Goal: Information Seeking & Learning: Understand process/instructions

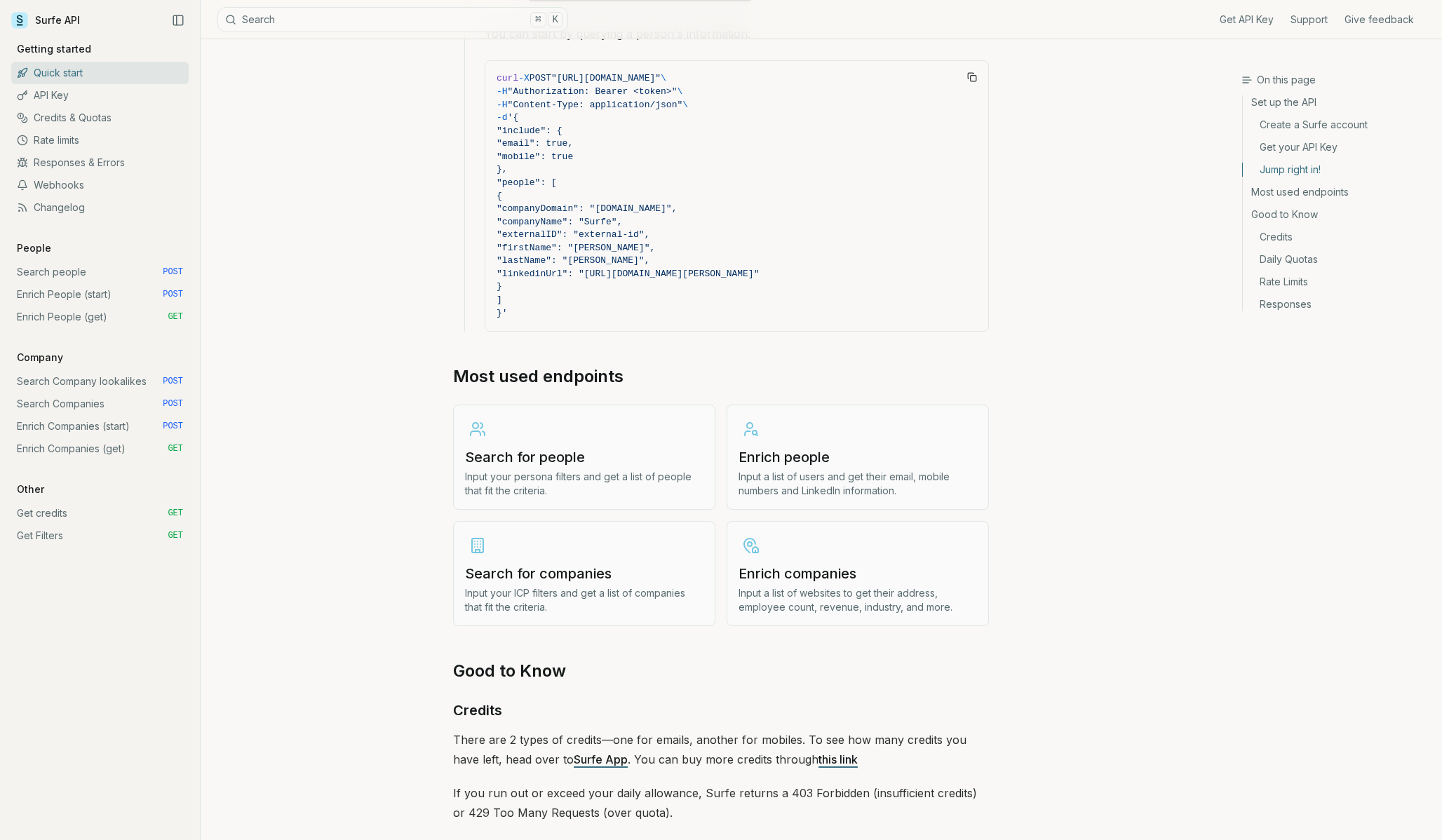
scroll to position [1377, 0]
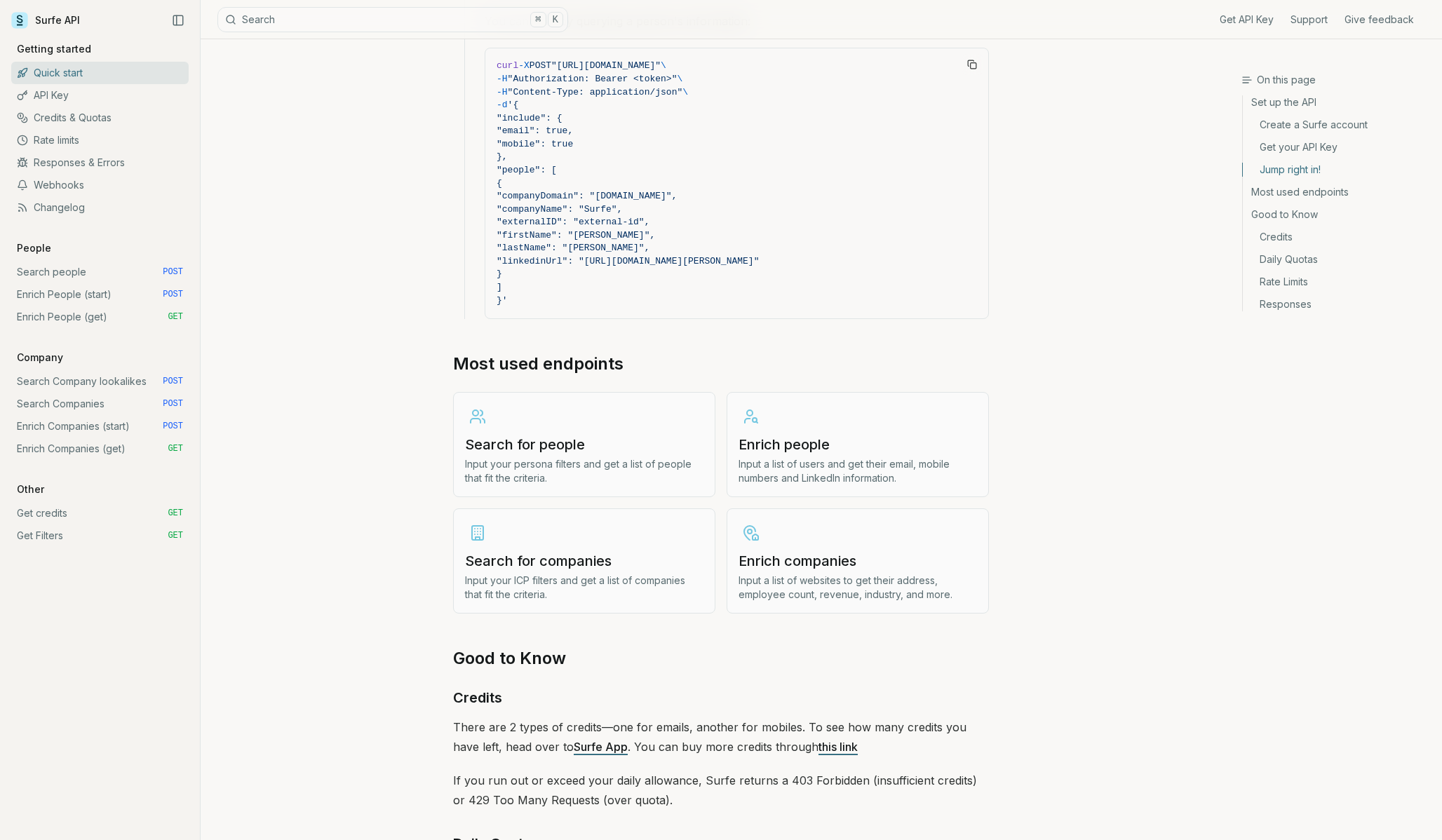
click at [810, 574] on p "Input a list of websites to get their address, employee count, revenue, industr…" at bounding box center [857, 587] width 239 height 28
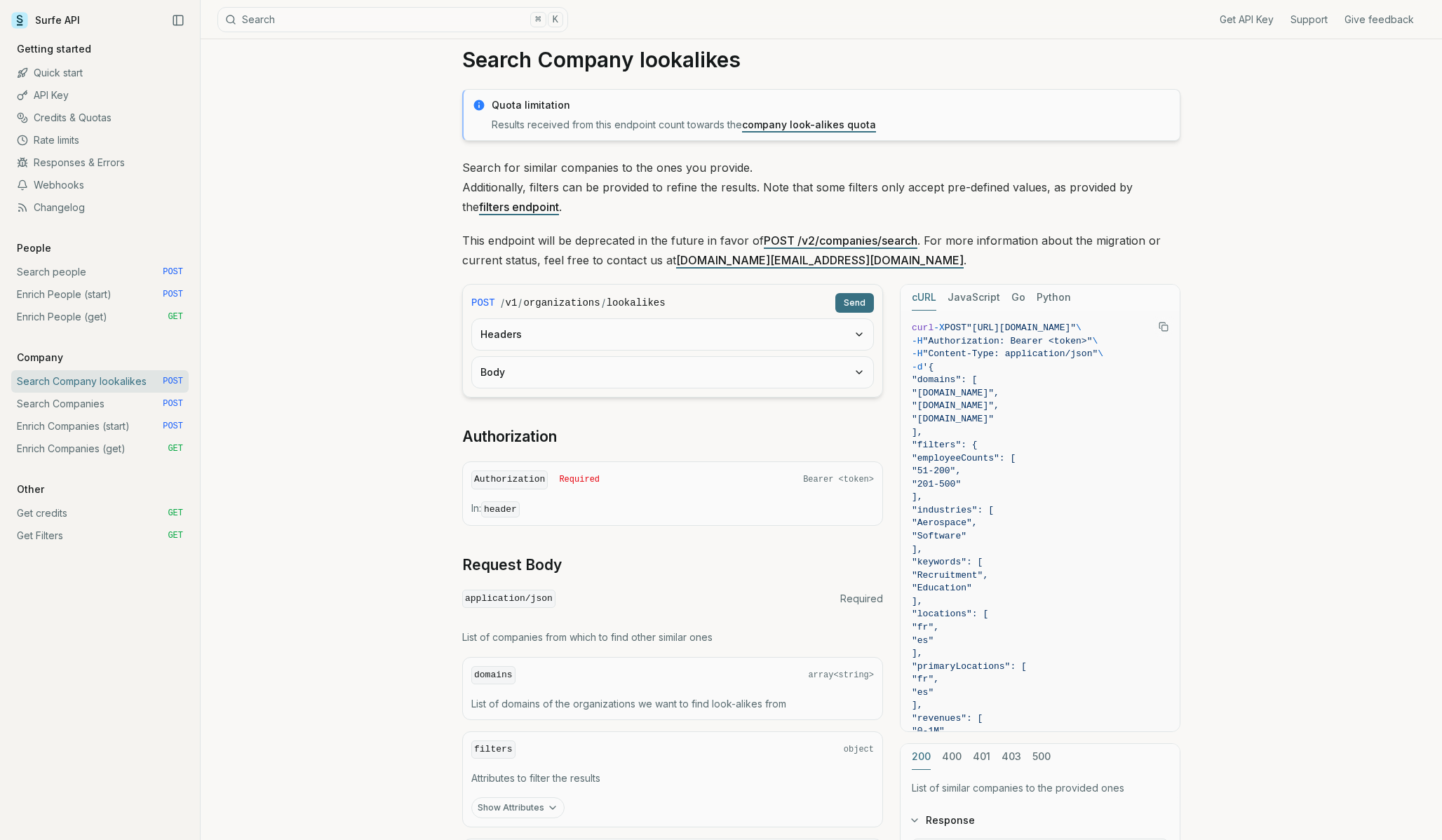
scroll to position [26, 0]
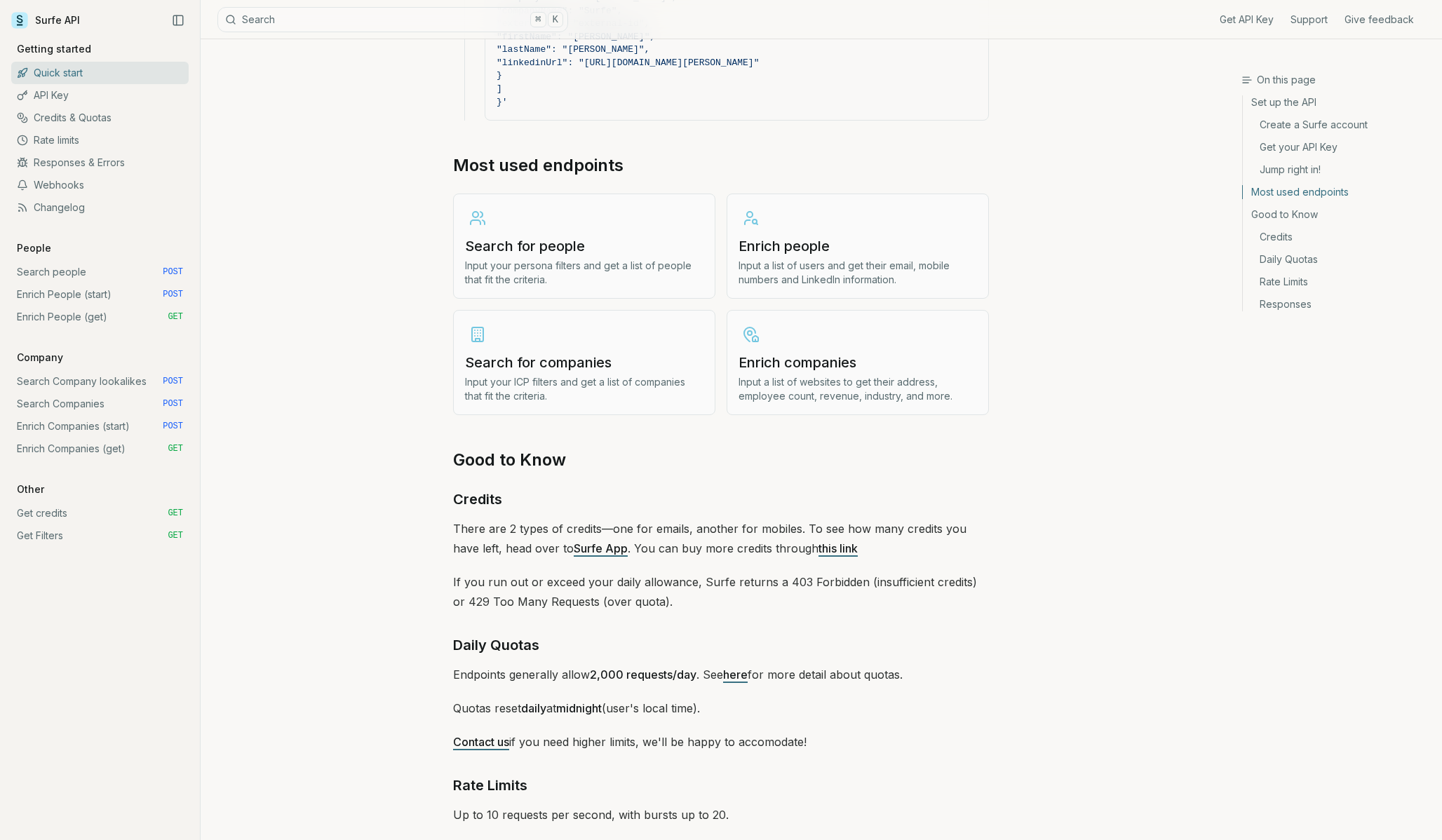
scroll to position [1621, 0]
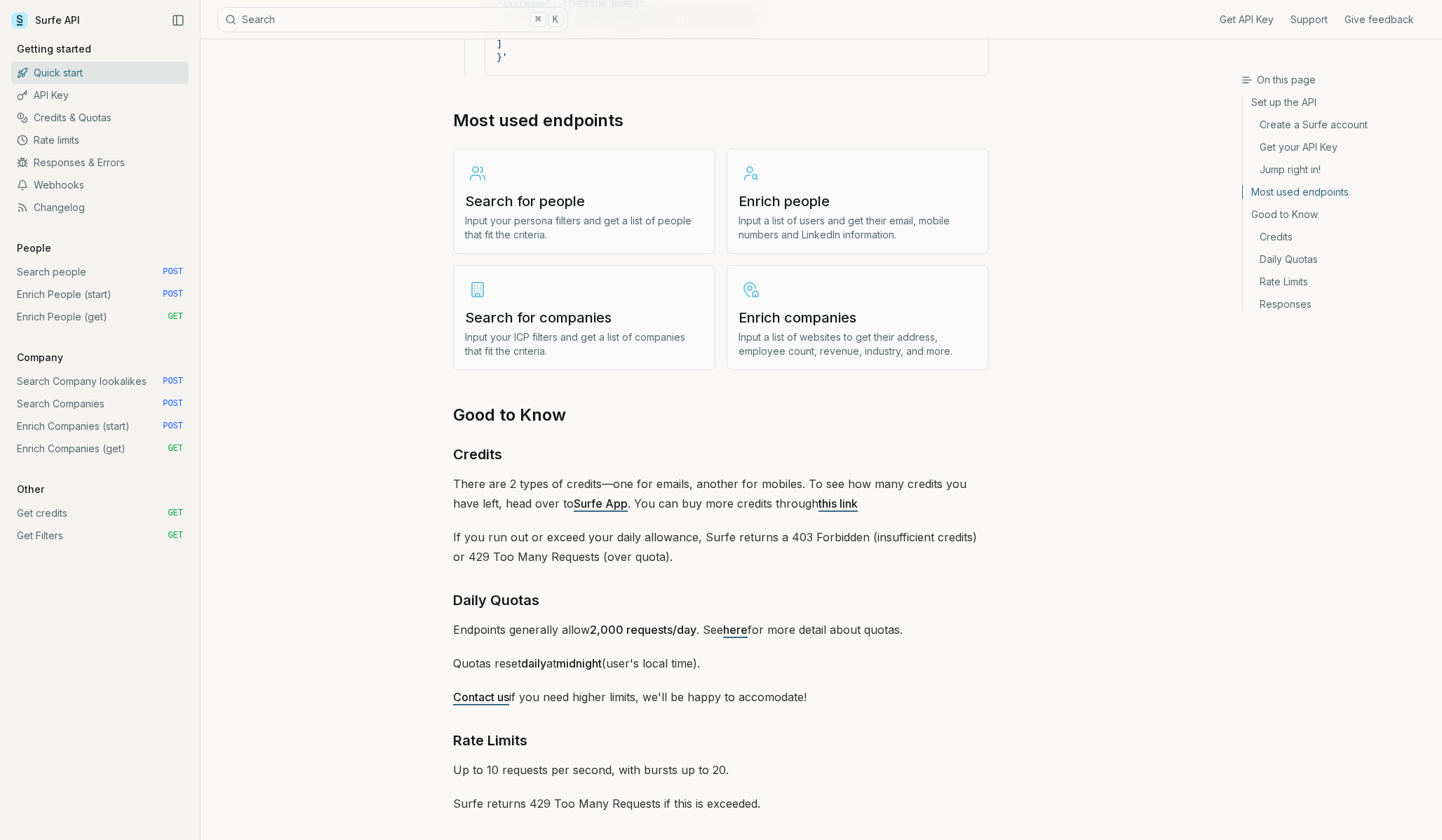
click at [798, 180] on link "Enrich people Input a list of users and get their email, mobile numbers and Lin…" at bounding box center [857, 201] width 263 height 105
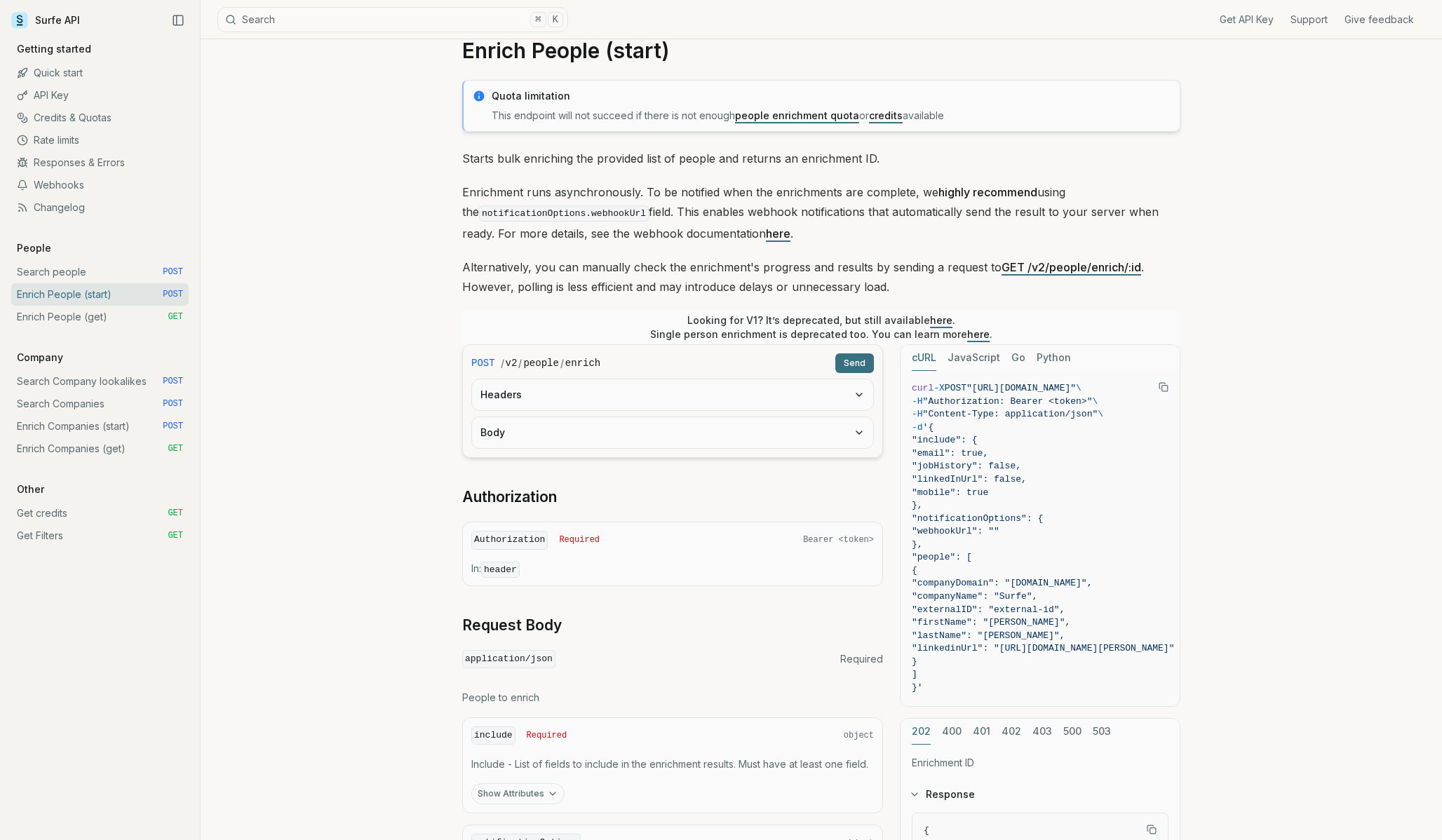
scroll to position [37, 0]
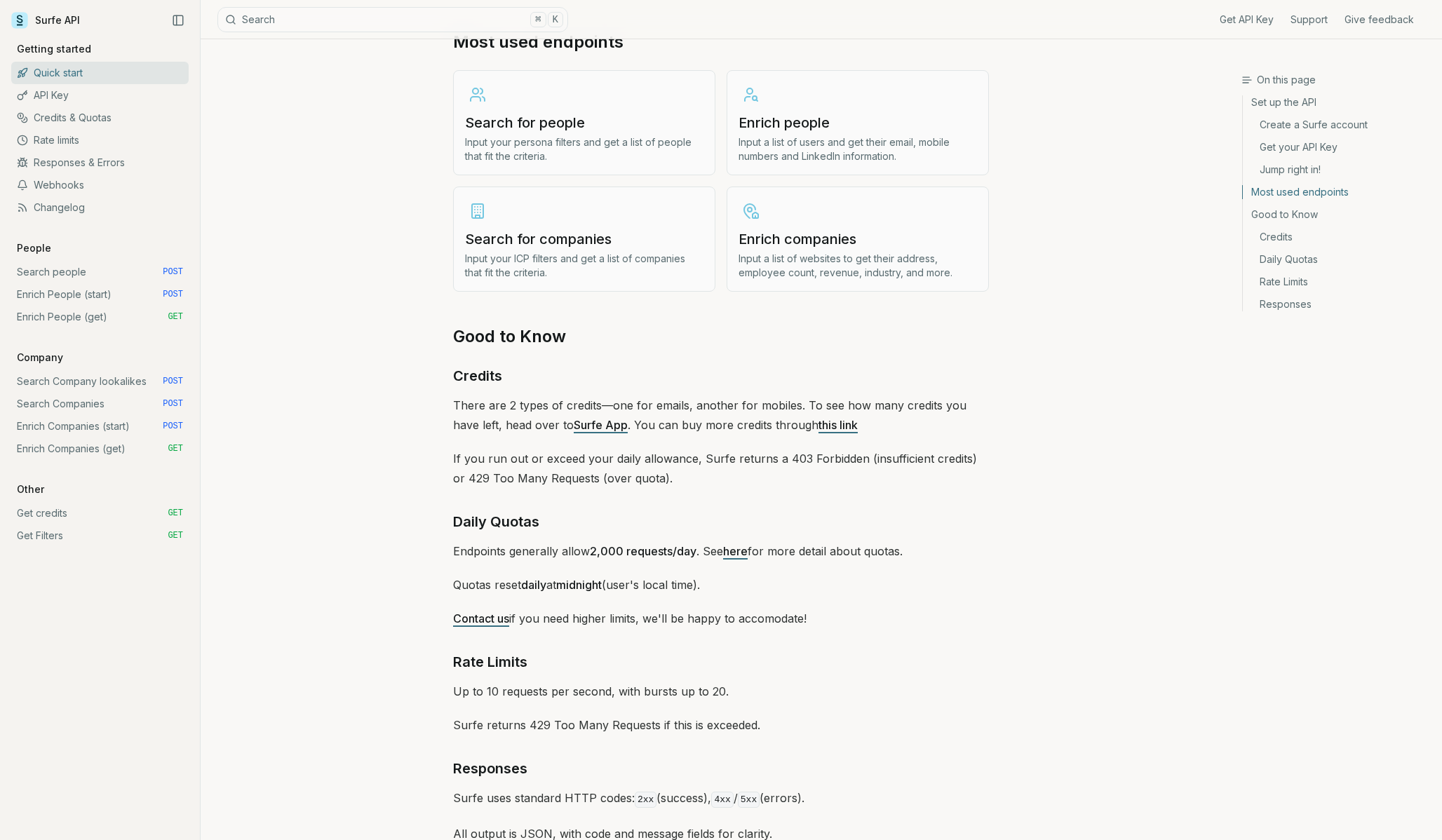
scroll to position [1693, 0]
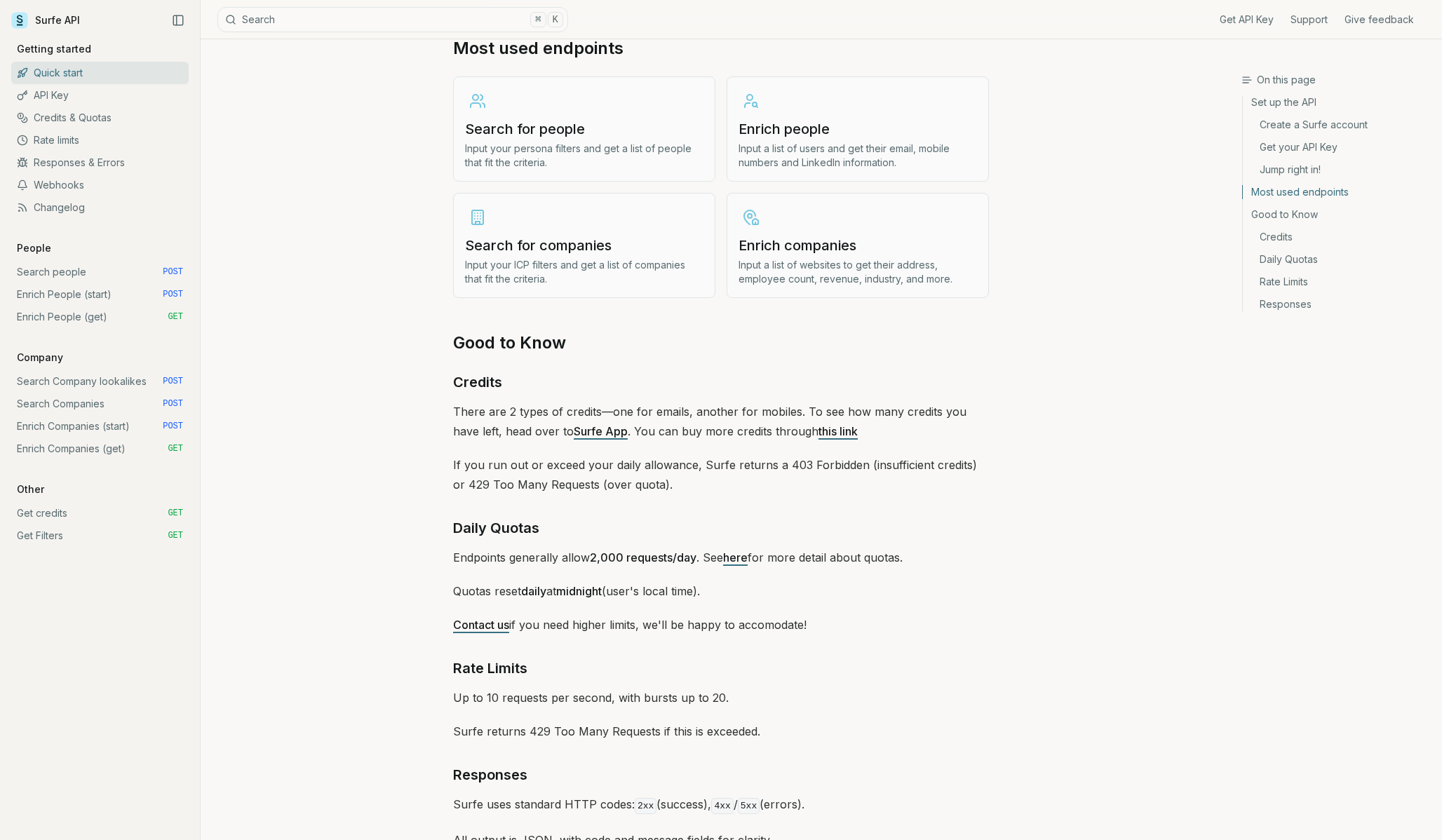
click at [561, 258] on p "Input your ICP filters and get a list of companies that fit the criteria." at bounding box center [584, 272] width 239 height 28
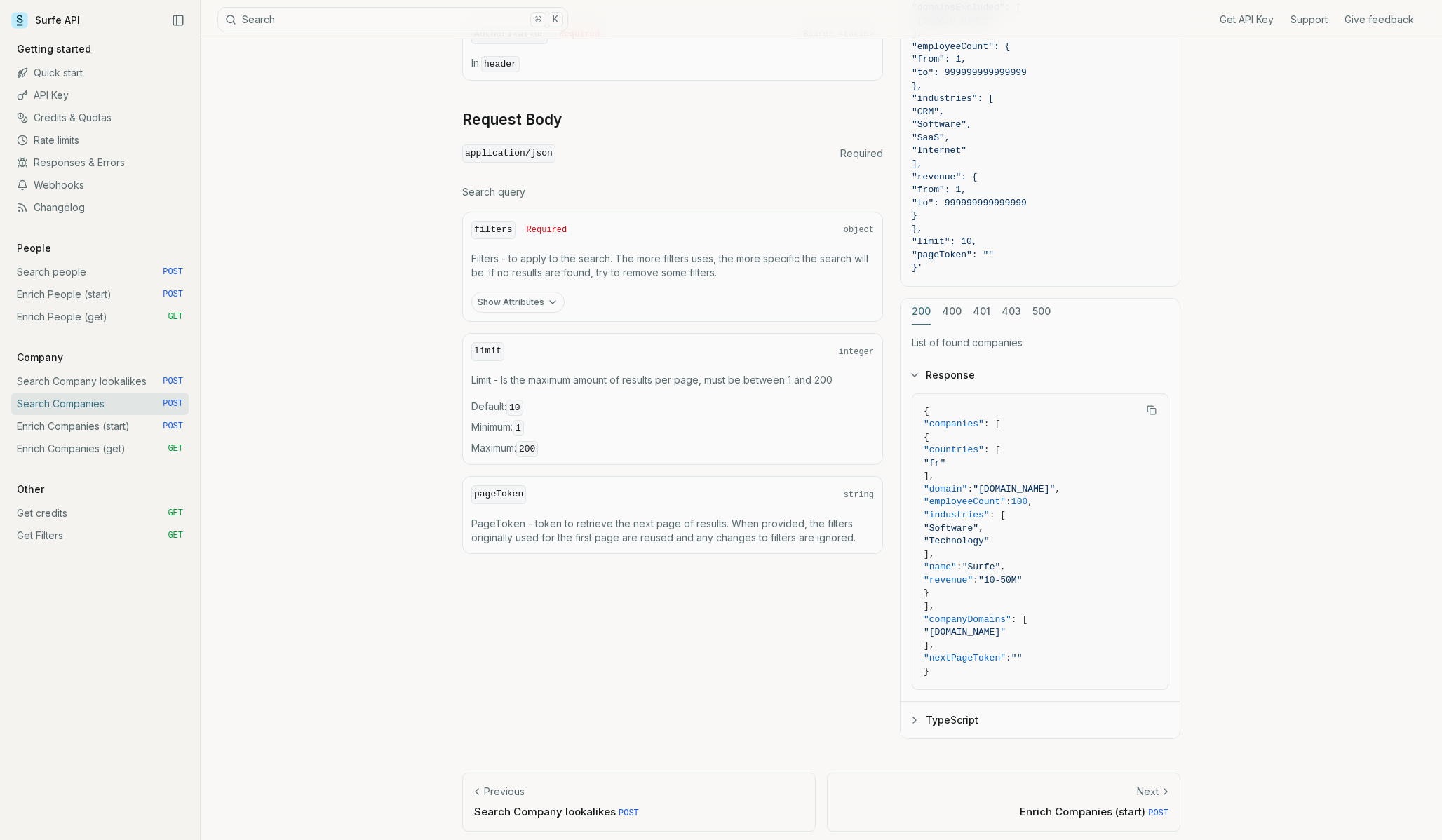
scroll to position [387, 0]
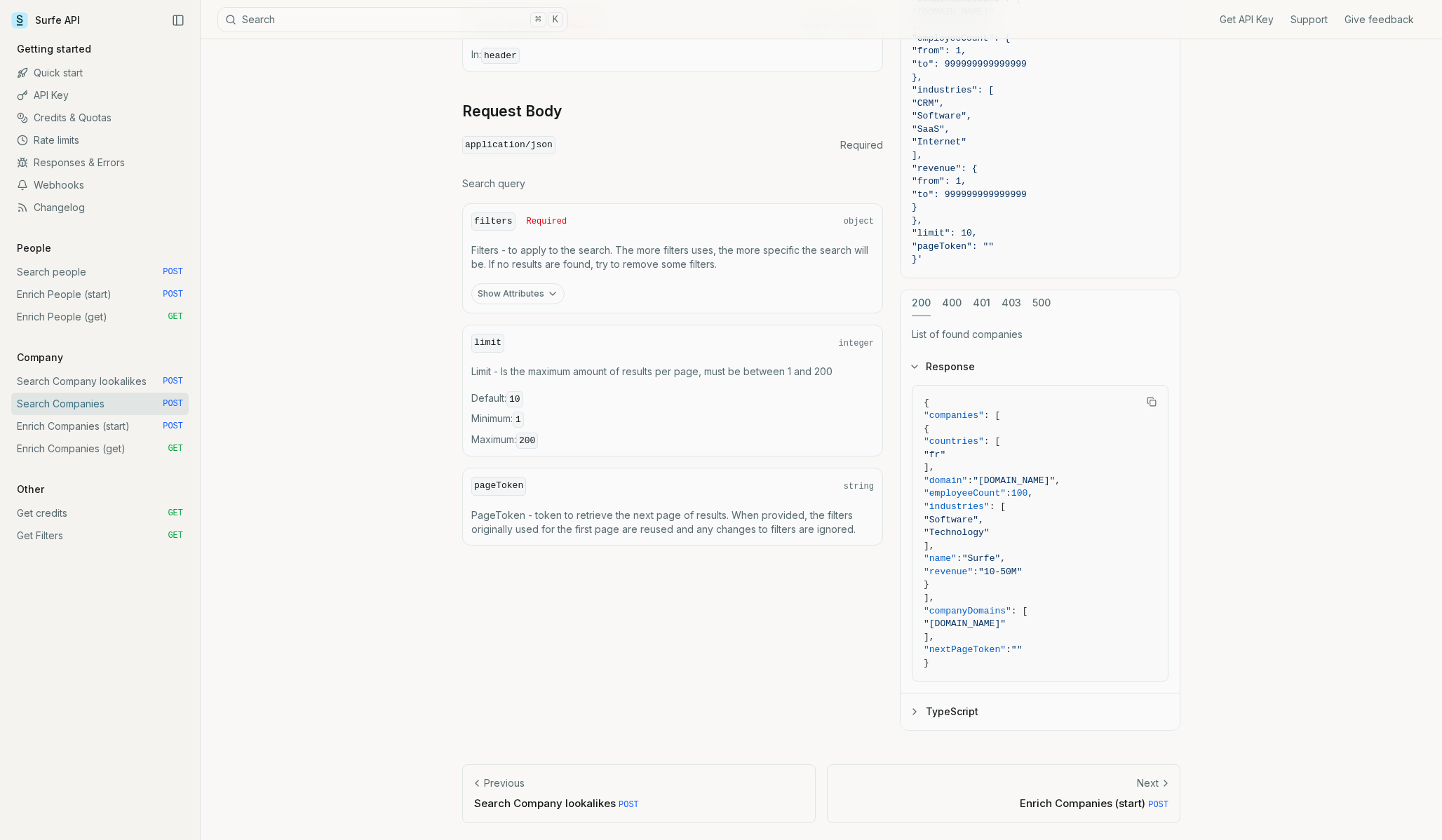
click at [73, 296] on link "Enrich People (start) POST" at bounding box center [99, 294] width 178 height 22
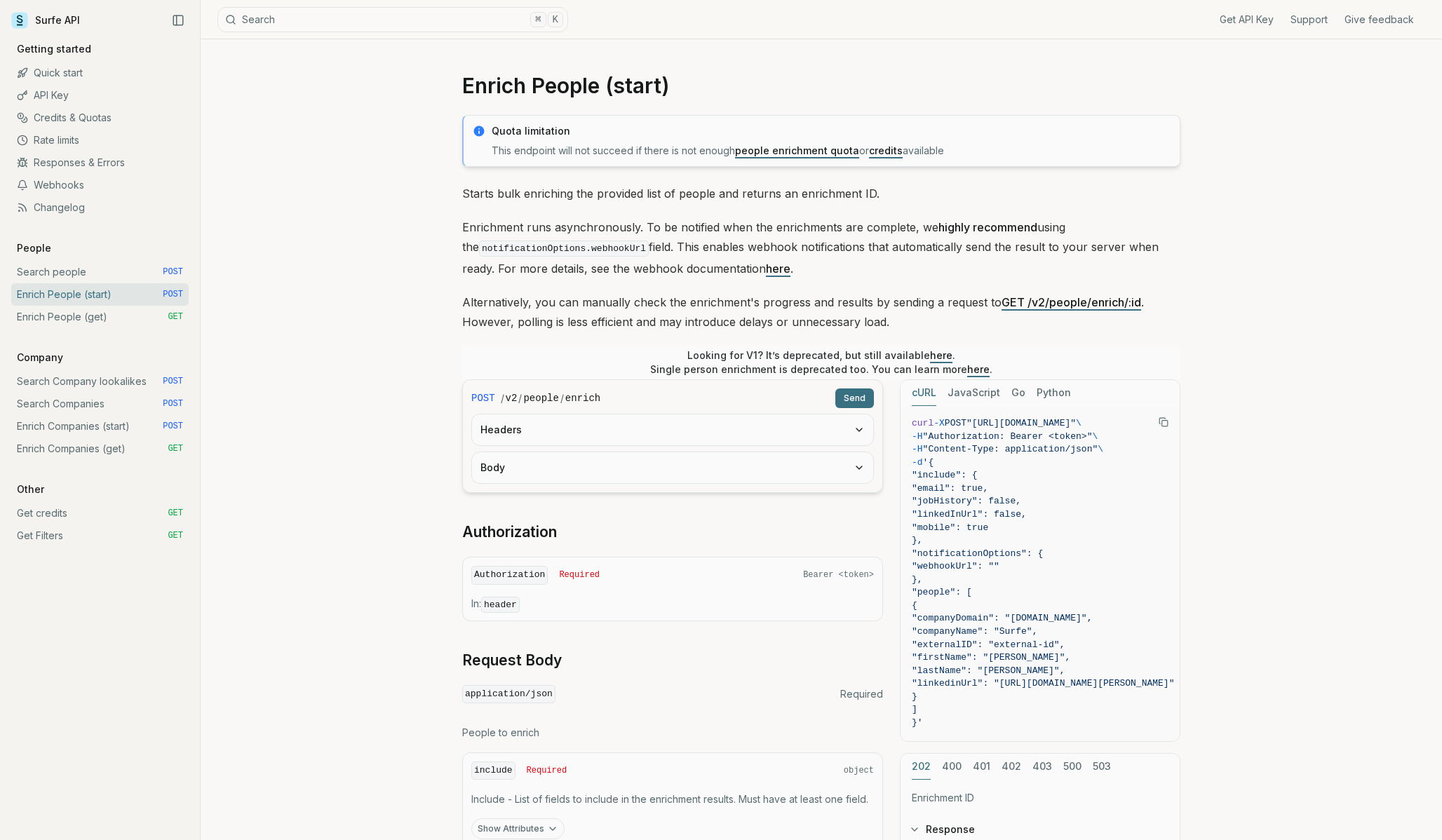
click at [50, 273] on link "Search people POST" at bounding box center [99, 272] width 178 height 22
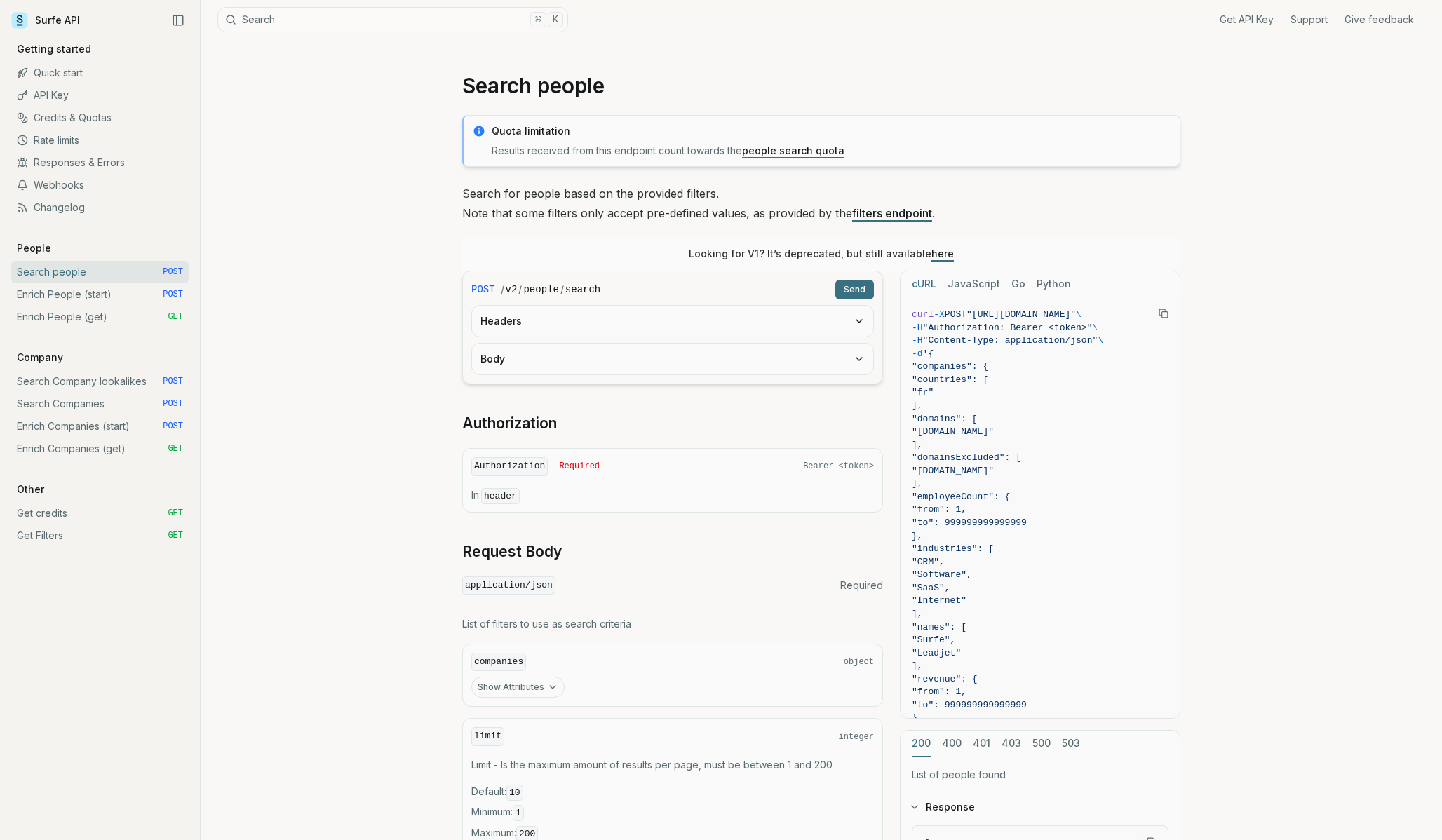
click at [856, 285] on button "Send" at bounding box center [854, 289] width 38 height 20
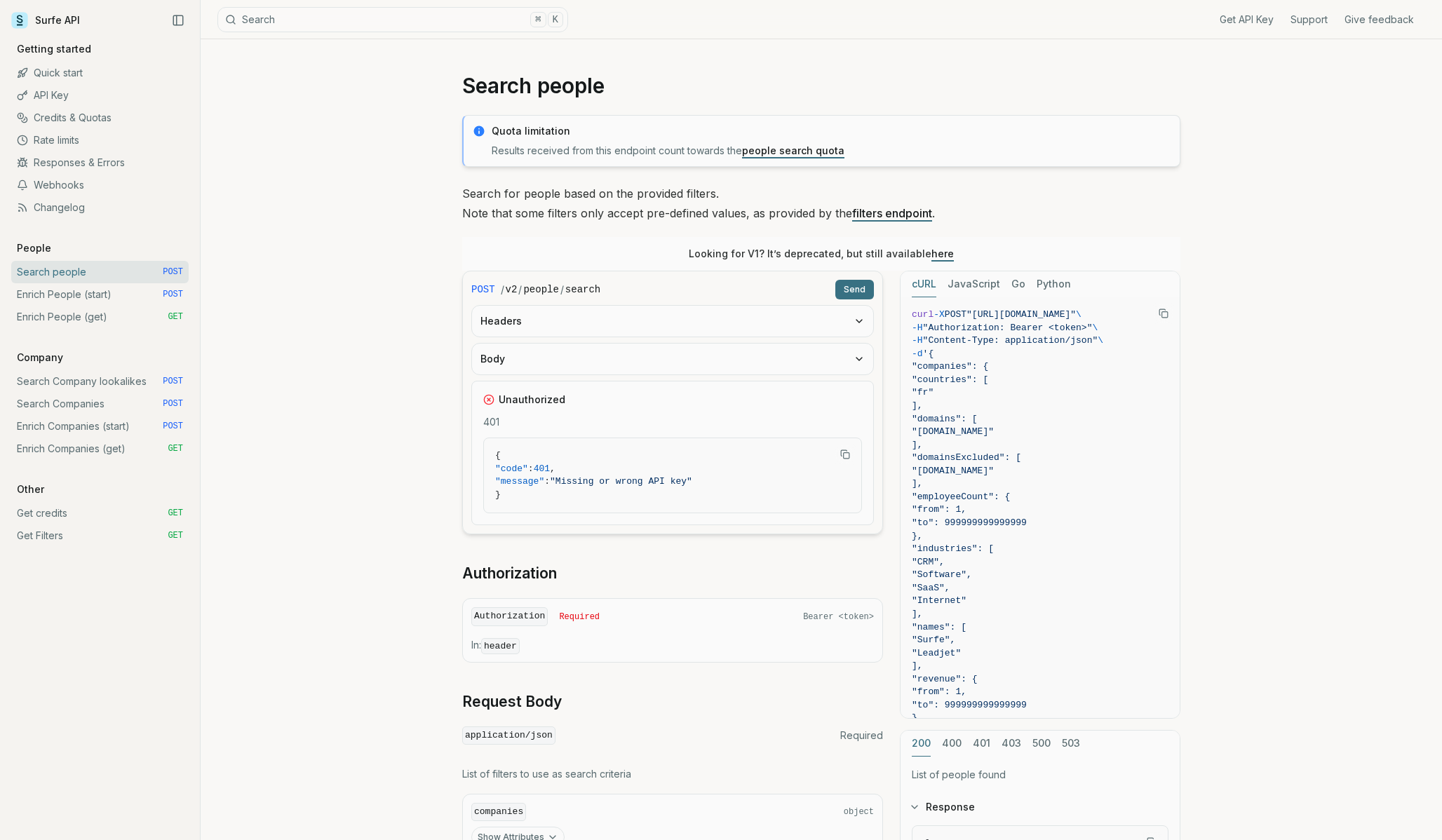
click at [851, 335] on button "Headers" at bounding box center [673, 321] width 401 height 31
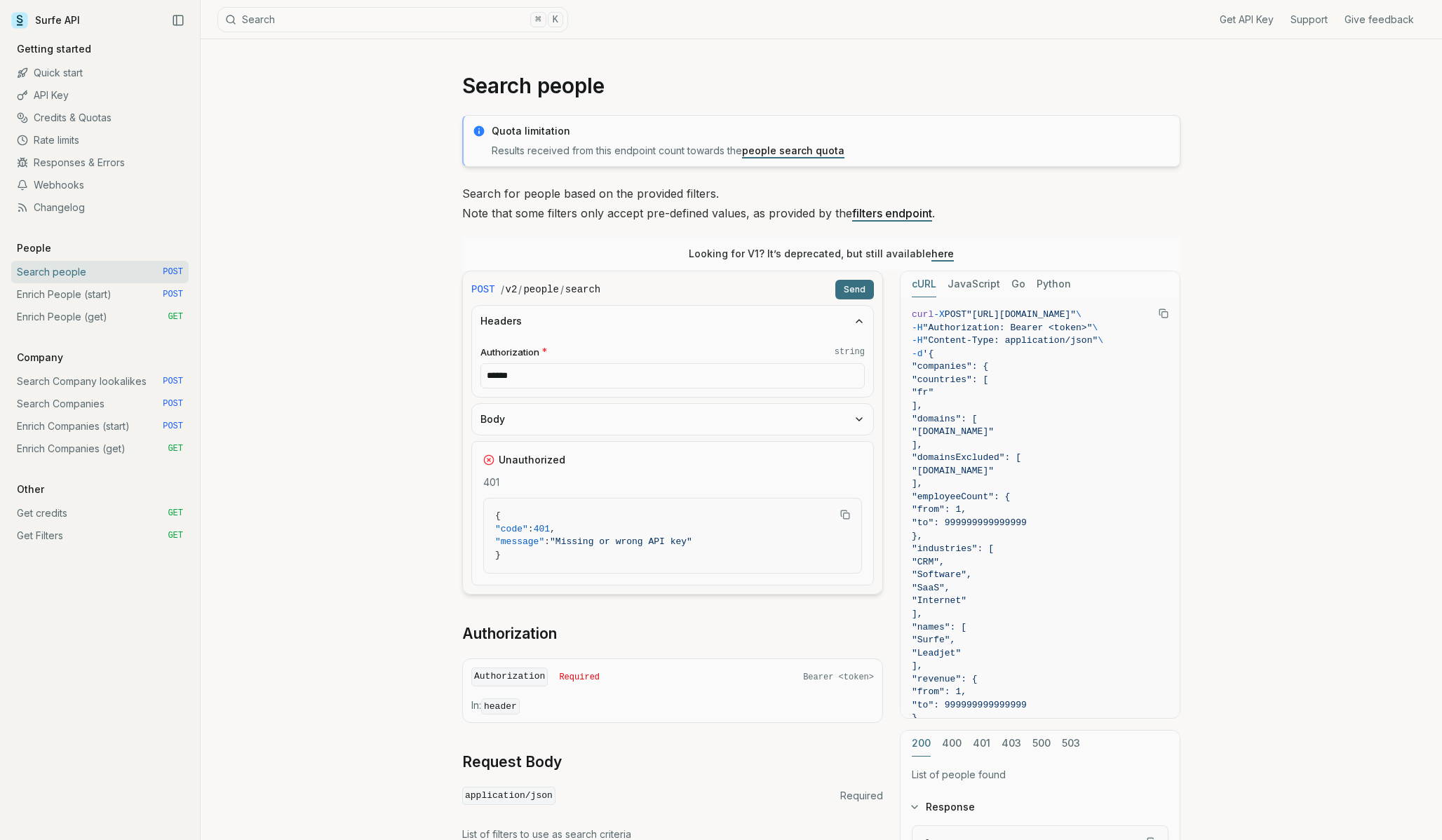
click at [863, 410] on button "Body" at bounding box center [673, 419] width 401 height 31
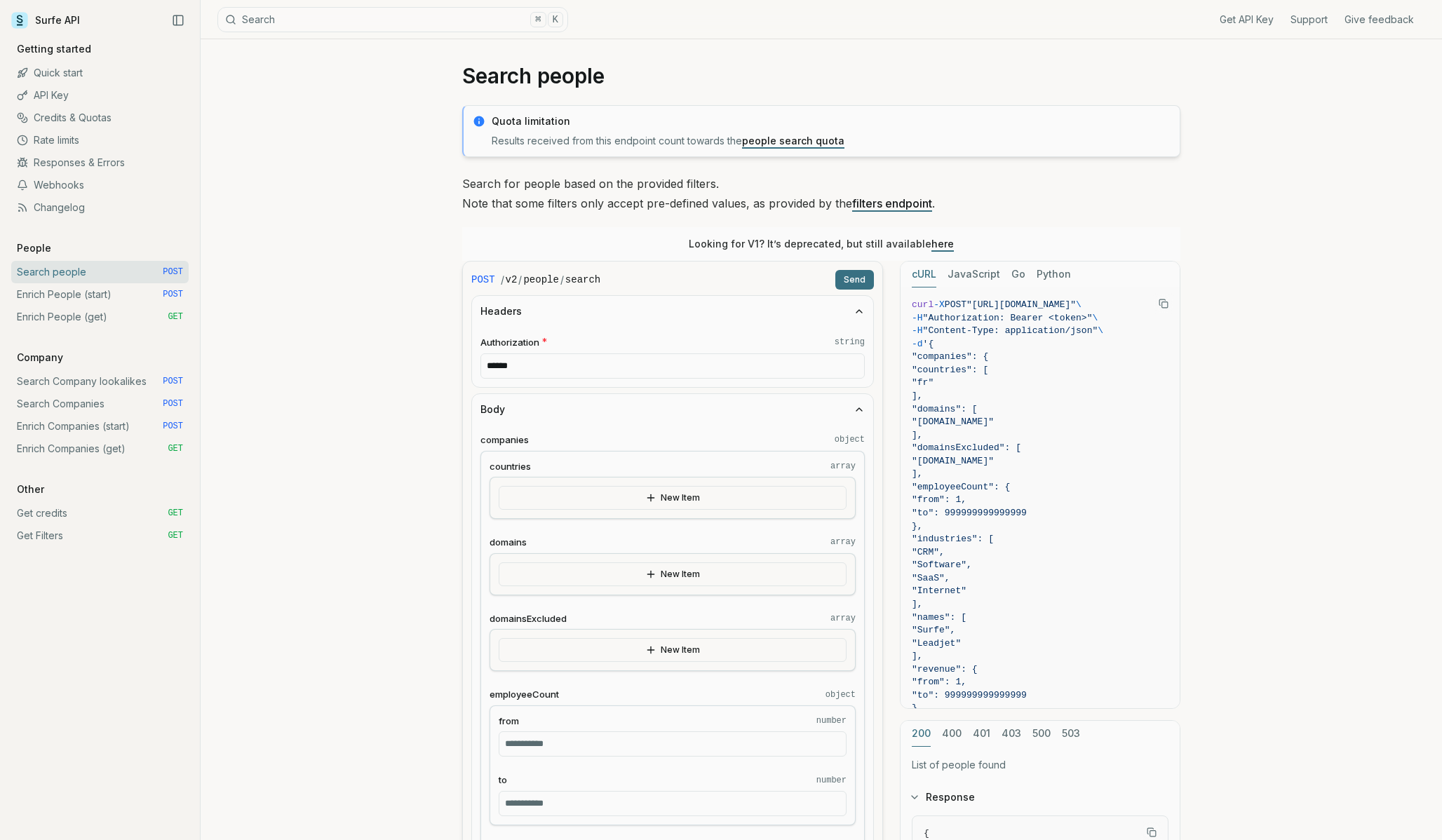
scroll to position [6, 0]
click at [800, 368] on input "******" at bounding box center [672, 370] width 384 height 25
click at [854, 319] on icon "button" at bounding box center [859, 315] width 11 height 11
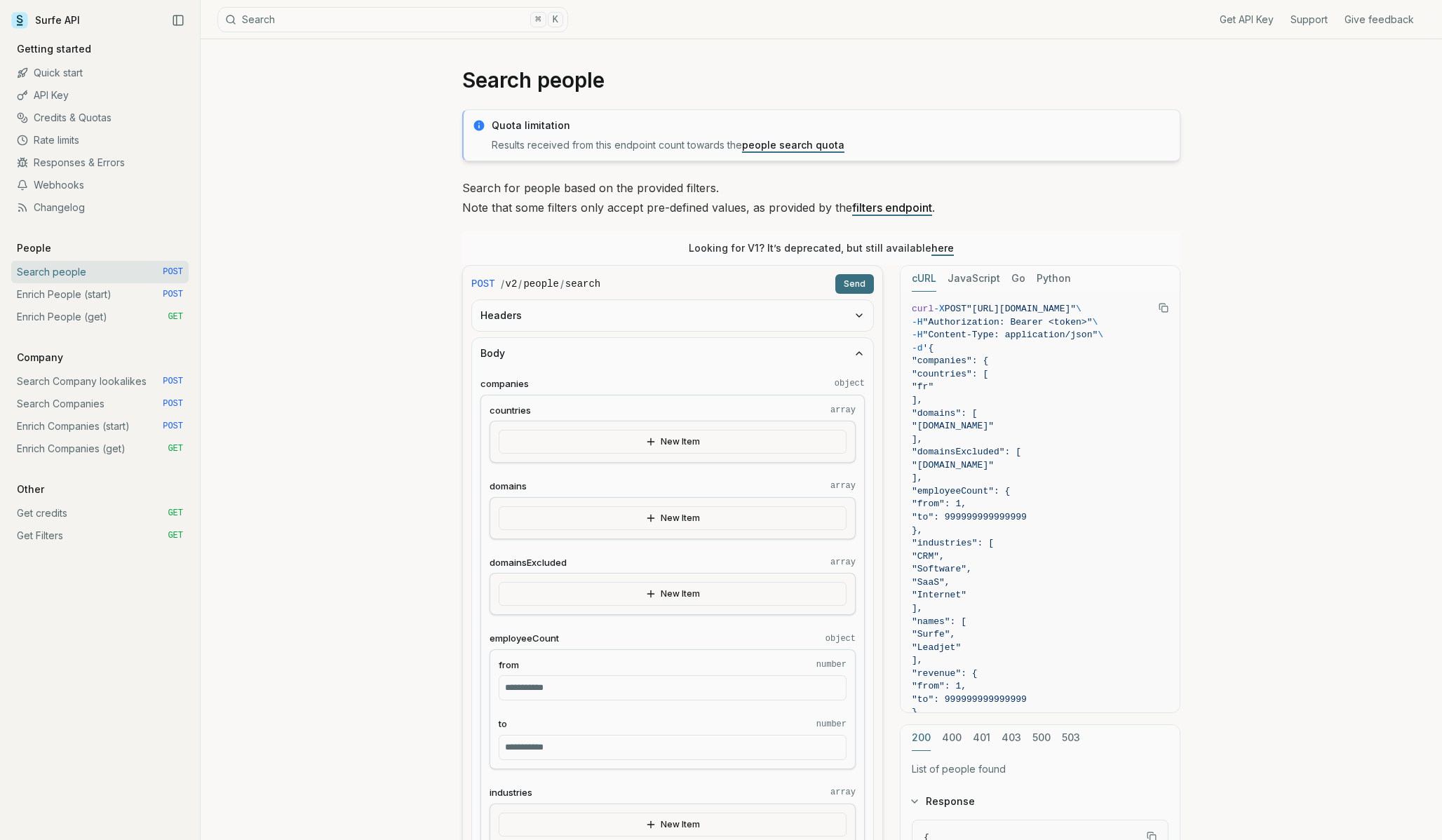
click at [854, 318] on icon "button" at bounding box center [859, 315] width 11 height 11
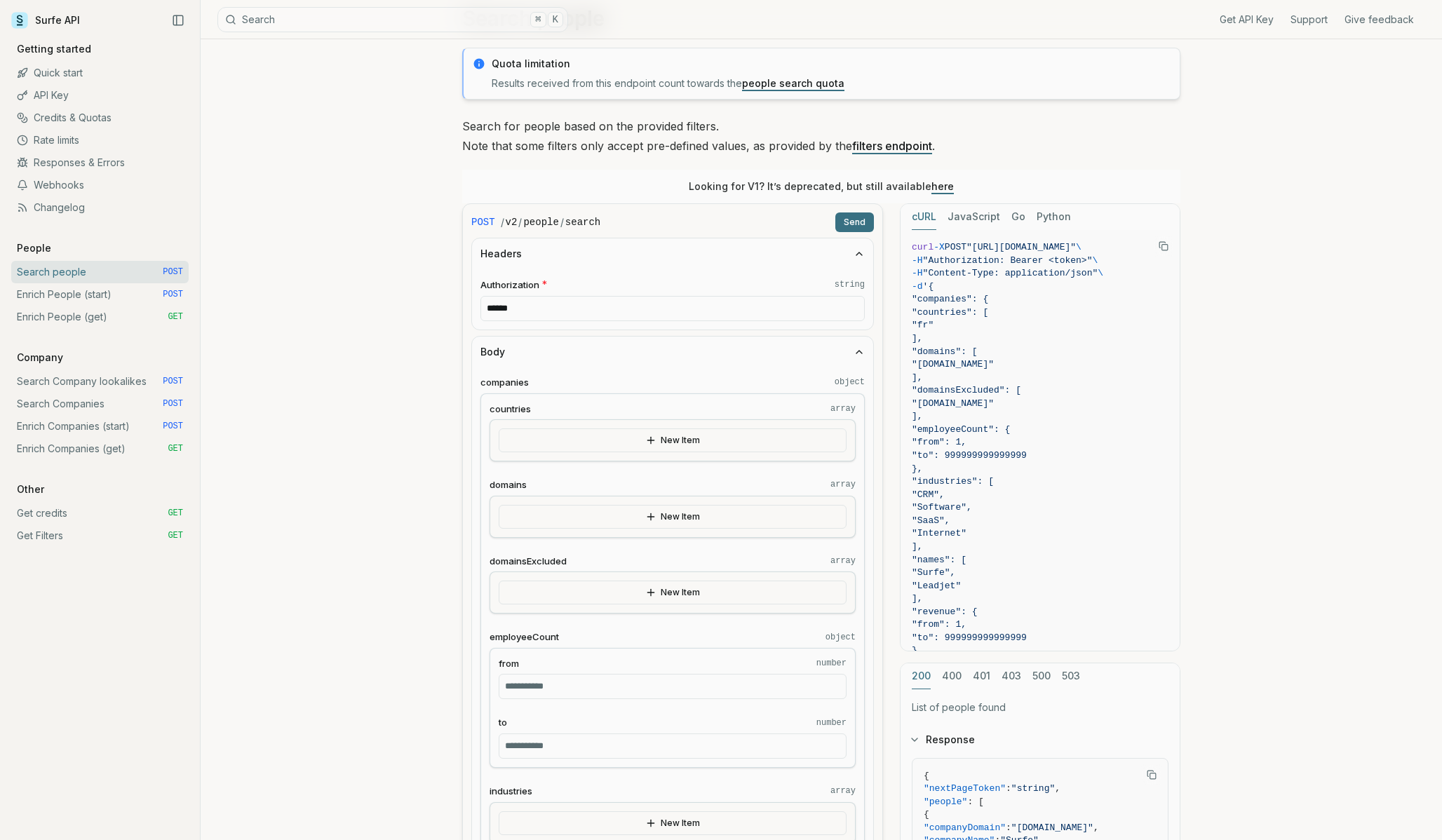
scroll to position [84, 0]
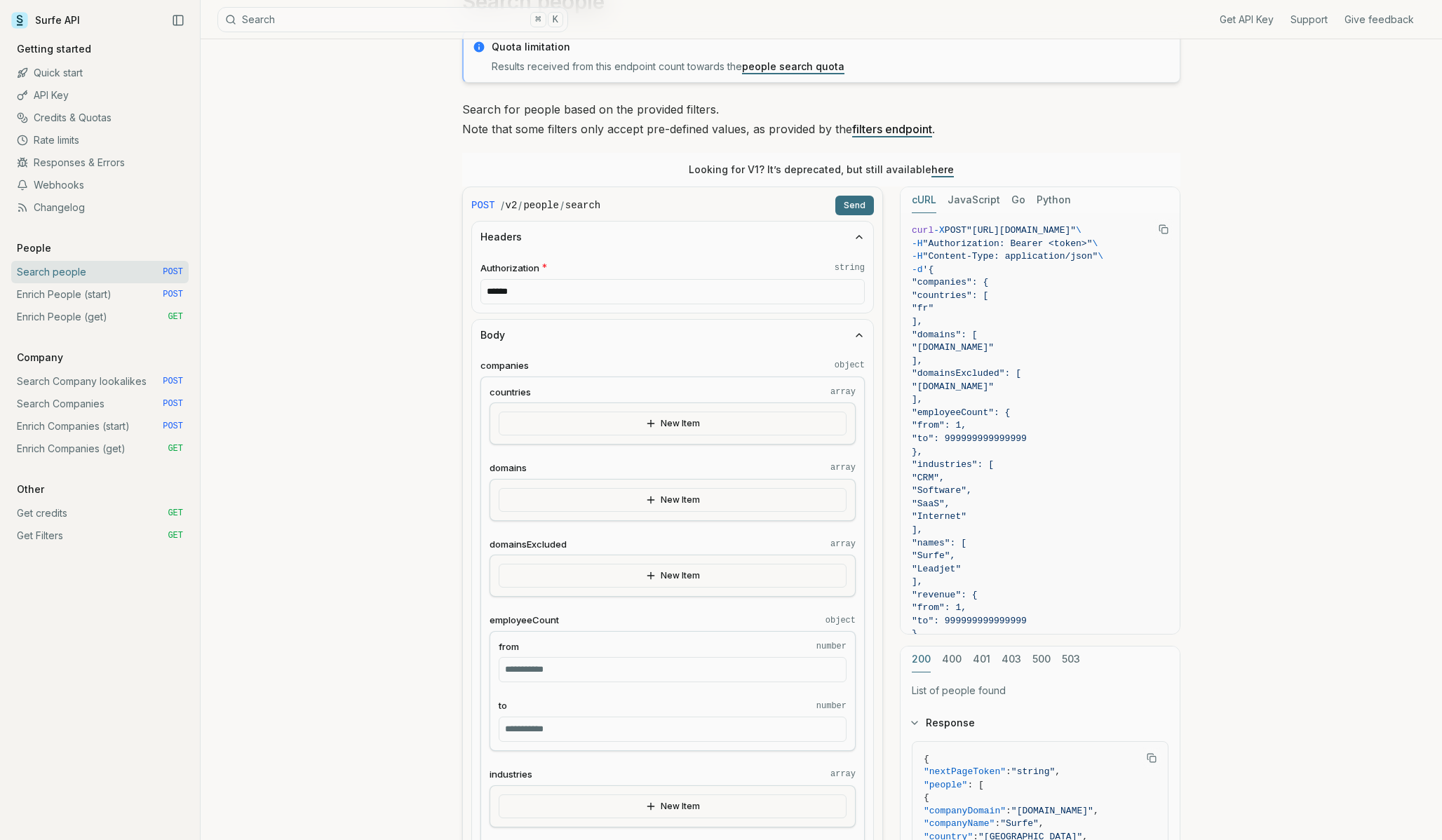
click at [968, 198] on button "JavaScript" at bounding box center [974, 200] width 53 height 26
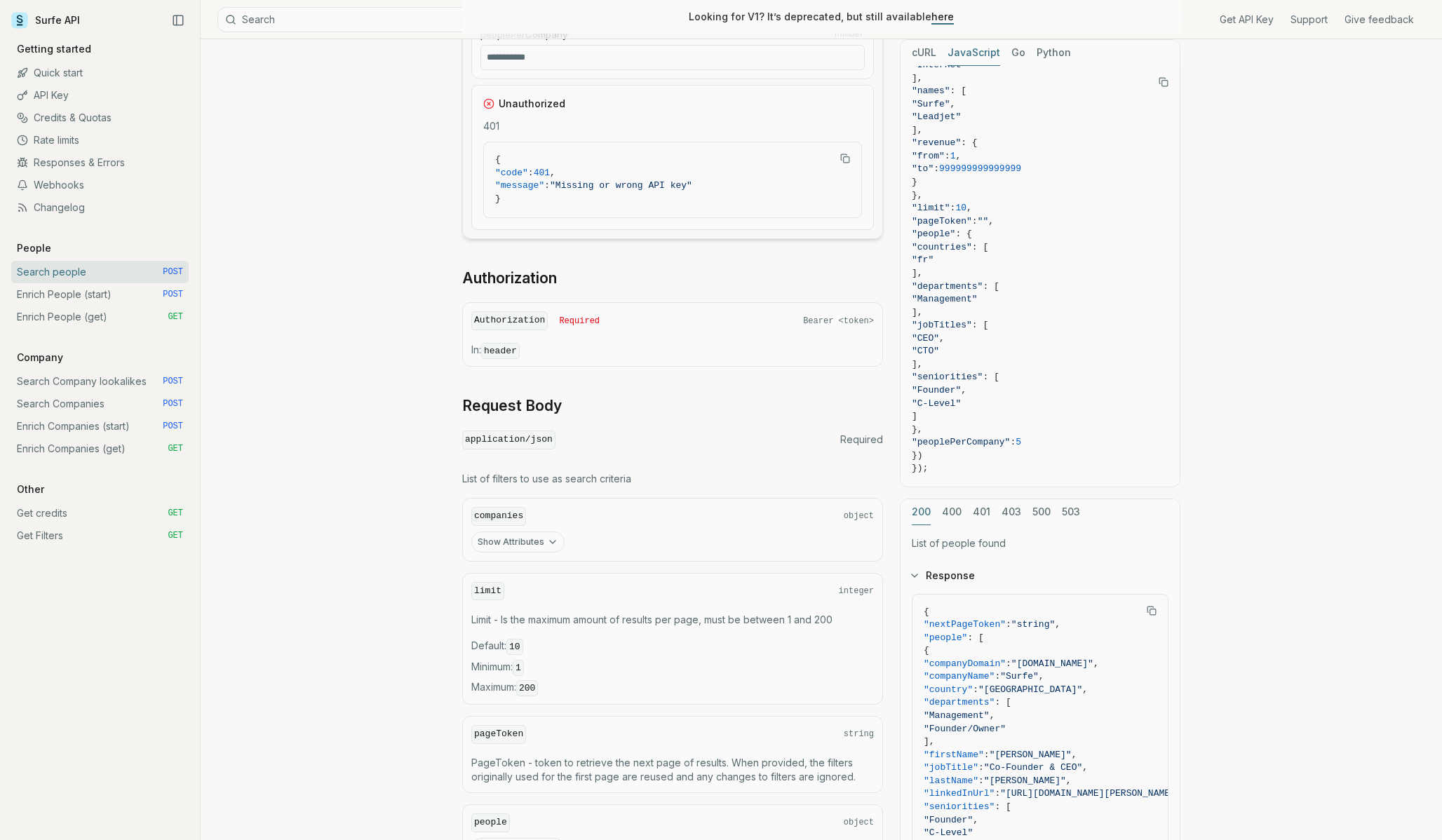
scroll to position [1604, 0]
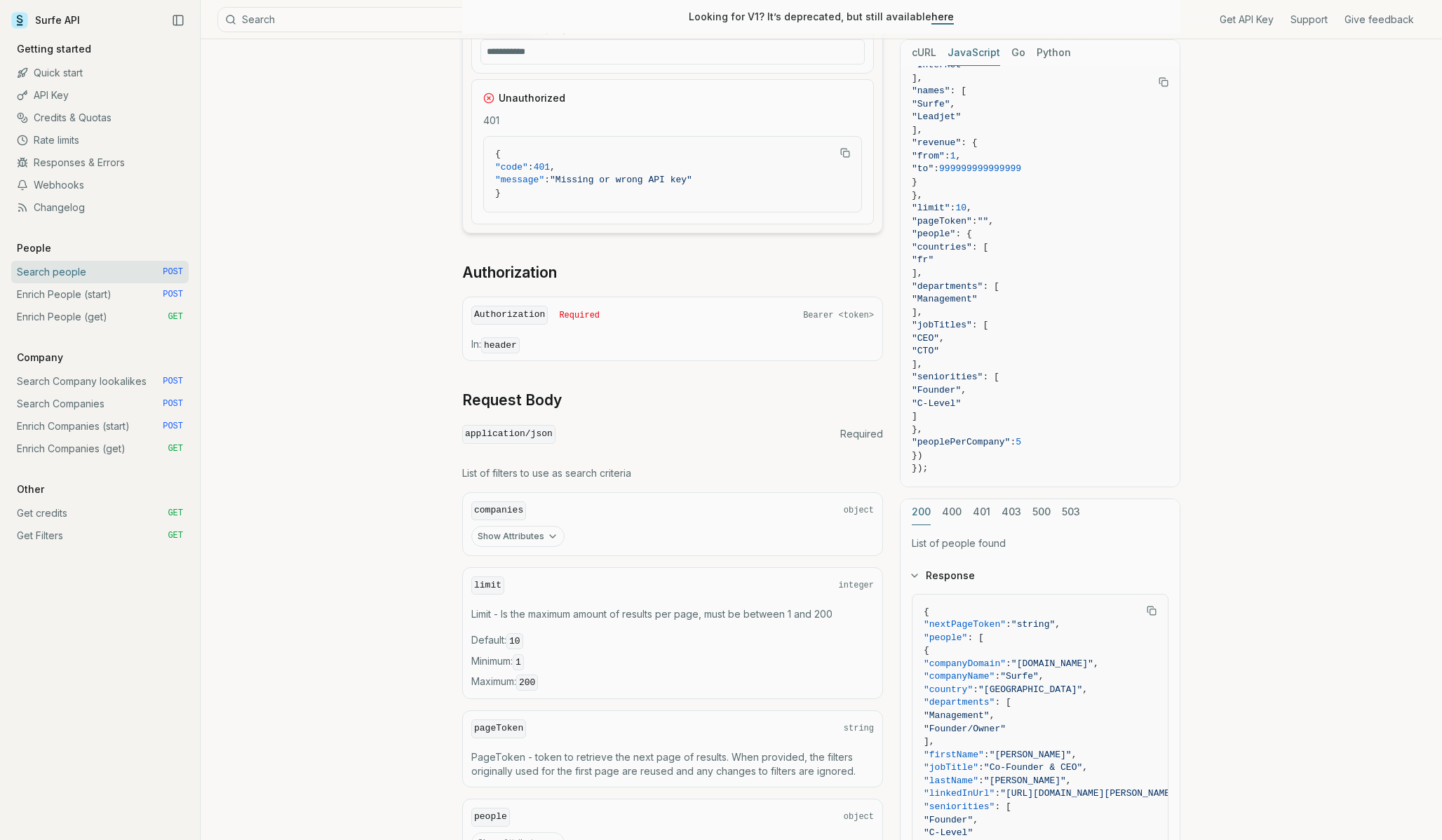
click at [588, 315] on span "Required" at bounding box center [580, 315] width 41 height 11
click at [546, 316] on code "Authorization" at bounding box center [510, 315] width 76 height 19
click at [511, 346] on code "header" at bounding box center [500, 345] width 38 height 16
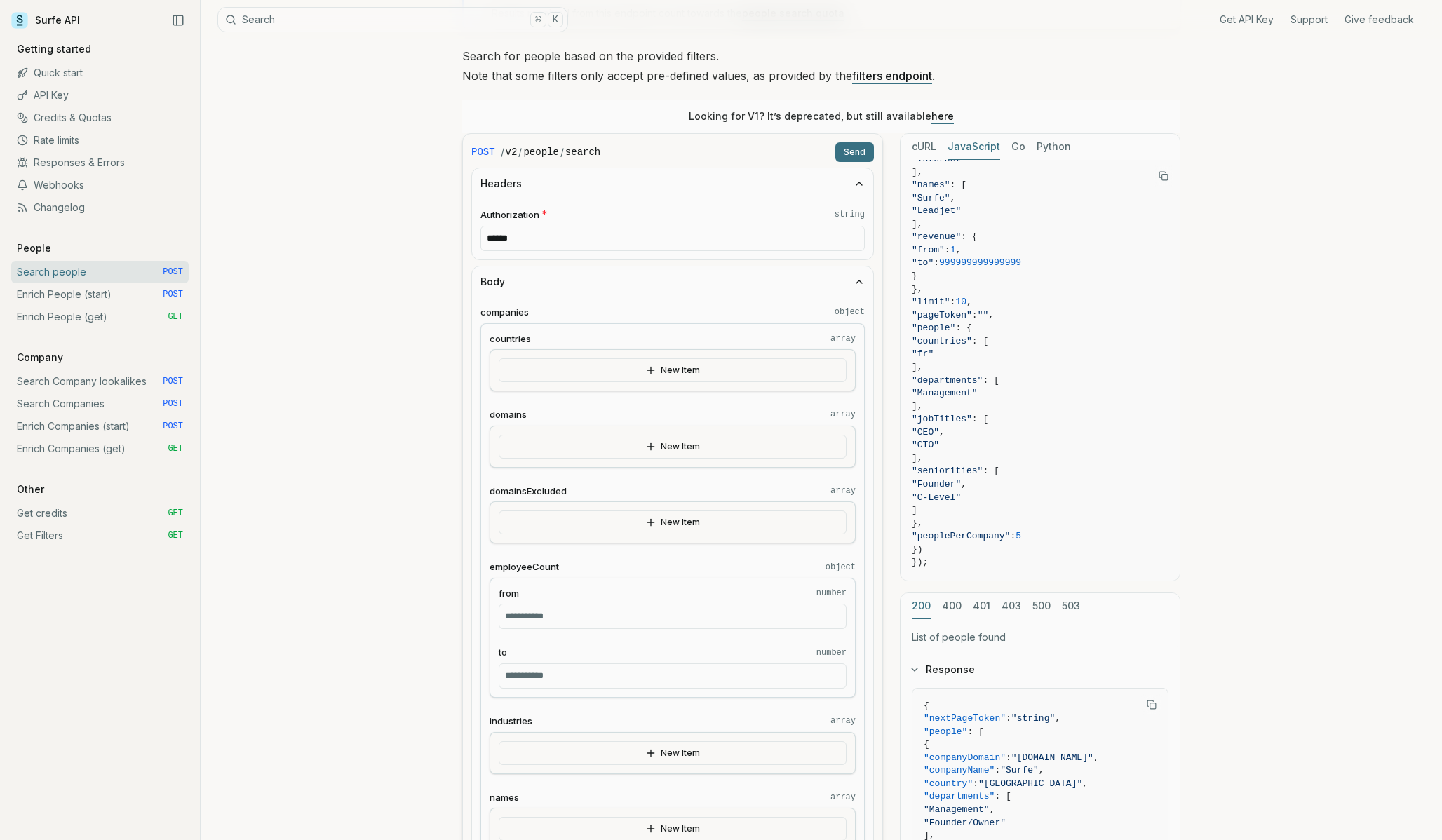
scroll to position [131, 0]
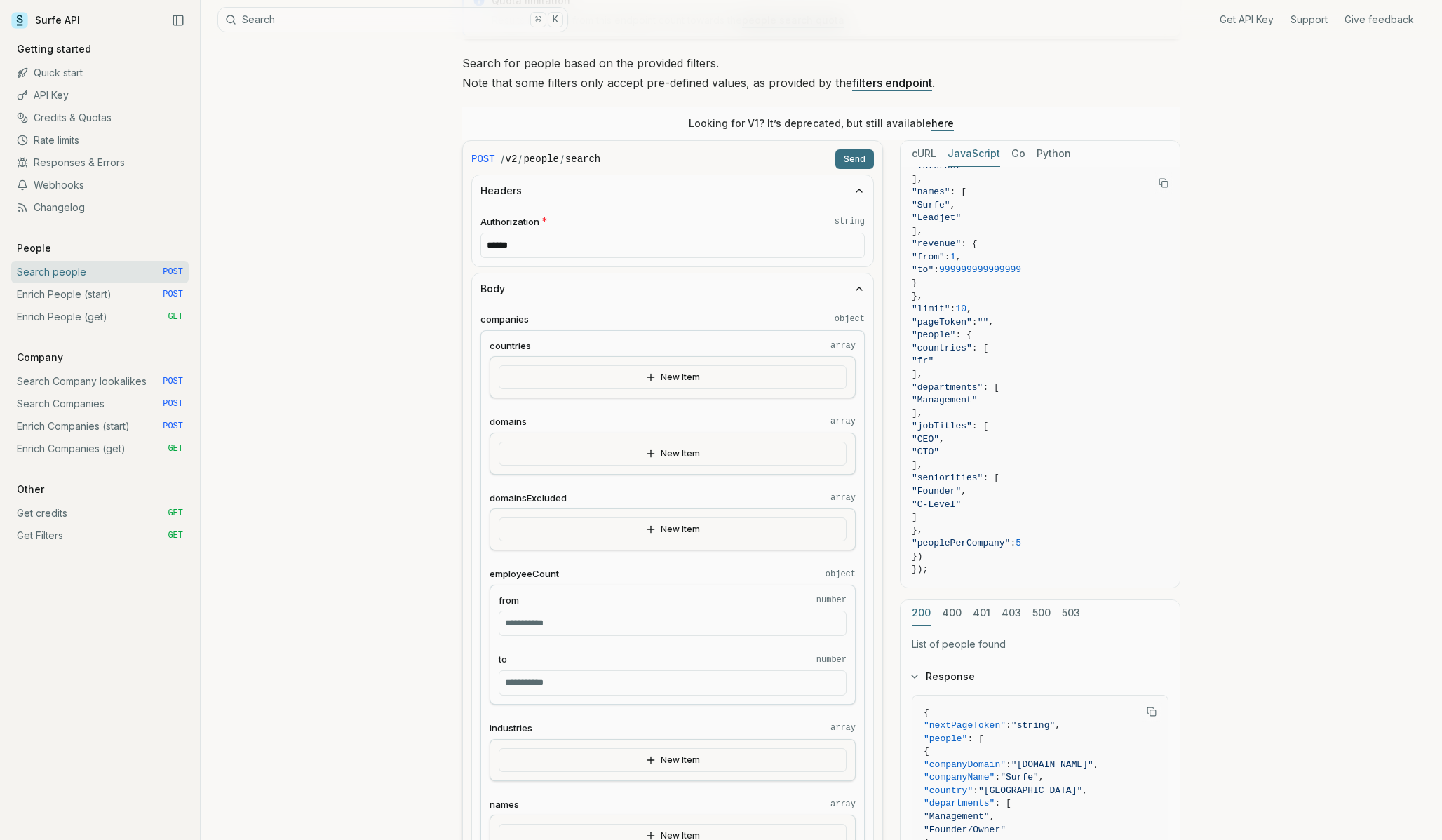
click at [524, 245] on input "******" at bounding box center [672, 245] width 384 height 25
click at [511, 238] on input "******" at bounding box center [672, 245] width 384 height 25
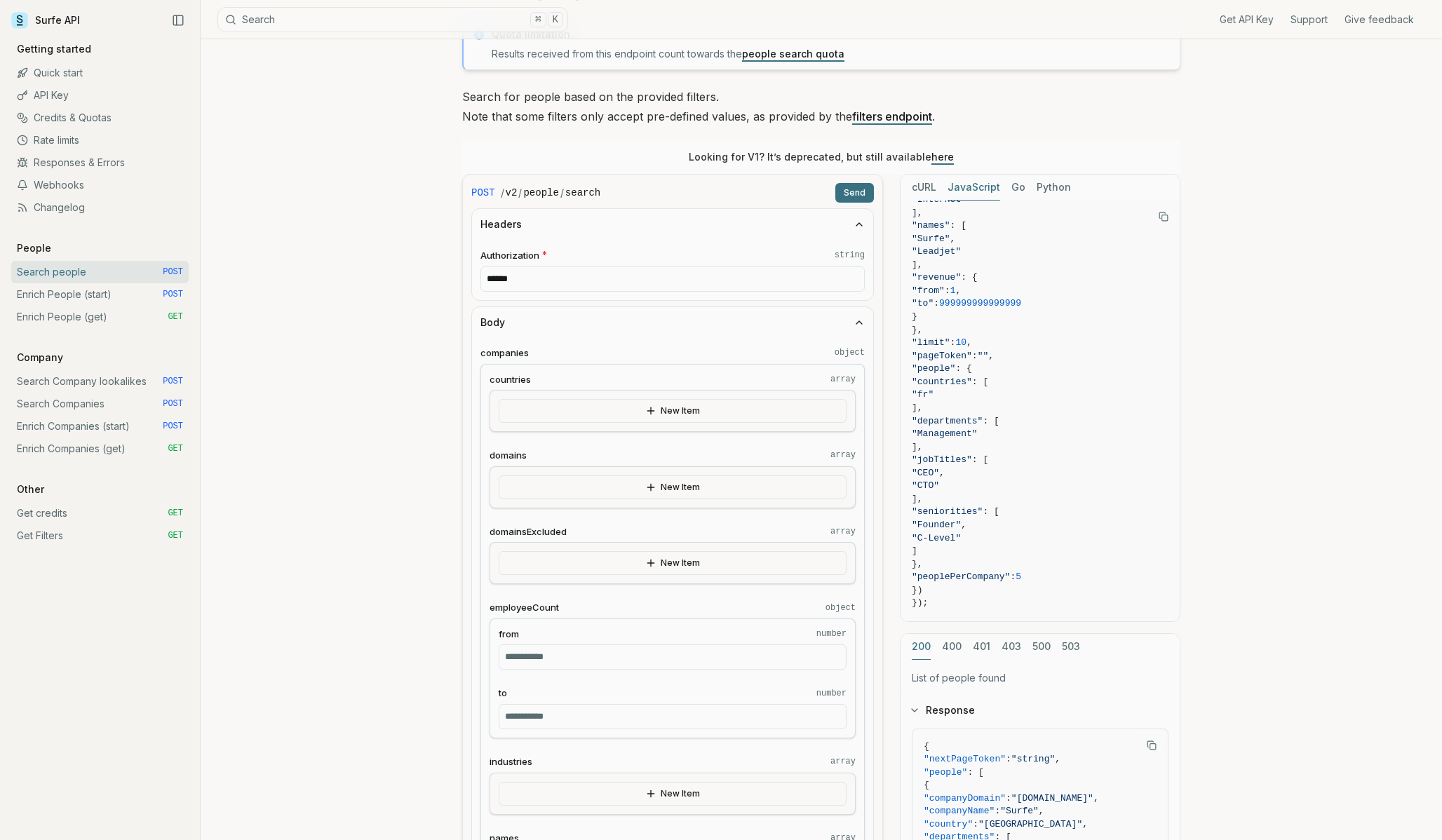
scroll to position [0, 0]
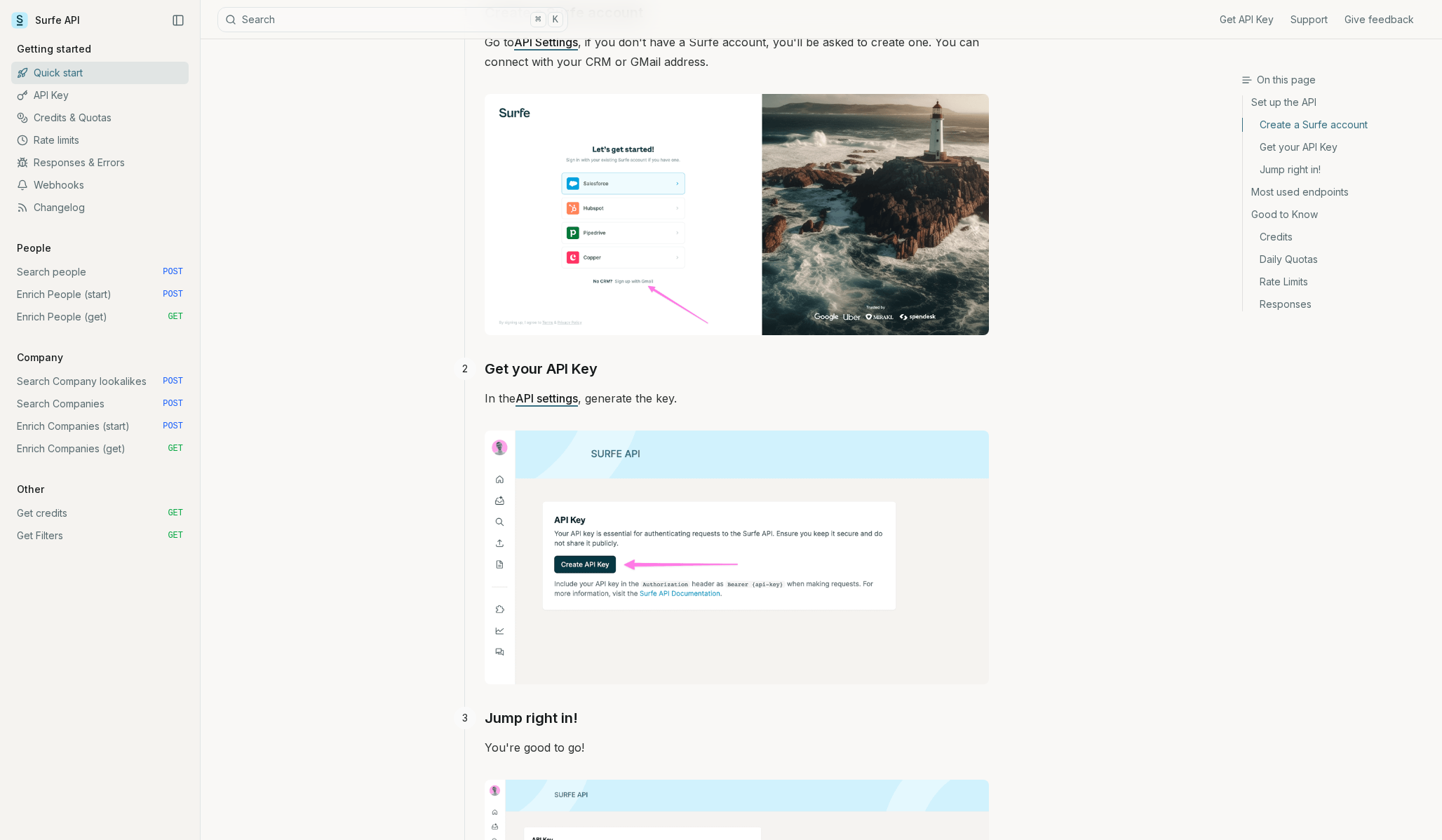
scroll to position [340, 0]
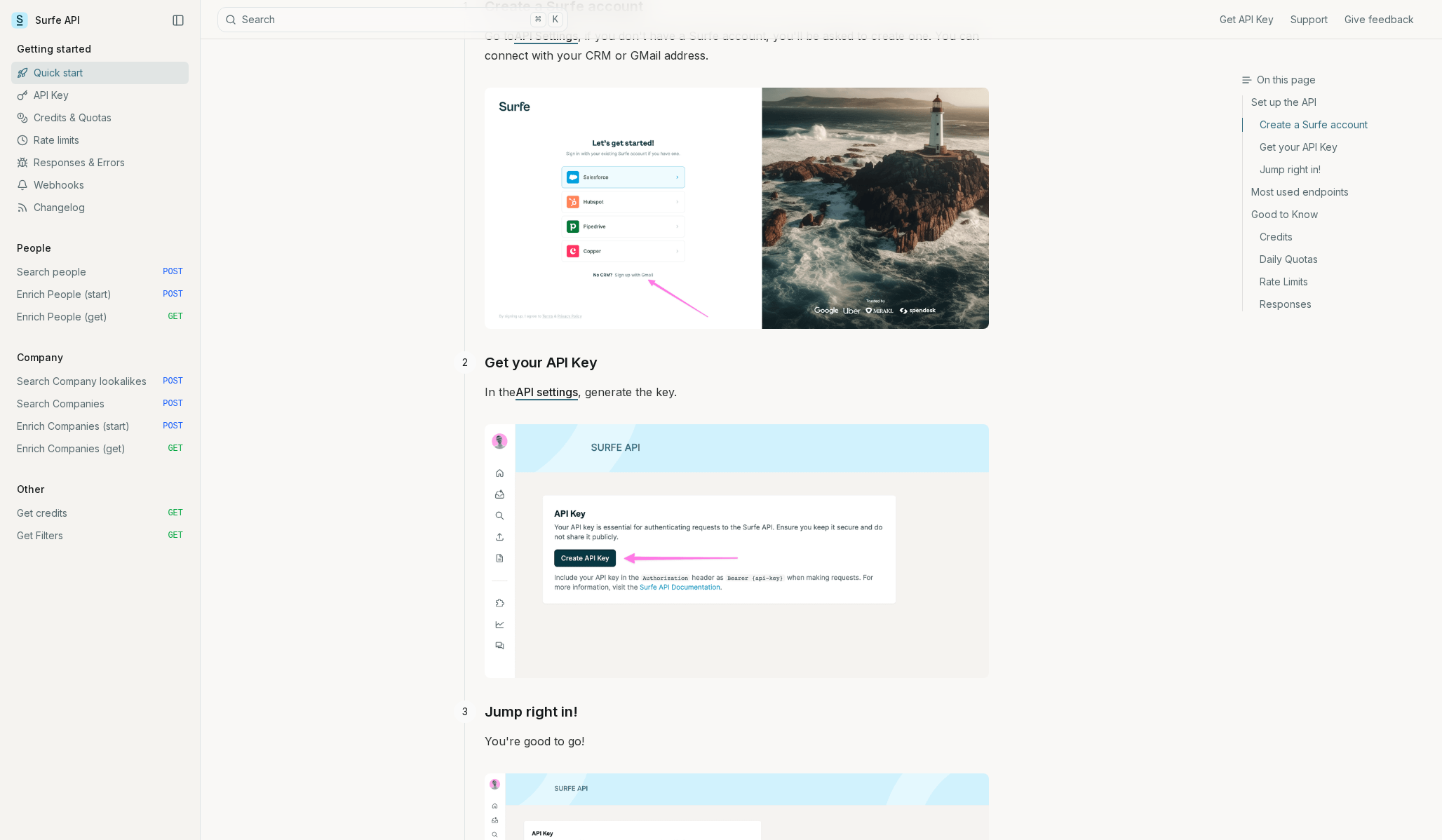
click at [59, 283] on link "Search people POST" at bounding box center [99, 272] width 178 height 22
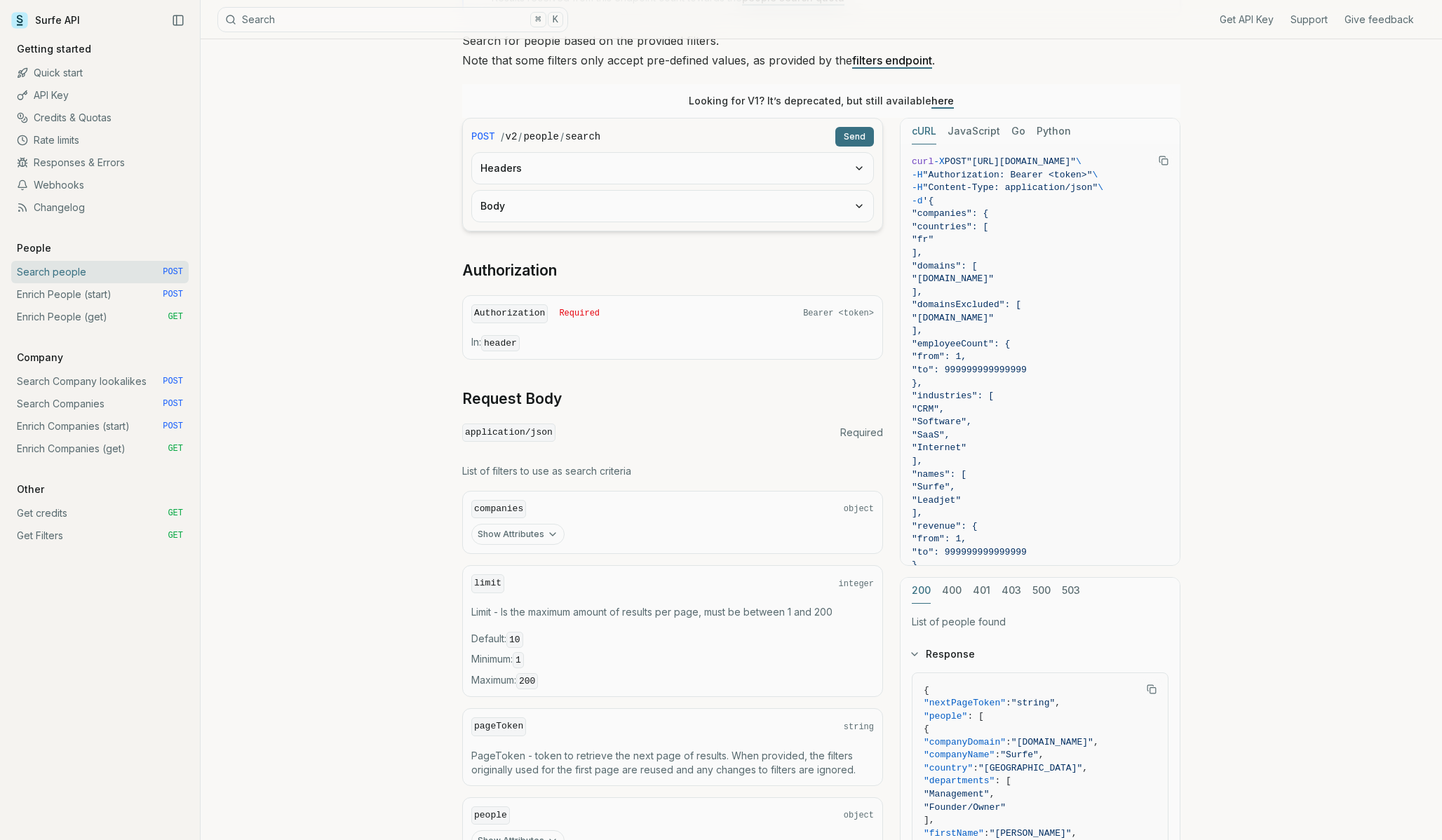
scroll to position [156, 0]
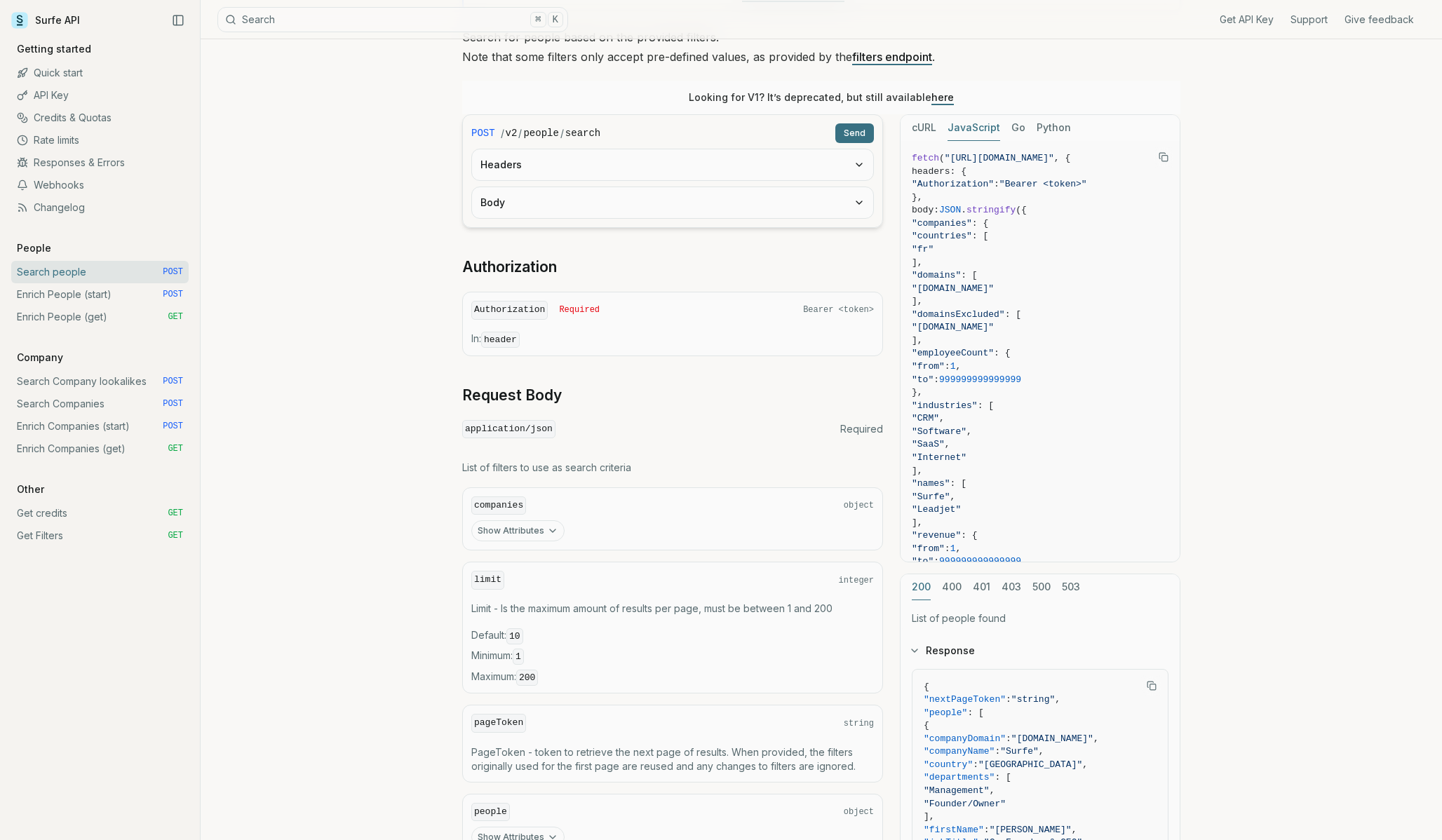
click at [982, 127] on button "JavaScript" at bounding box center [974, 127] width 53 height 26
click at [969, 126] on button "JavaScript" at bounding box center [974, 127] width 53 height 26
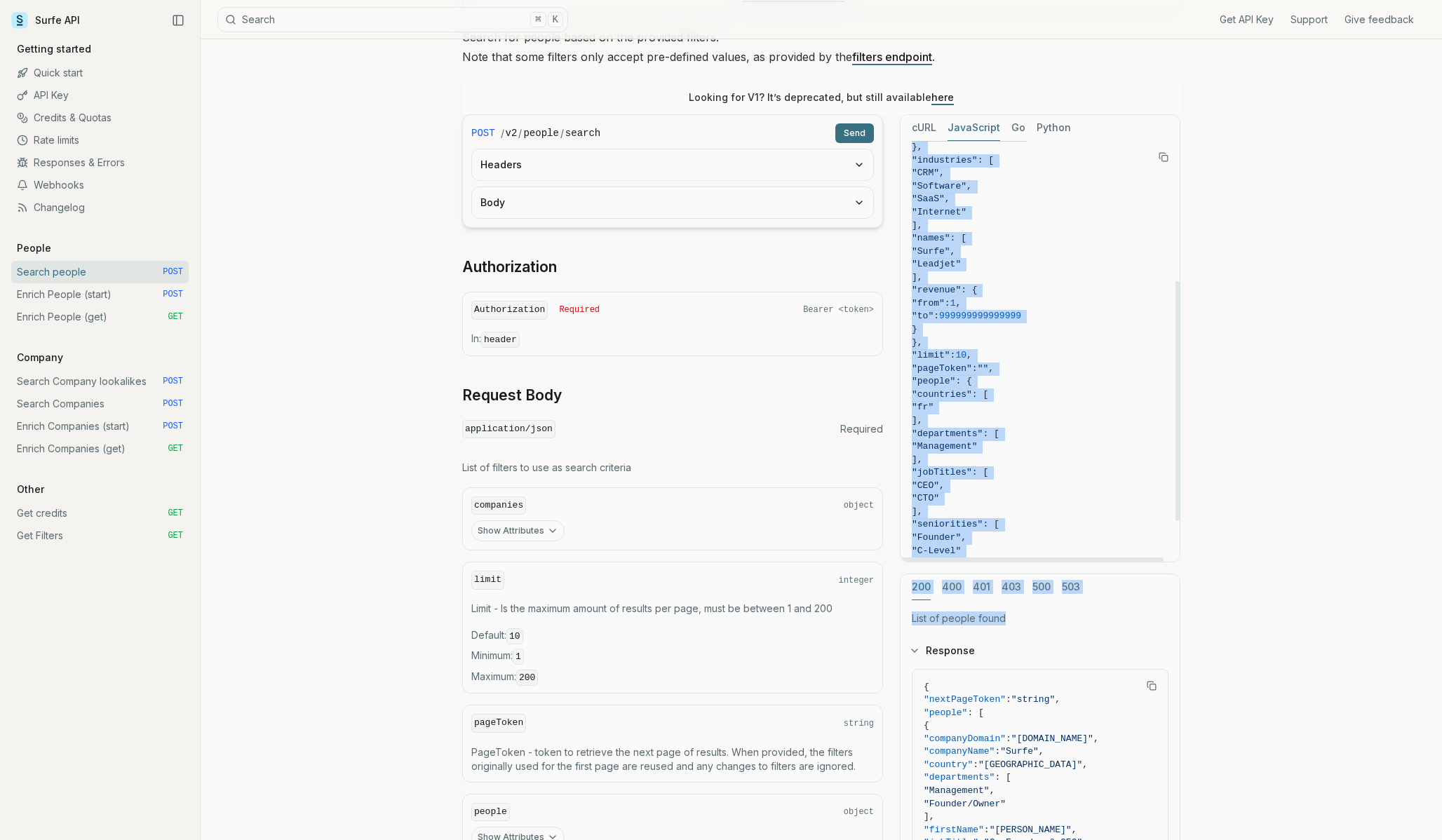
scroll to position [318, 0]
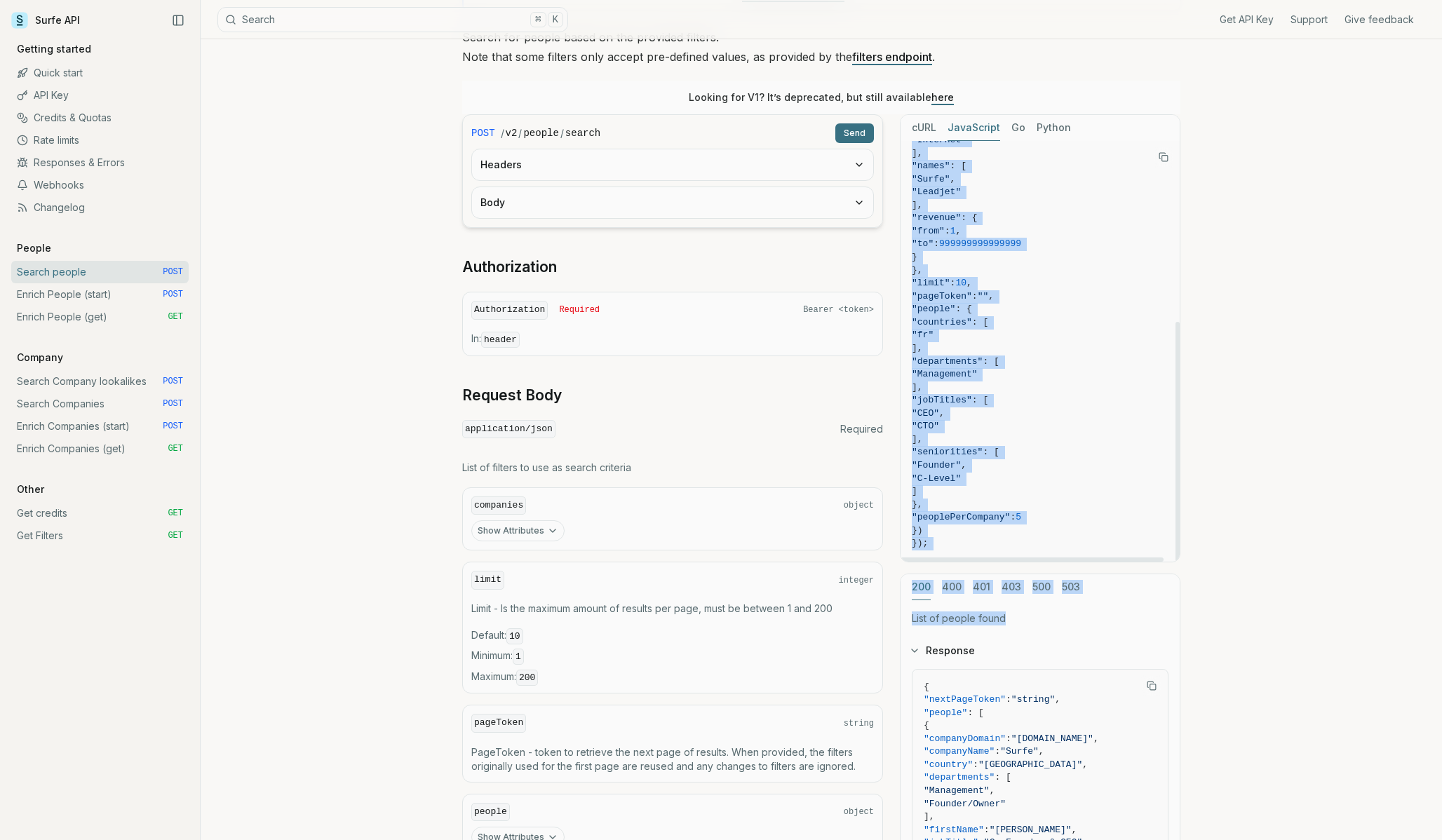
drag, startPoint x: 958, startPoint y: 211, endPoint x: 1117, endPoint y: 499, distance: 329.0
click at [1117, 499] on code "fetch ( "https://api.surfe.com/v2/people/search" , { headers: { "Authorization"…" at bounding box center [1040, 192] width 257 height 716
click at [1081, 327] on span ""countries" : [" at bounding box center [1040, 323] width 257 height 14
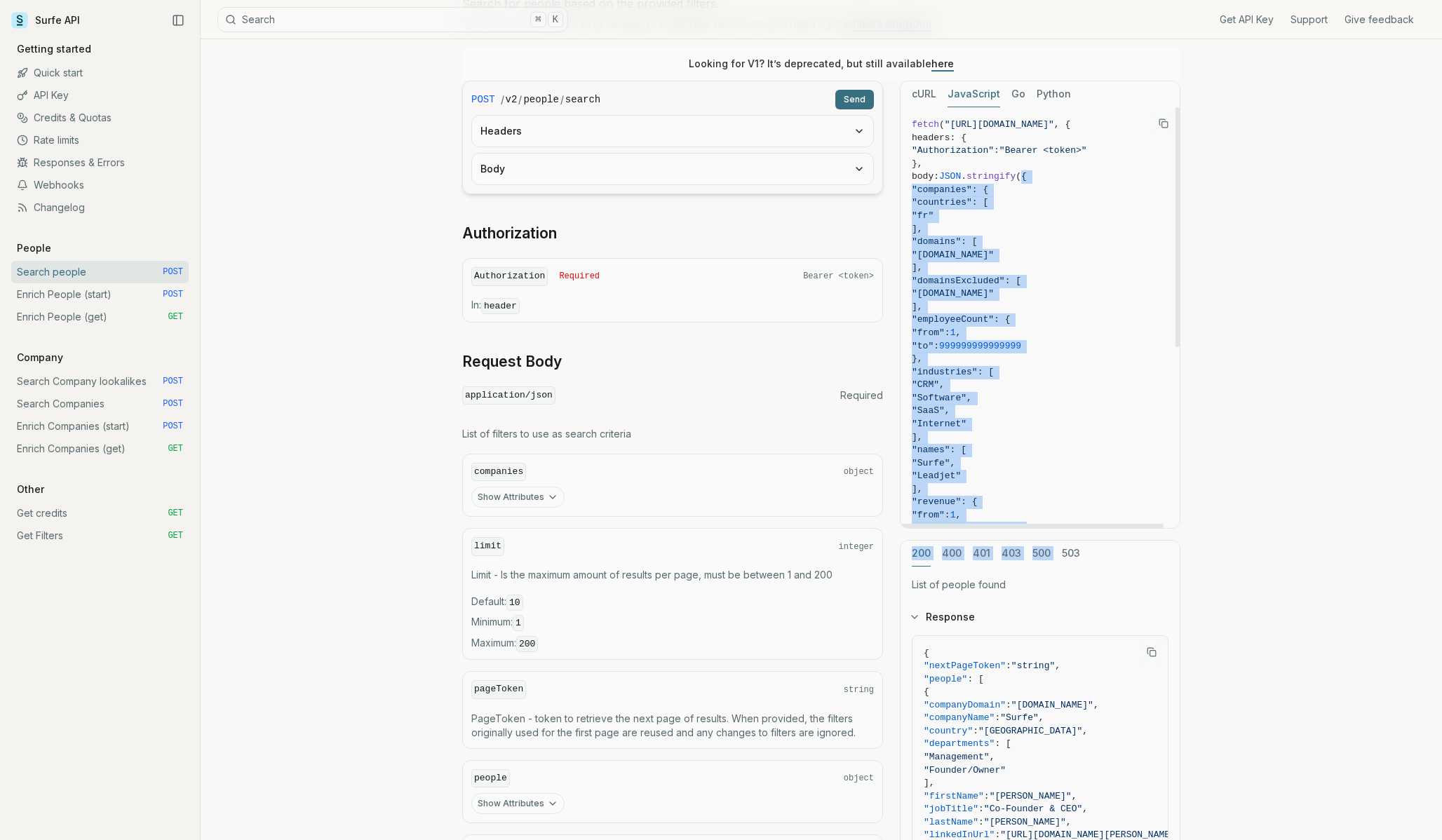
scroll to position [318, 12]
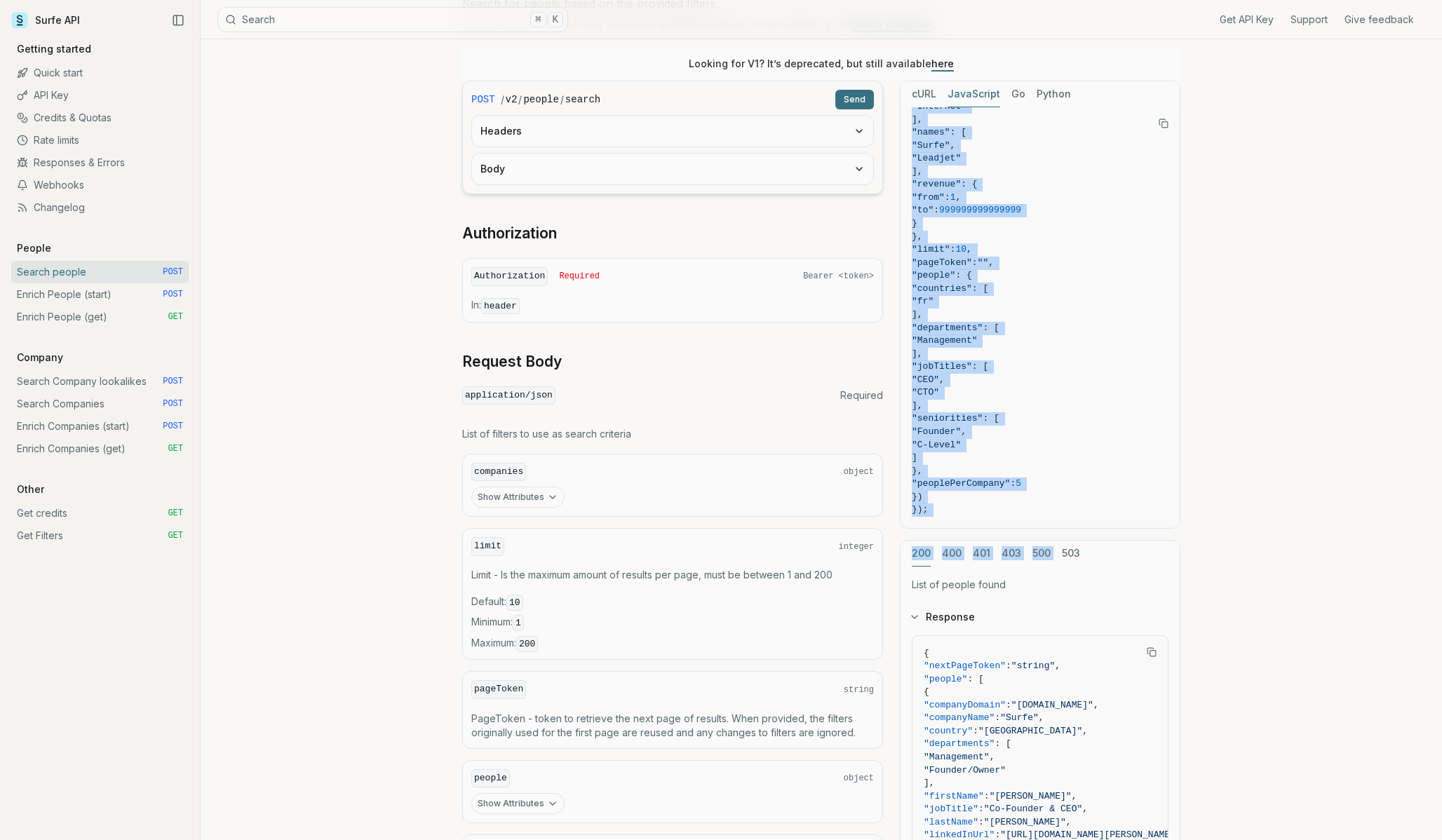
drag, startPoint x: 1038, startPoint y: 178, endPoint x: 1179, endPoint y: 542, distance: 390.4
click at [1179, 542] on div "cURL JavaScript Go Python fetch ( "https://api.surfe.com/v2/people/search" , { …" at bounding box center [1040, 544] width 280 height 926
copy div "{ "companies" : { "countries" : [ "fr" ], "domains" : [ "surfe.com" ], "domains…"
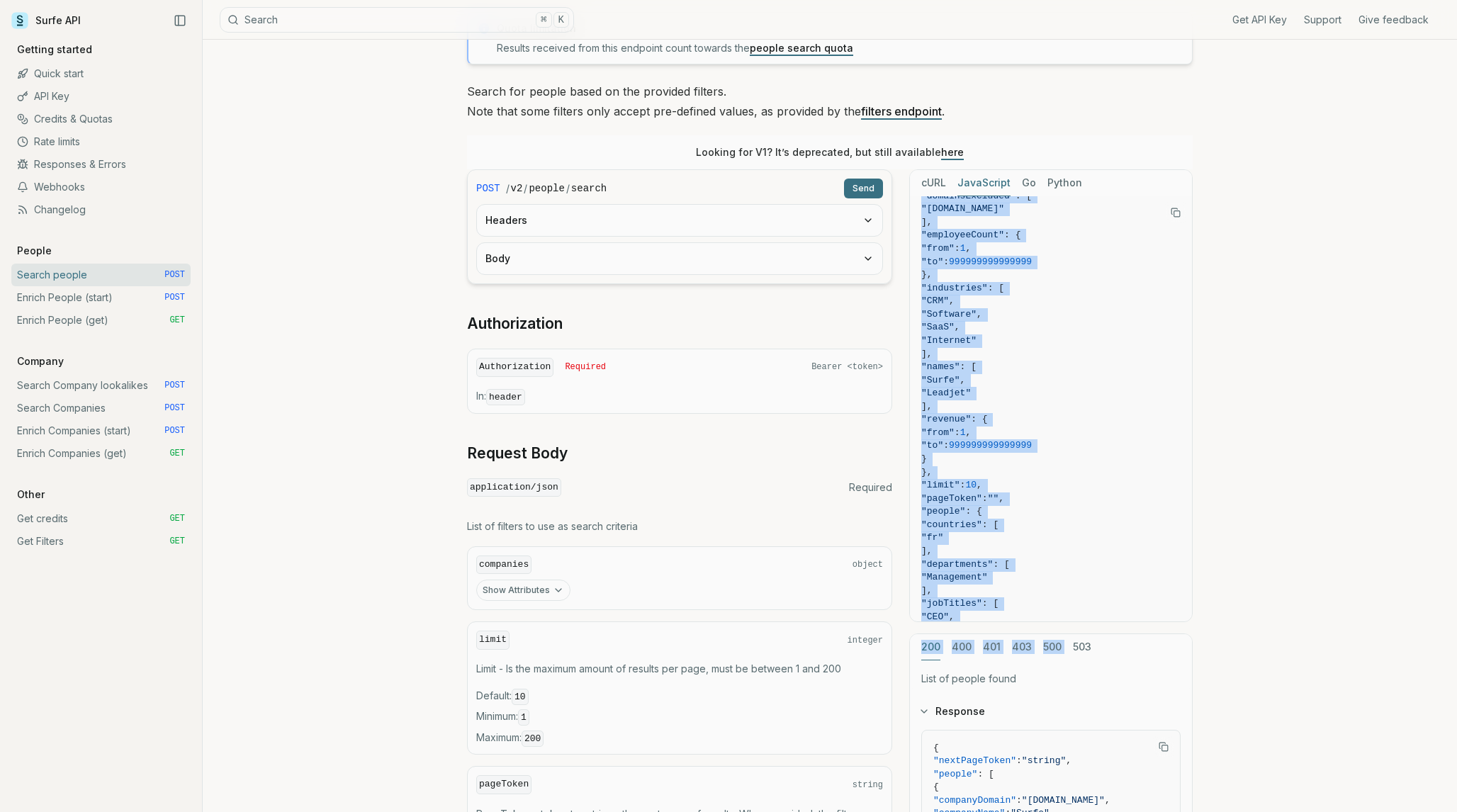
scroll to position [77, 0]
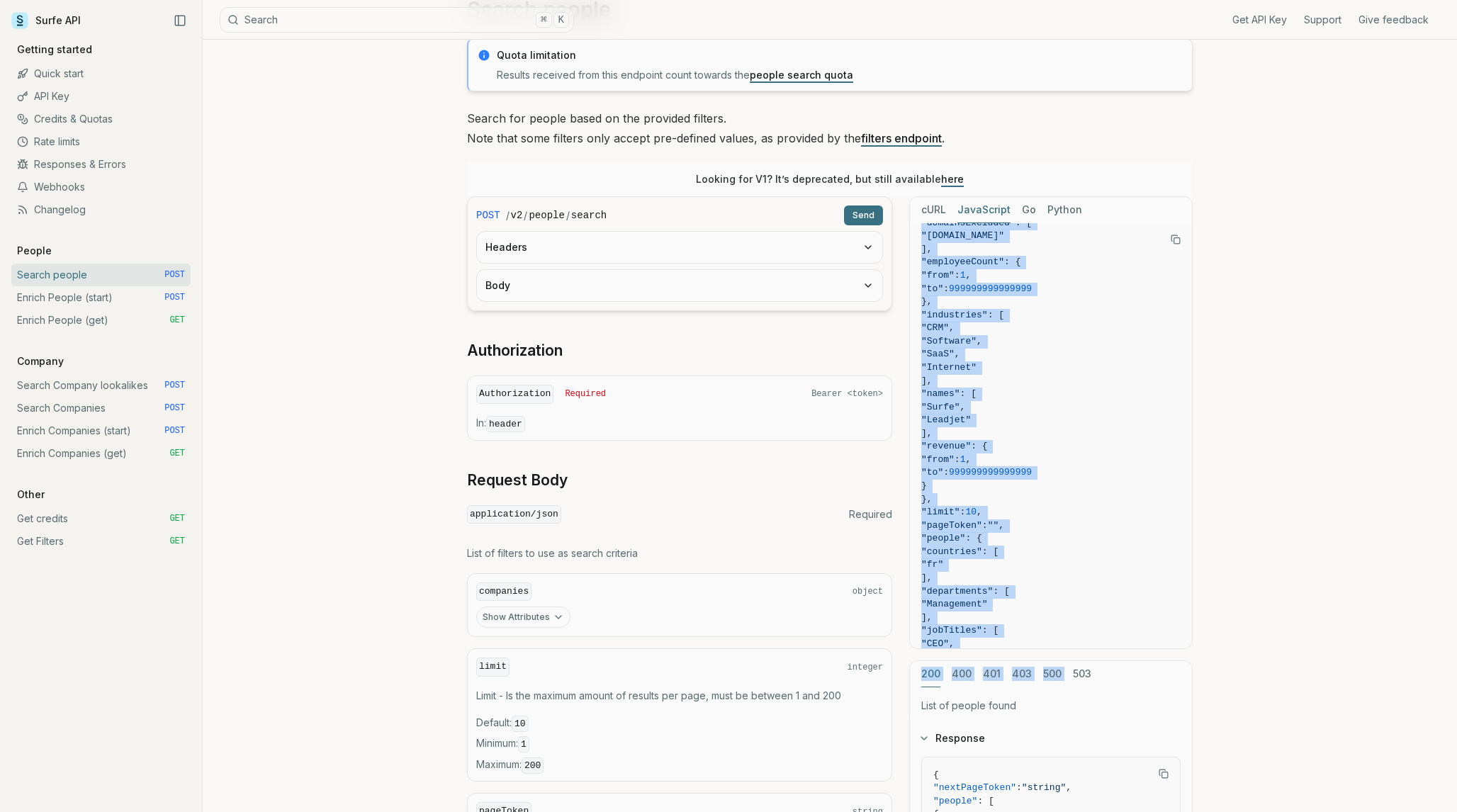
click at [85, 321] on link "Enrich People (get) GET" at bounding box center [100, 320] width 179 height 22
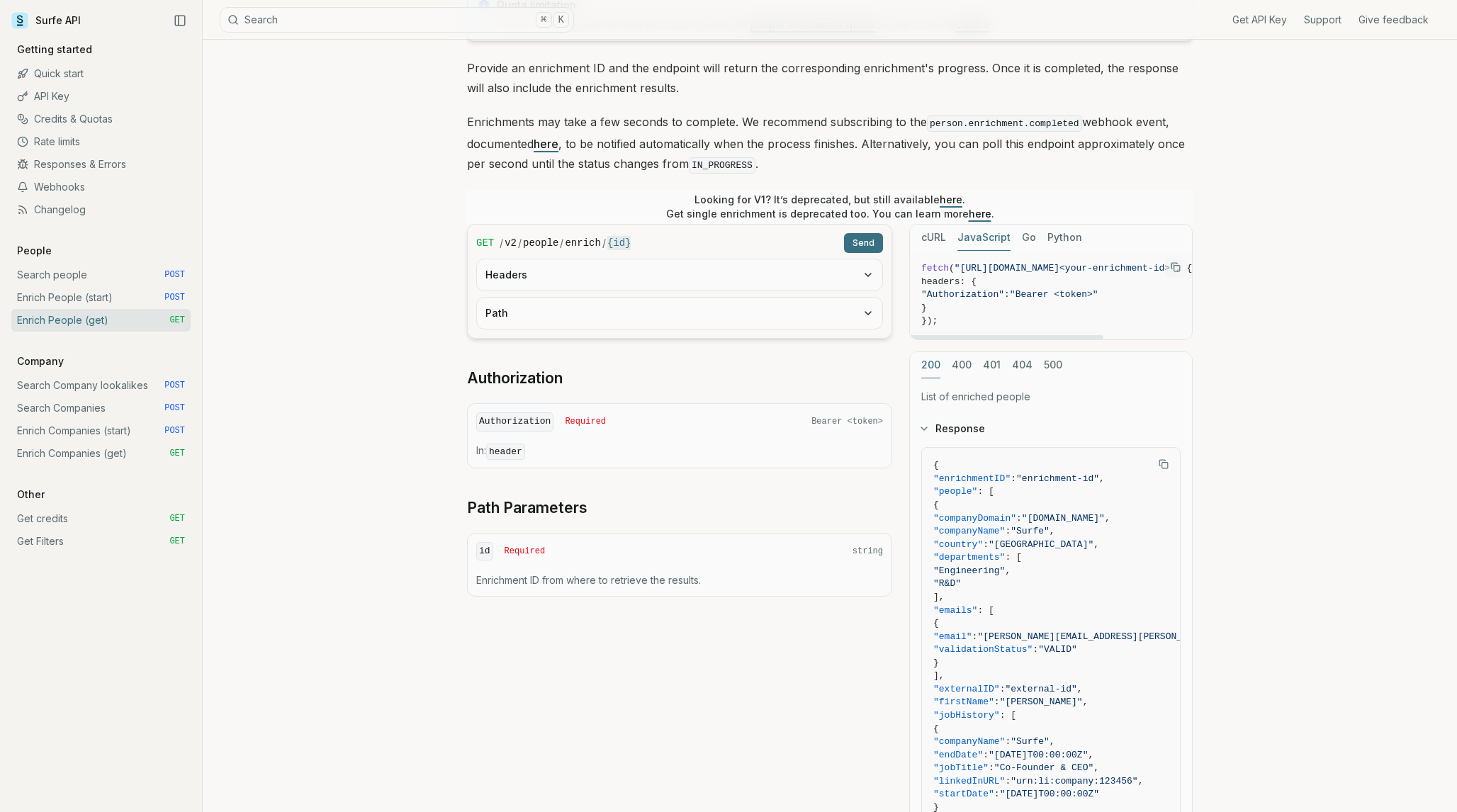
scroll to position [143, 0]
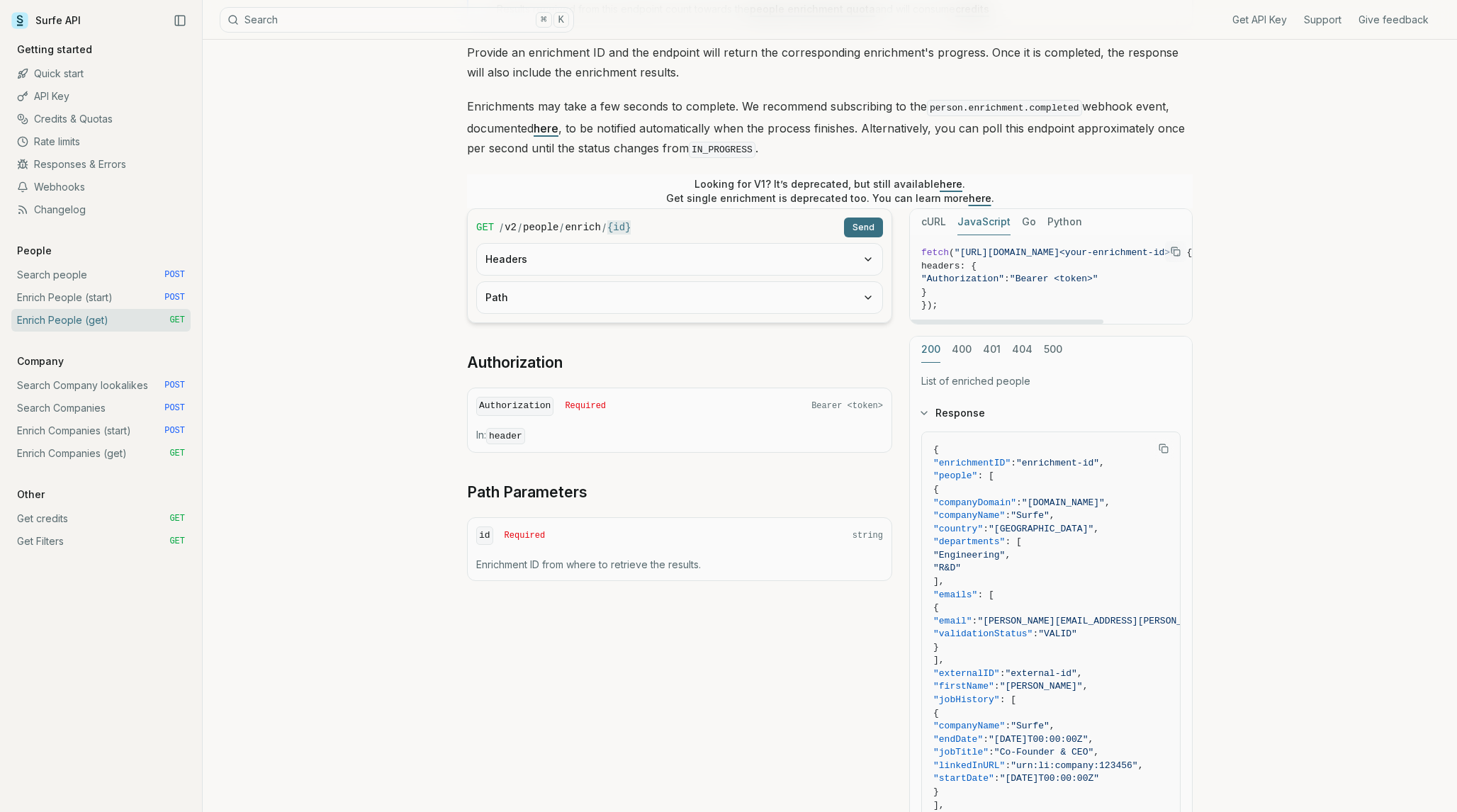
click at [984, 226] on button "JavaScript" at bounding box center [984, 222] width 53 height 27
click at [1005, 274] on span ""Authorization"" at bounding box center [962, 279] width 83 height 10
click at [979, 254] on span ""https://api.surfe.com/v2/people/enrich/<your-enrichment-id>"" at bounding box center [1065, 252] width 222 height 10
click at [69, 302] on link "Enrich People (start) POST" at bounding box center [100, 297] width 179 height 22
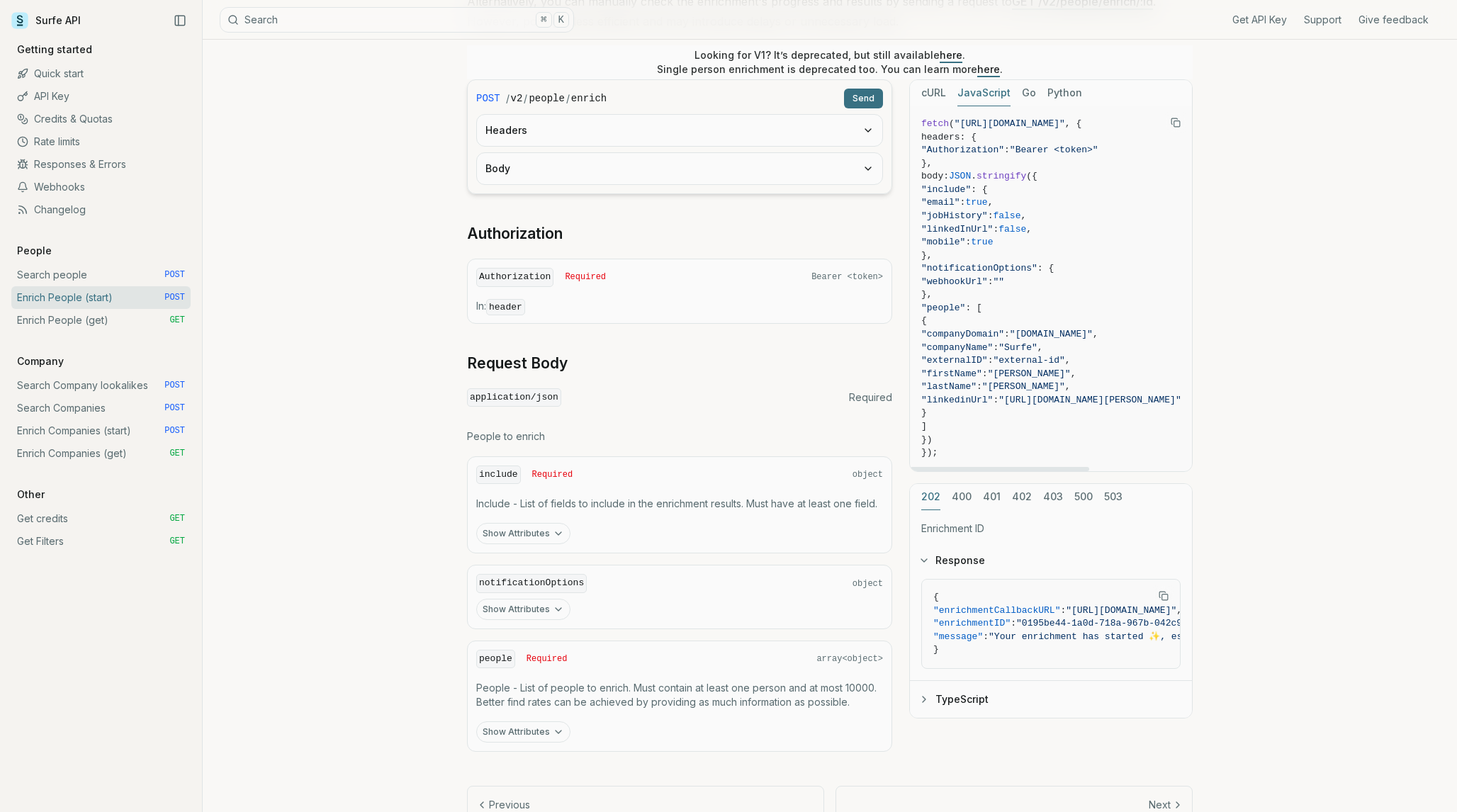
scroll to position [351, 0]
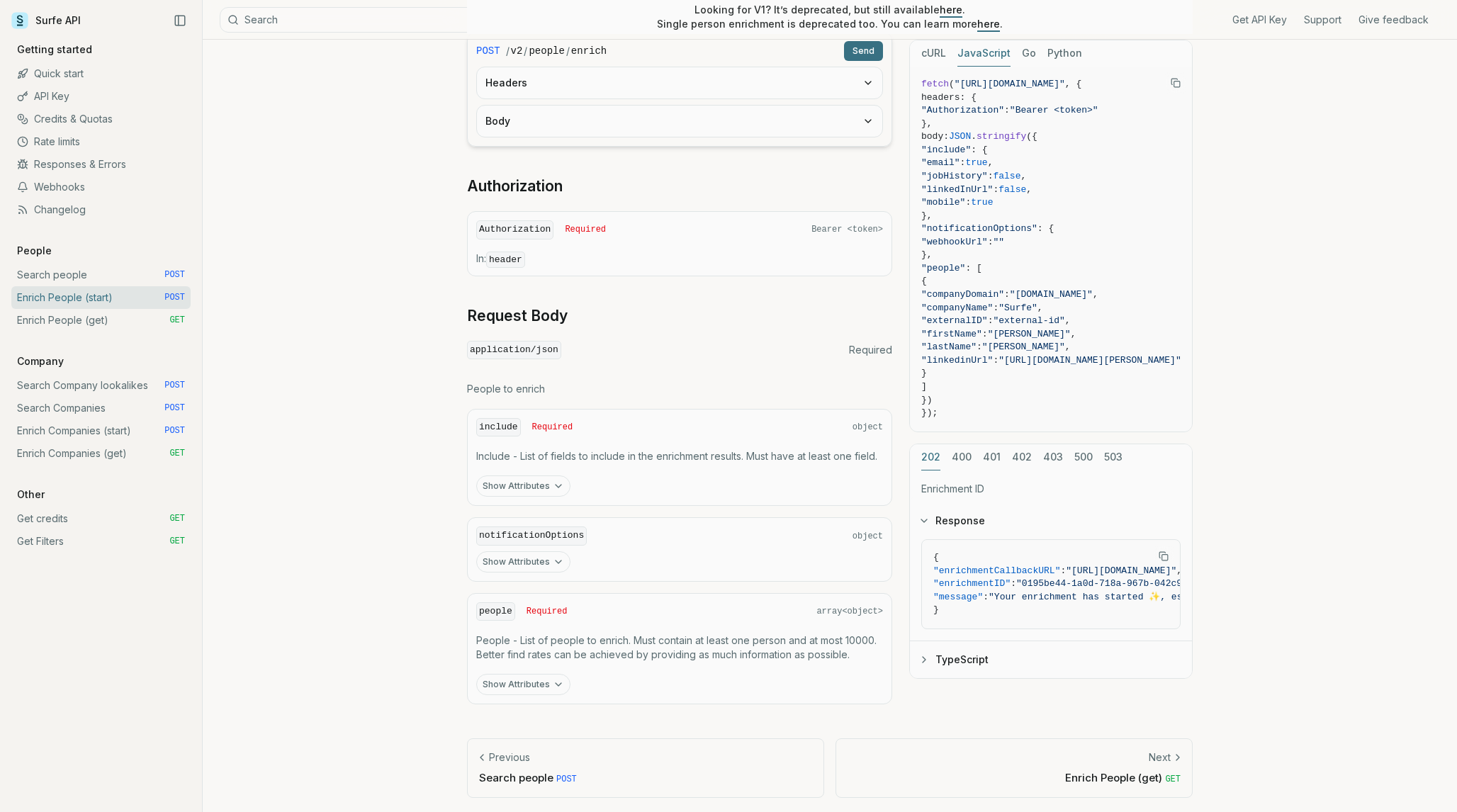
click at [534, 485] on button "Show Attributes" at bounding box center [524, 486] width 94 height 21
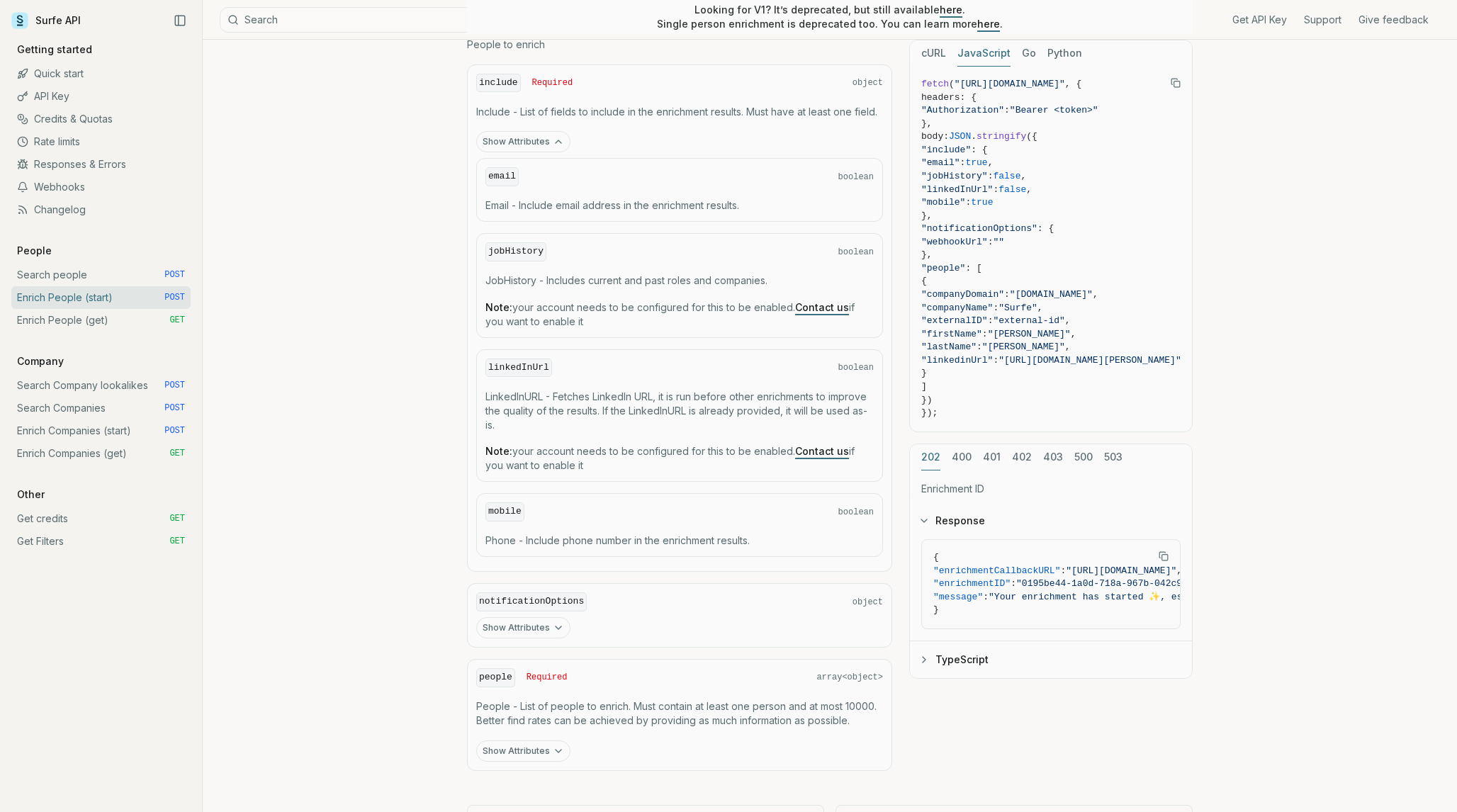
scroll to position [761, 0]
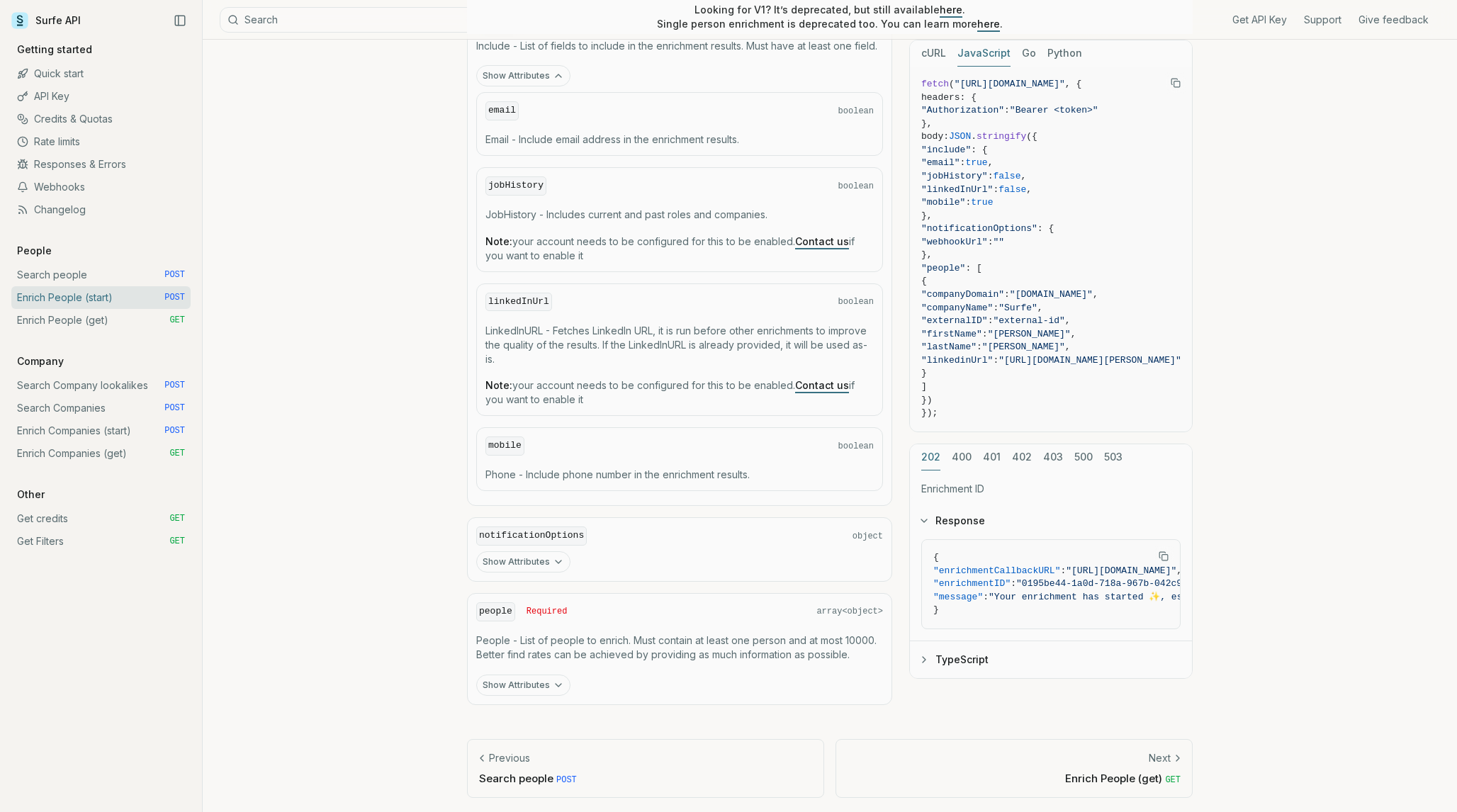
click at [67, 278] on link "Search people POST" at bounding box center [100, 275] width 179 height 22
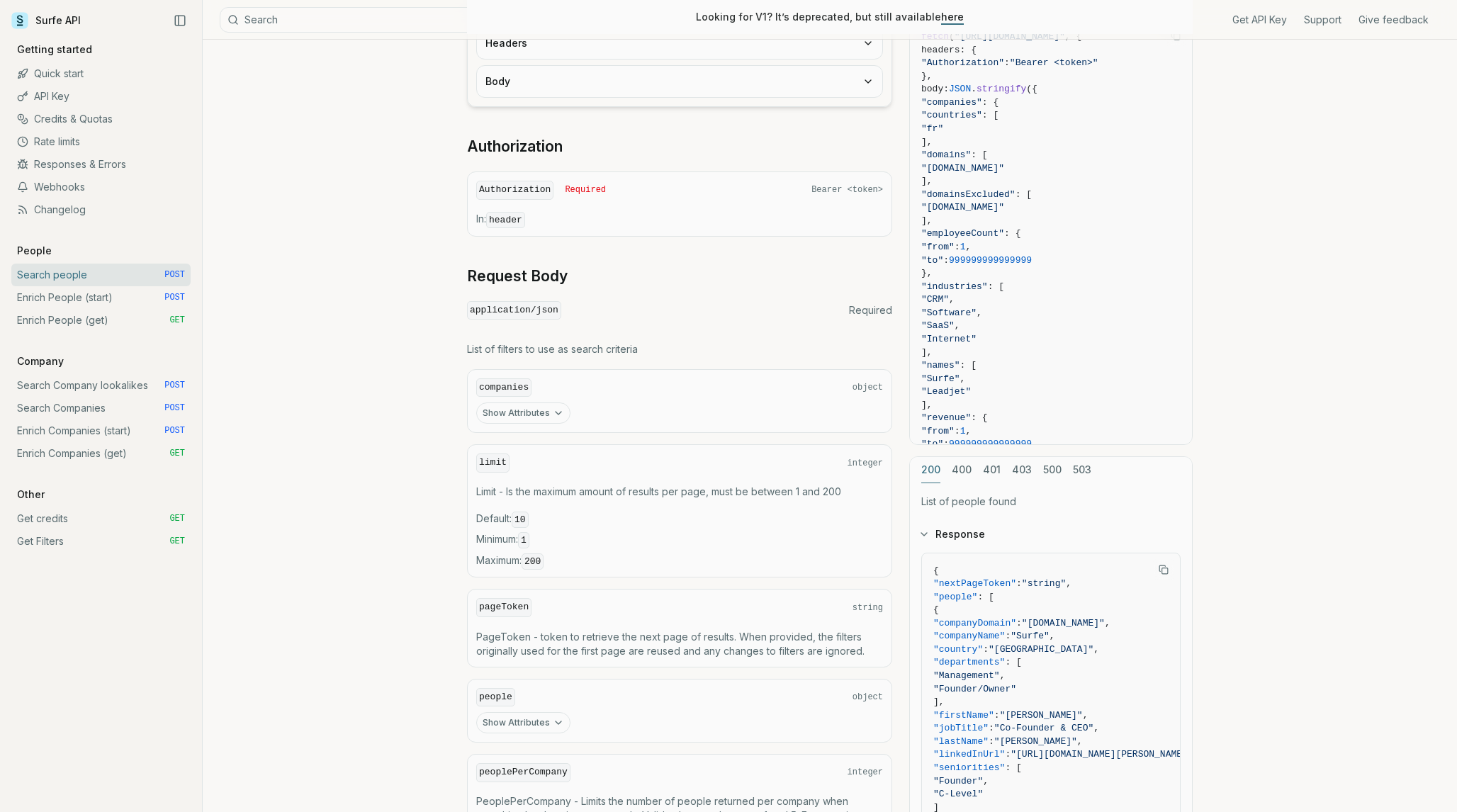
scroll to position [282, 0]
click at [525, 415] on button "Show Attributes" at bounding box center [524, 412] width 94 height 21
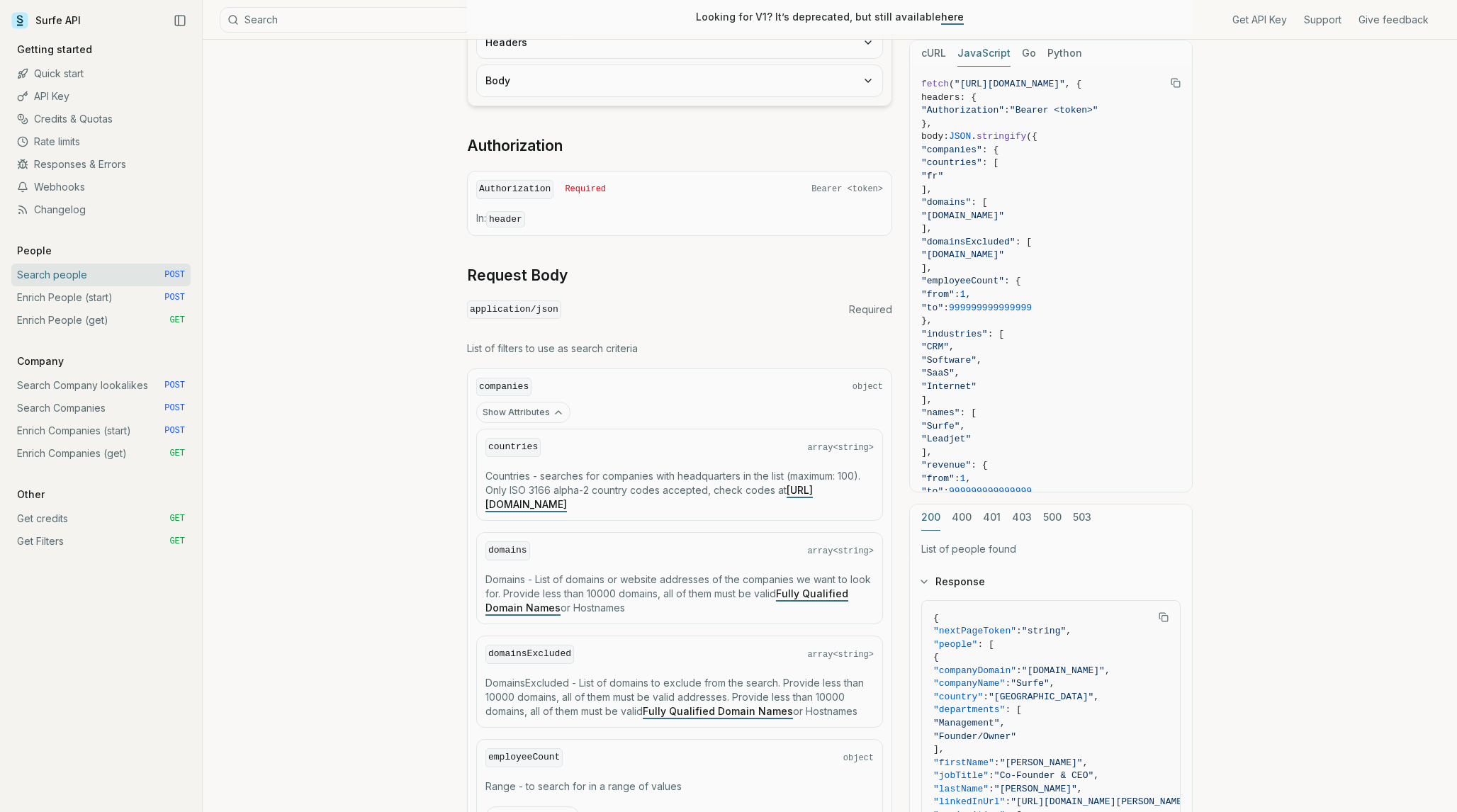
click at [525, 415] on button "Show Attributes" at bounding box center [524, 412] width 94 height 21
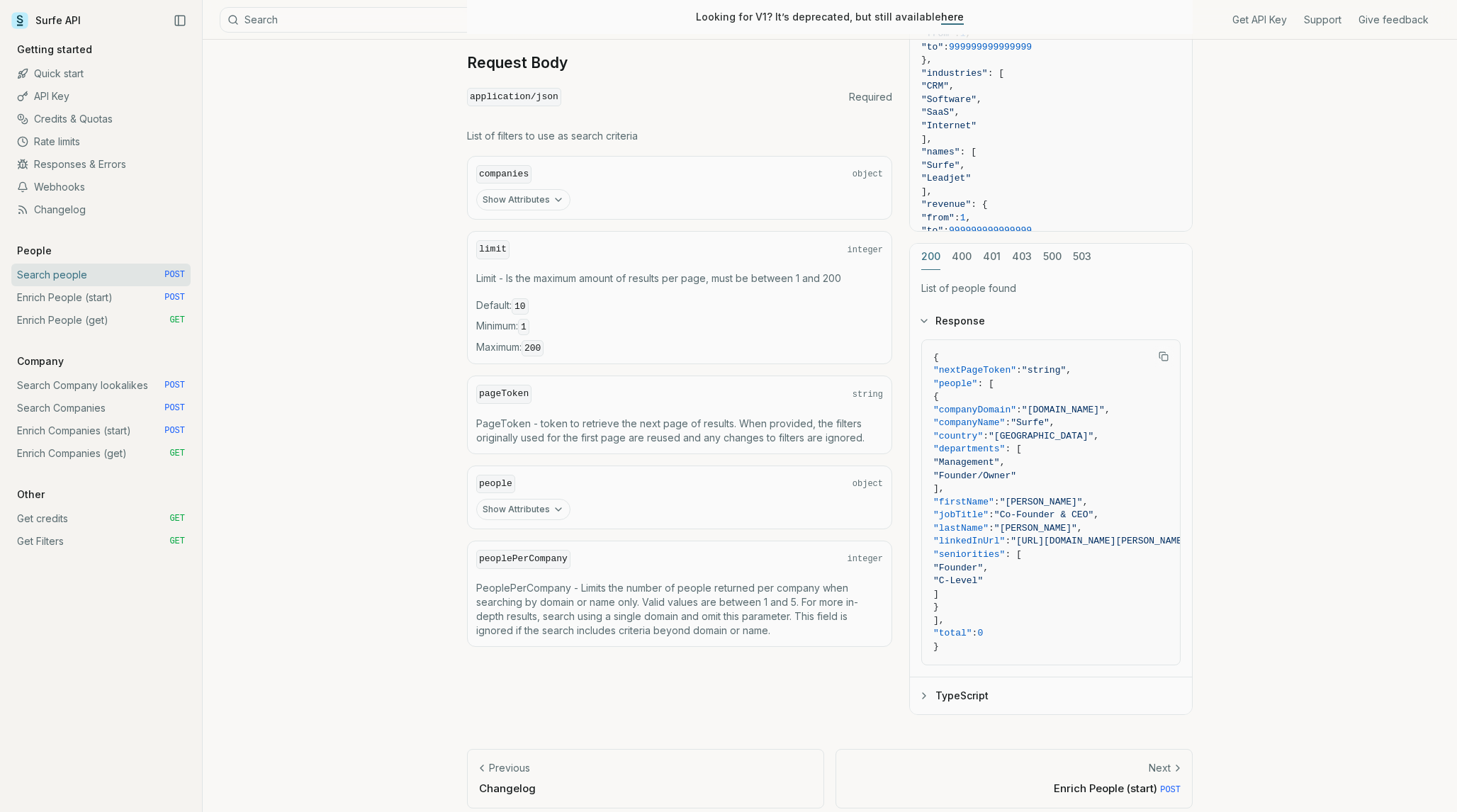
scroll to position [508, 0]
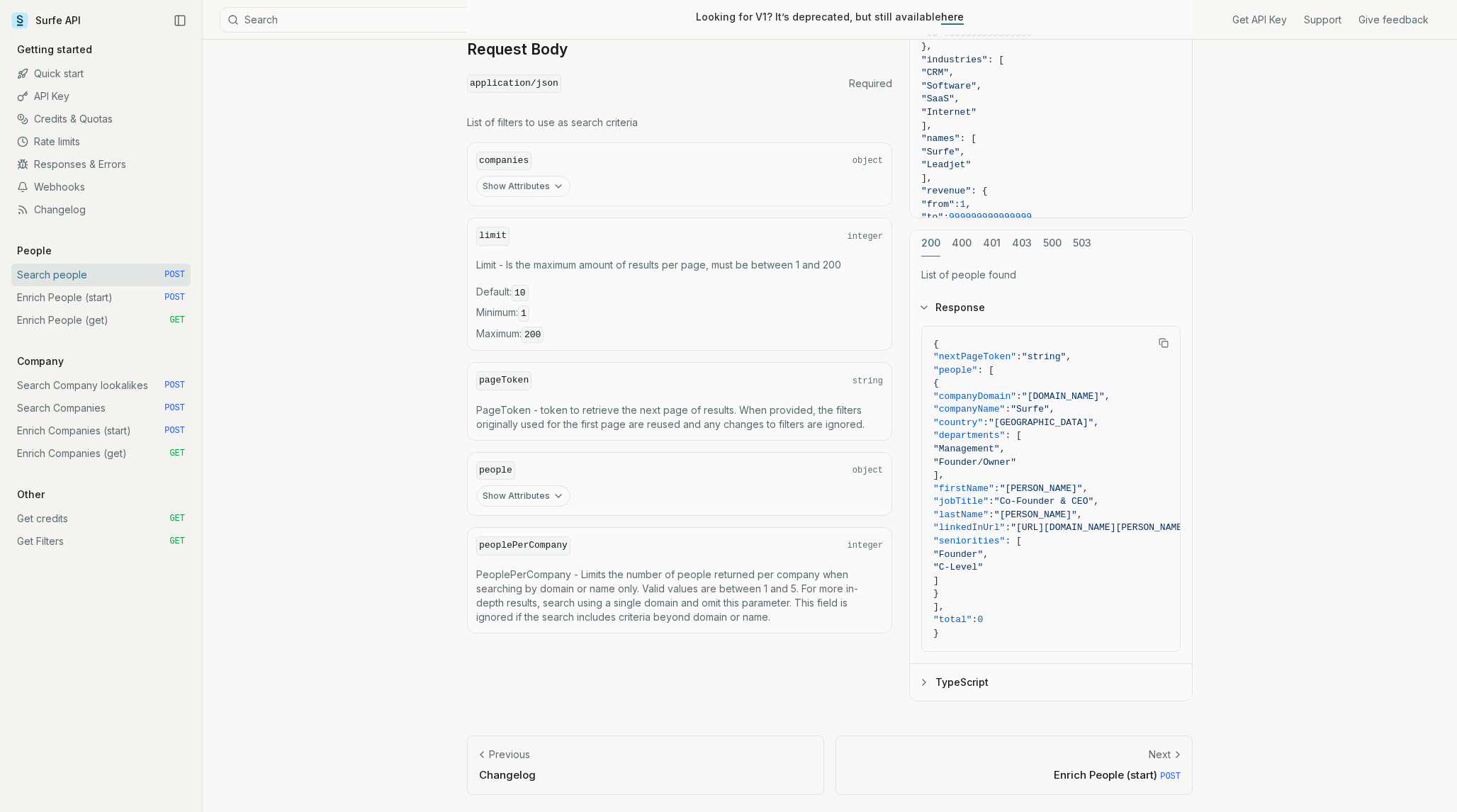
click at [71, 436] on link "Enrich Companies (start) POST" at bounding box center [100, 431] width 179 height 22
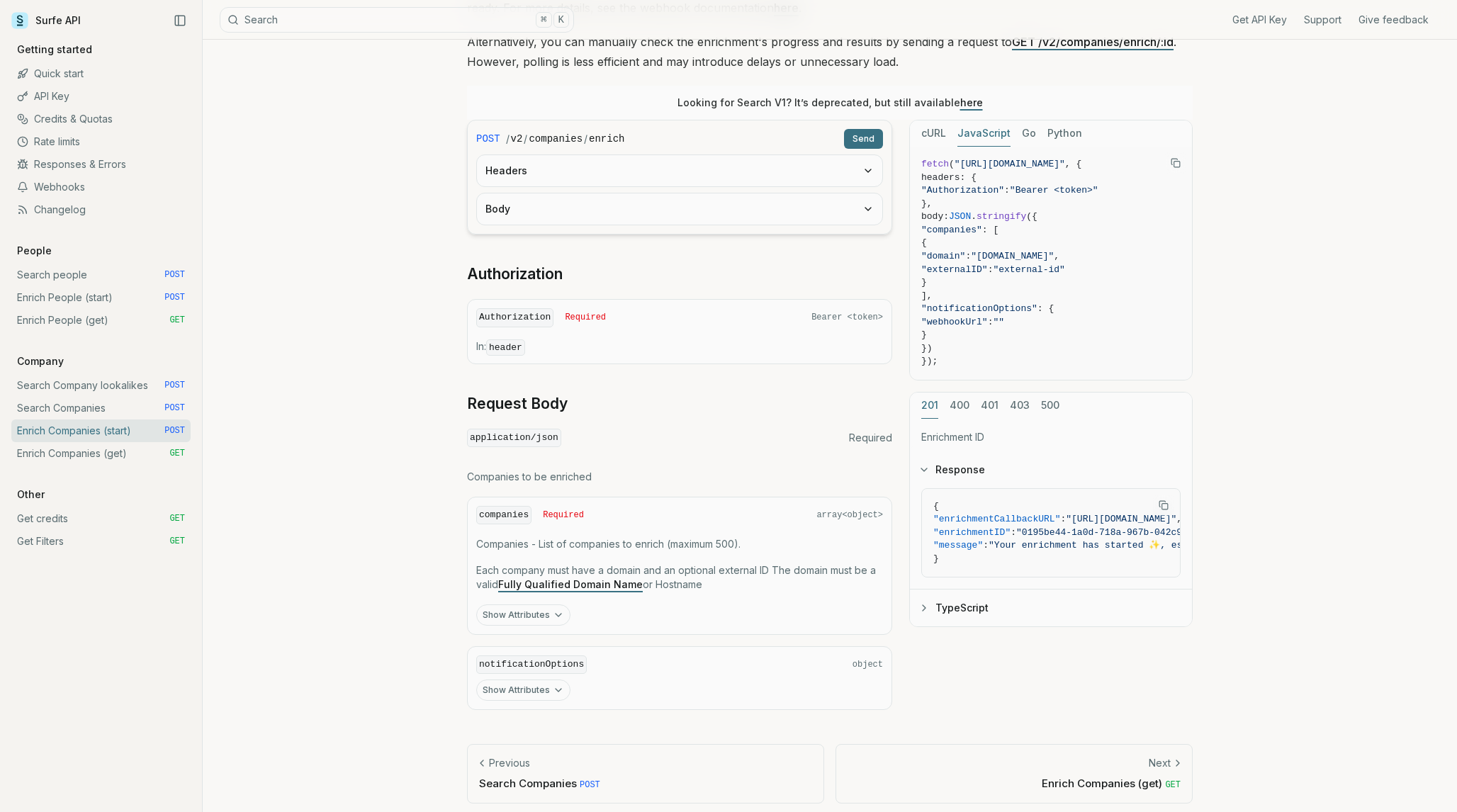
scroll to position [270, 0]
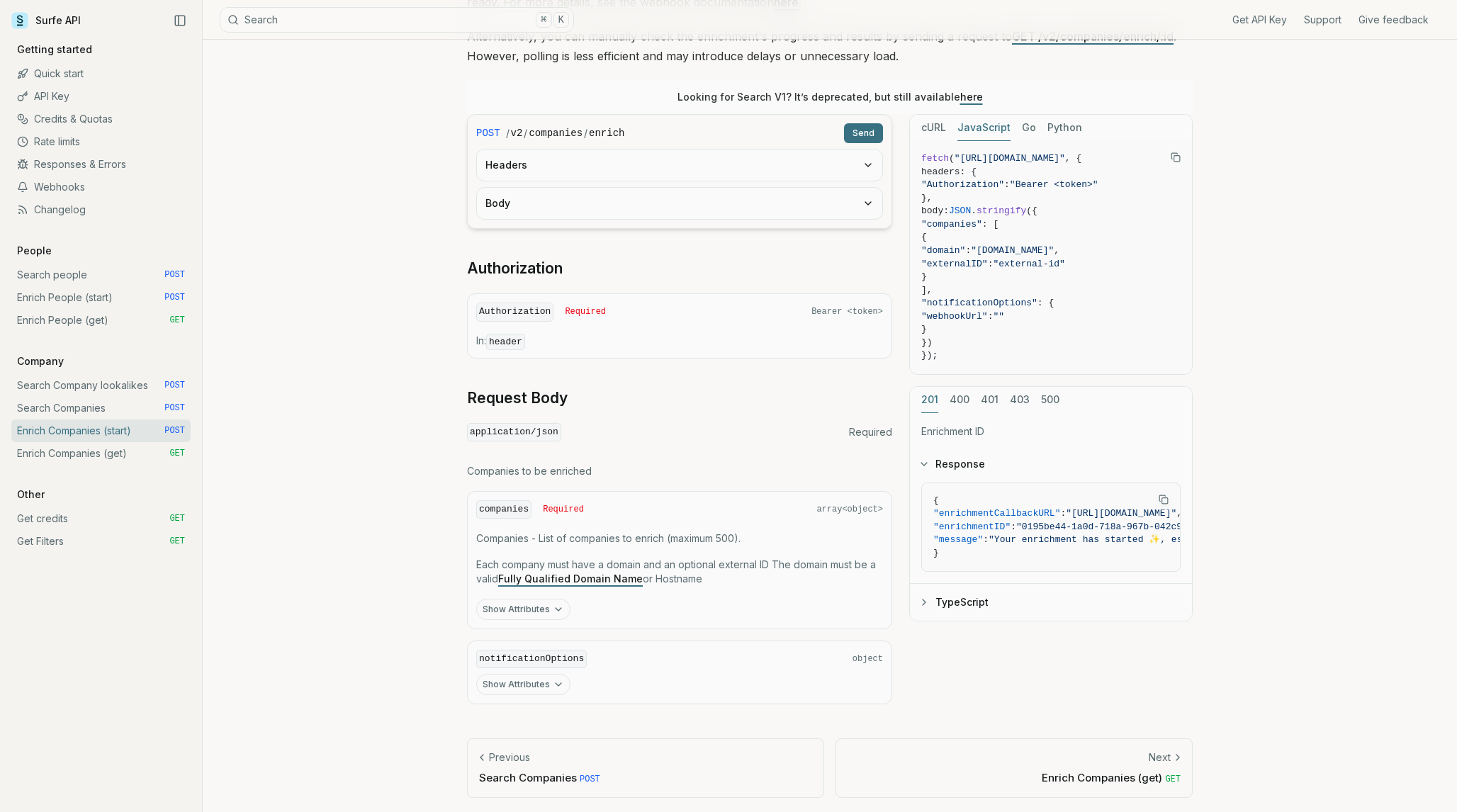
click at [550, 509] on span "Required" at bounding box center [563, 509] width 41 height 11
click at [517, 509] on code "companies" at bounding box center [504, 510] width 55 height 19
click at [543, 607] on button "Show Attributes" at bounding box center [524, 609] width 94 height 21
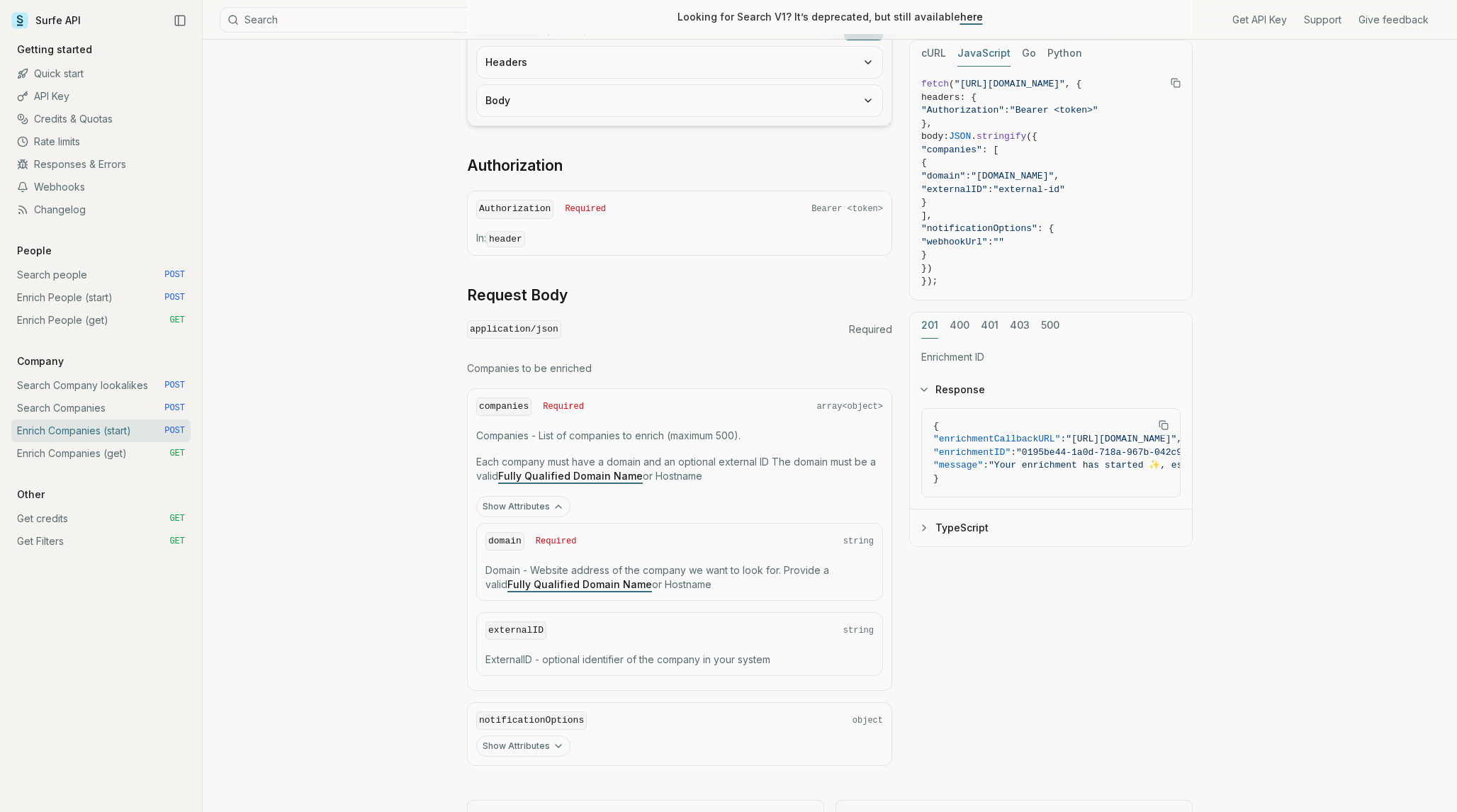
scroll to position [433, 0]
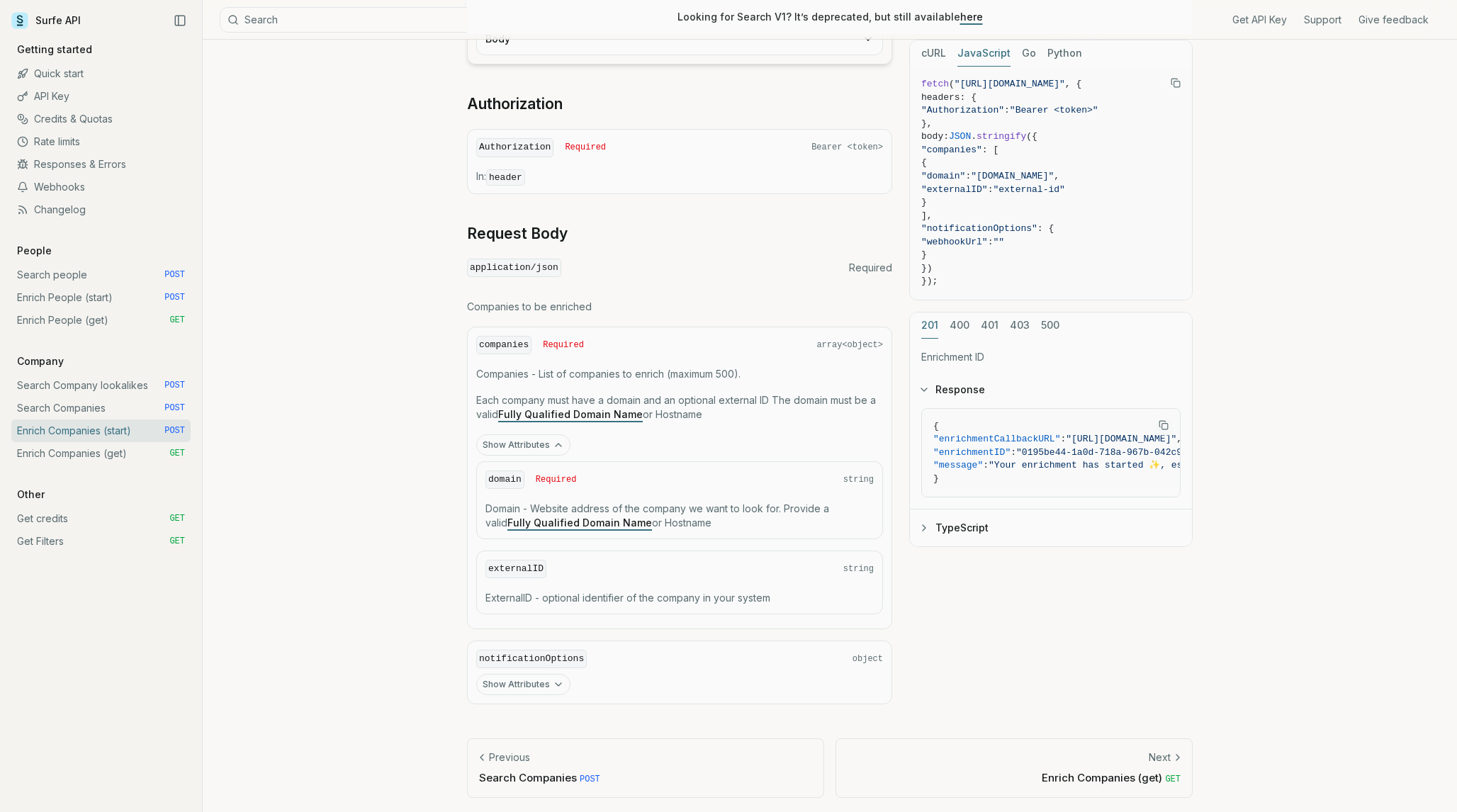
click at [561, 688] on icon "button" at bounding box center [558, 684] width 11 height 11
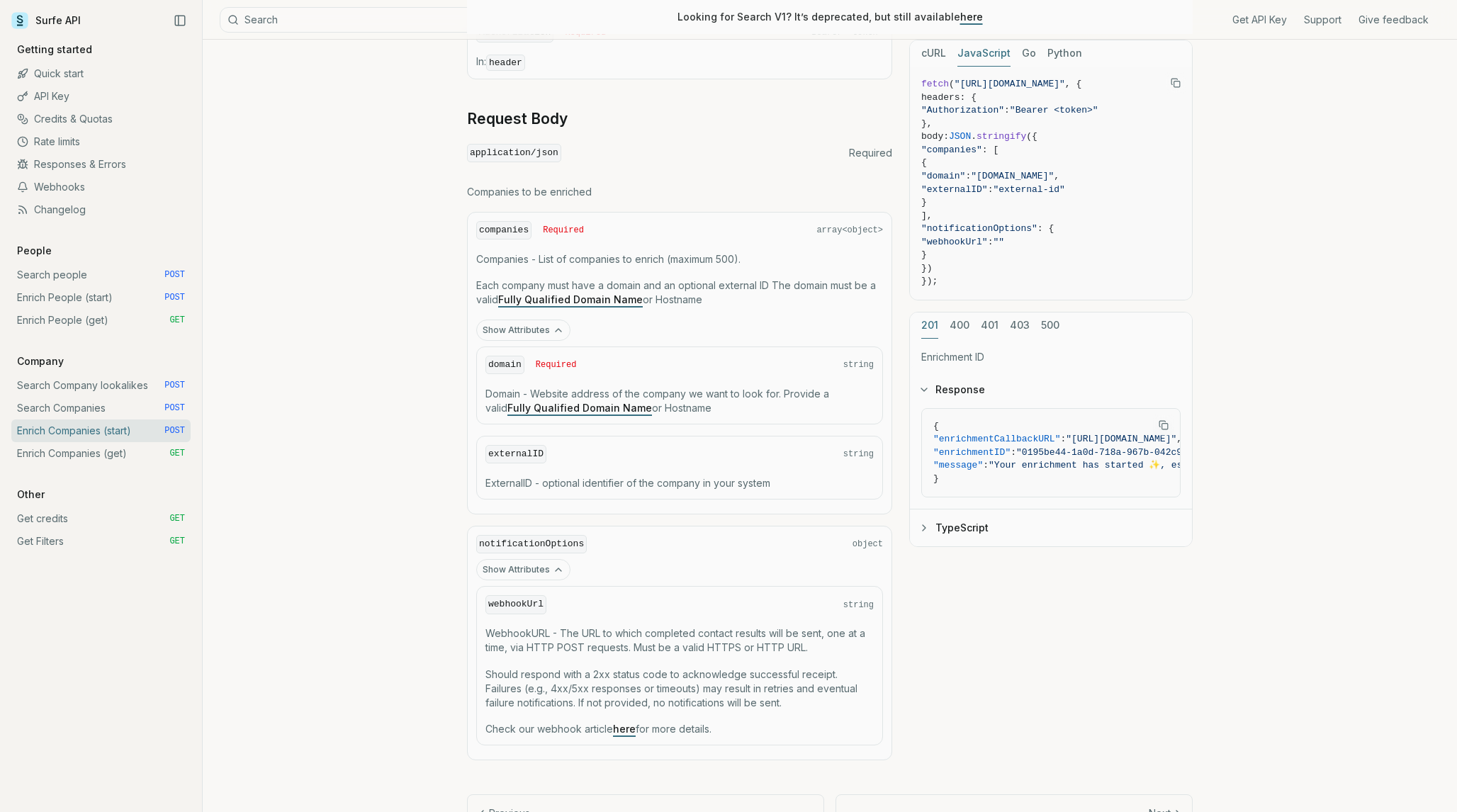
scroll to position [604, 0]
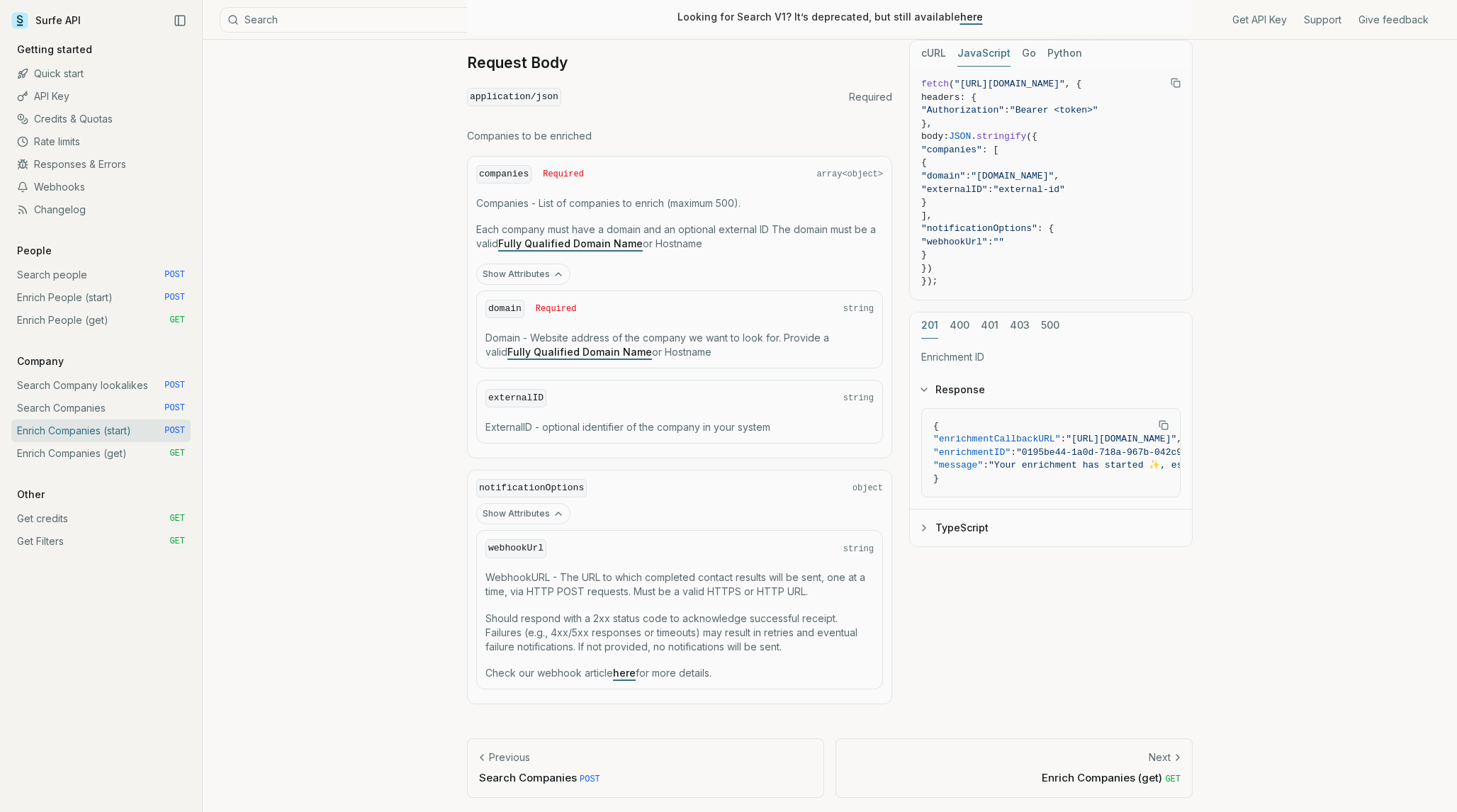
click at [46, 457] on link "Enrich Companies (get) GET" at bounding box center [100, 453] width 179 height 22
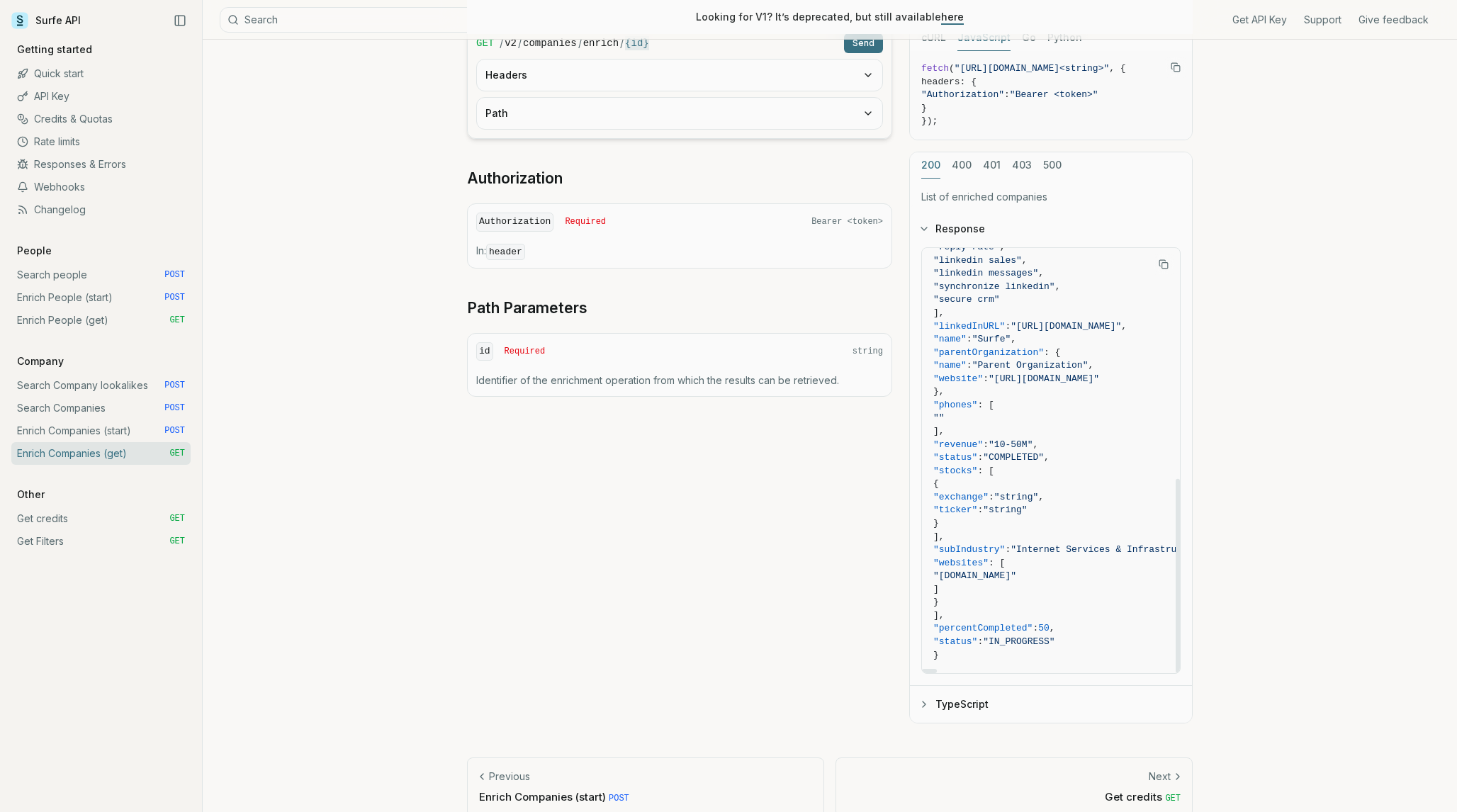
scroll to position [340, 0]
click at [43, 524] on link "Get credits GET" at bounding box center [100, 518] width 179 height 22
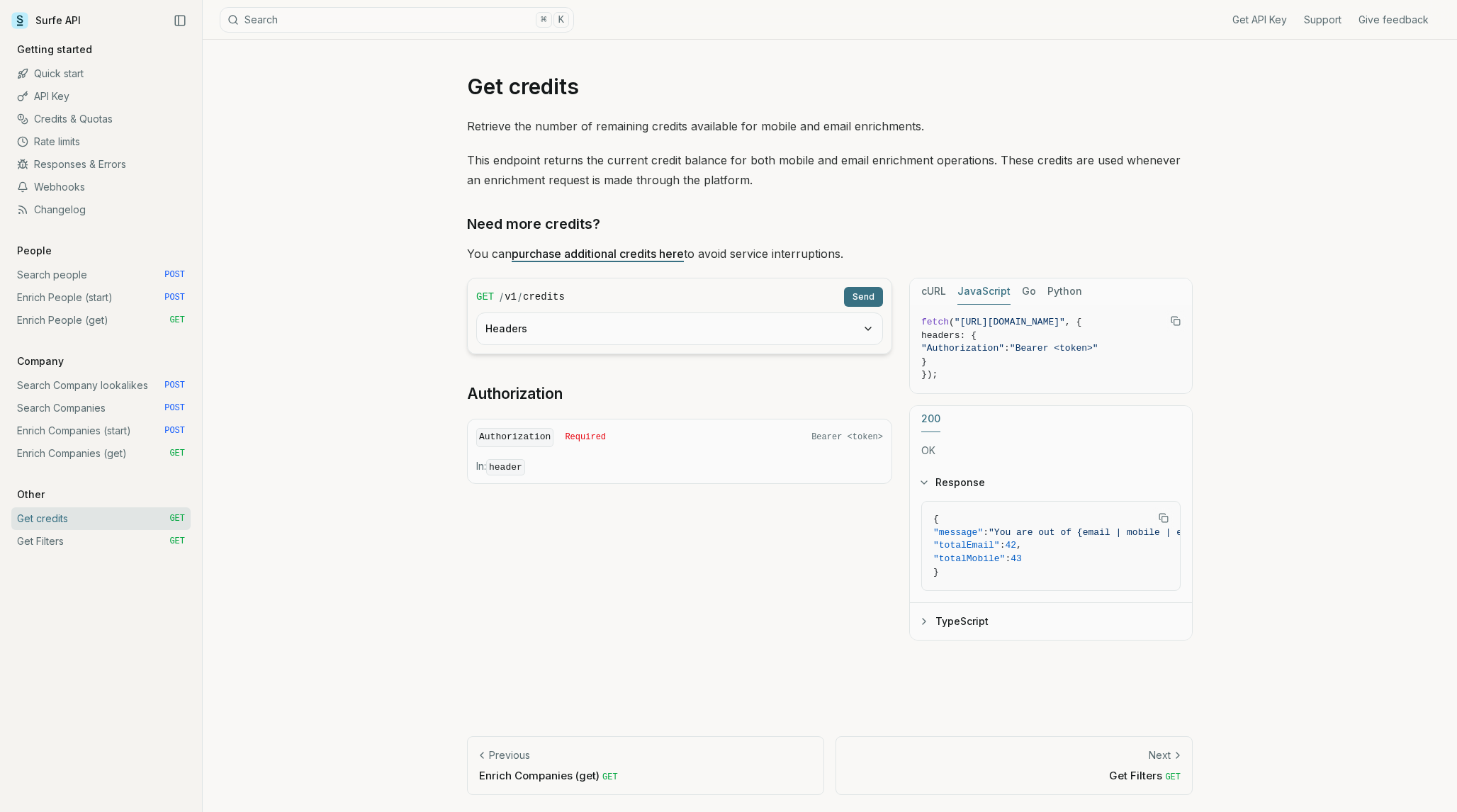
click at [36, 542] on link "Get Filters GET" at bounding box center [100, 541] width 179 height 22
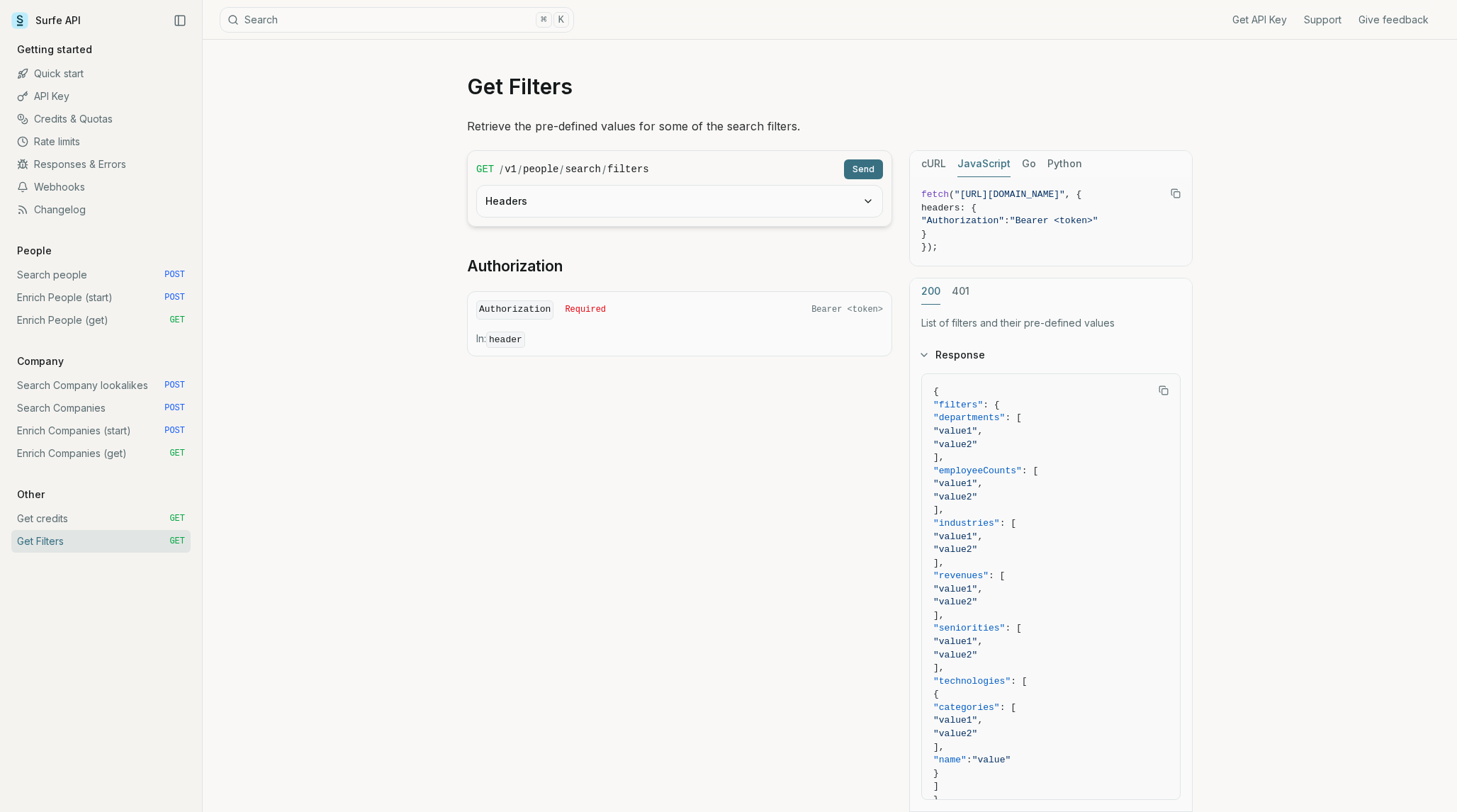
click at [54, 274] on link "Search people POST" at bounding box center [100, 275] width 179 height 22
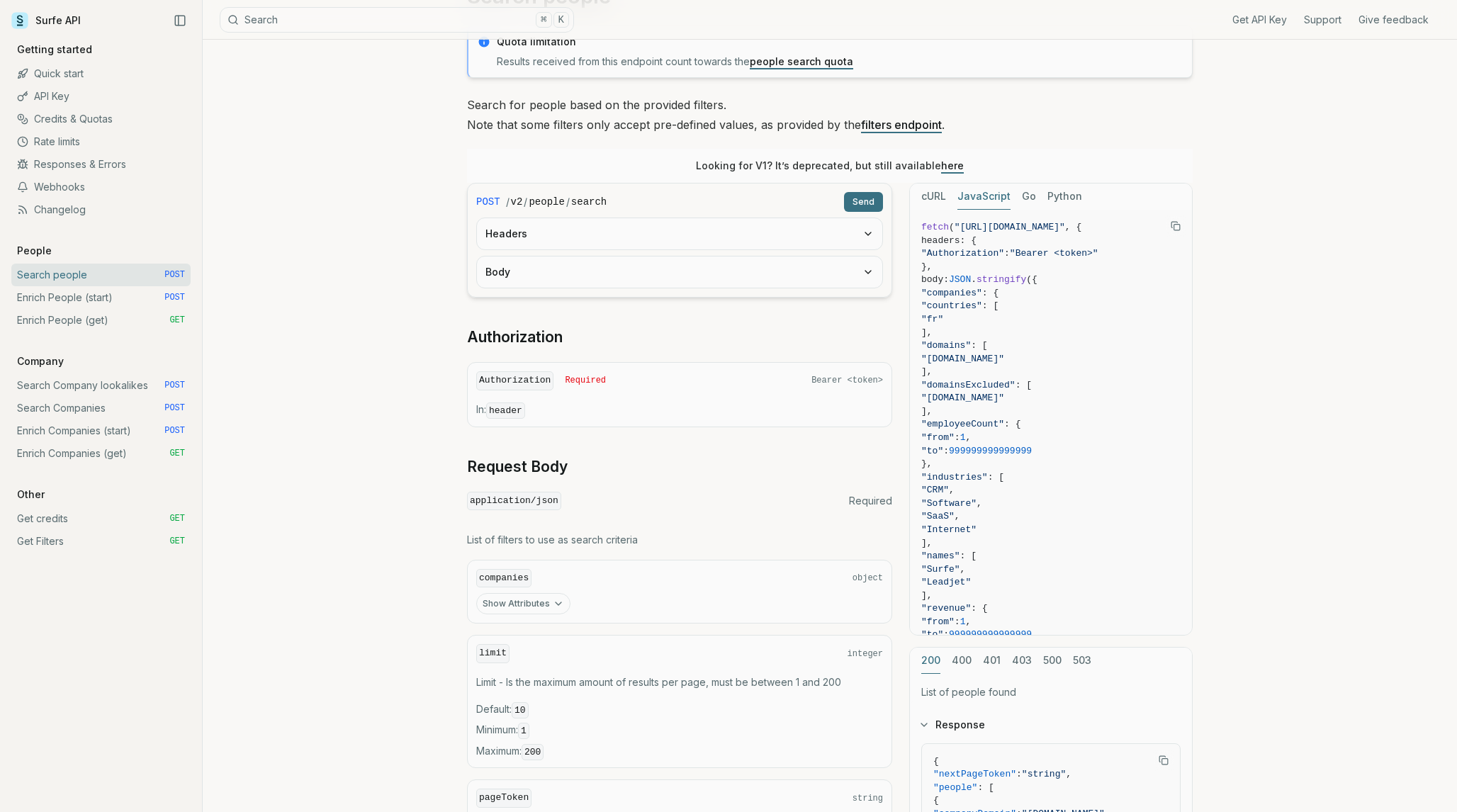
scroll to position [126, 0]
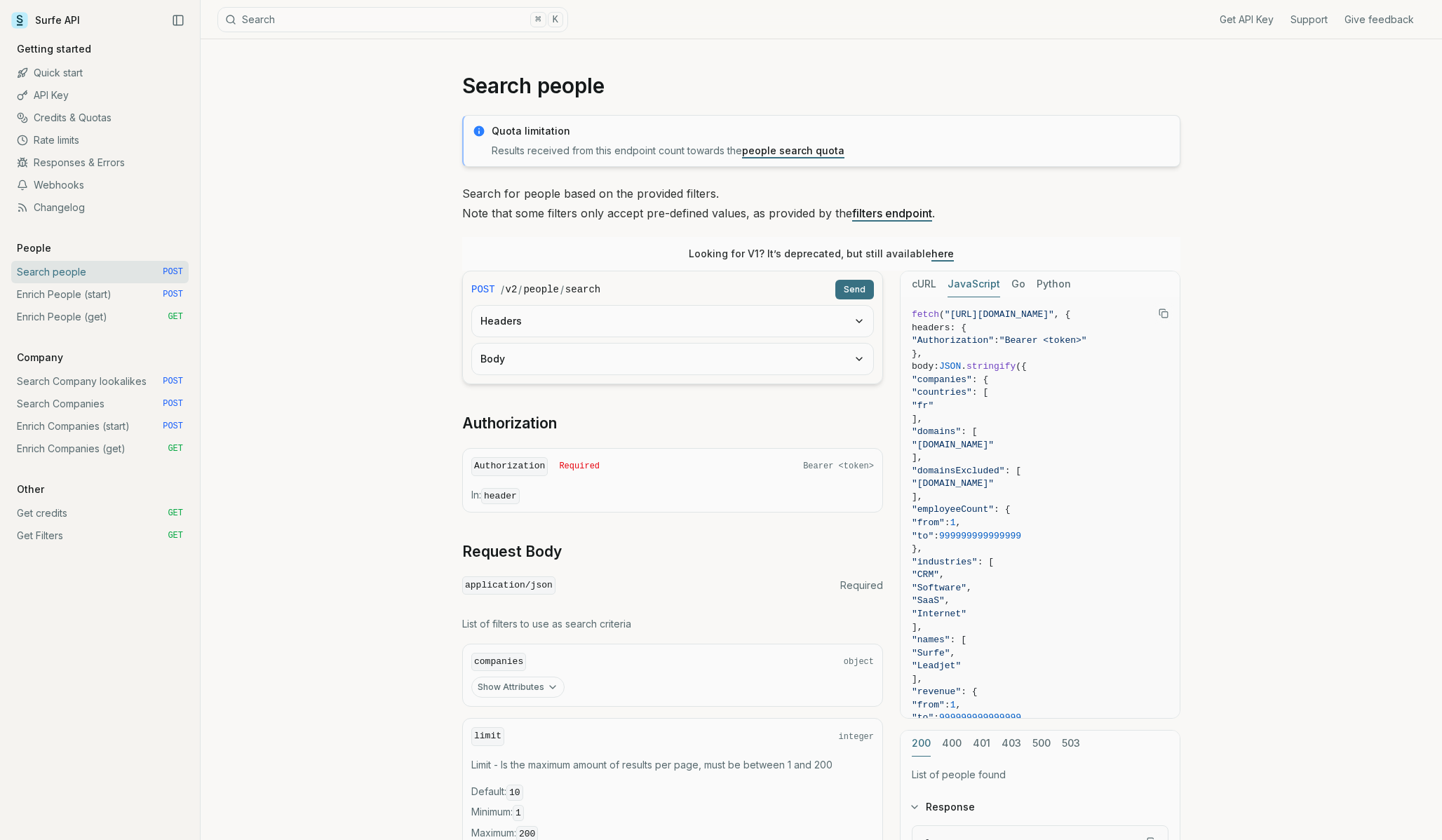
scroll to position [125, 0]
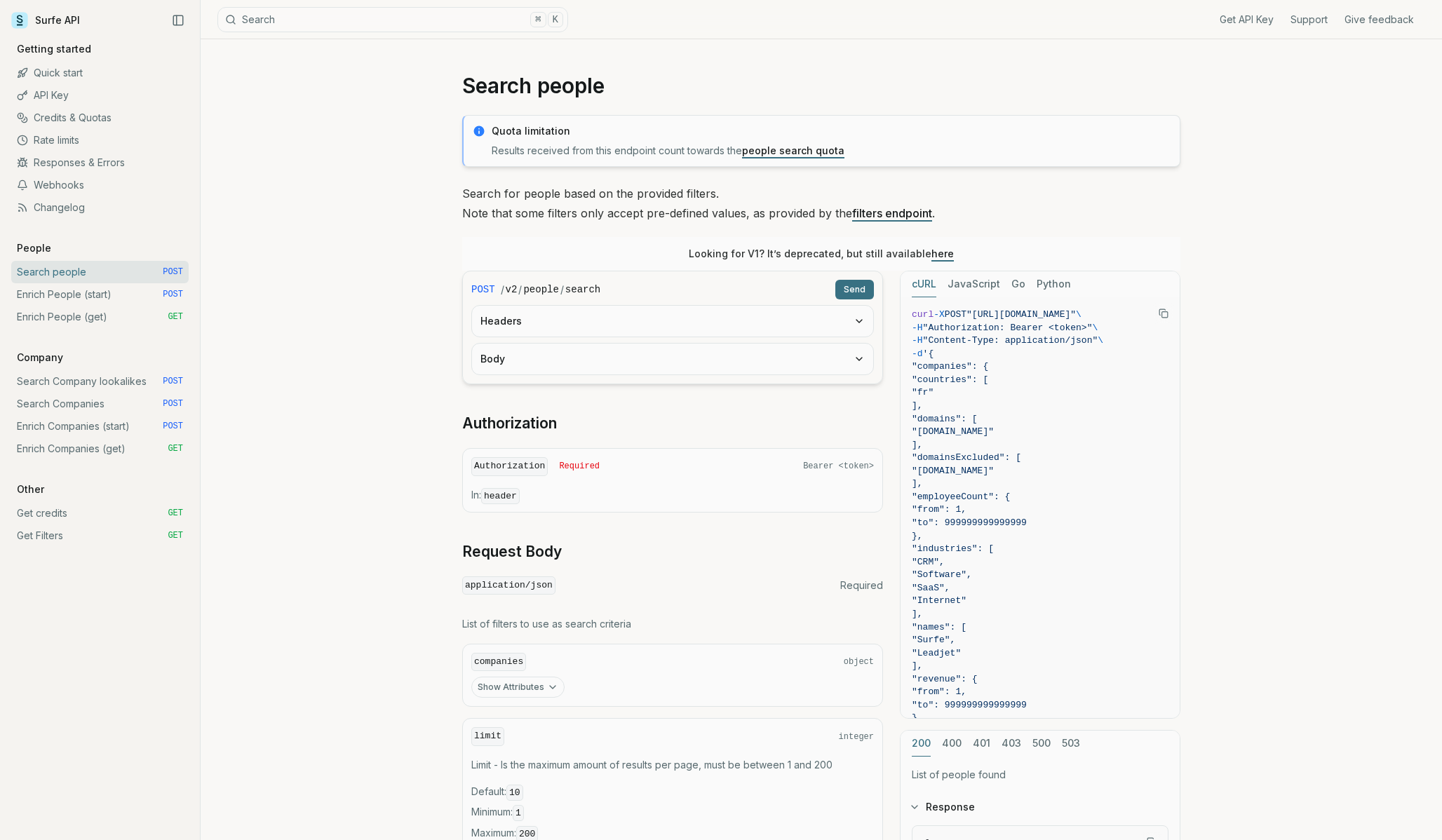
click at [606, 317] on button "Headers" at bounding box center [673, 321] width 401 height 31
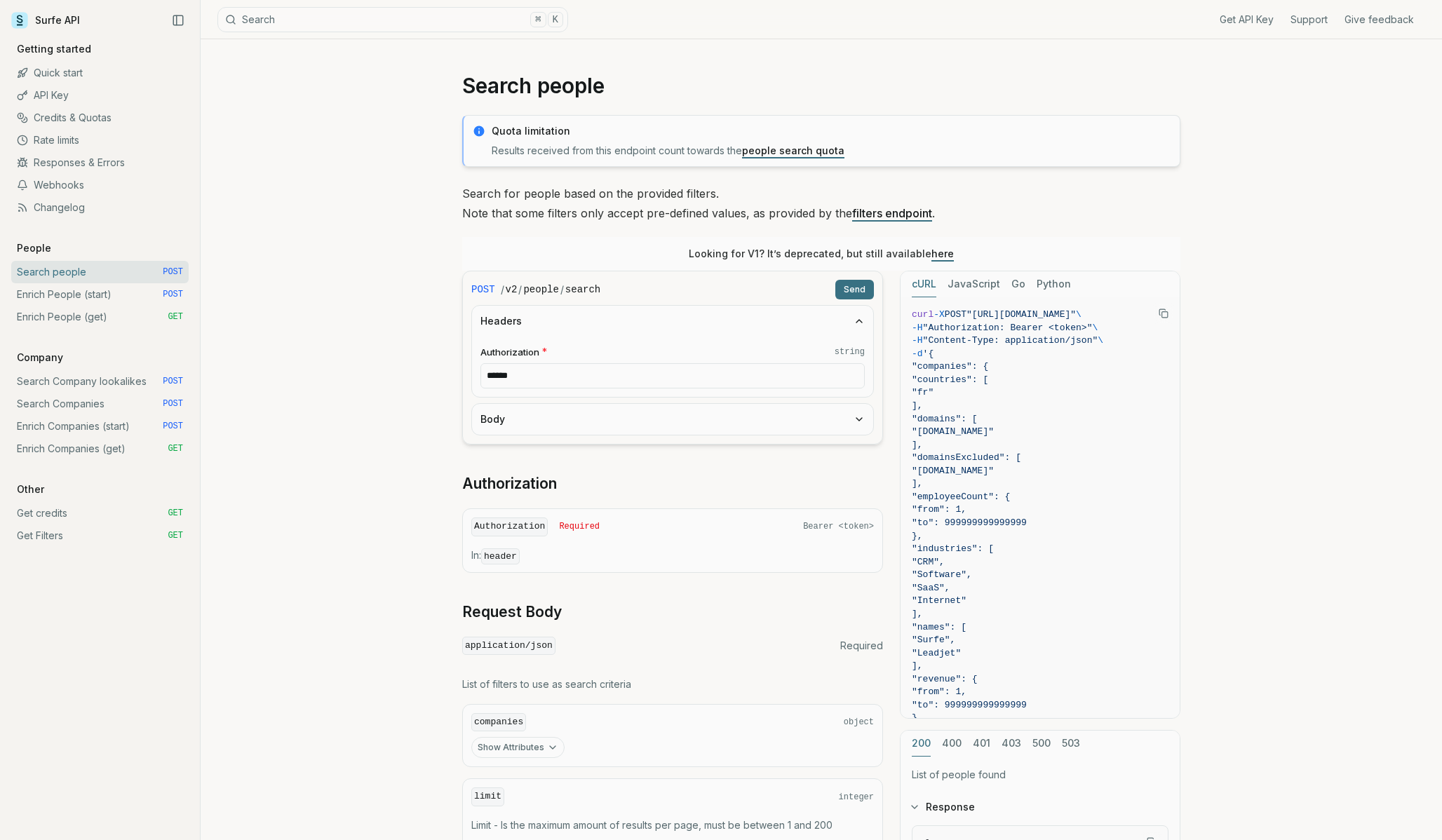
click at [647, 410] on button "Body" at bounding box center [673, 419] width 401 height 31
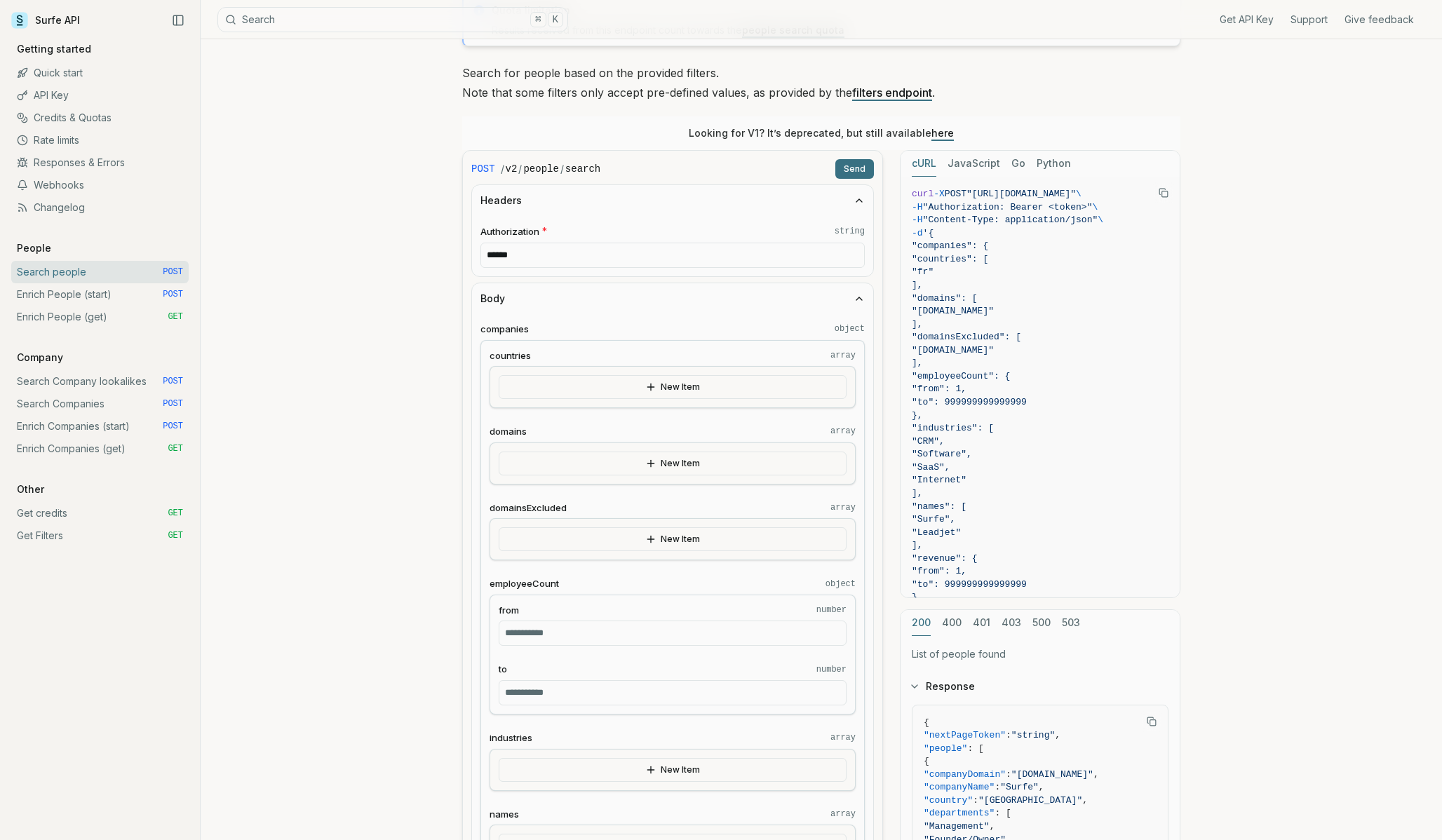
scroll to position [122, 0]
click at [654, 379] on button "New Item" at bounding box center [672, 386] width 348 height 24
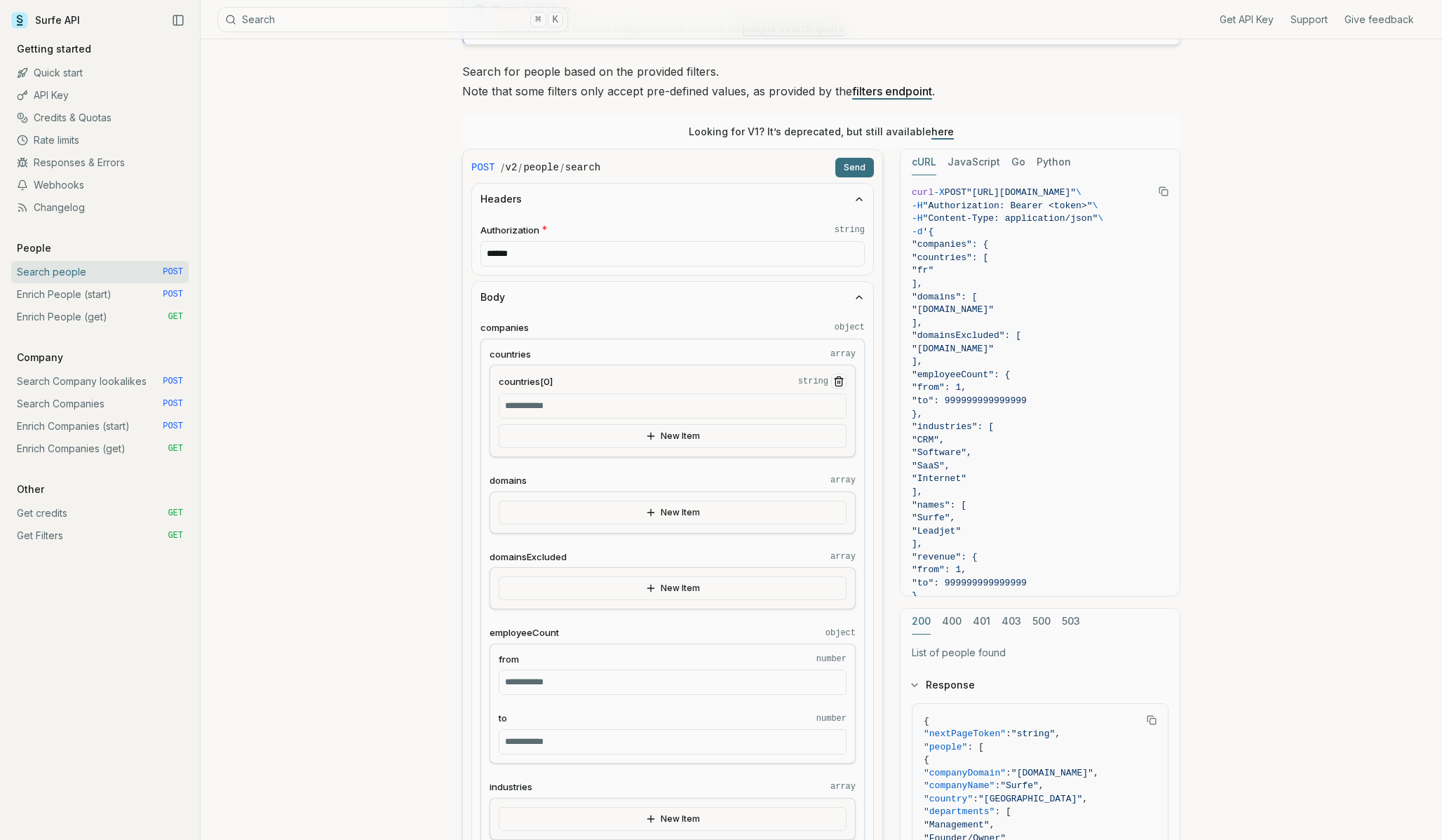
click at [608, 443] on button "New Item" at bounding box center [672, 436] width 348 height 24
click at [644, 436] on button "New Item" at bounding box center [672, 436] width 348 height 24
click at [661, 431] on button "New Item" at bounding box center [672, 436] width 348 height 24
click at [561, 403] on input "countries[0] string" at bounding box center [672, 406] width 348 height 25
type input "******"
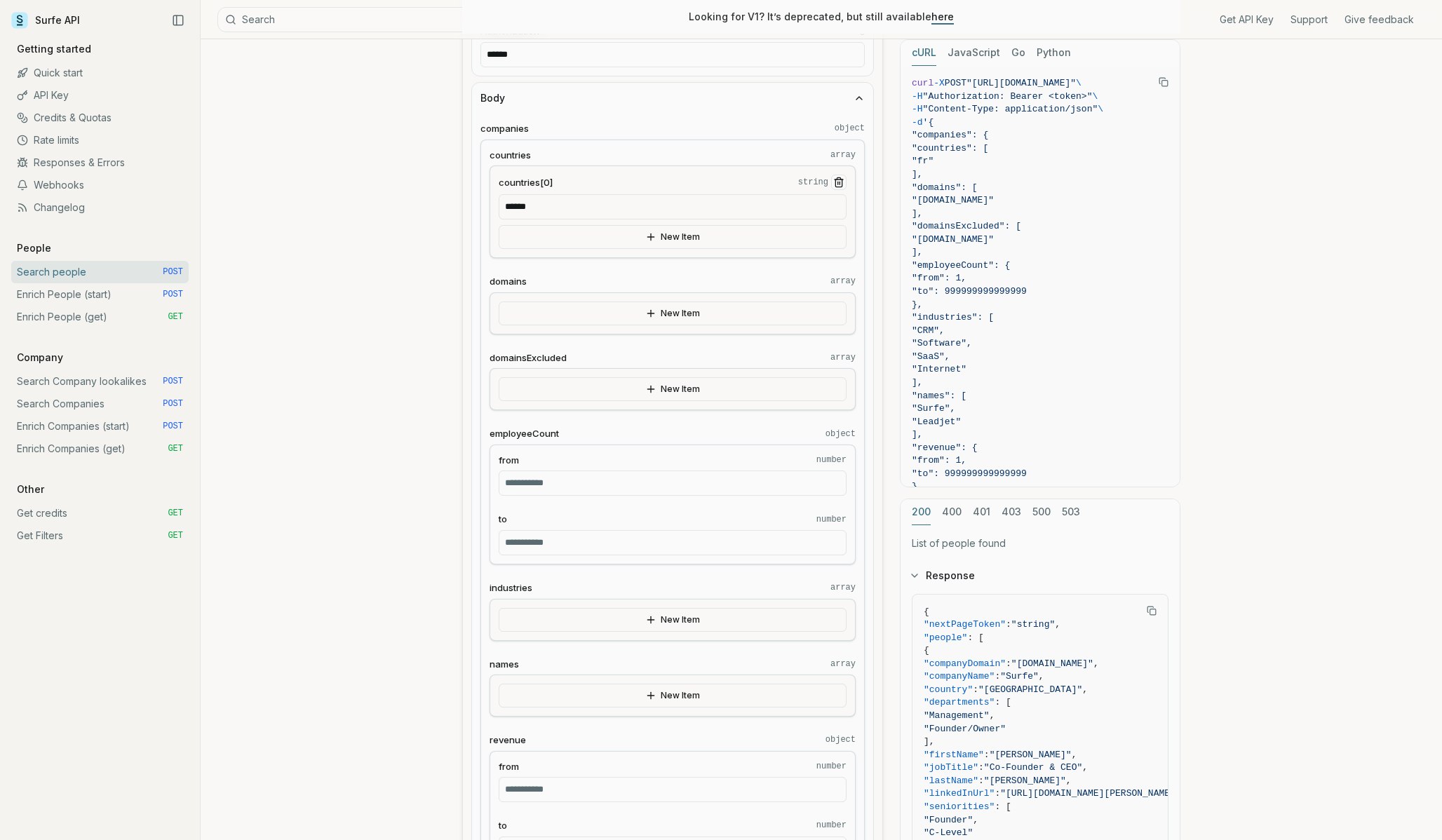
scroll to position [324, 0]
click at [666, 612] on button "New Item" at bounding box center [672, 617] width 348 height 24
click at [563, 648] on input "industries[0] string" at bounding box center [672, 637] width 348 height 25
click at [840, 610] on icon "Remove Item" at bounding box center [839, 610] width 8 height 0
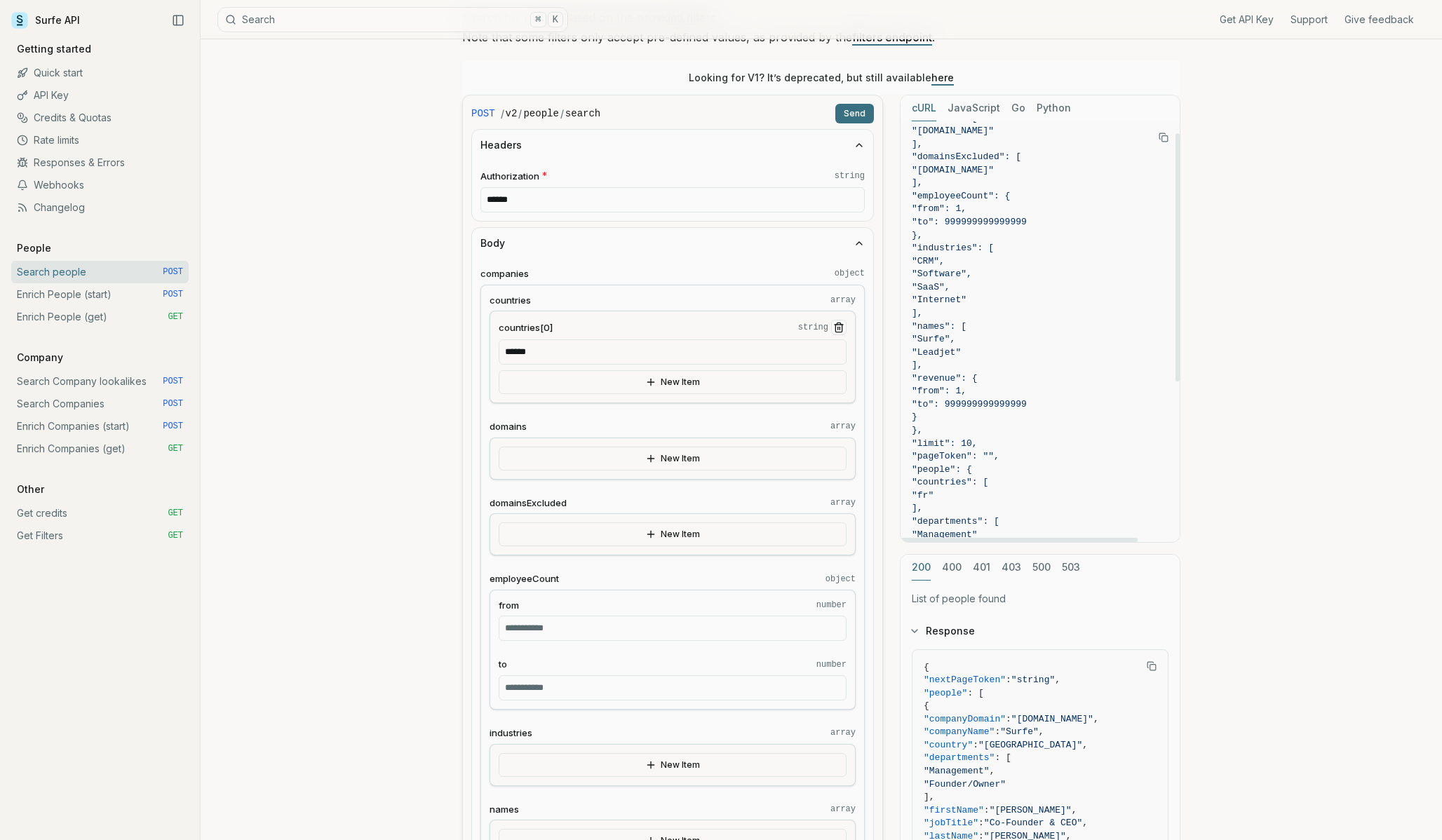
scroll to position [0, 0]
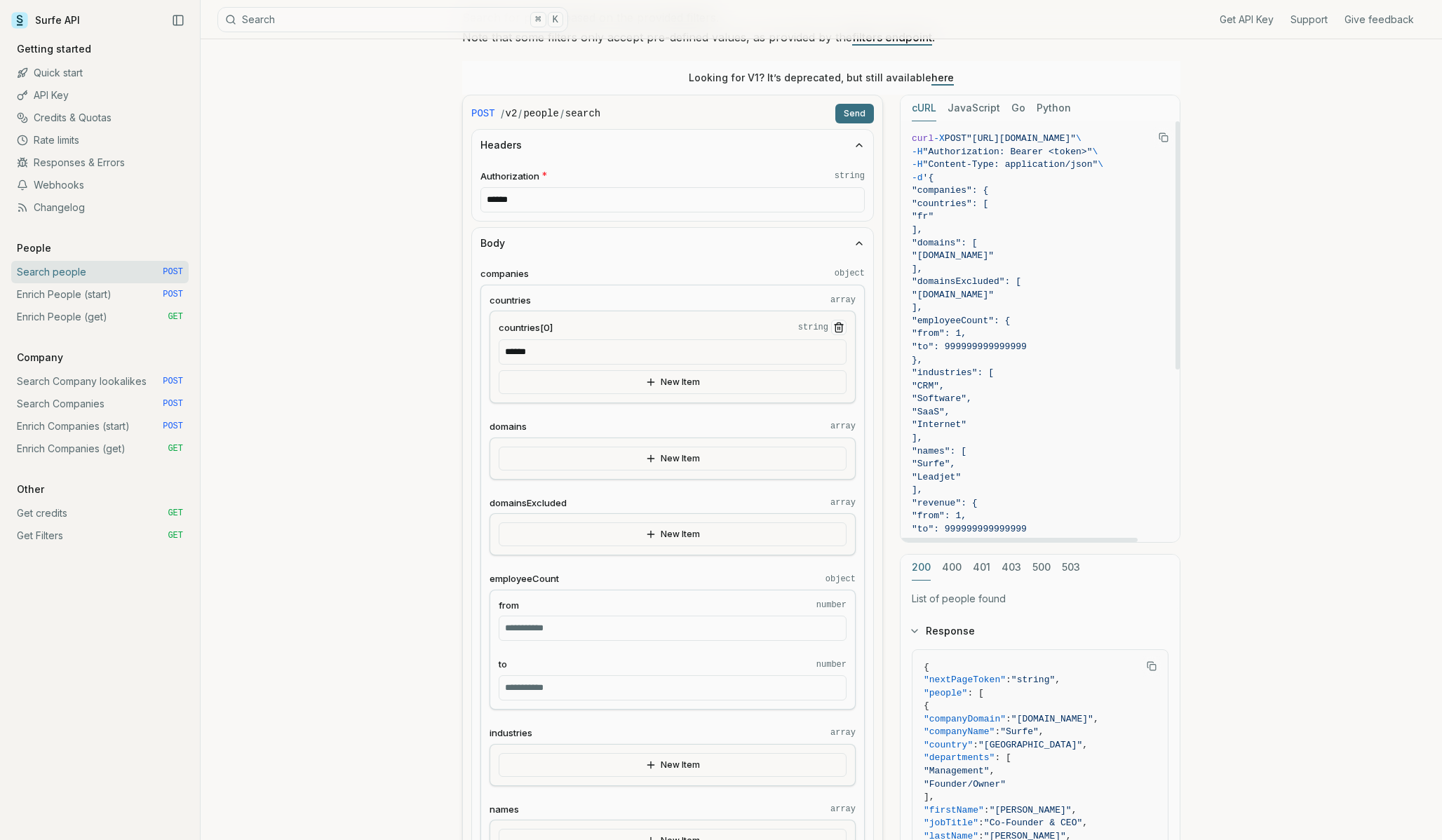
click at [973, 110] on button "JavaScript" at bounding box center [974, 108] width 53 height 26
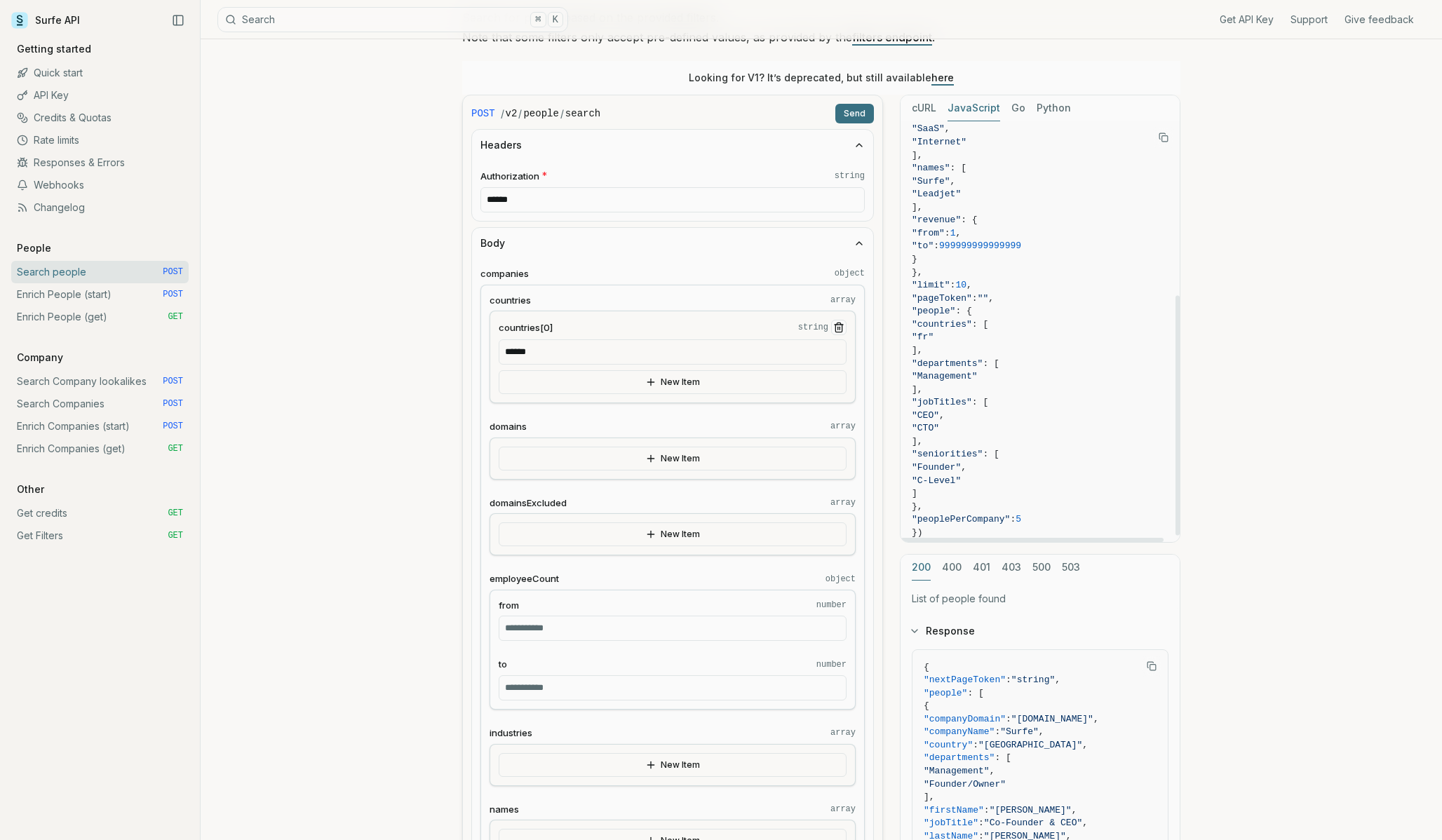
scroll to position [318, 0]
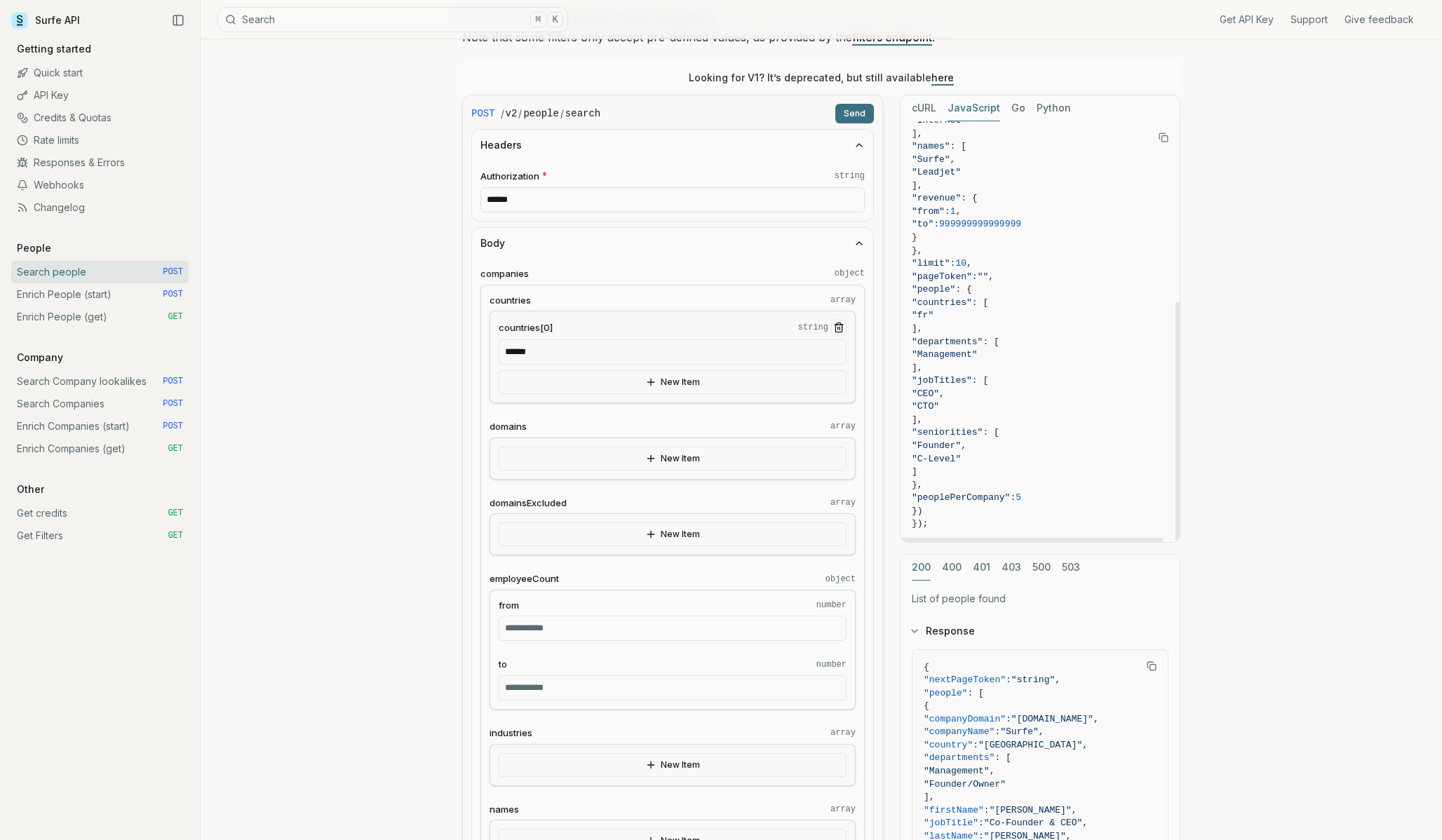
click at [939, 526] on span "});" at bounding box center [1040, 524] width 257 height 14
click at [1167, 137] on icon "Copy Text" at bounding box center [1164, 138] width 10 height 10
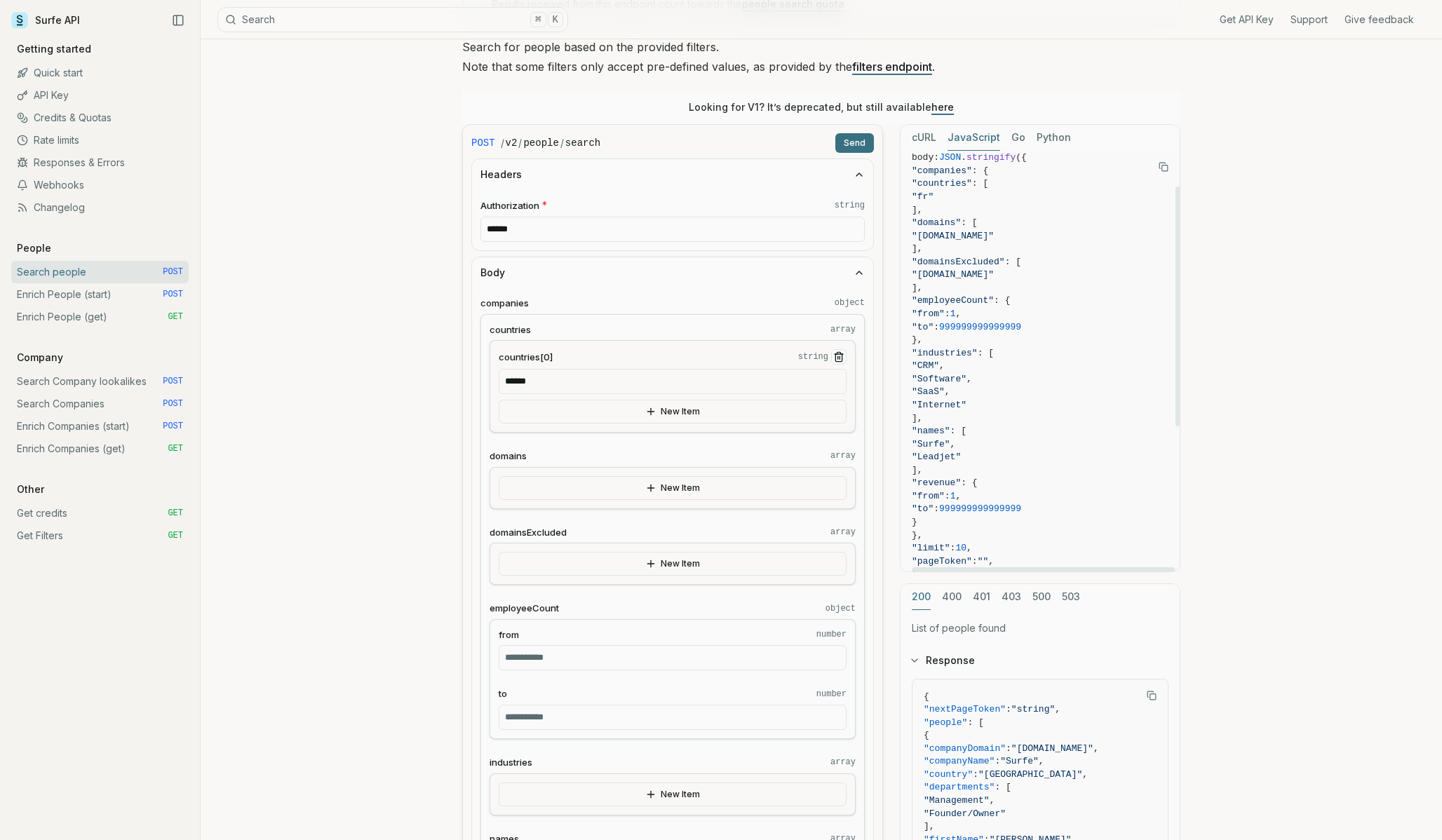
scroll to position [134, 0]
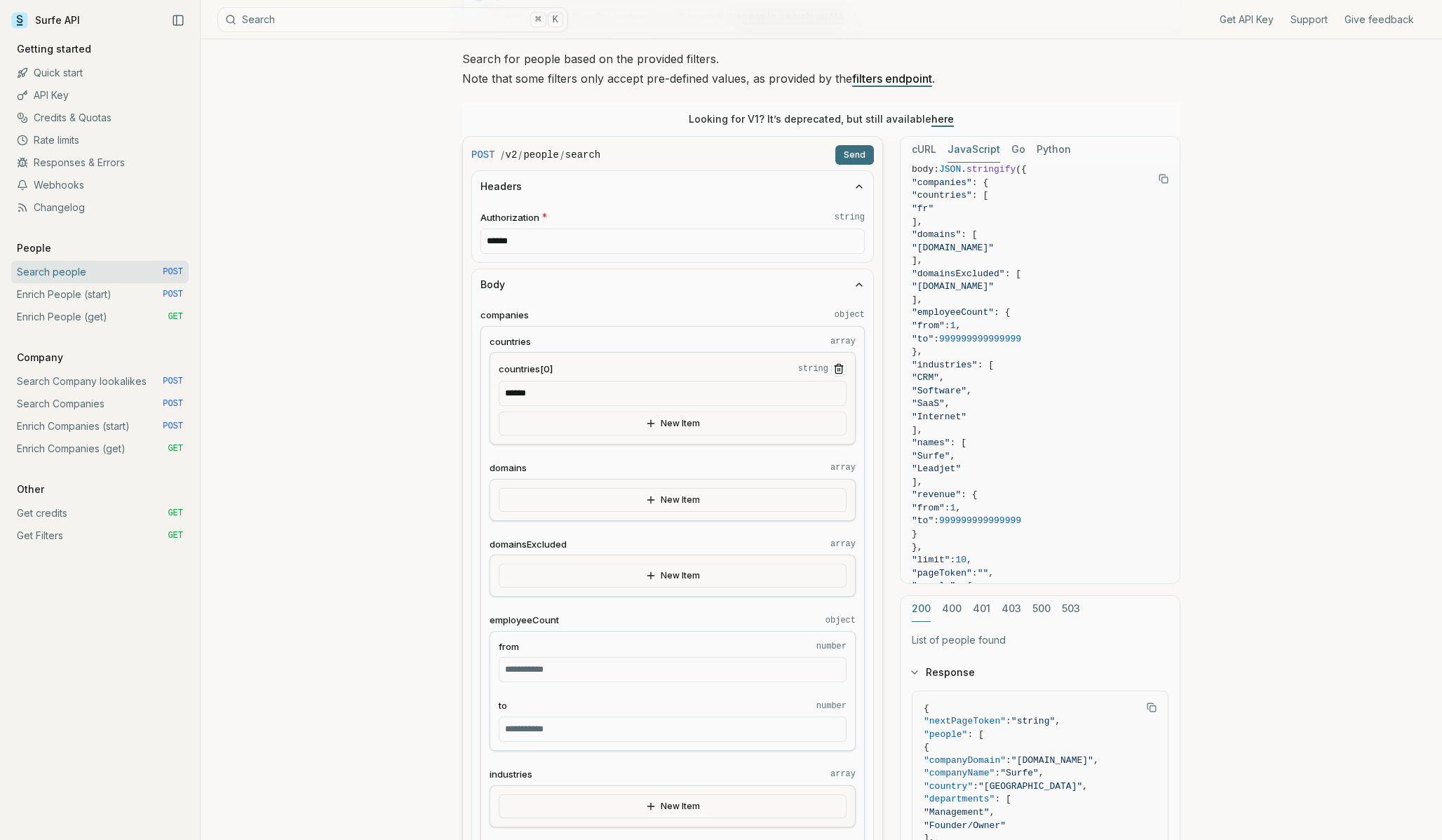
click at [836, 361] on button "countries[0] string" at bounding box center [839, 369] width 15 height 15
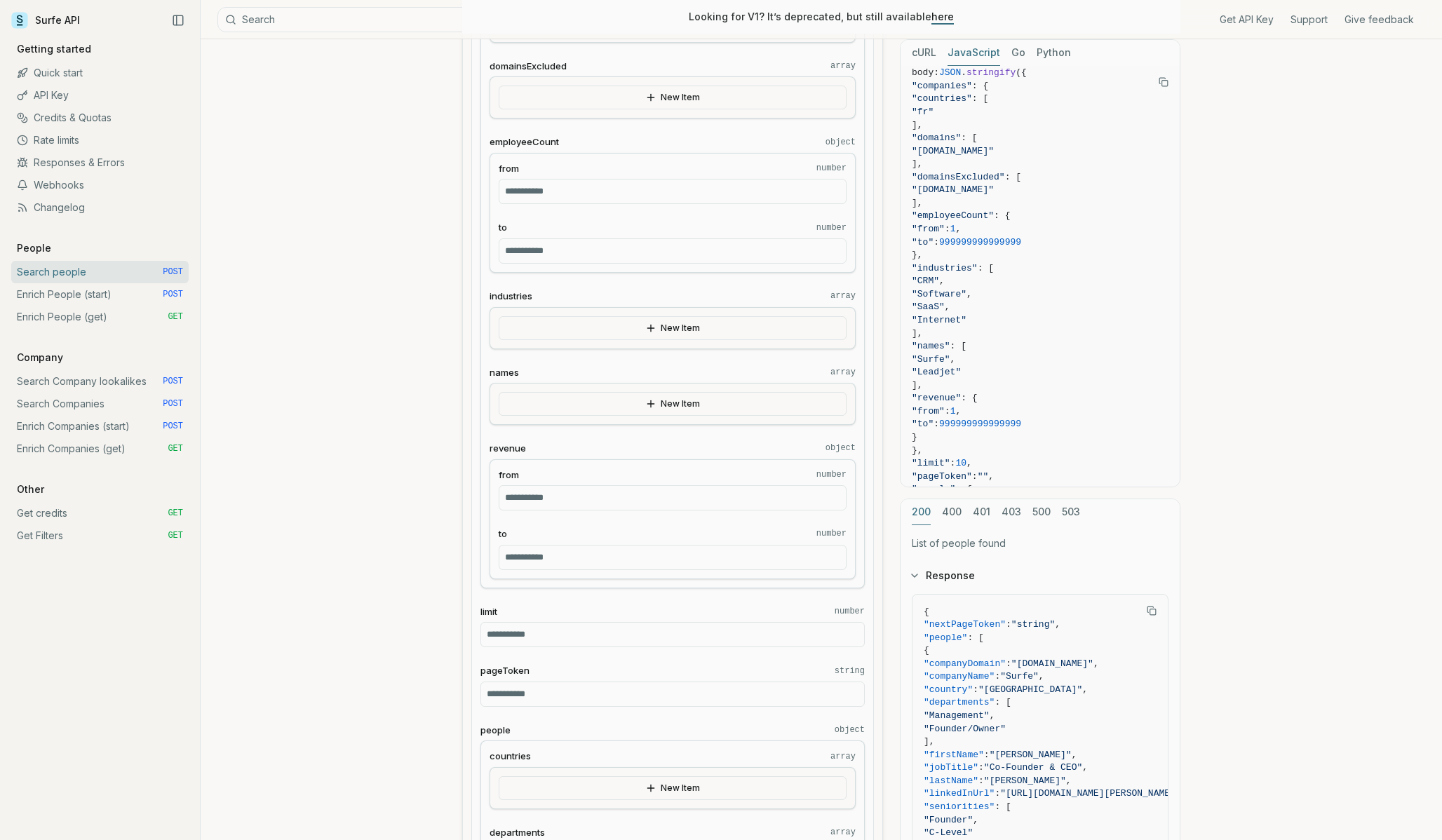
scroll to position [96, 0]
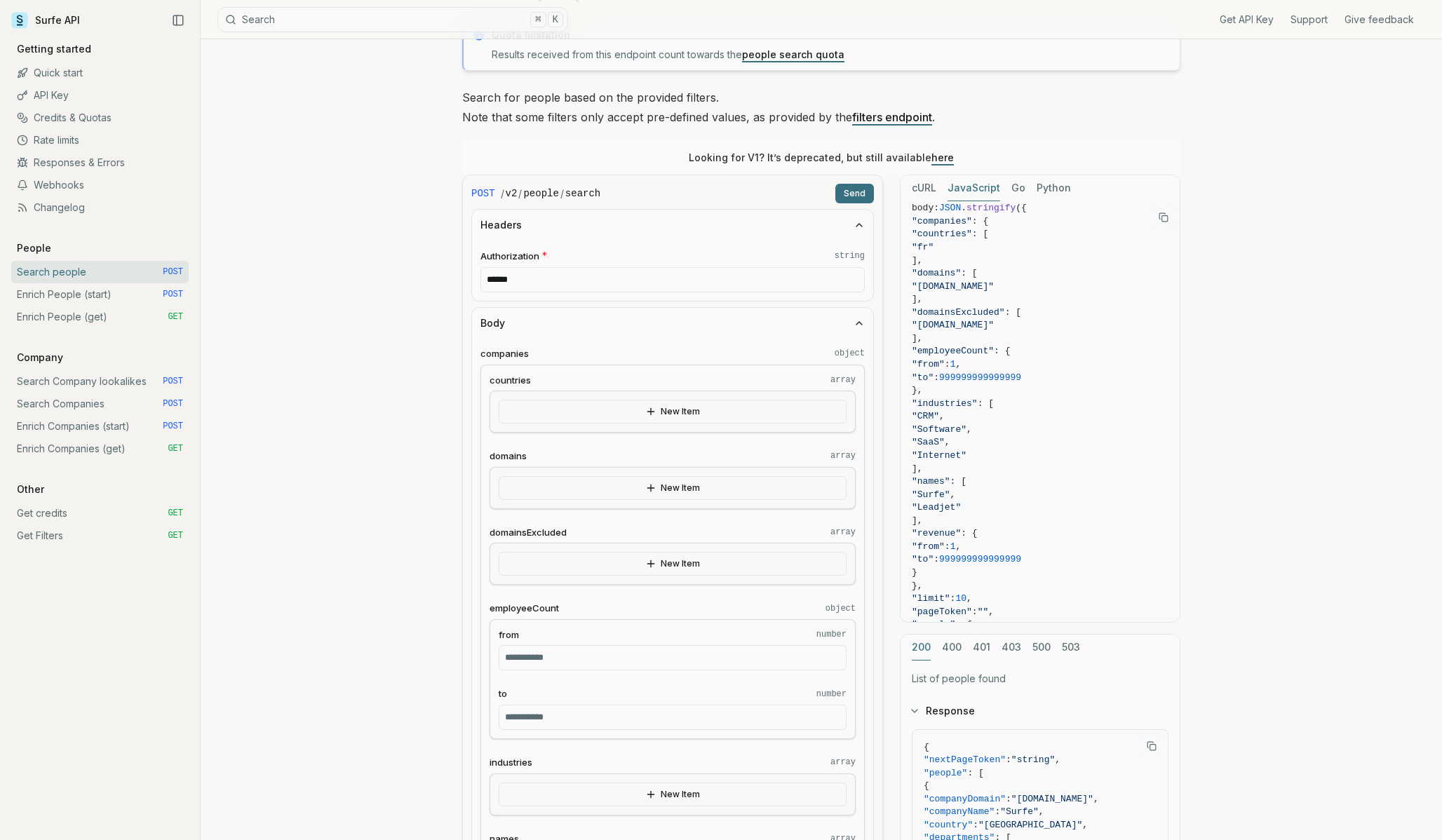
click at [859, 219] on icon "button" at bounding box center [859, 224] width 11 height 11
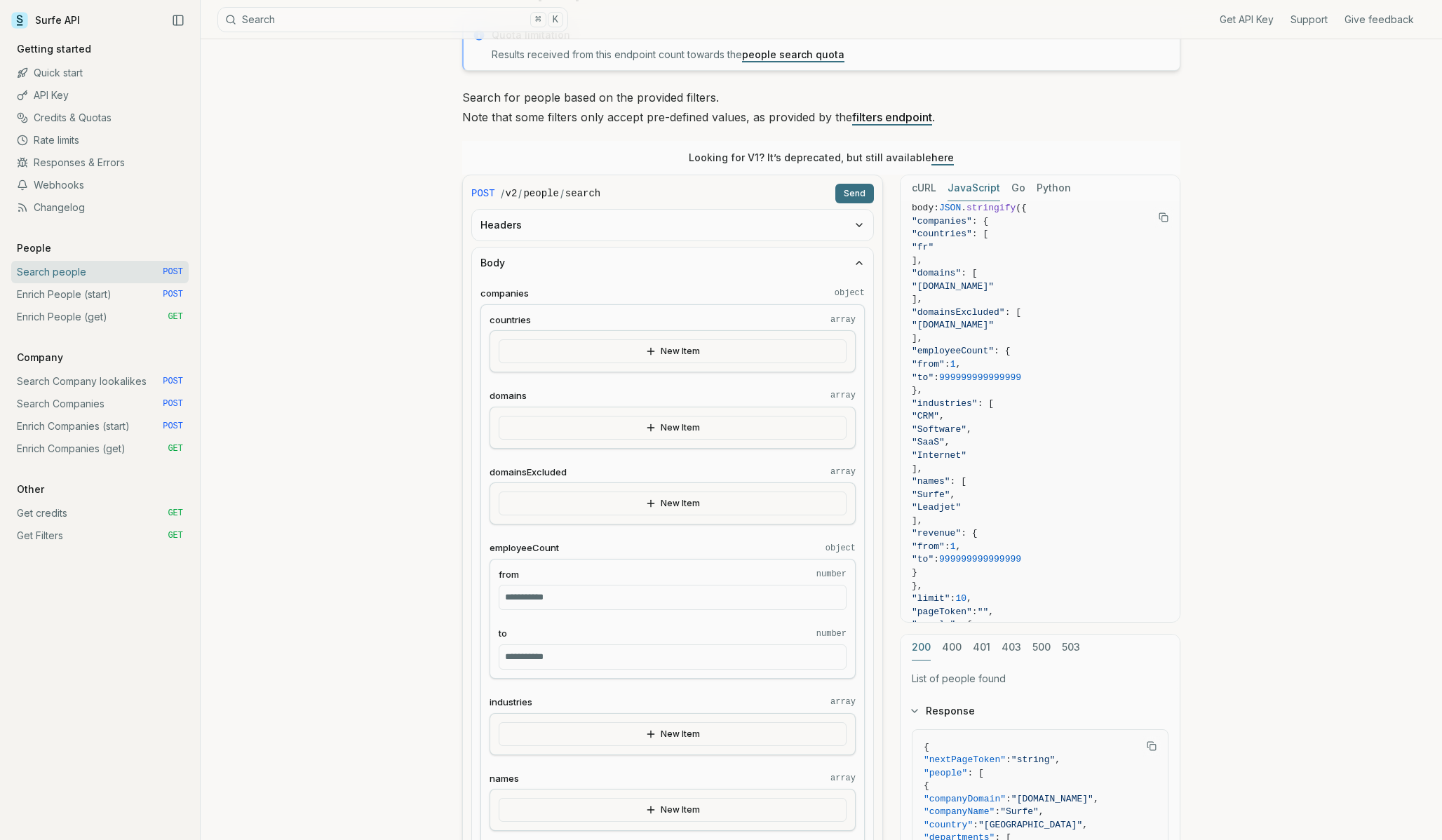
click at [859, 263] on icon "button" at bounding box center [859, 262] width 11 height 11
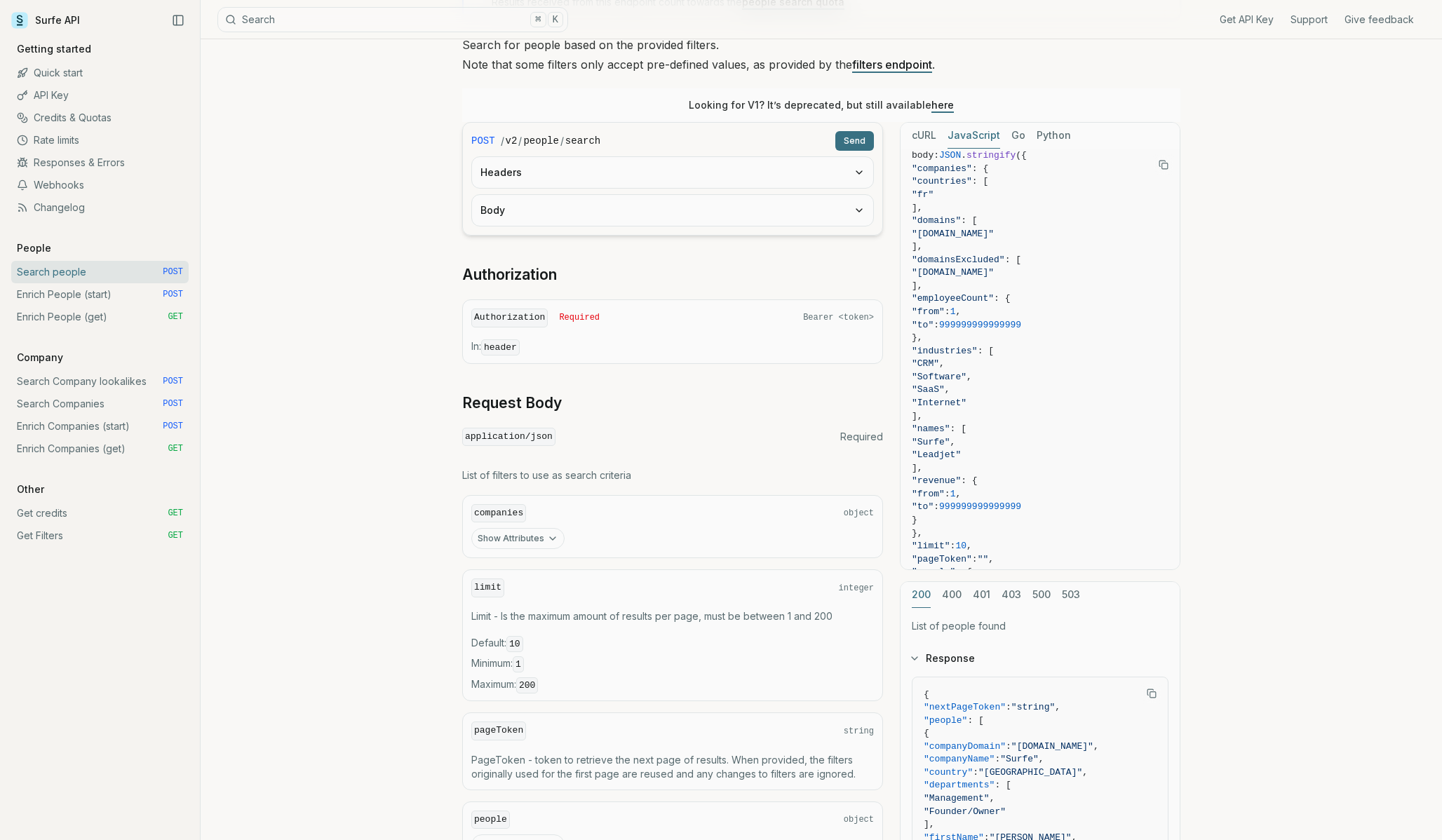
scroll to position [151, 0]
click at [970, 135] on button "JavaScript" at bounding box center [974, 132] width 53 height 26
click at [725, 209] on button "Body" at bounding box center [673, 207] width 401 height 31
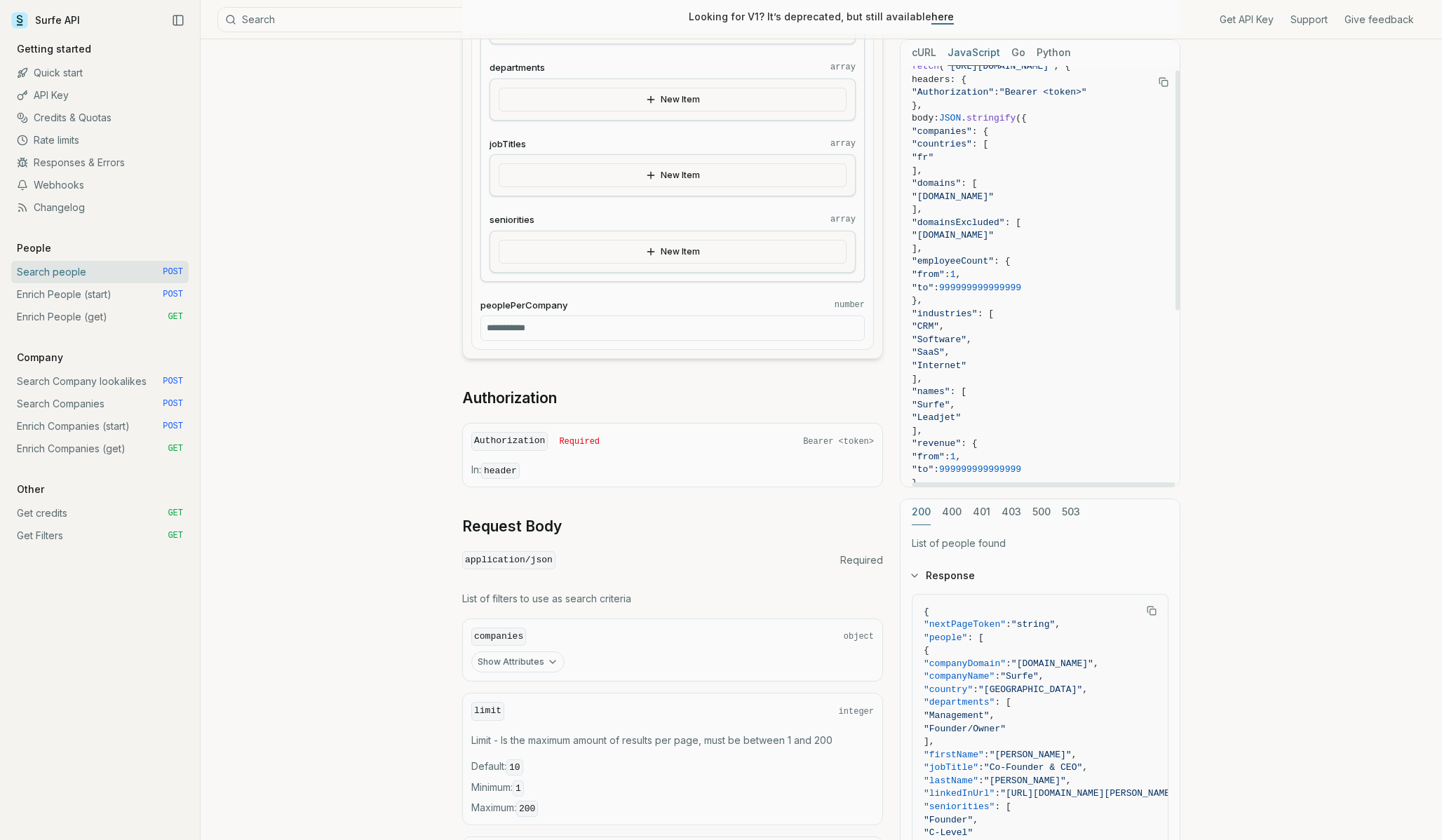
scroll to position [0, 12]
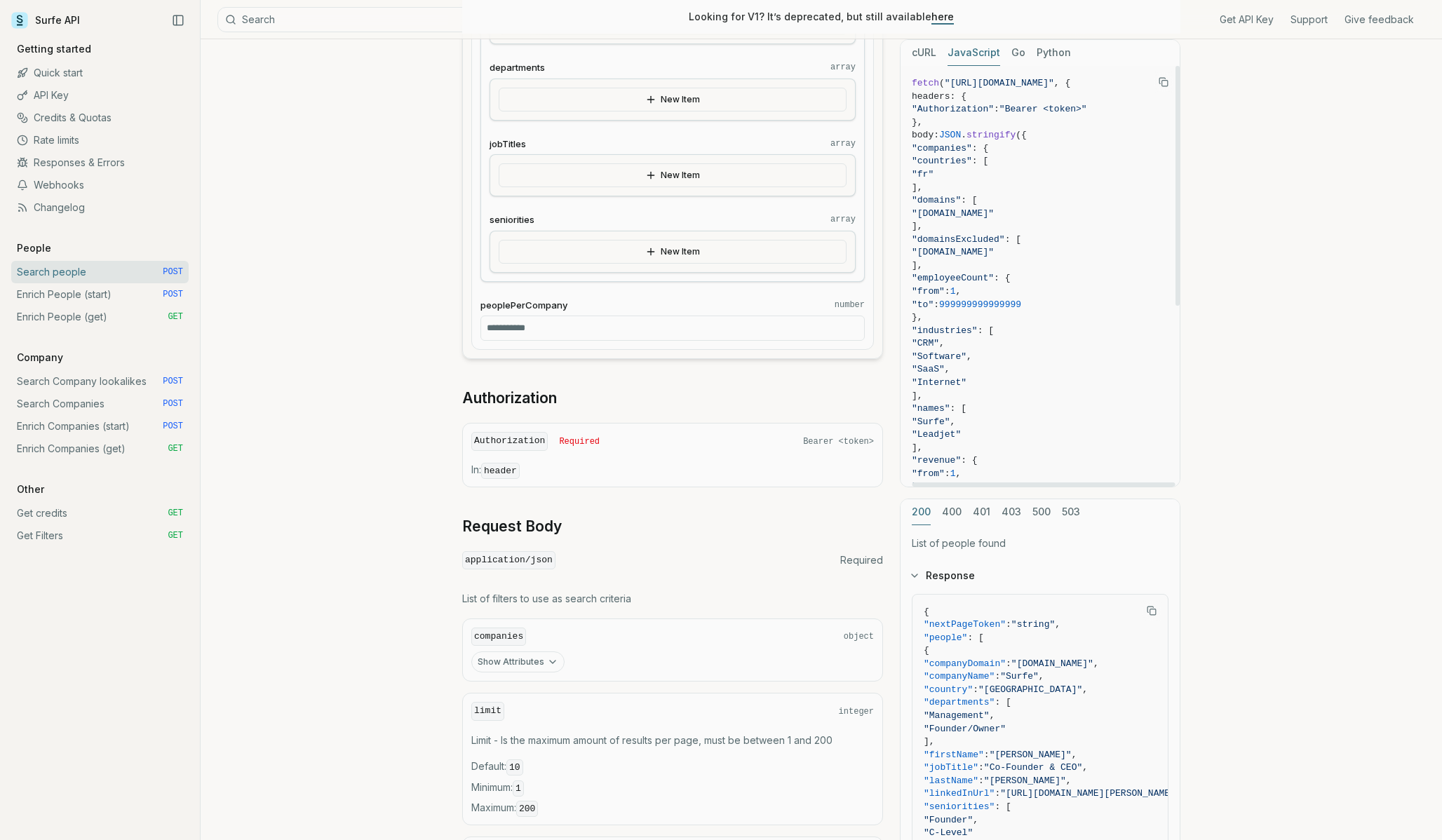
click at [1027, 147] on span ""companies" : {" at bounding box center [1040, 149] width 257 height 14
click at [1020, 143] on span ""companies" : {" at bounding box center [1040, 149] width 257 height 14
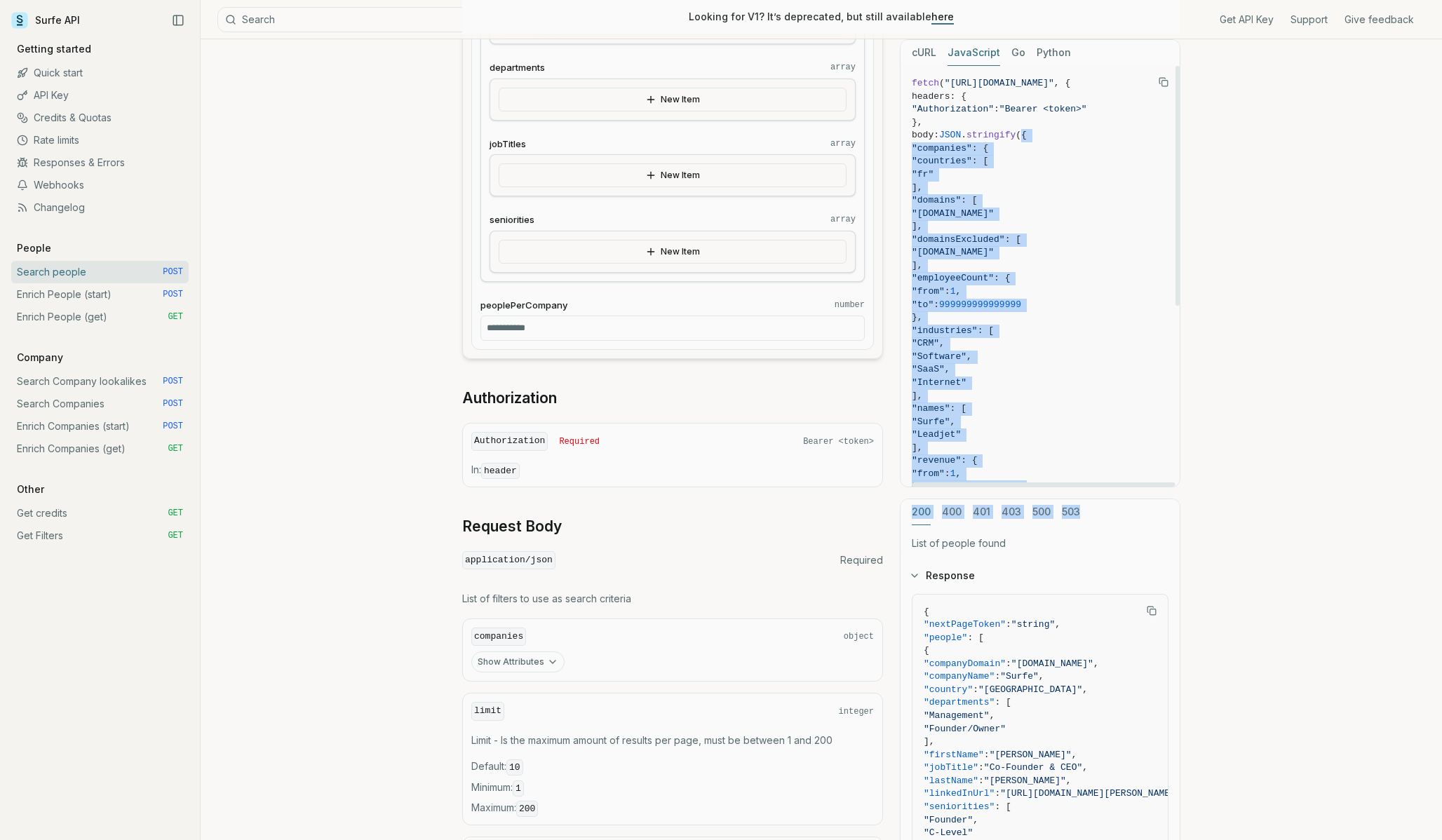
scroll to position [318, 12]
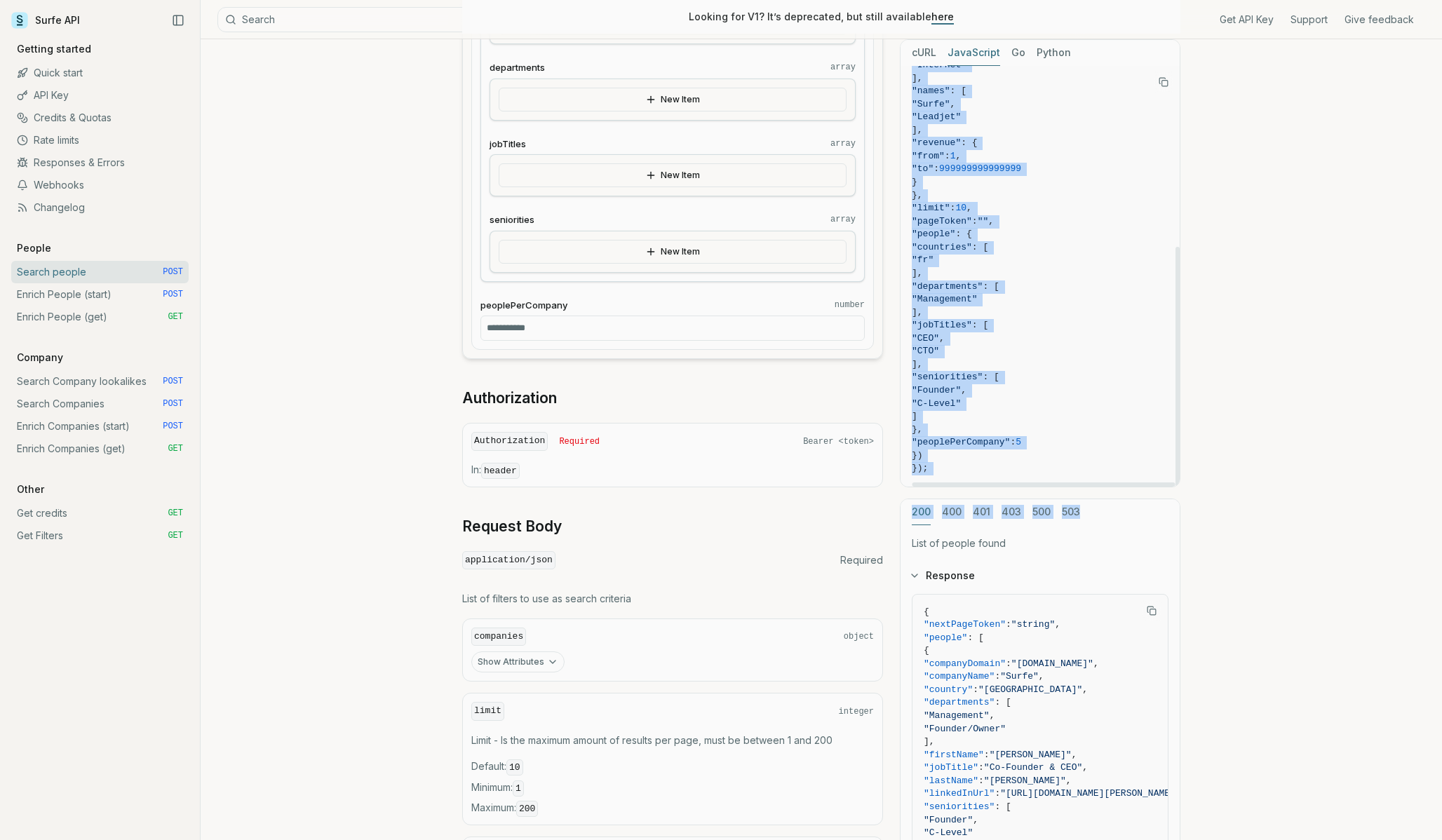
drag, startPoint x: 1028, startPoint y: 136, endPoint x: 918, endPoint y: 451, distance: 333.7
click at [918, 451] on code "fetch ( "https://api.surfe.com/v2/people/search" , { headers: { "Authorization"…" at bounding box center [1040, 117] width 257 height 716
copy code "{ "companies" : { "countries" : [ "fr" ], "domains" : [ "surfe.com" ], "domains…"
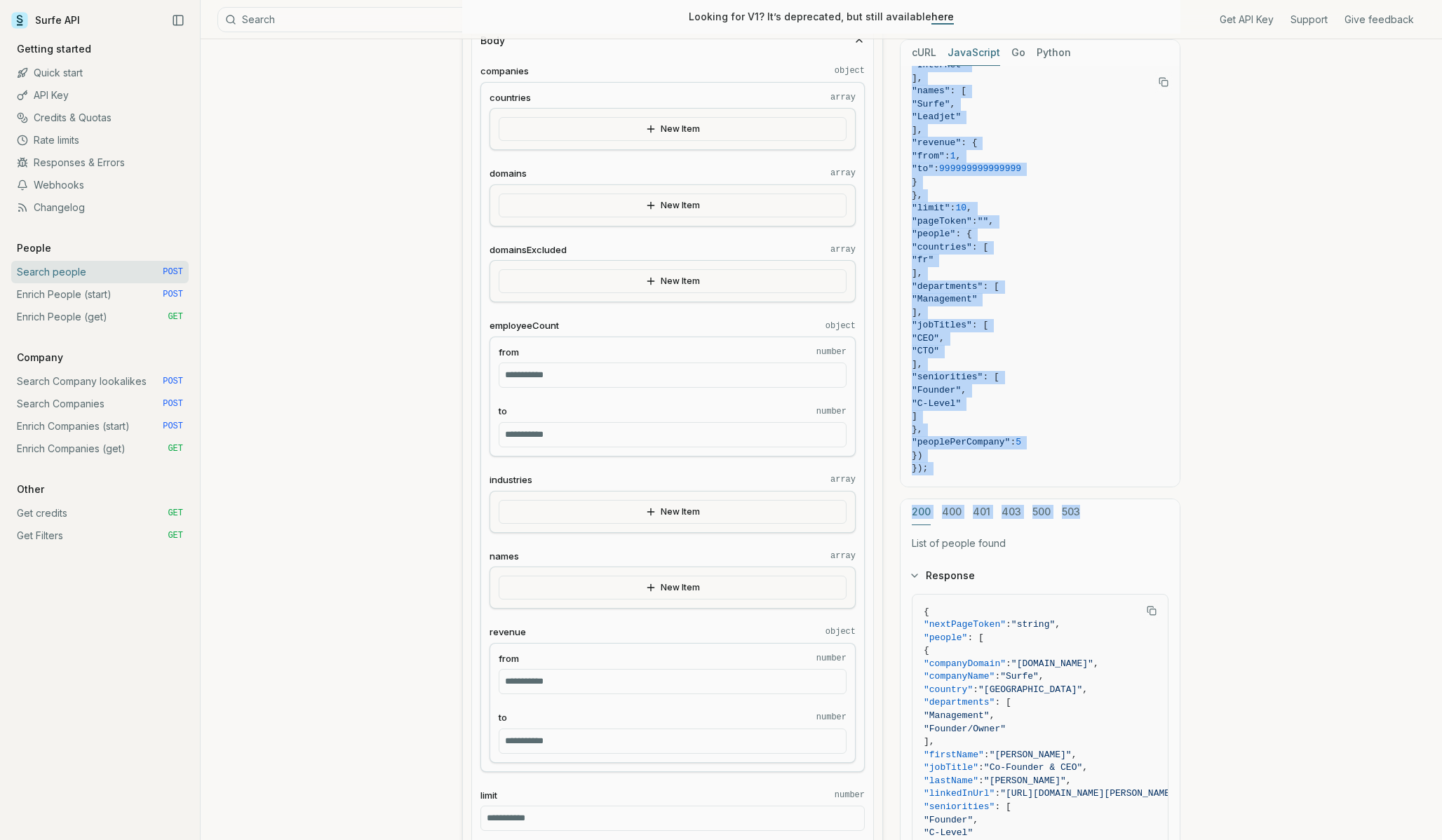
scroll to position [0, 0]
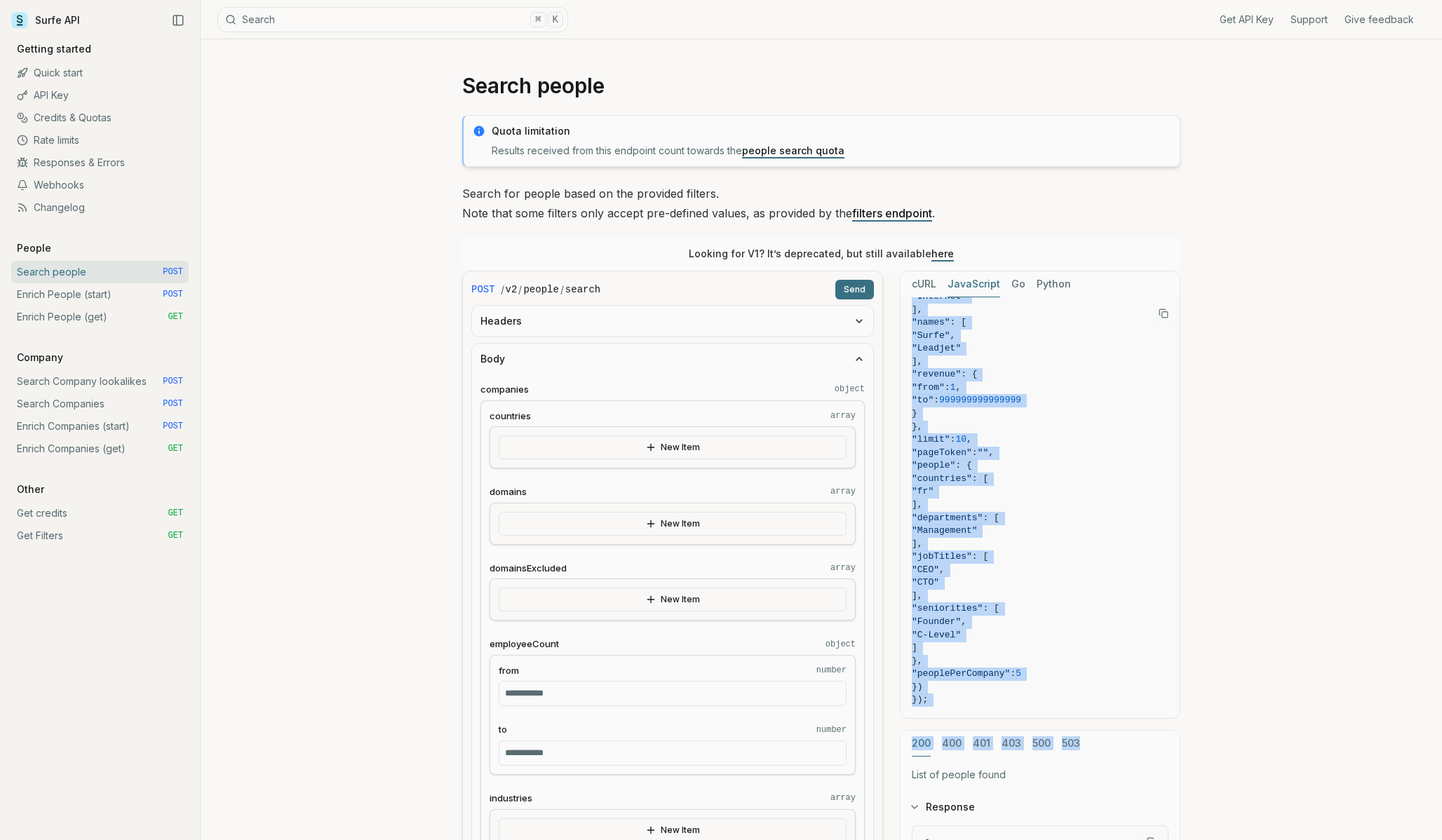
click at [659, 319] on button "Headers" at bounding box center [673, 321] width 401 height 31
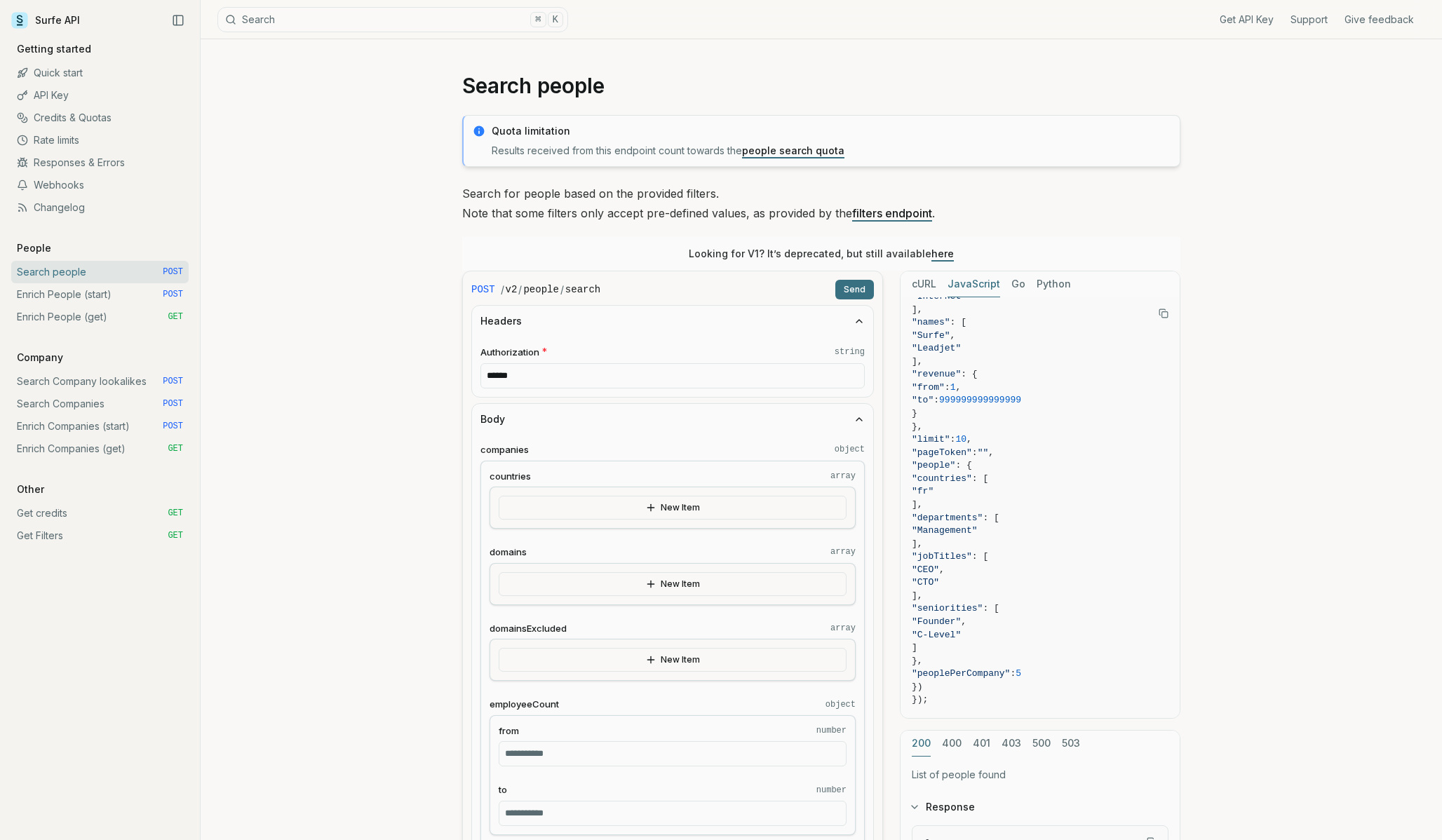
click at [608, 380] on input "******" at bounding box center [672, 376] width 384 height 25
click at [614, 375] on input "******" at bounding box center [672, 376] width 384 height 25
click at [506, 369] on input "******" at bounding box center [672, 376] width 384 height 25
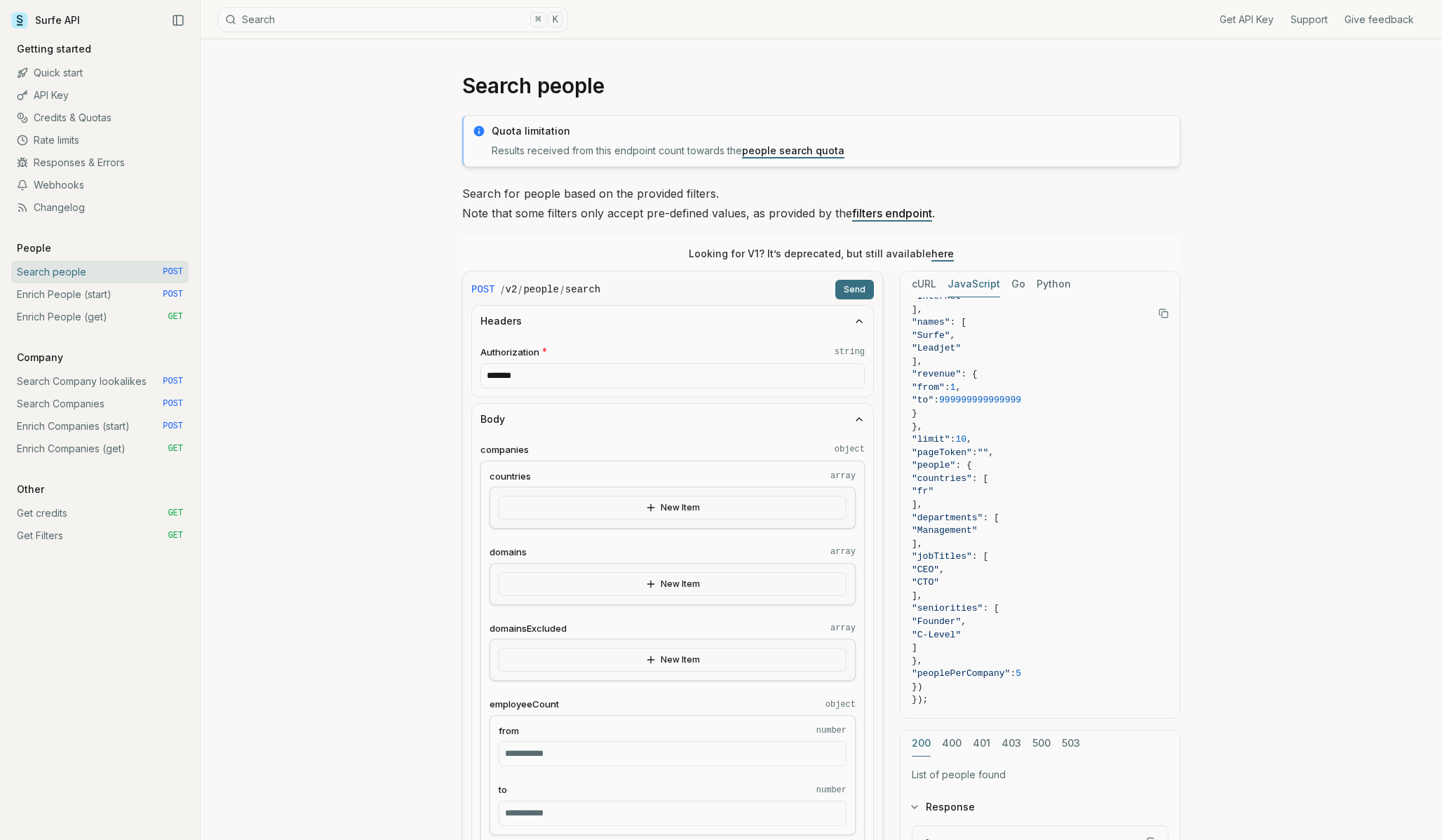
click at [506, 369] on input "******" at bounding box center [672, 376] width 384 height 25
paste input "**********"
type input "**********"
click at [864, 284] on button "Send" at bounding box center [854, 289] width 38 height 20
click at [846, 291] on button "Send" at bounding box center [854, 289] width 38 height 20
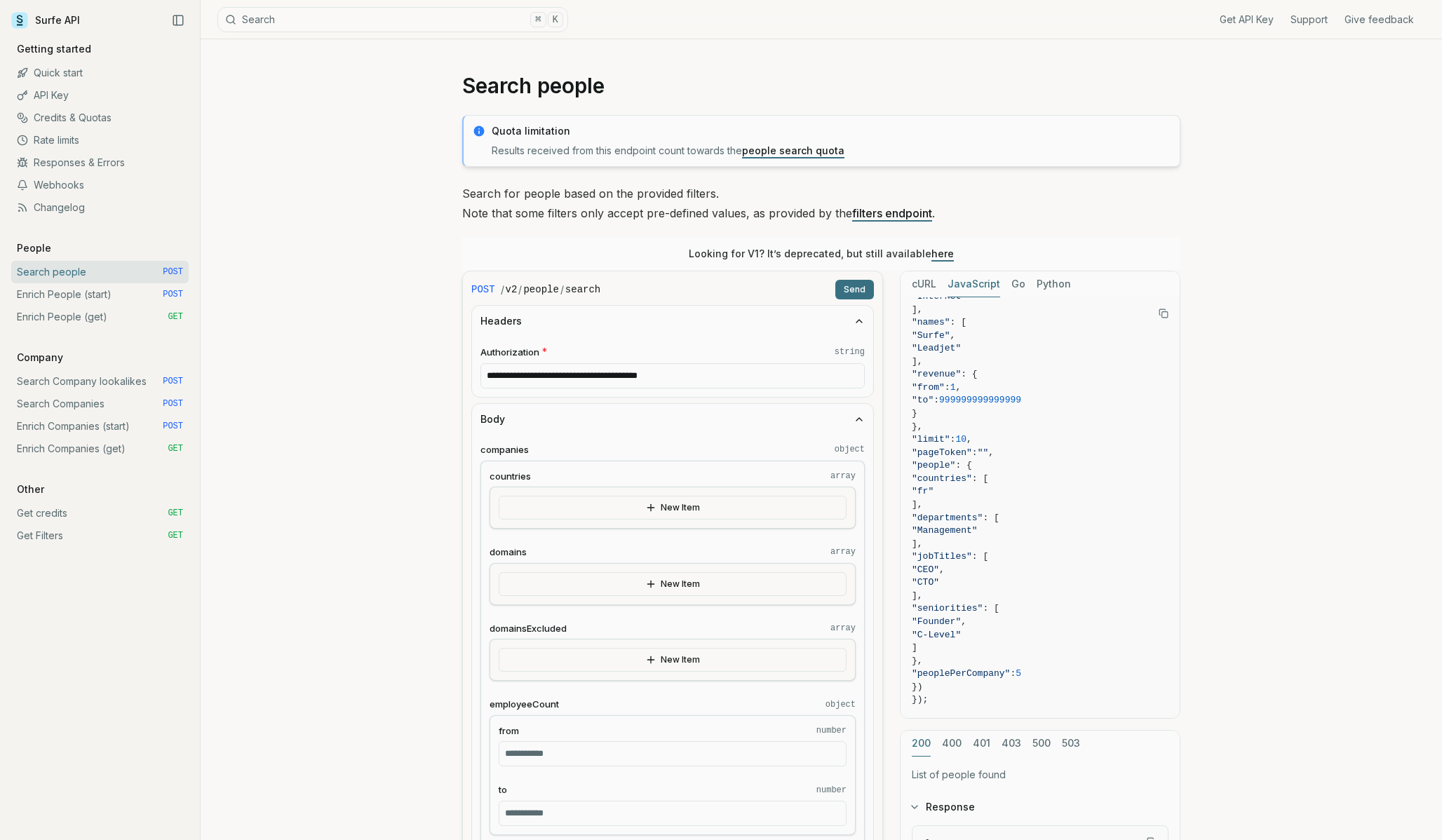
click at [849, 324] on button "Headers" at bounding box center [673, 321] width 401 height 31
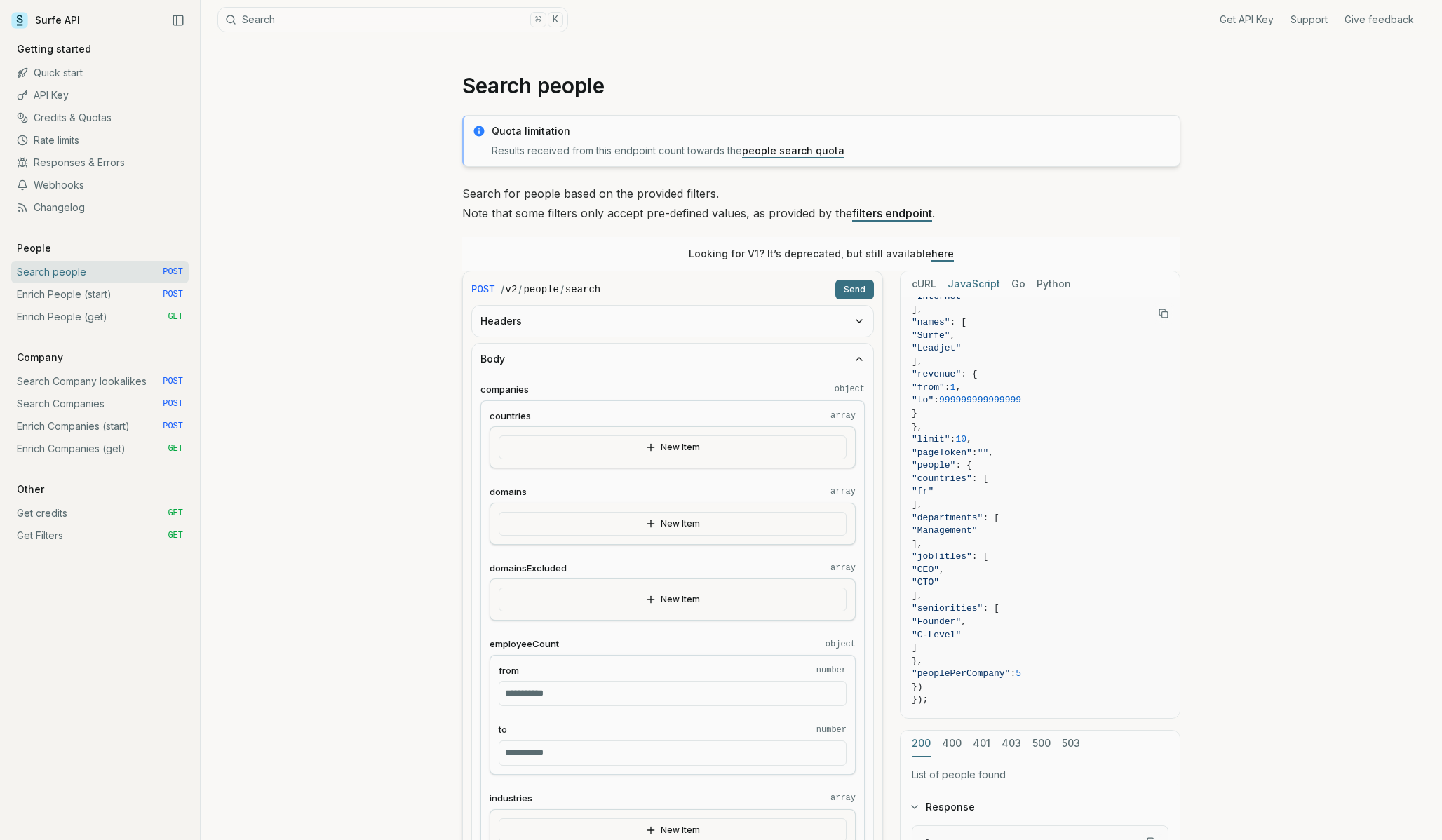
click at [858, 355] on icon "button" at bounding box center [859, 358] width 11 height 11
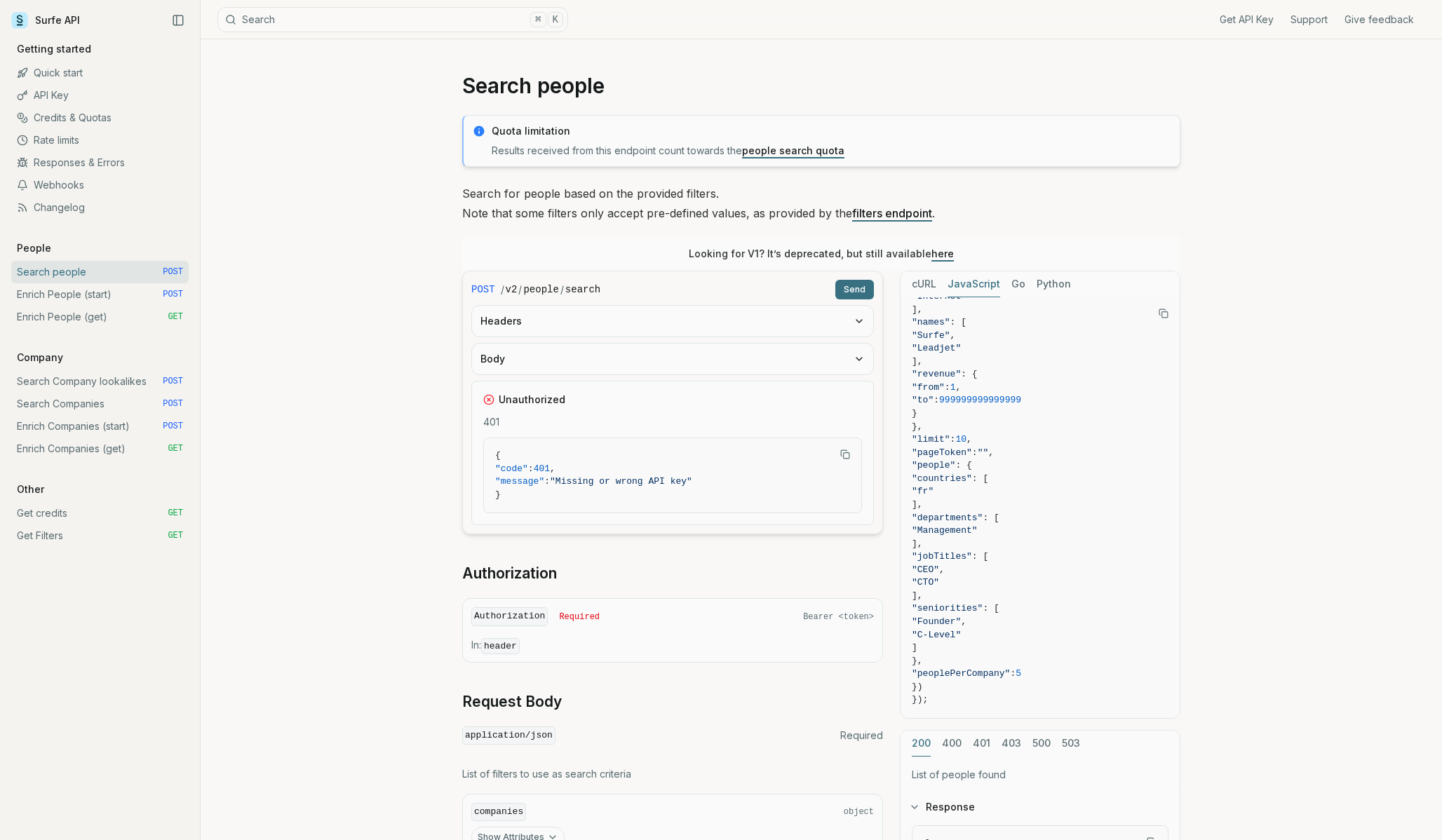
click at [591, 315] on button "Headers" at bounding box center [673, 321] width 401 height 31
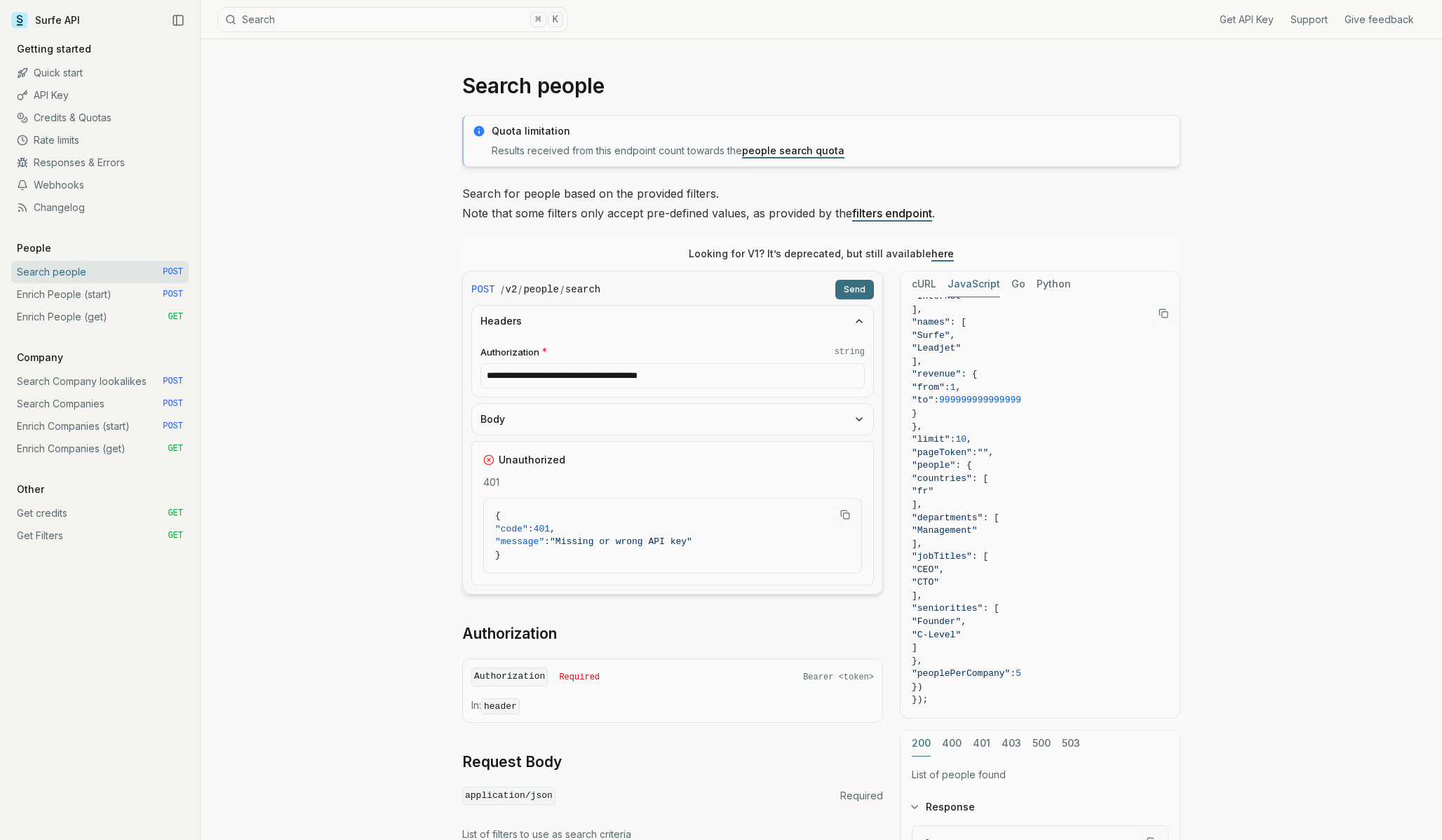
click at [489, 374] on input "**********" at bounding box center [672, 376] width 384 height 25
type input "**********"
click at [855, 283] on button "Send" at bounding box center [854, 289] width 38 height 20
click at [854, 287] on div "POST / v2 / people / search Send" at bounding box center [673, 289] width 403 height 20
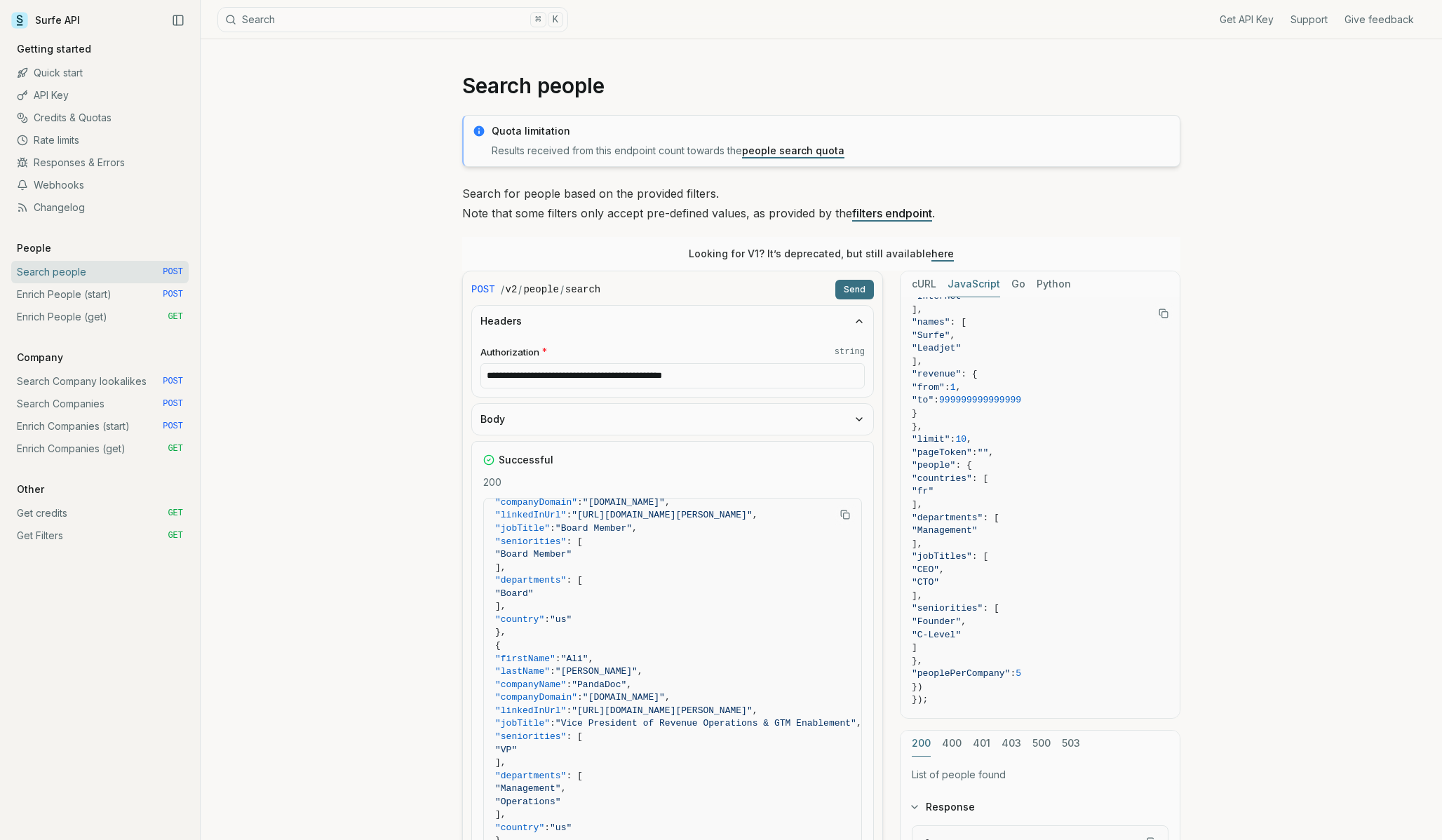
click at [862, 420] on icon "button" at bounding box center [859, 419] width 11 height 11
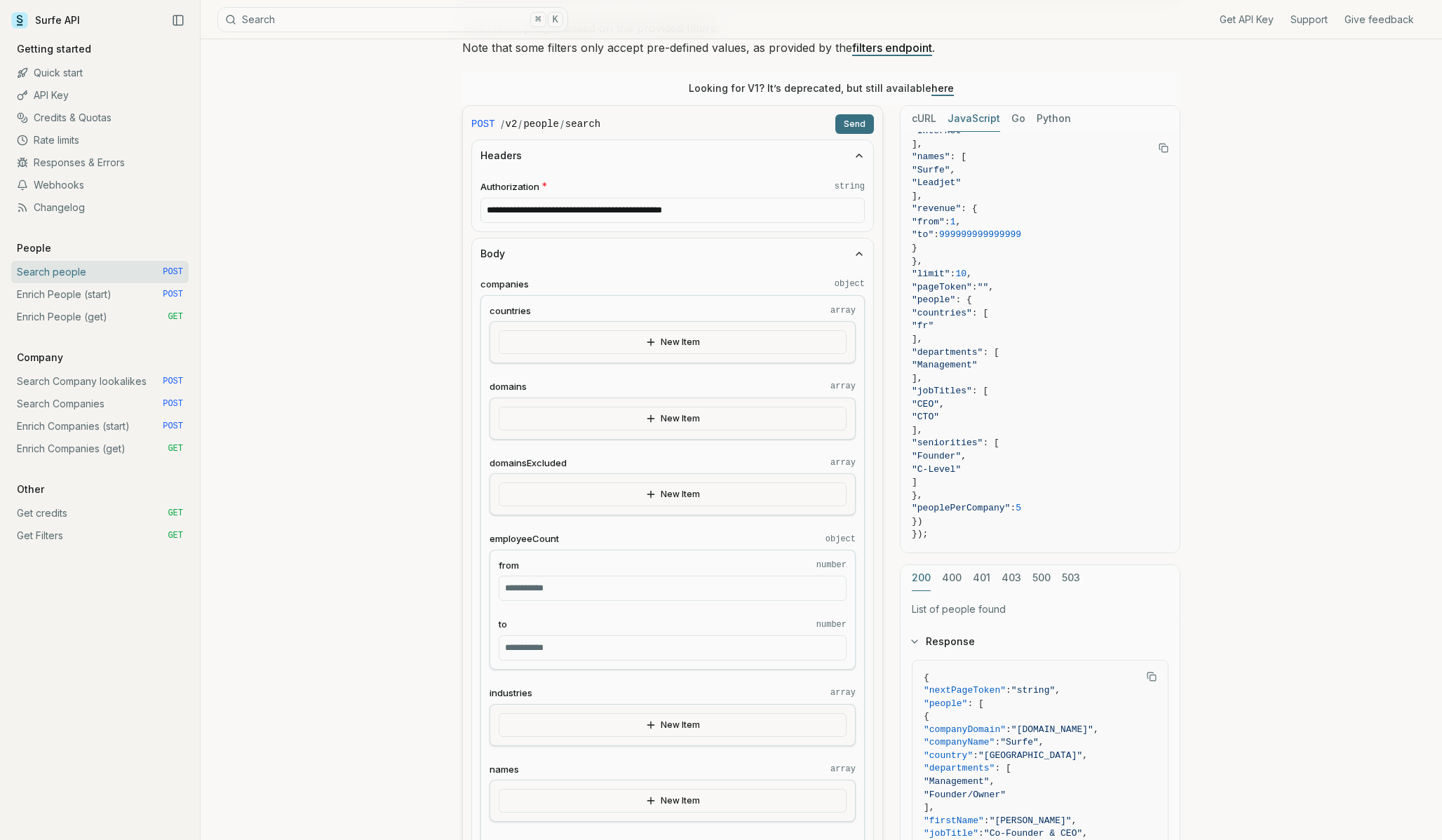
scroll to position [173, 0]
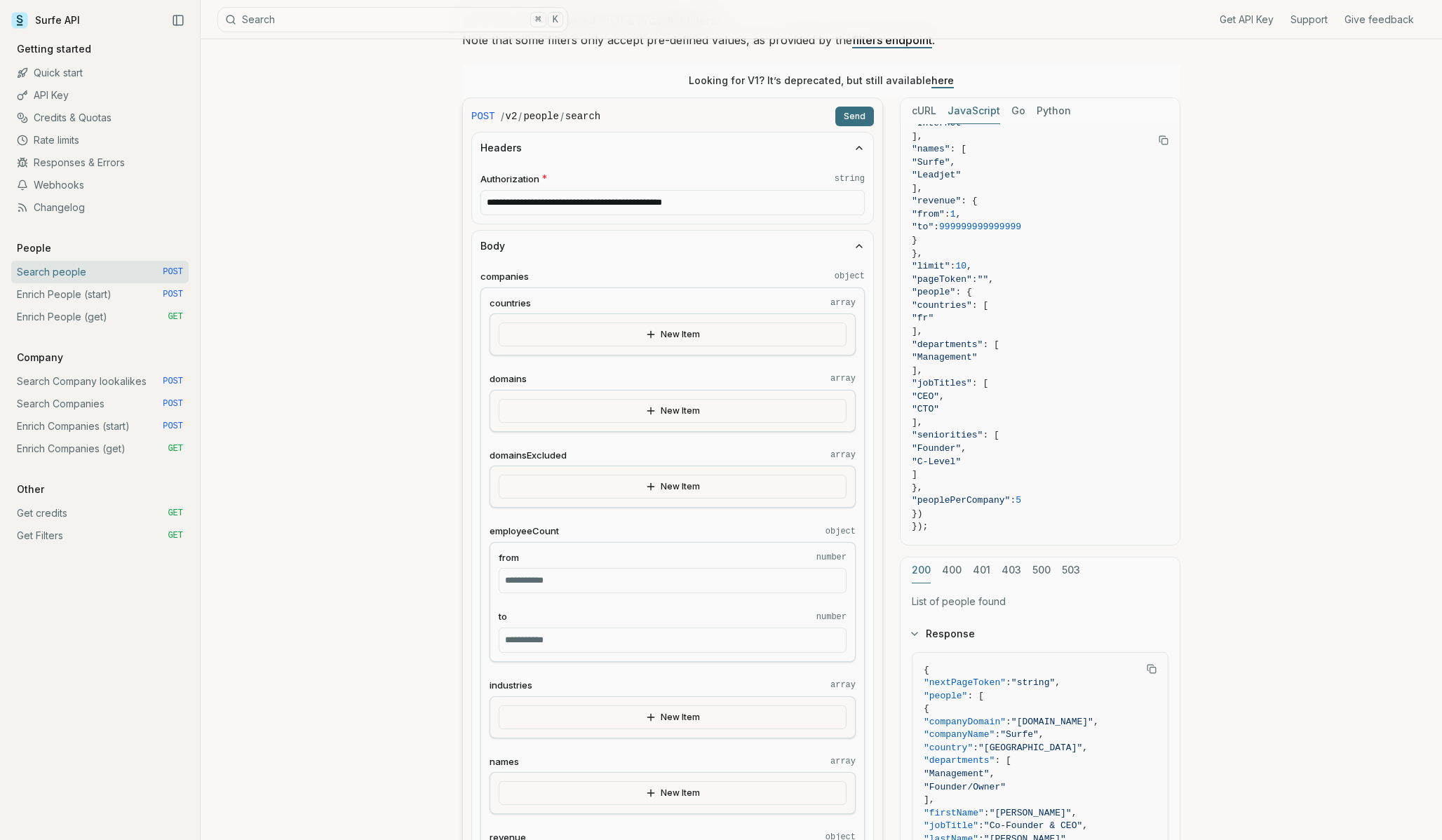
click at [629, 334] on button "New Item" at bounding box center [672, 335] width 348 height 24
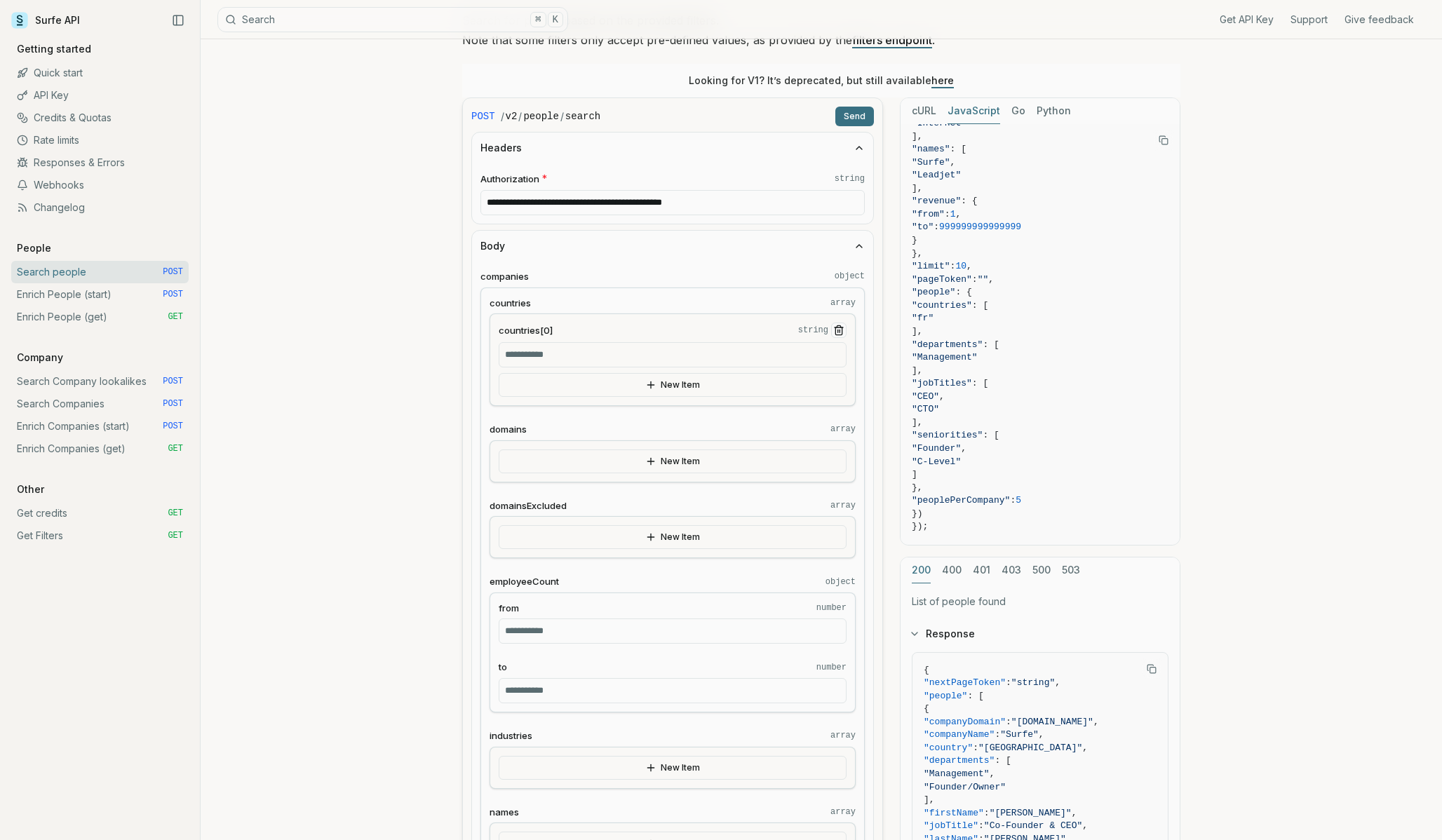
click at [588, 352] on input "countries[0] string" at bounding box center [672, 355] width 348 height 25
type input "*"
click at [546, 456] on button "New Item" at bounding box center [672, 461] width 348 height 24
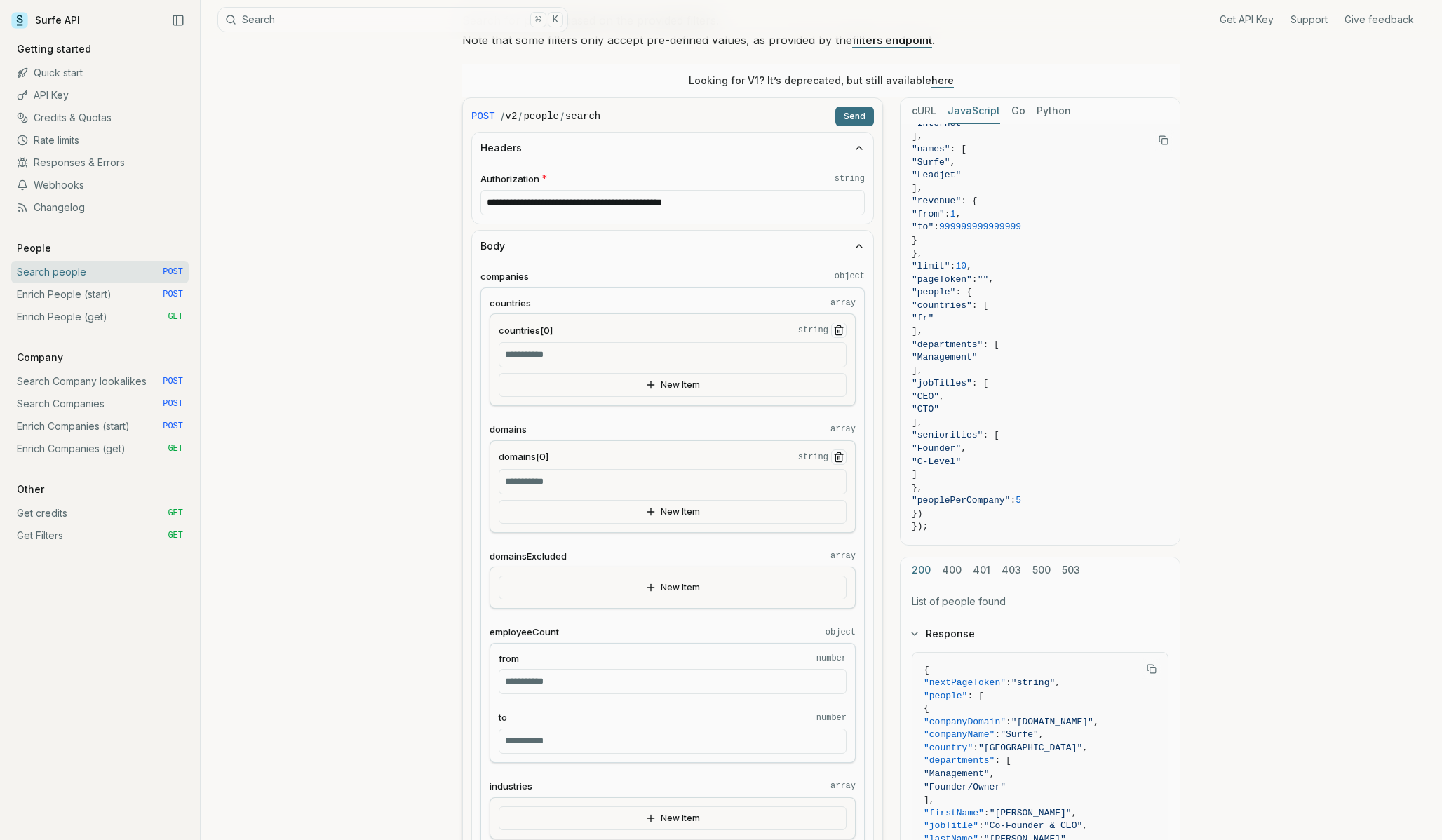
click at [557, 510] on button "New Item" at bounding box center [672, 512] width 348 height 24
click at [553, 481] on input "domains[0] string" at bounding box center [672, 482] width 348 height 25
paste input "**********"
type input "*"
paste input "**********"
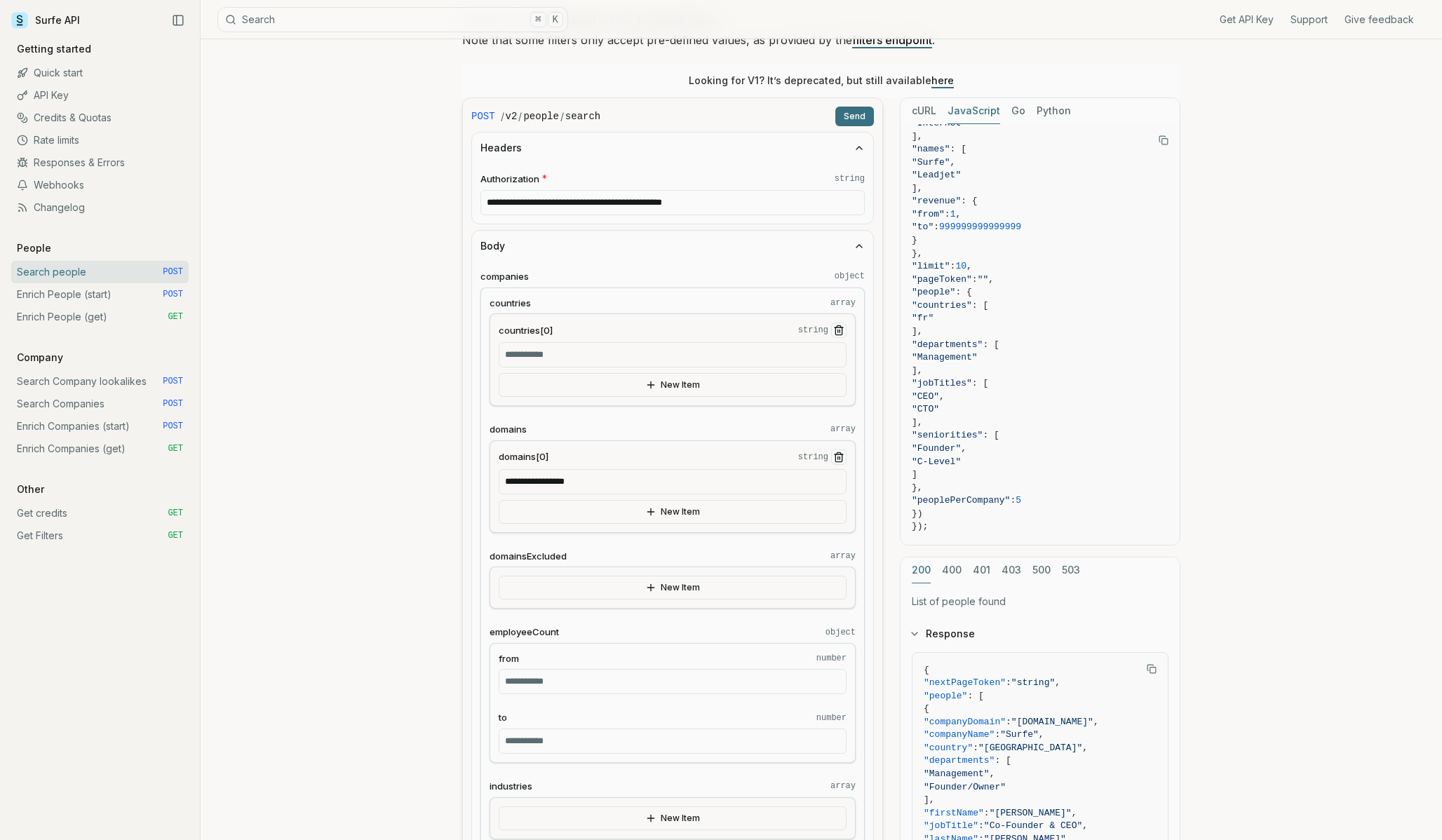
type input "**********"
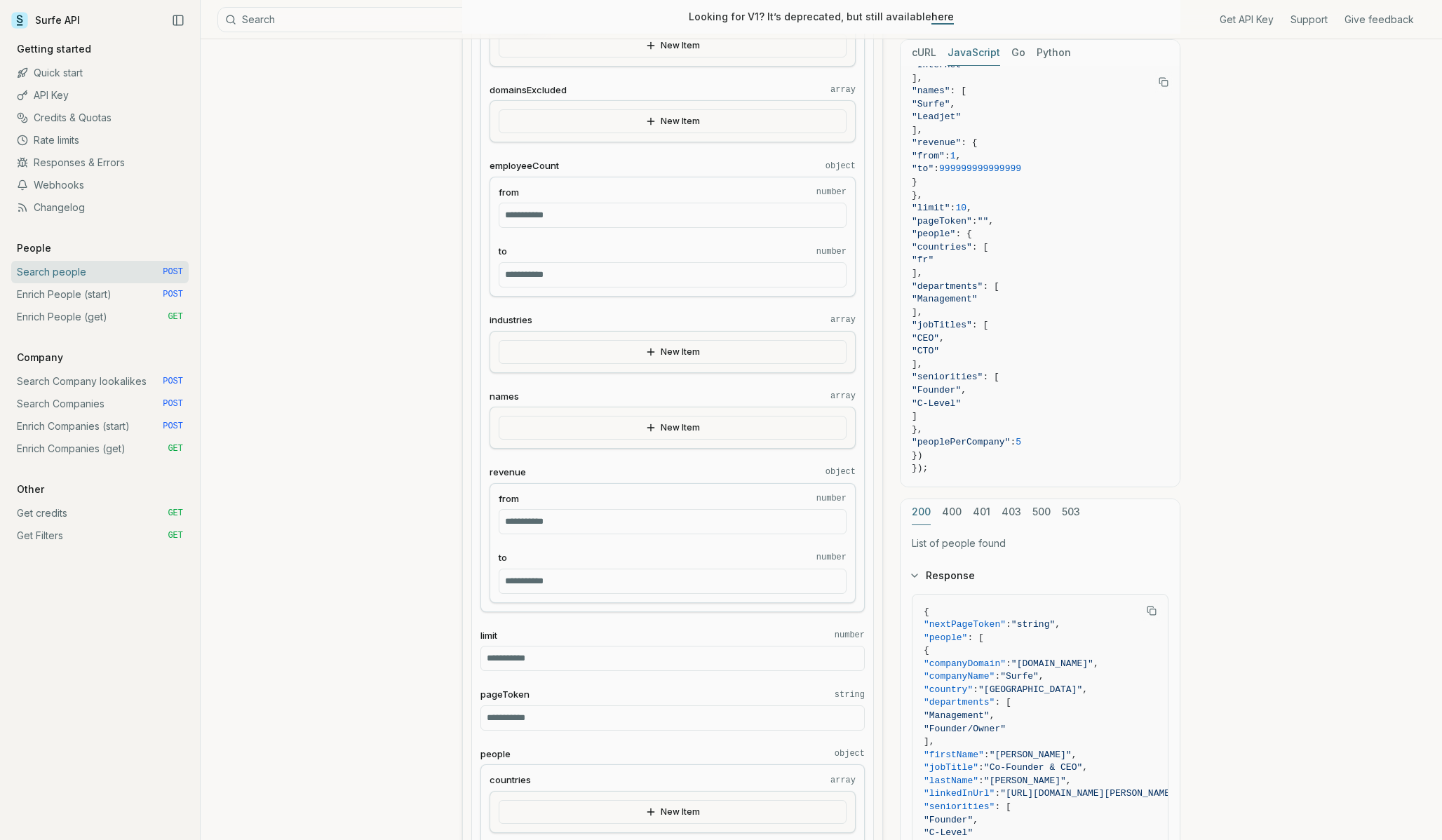
scroll to position [665, 0]
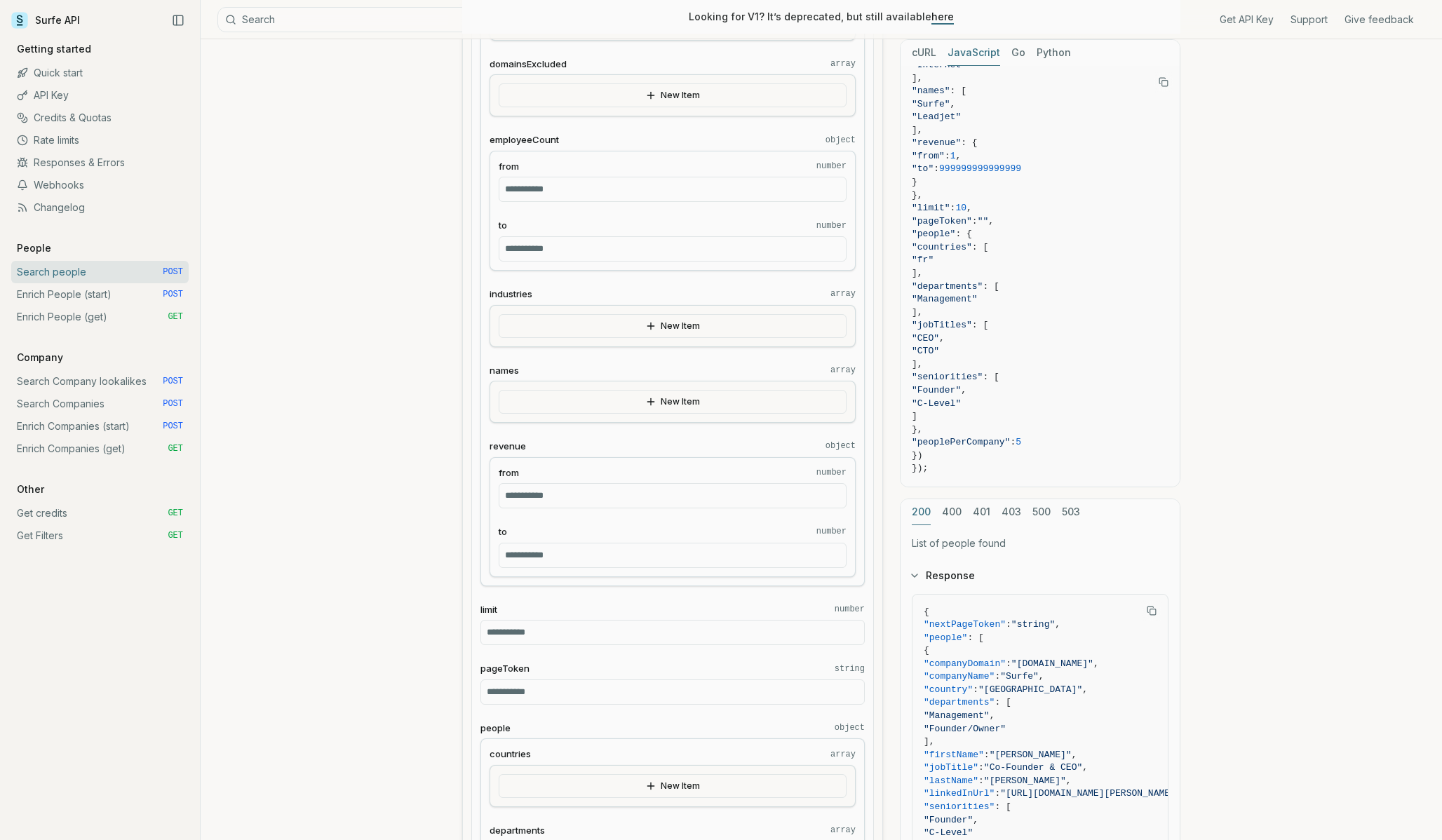
click at [617, 405] on button "New Item" at bounding box center [672, 402] width 348 height 24
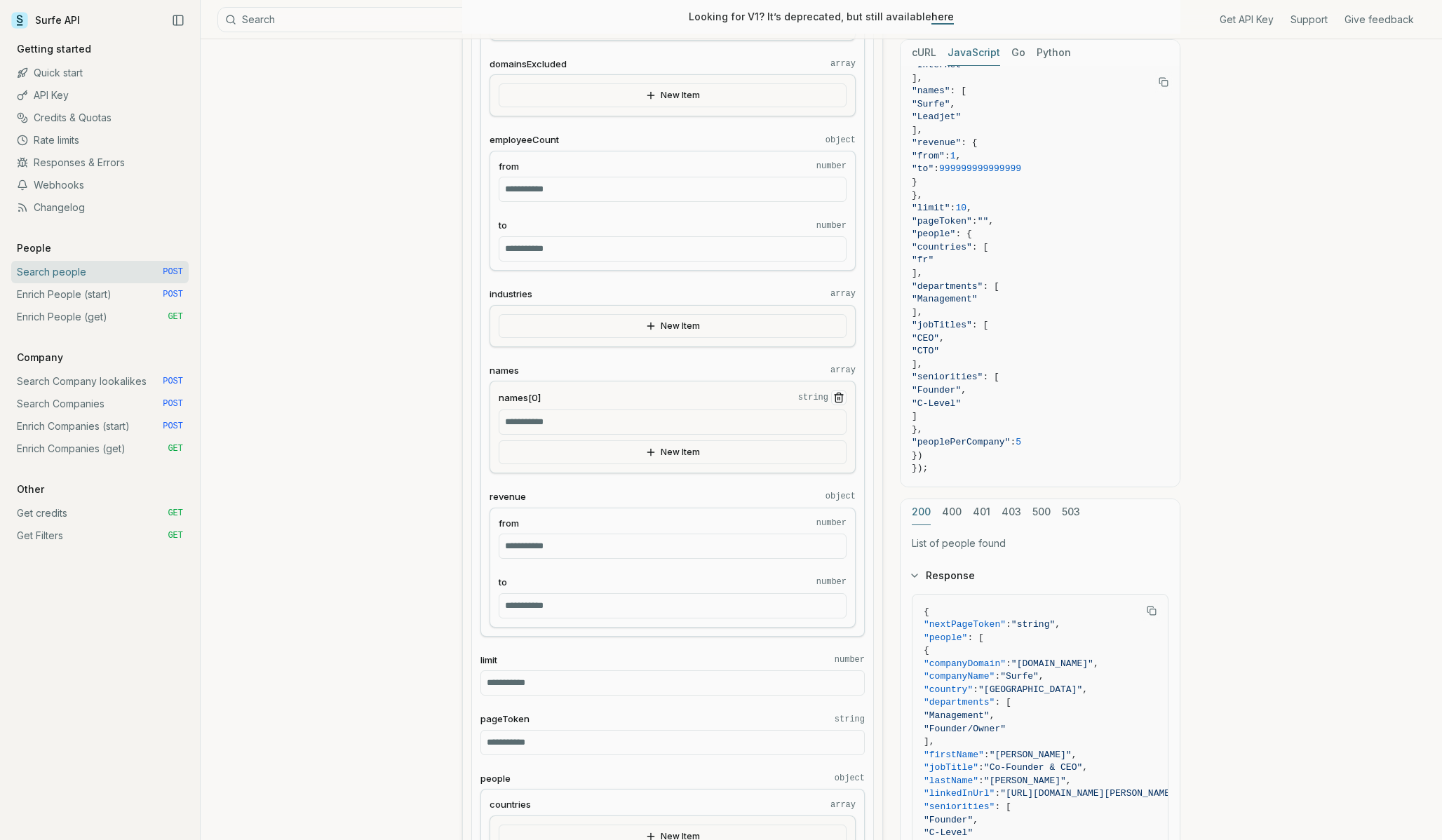
click at [568, 416] on input "names[0] string" at bounding box center [672, 422] width 348 height 25
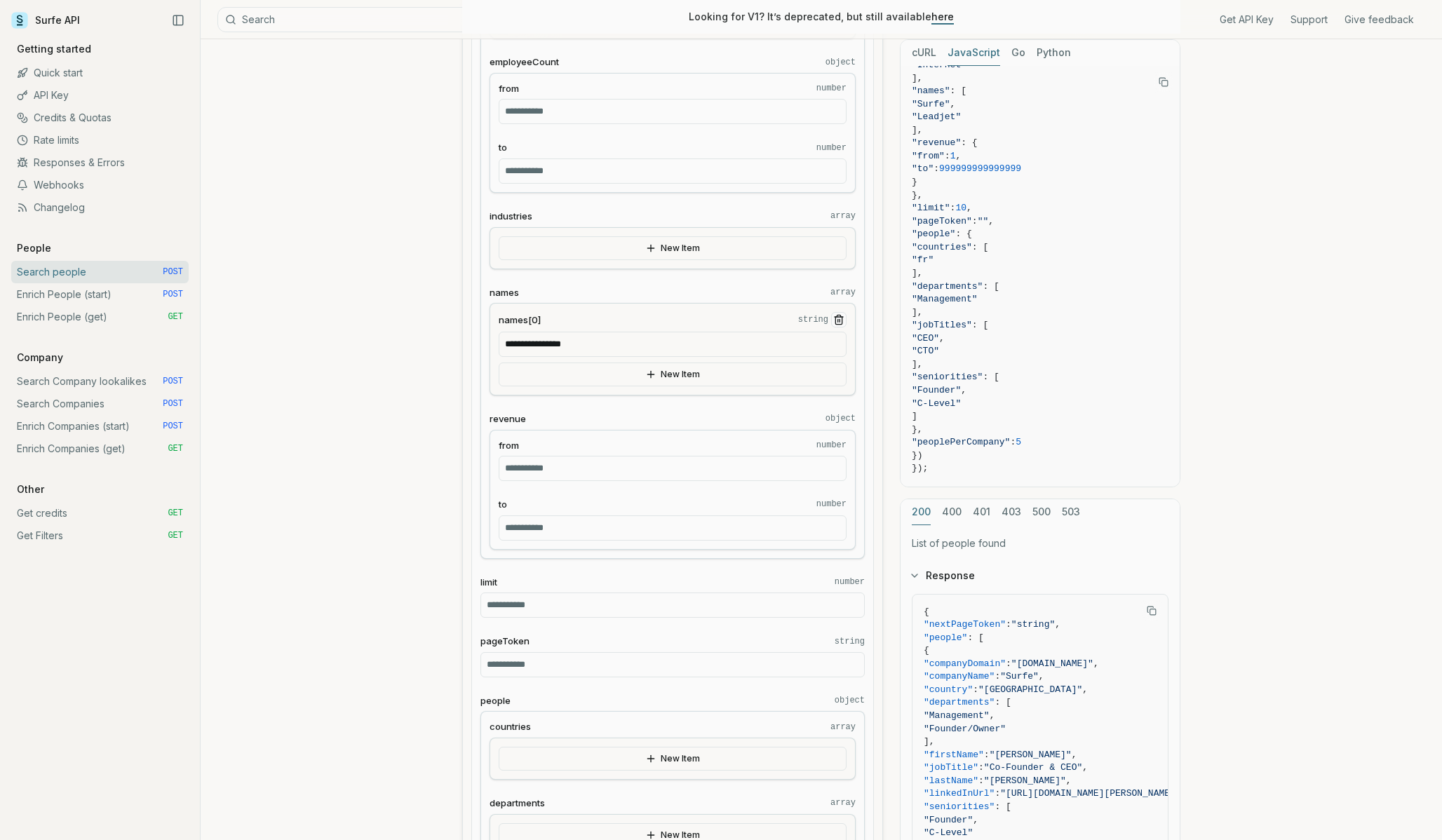
scroll to position [809, 0]
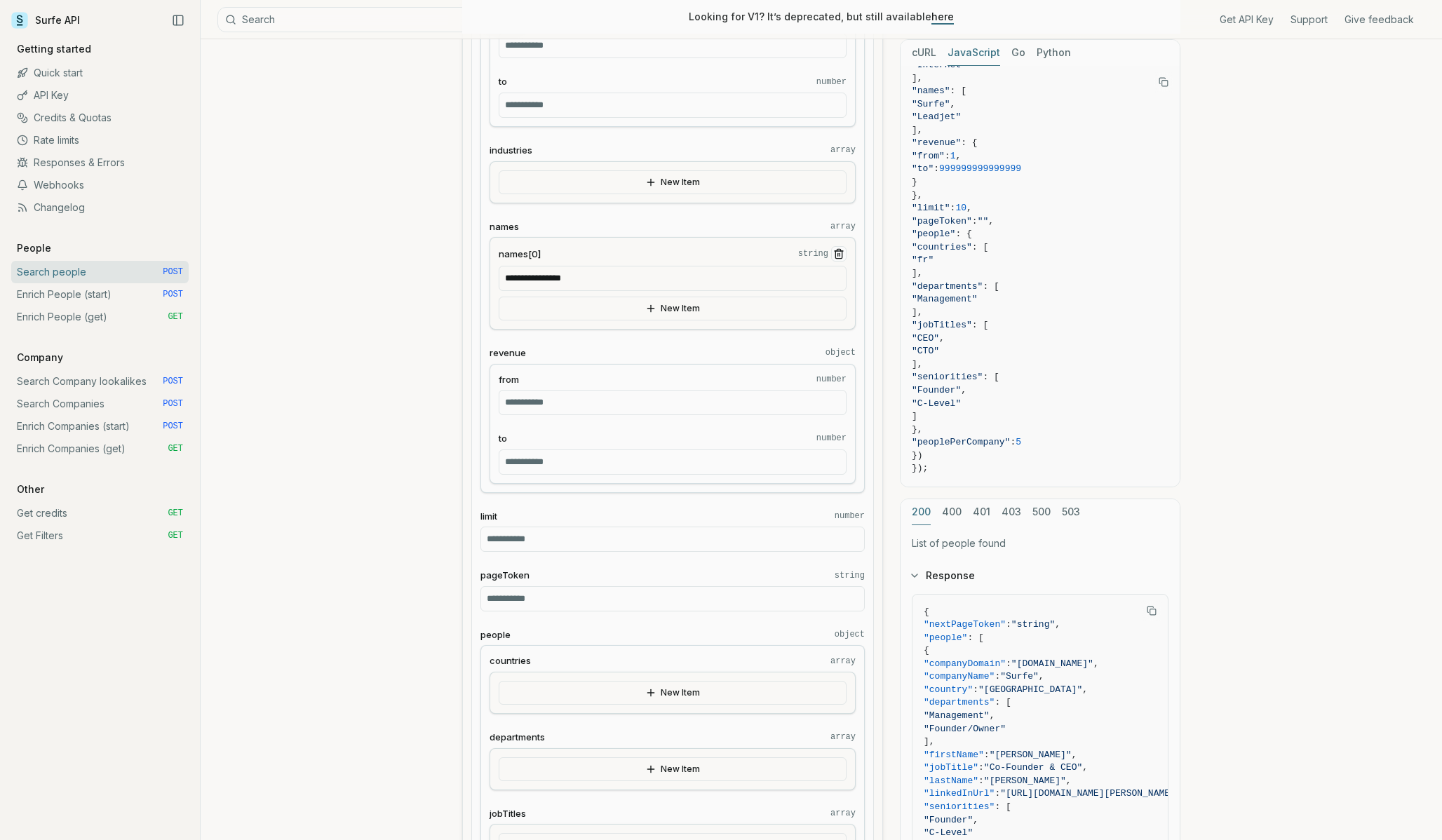
type input "**********"
click at [500, 543] on input "**" at bounding box center [672, 539] width 384 height 25
type input "*"
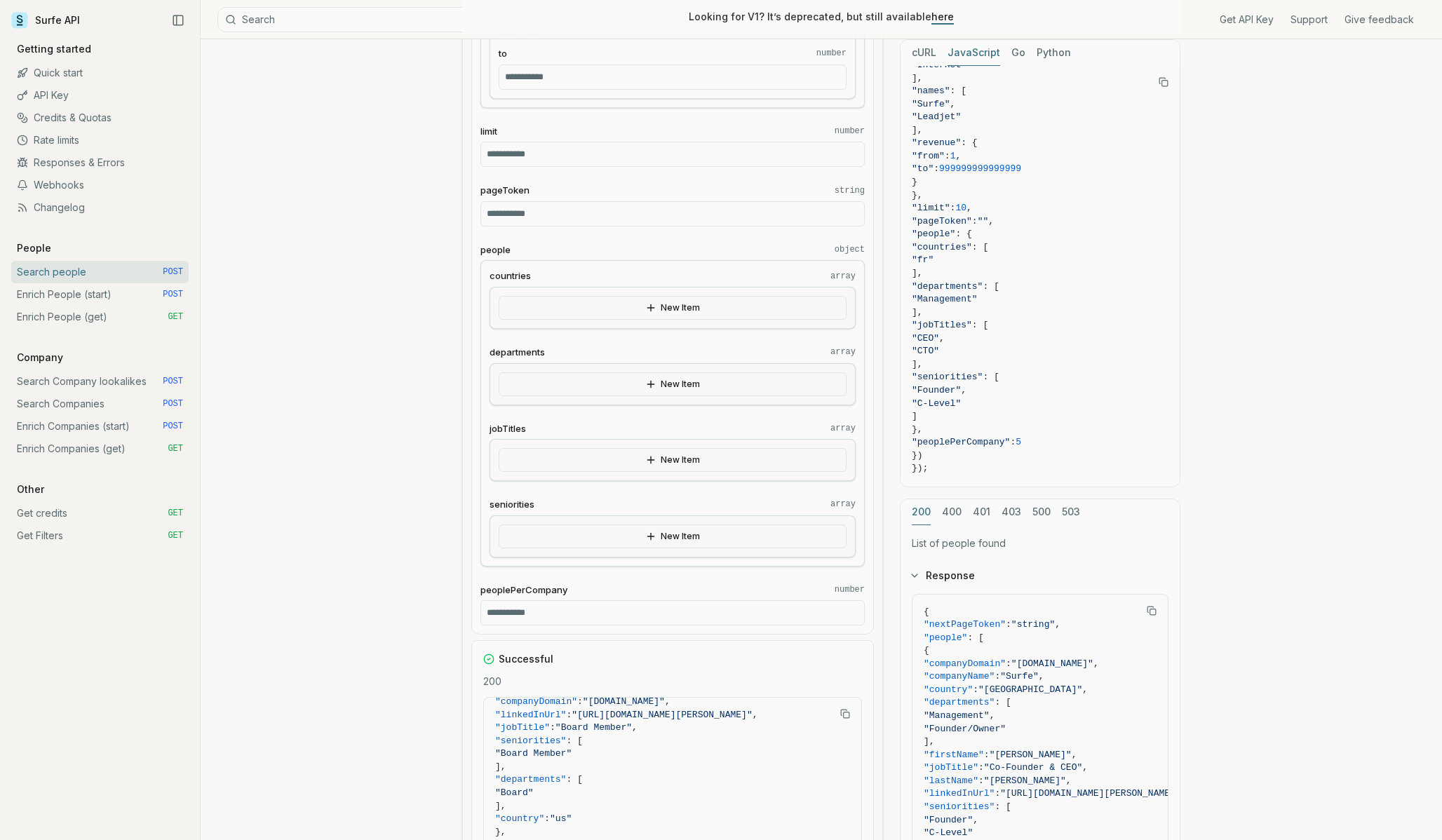
scroll to position [1204, 0]
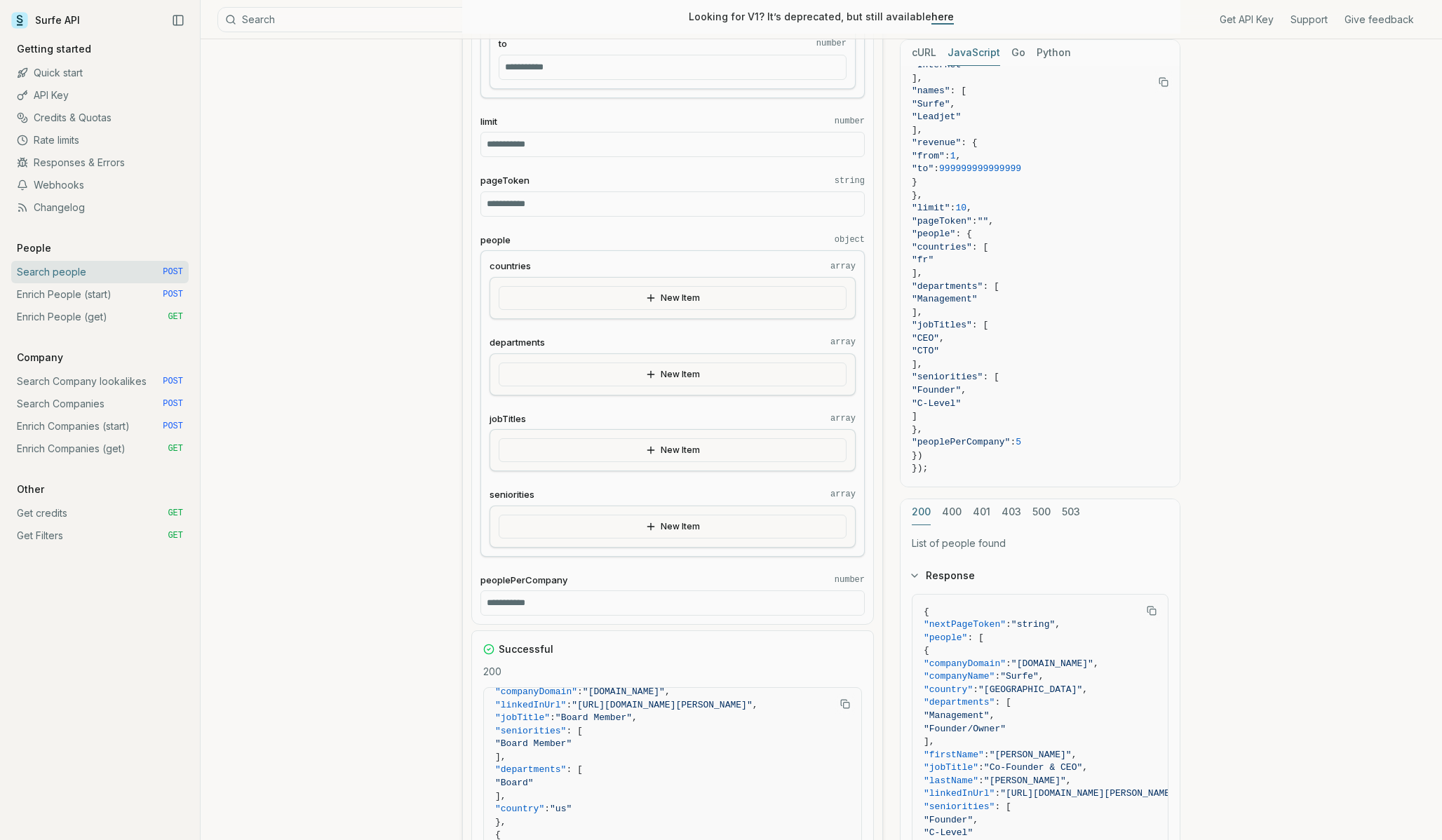
type input "*"
click at [504, 594] on input "*" at bounding box center [672, 603] width 384 height 25
click at [518, 586] on span "peoplePerCompany" at bounding box center [523, 580] width 87 height 14
click at [518, 590] on input "*" at bounding box center [672, 603] width 384 height 25
click at [518, 586] on fieldset "peoplePerCompany number *" at bounding box center [672, 595] width 384 height 42
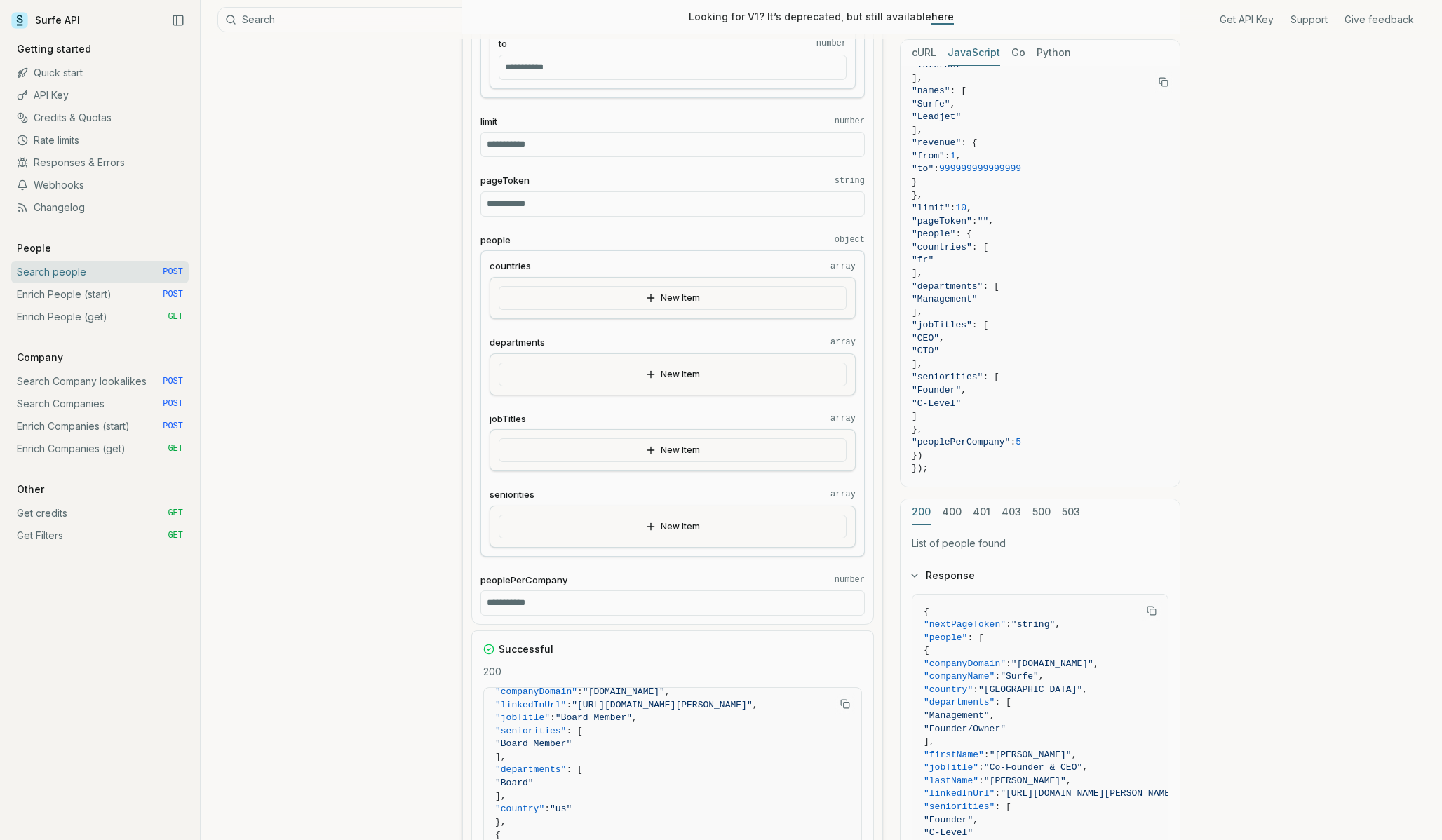
click at [508, 601] on input "*" at bounding box center [672, 603] width 384 height 25
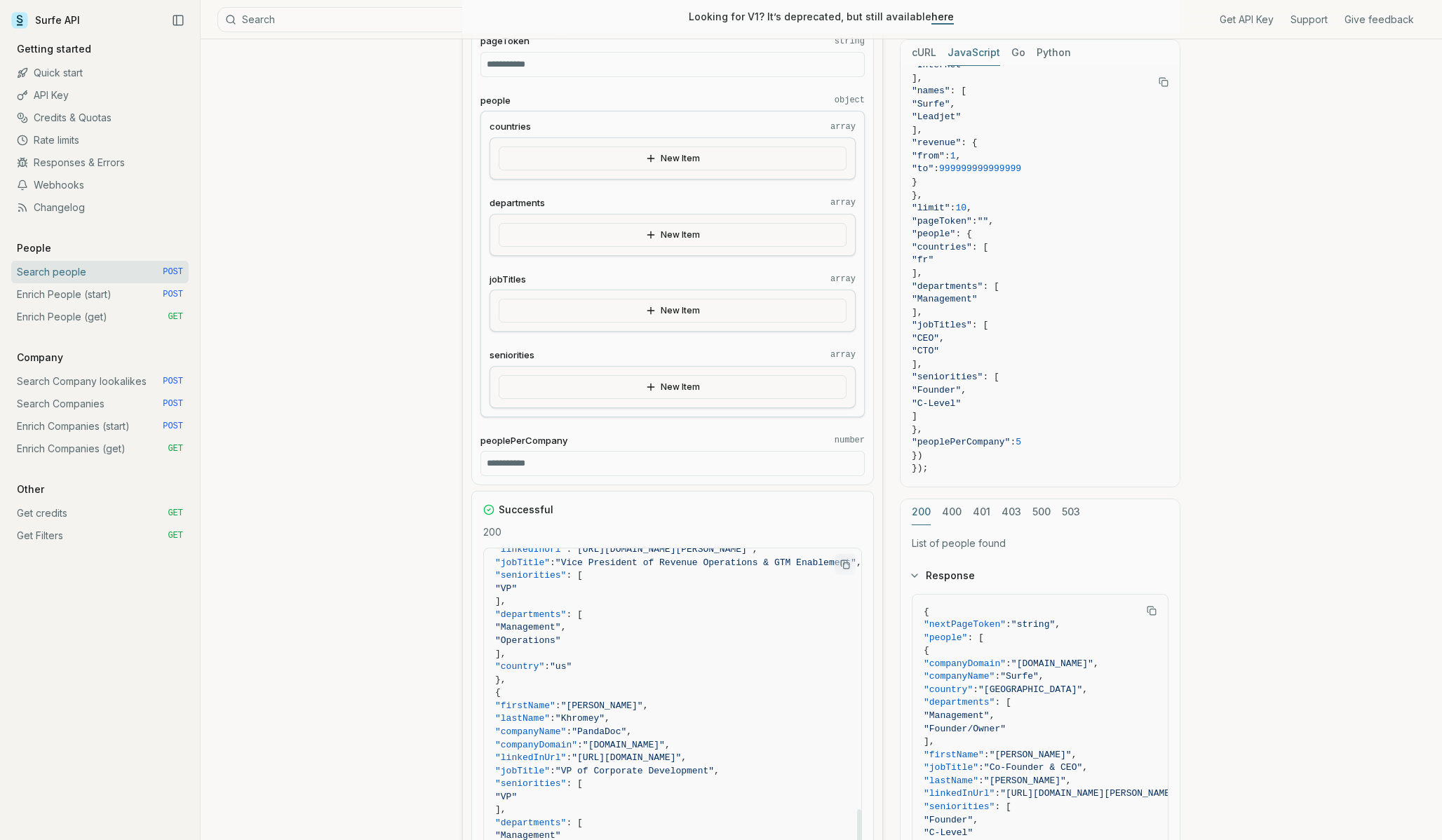
scroll to position [1307, 0]
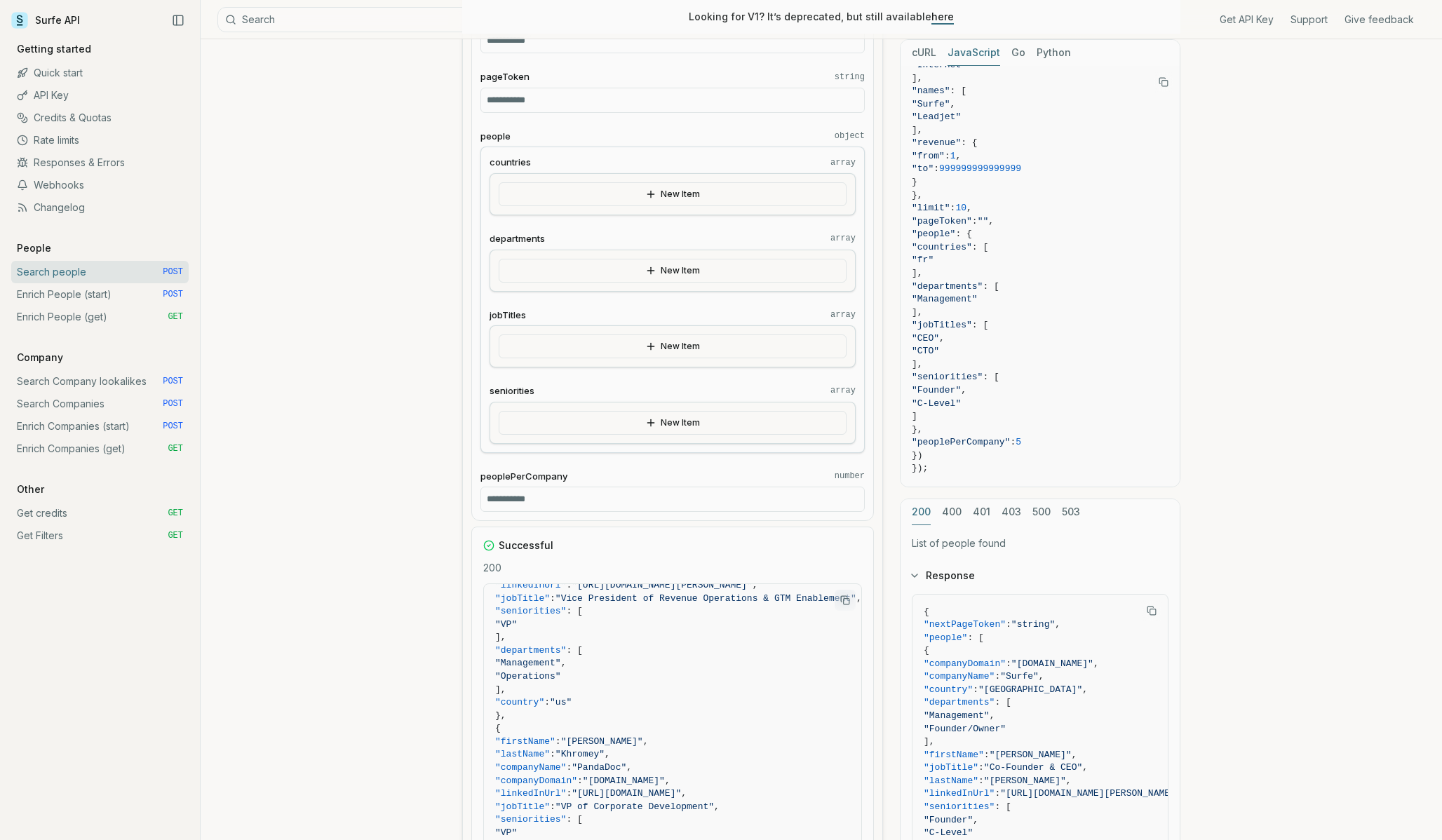
type input "**"
click at [614, 273] on button "New Item" at bounding box center [672, 271] width 348 height 24
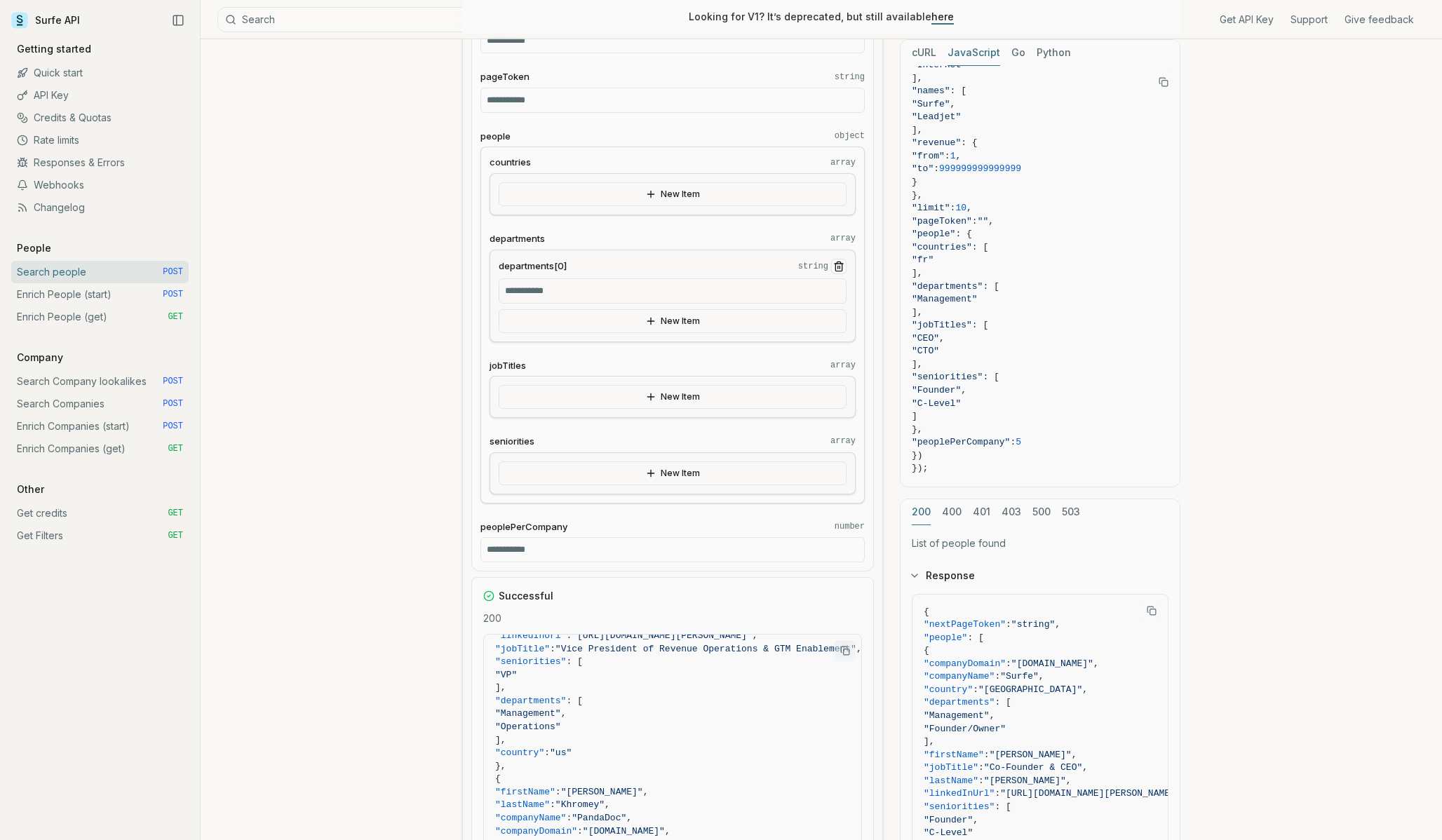
click at [551, 296] on input "departments[0] string" at bounding box center [672, 291] width 348 height 25
click at [533, 293] on input "**********" at bounding box center [672, 291] width 348 height 25
type input "**********"
click at [400, 313] on div "**********" at bounding box center [821, 331] width 1241 height 3199
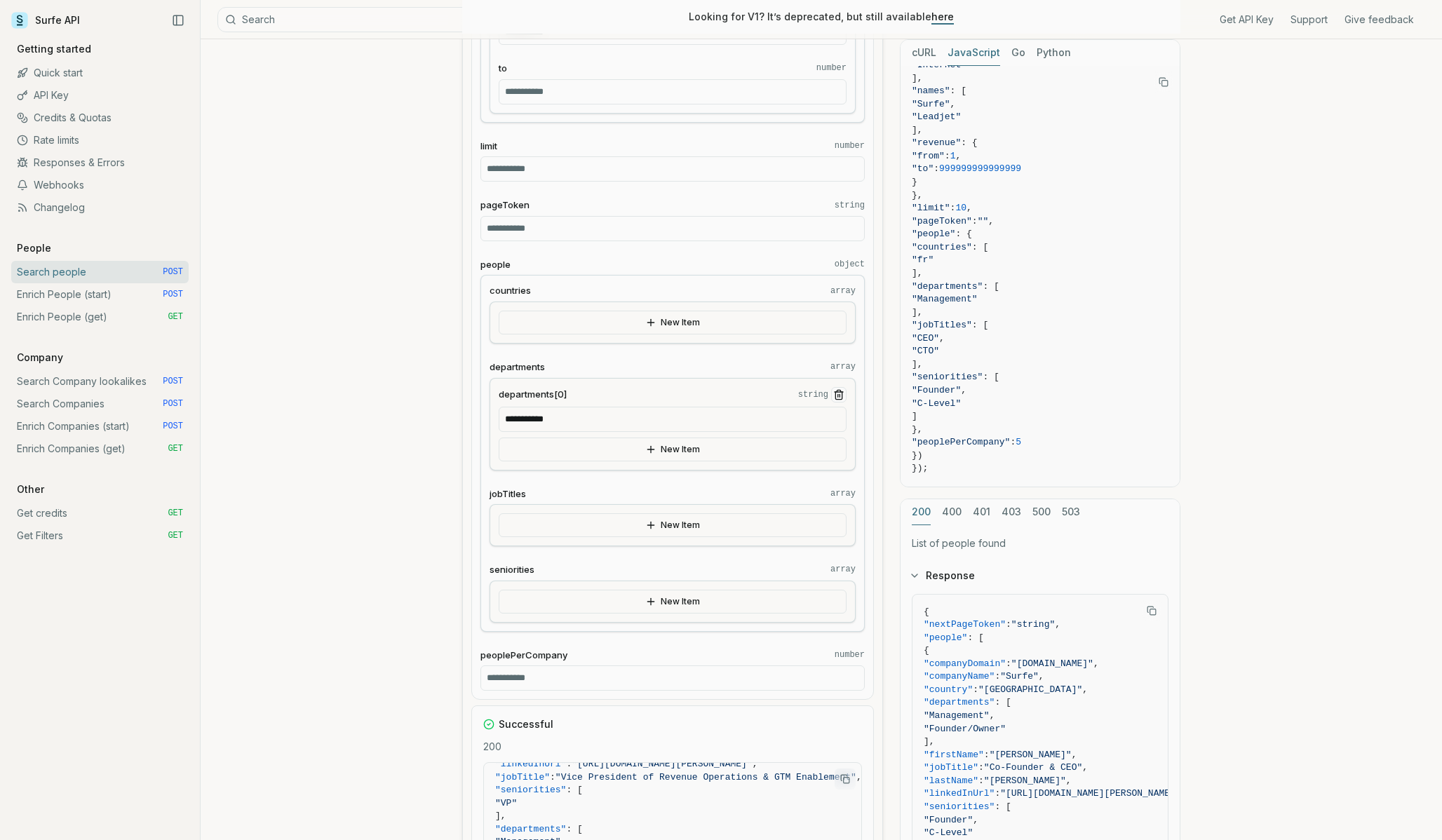
scroll to position [1184, 0]
click at [506, 668] on input "**" at bounding box center [672, 674] width 384 height 25
type input "*"
click at [439, 600] on article "**********" at bounding box center [821, 454] width 785 height 3199
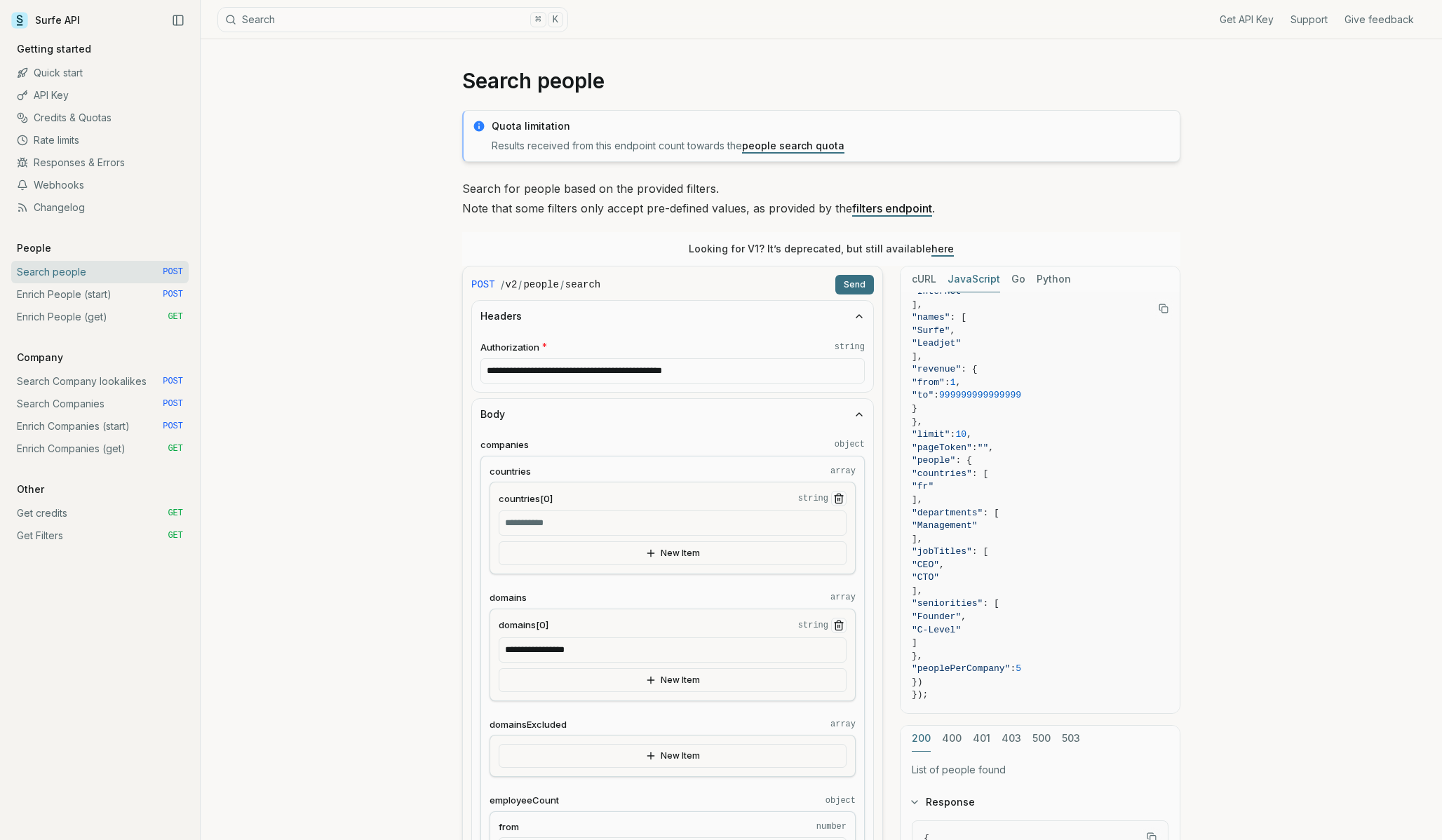
scroll to position [0, 0]
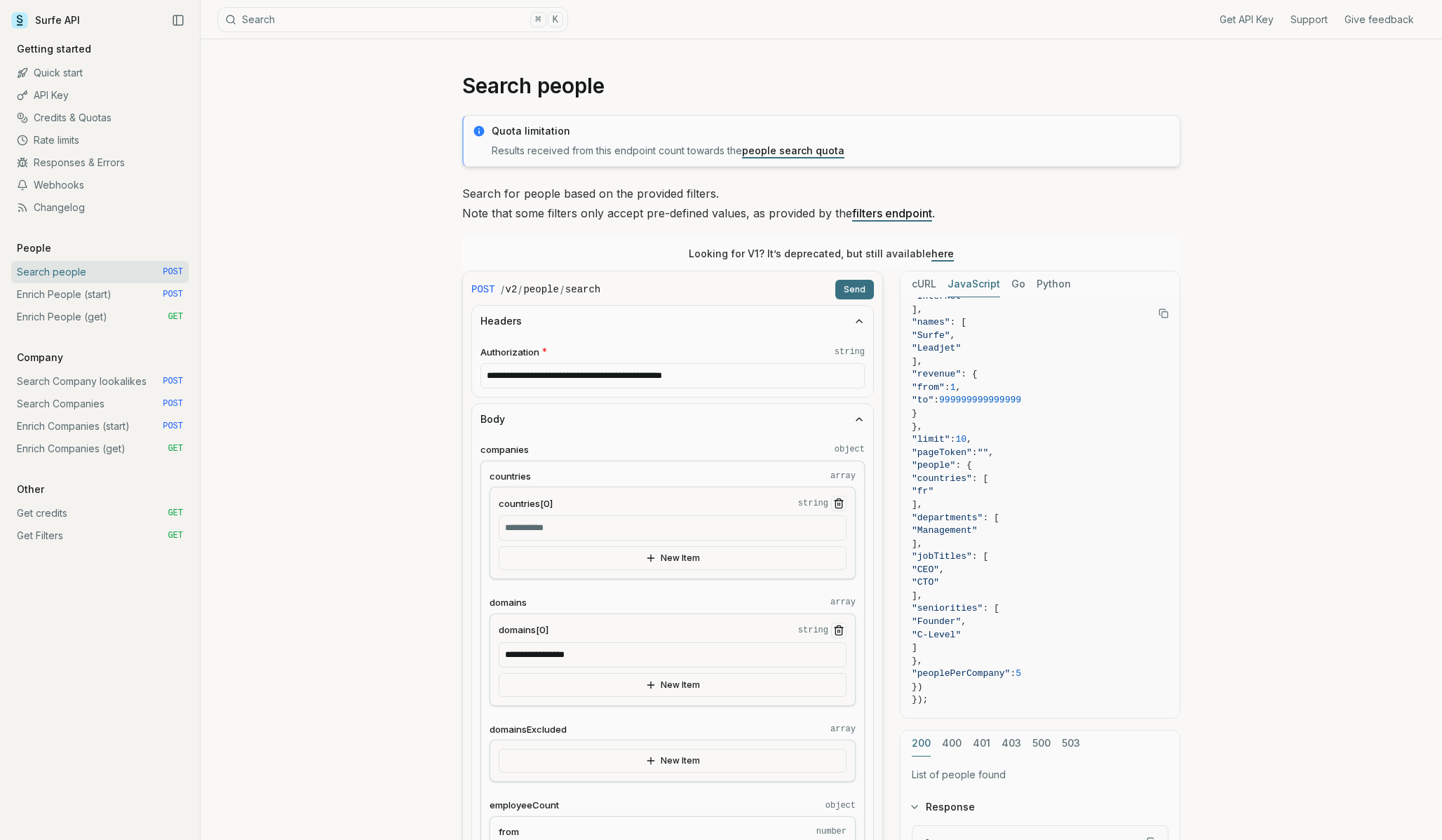
click at [852, 291] on button "Send" at bounding box center [854, 289] width 38 height 20
click at [858, 318] on icon "button" at bounding box center [859, 320] width 11 height 11
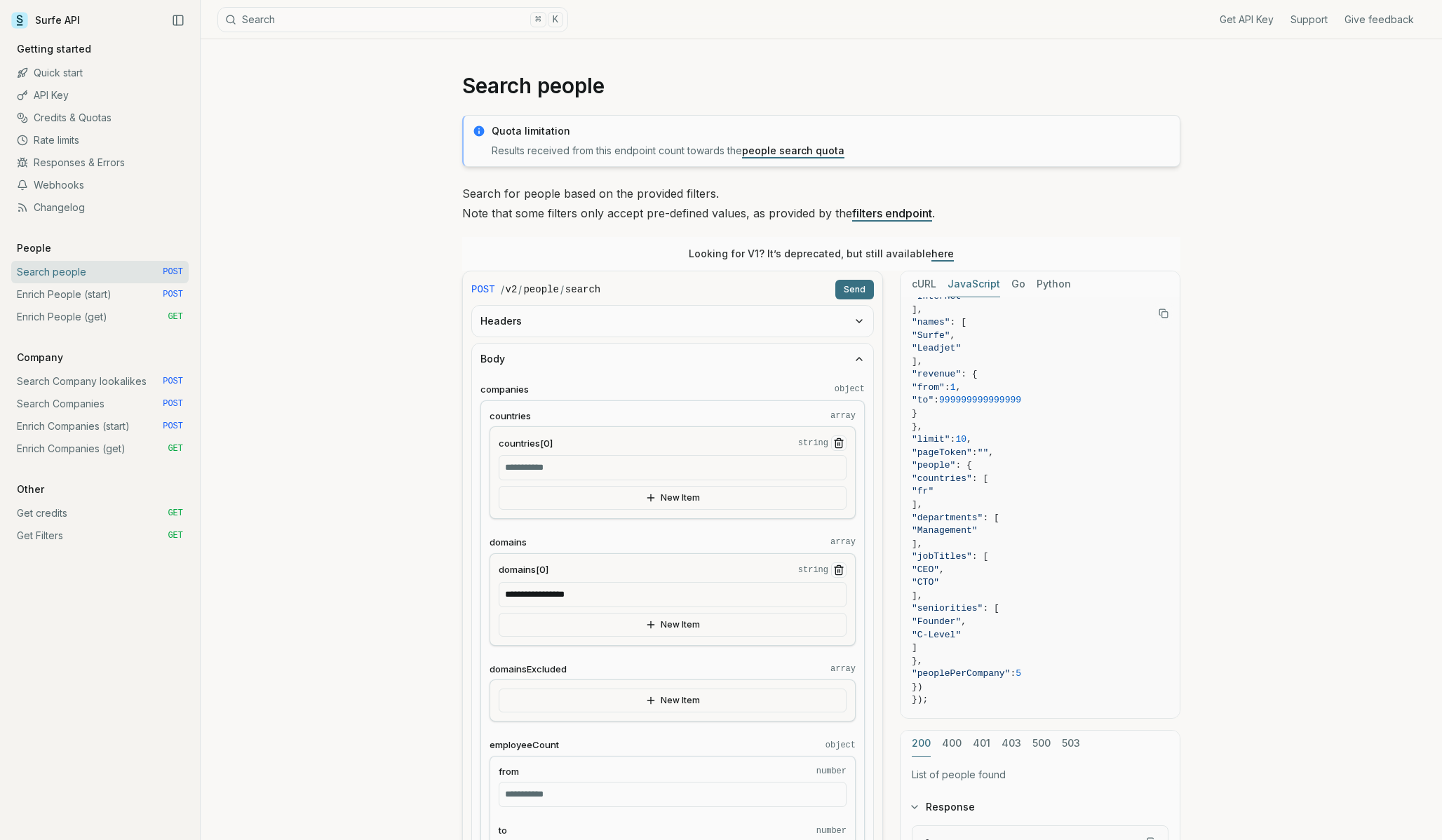
click at [856, 353] on icon "button" at bounding box center [859, 358] width 11 height 11
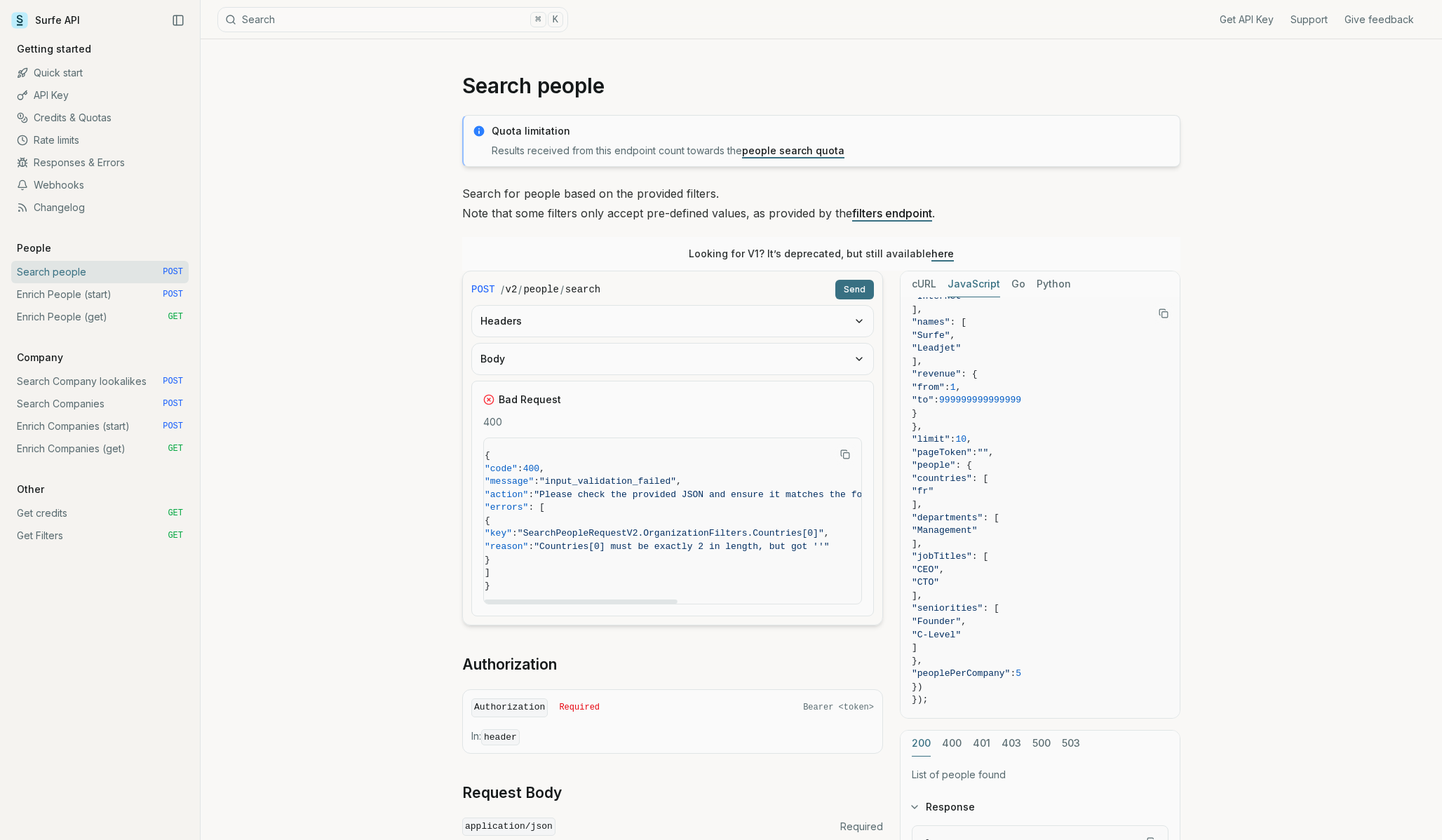
click at [628, 603] on div at bounding box center [580, 601] width 193 height 4
drag, startPoint x: 628, startPoint y: 603, endPoint x: 468, endPoint y: 583, distance: 161.2
click at [484, 600] on div at bounding box center [580, 601] width 193 height 4
click at [571, 359] on button "Body" at bounding box center [673, 358] width 401 height 31
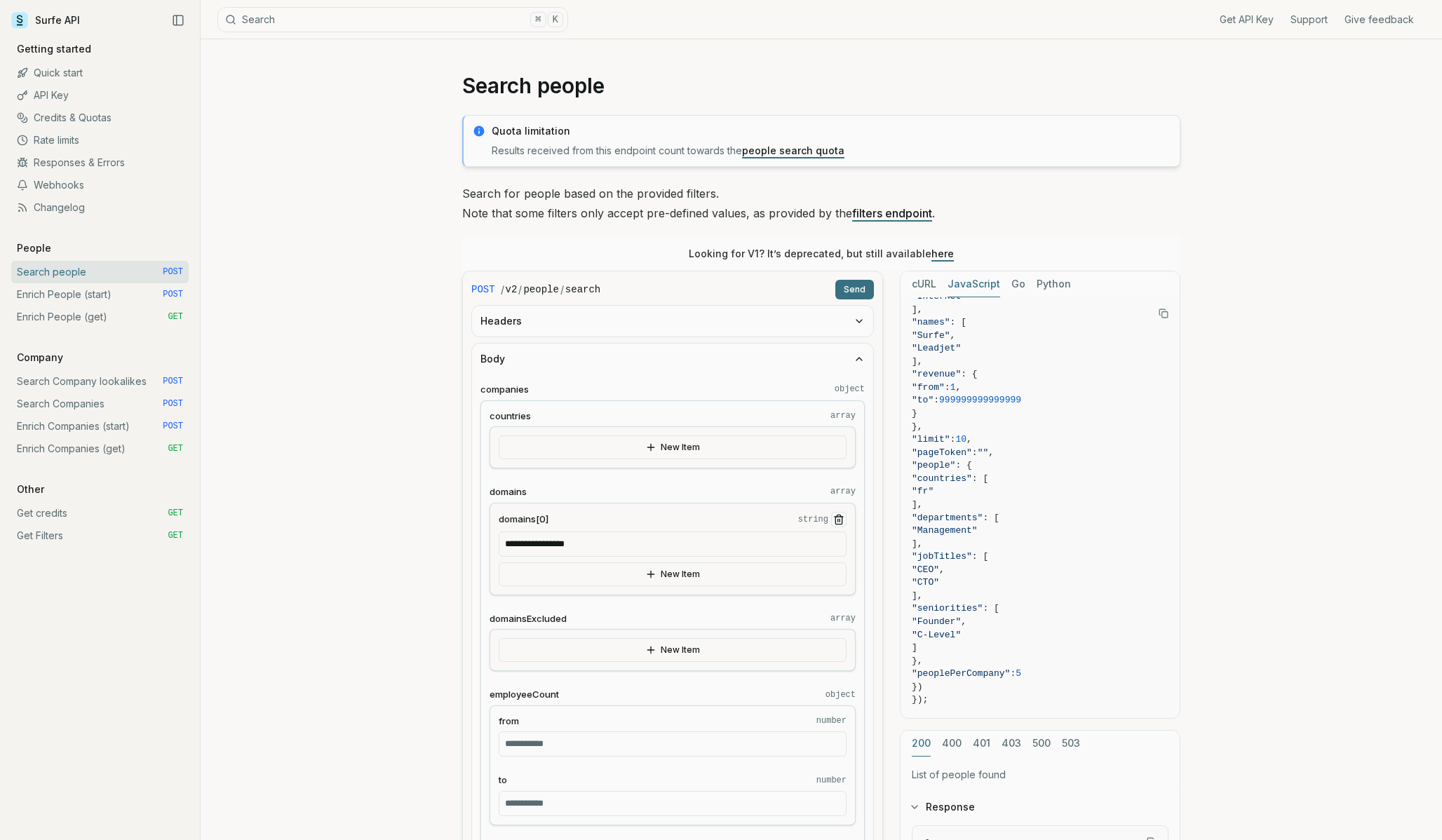
click at [614, 443] on button "New Item" at bounding box center [672, 448] width 348 height 24
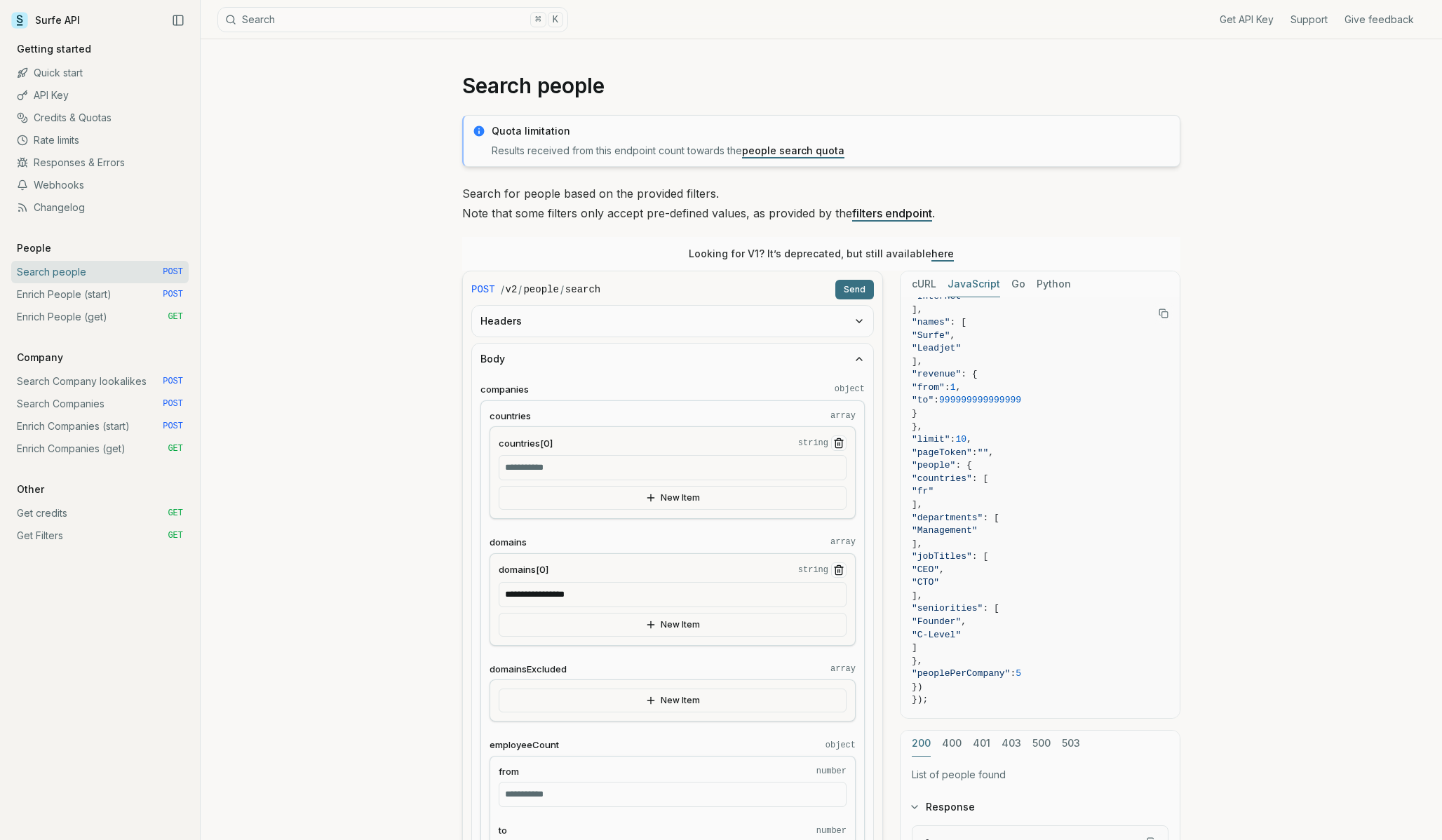
click at [548, 468] on input "countries[0] string" at bounding box center [672, 468] width 348 height 25
type input "*"
type input "**"
click at [862, 353] on icon "button" at bounding box center [859, 358] width 11 height 11
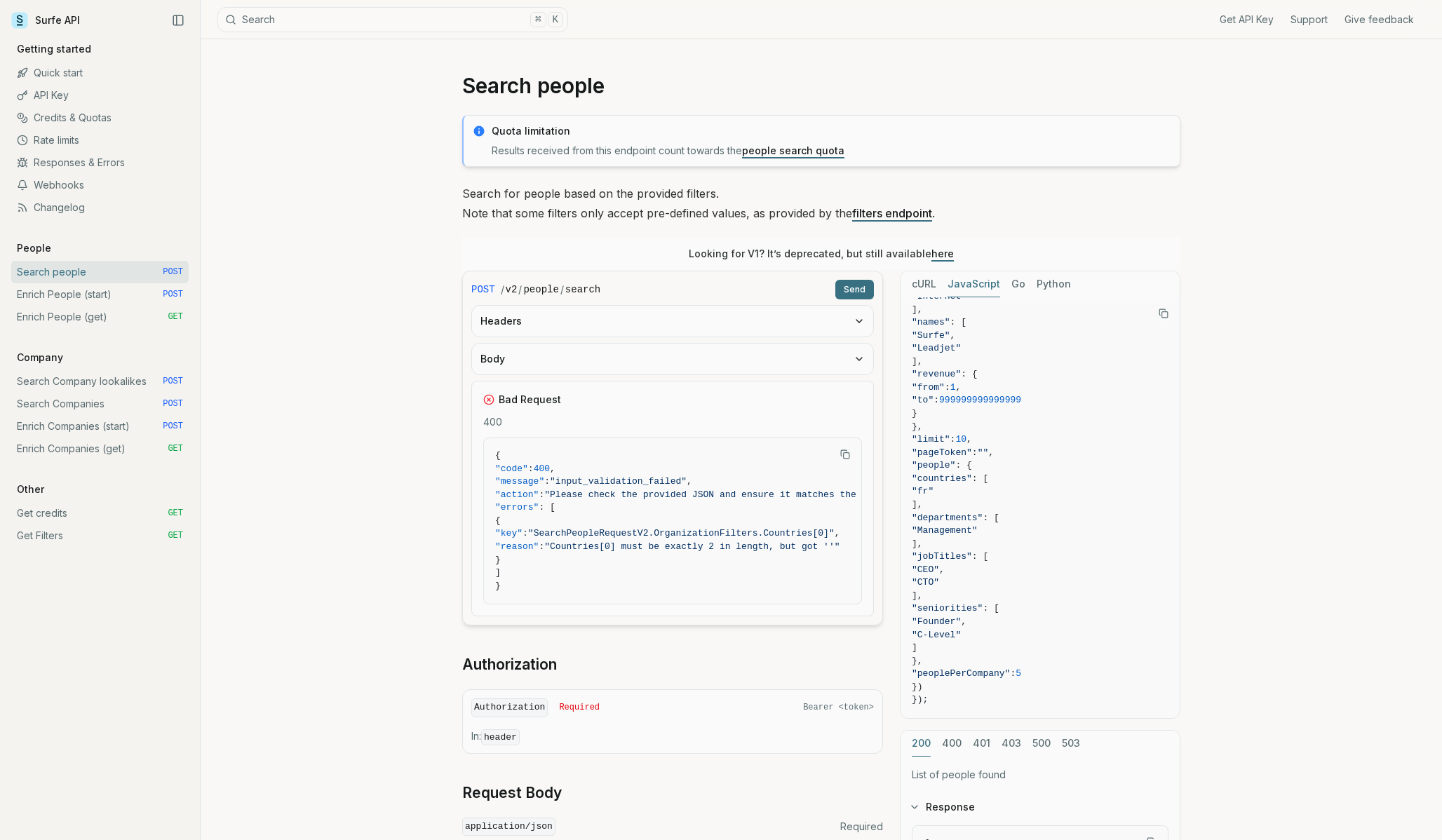
click at [851, 291] on button "Send" at bounding box center [854, 289] width 38 height 20
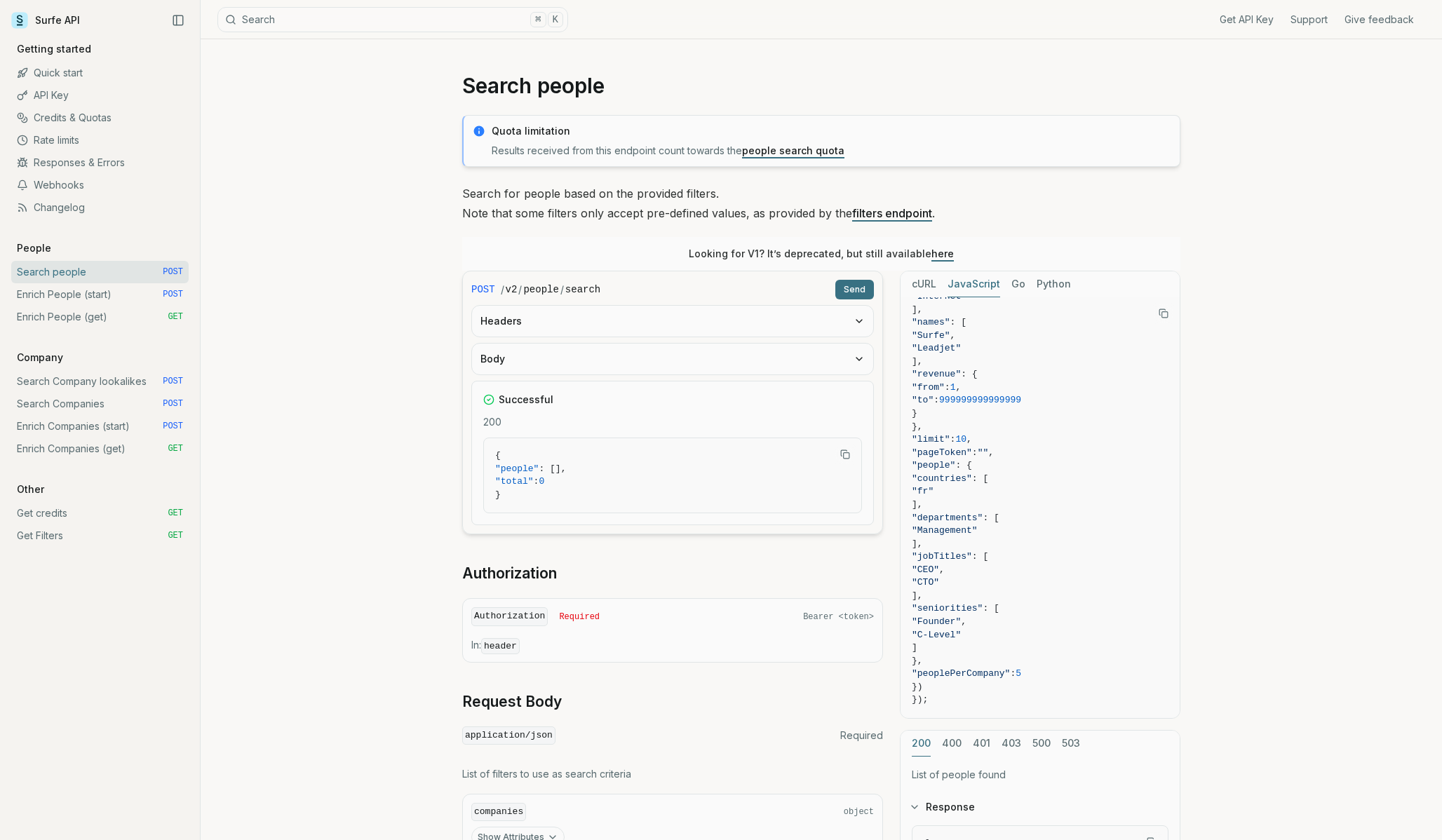
click at [566, 354] on button "Body" at bounding box center [673, 358] width 401 height 31
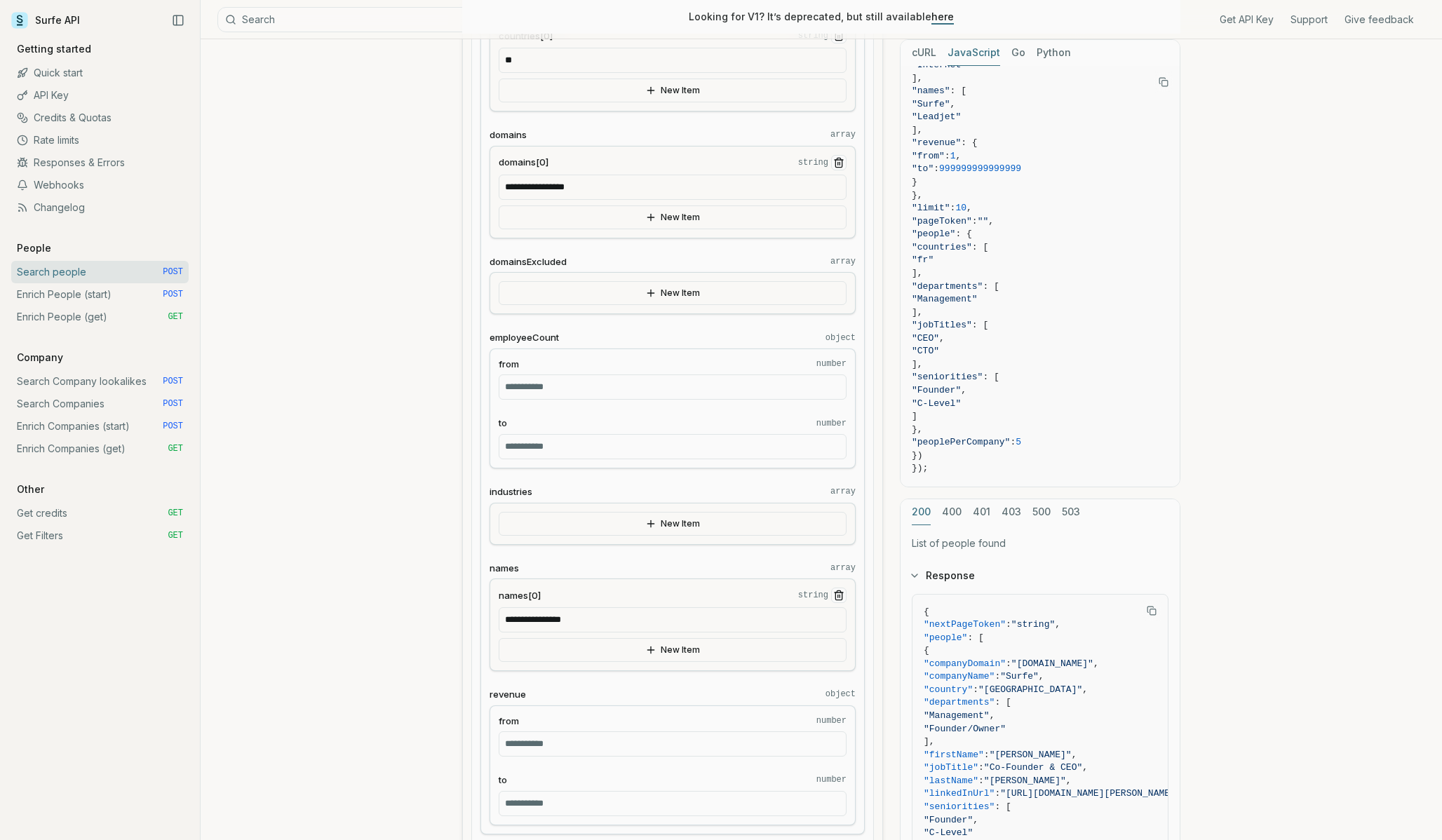
scroll to position [424, 0]
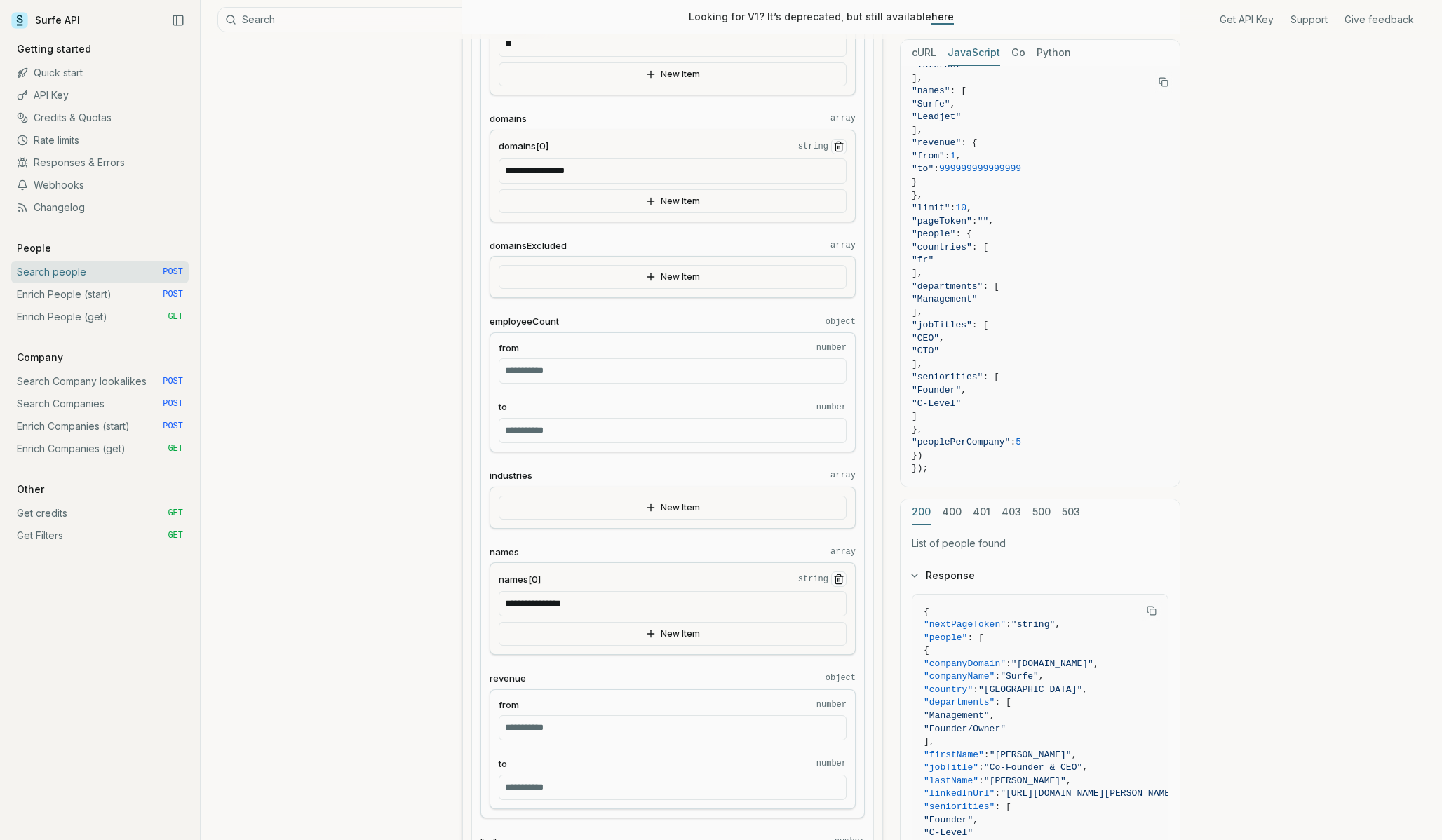
click at [836, 581] on icon "Remove Item" at bounding box center [839, 578] width 11 height 11
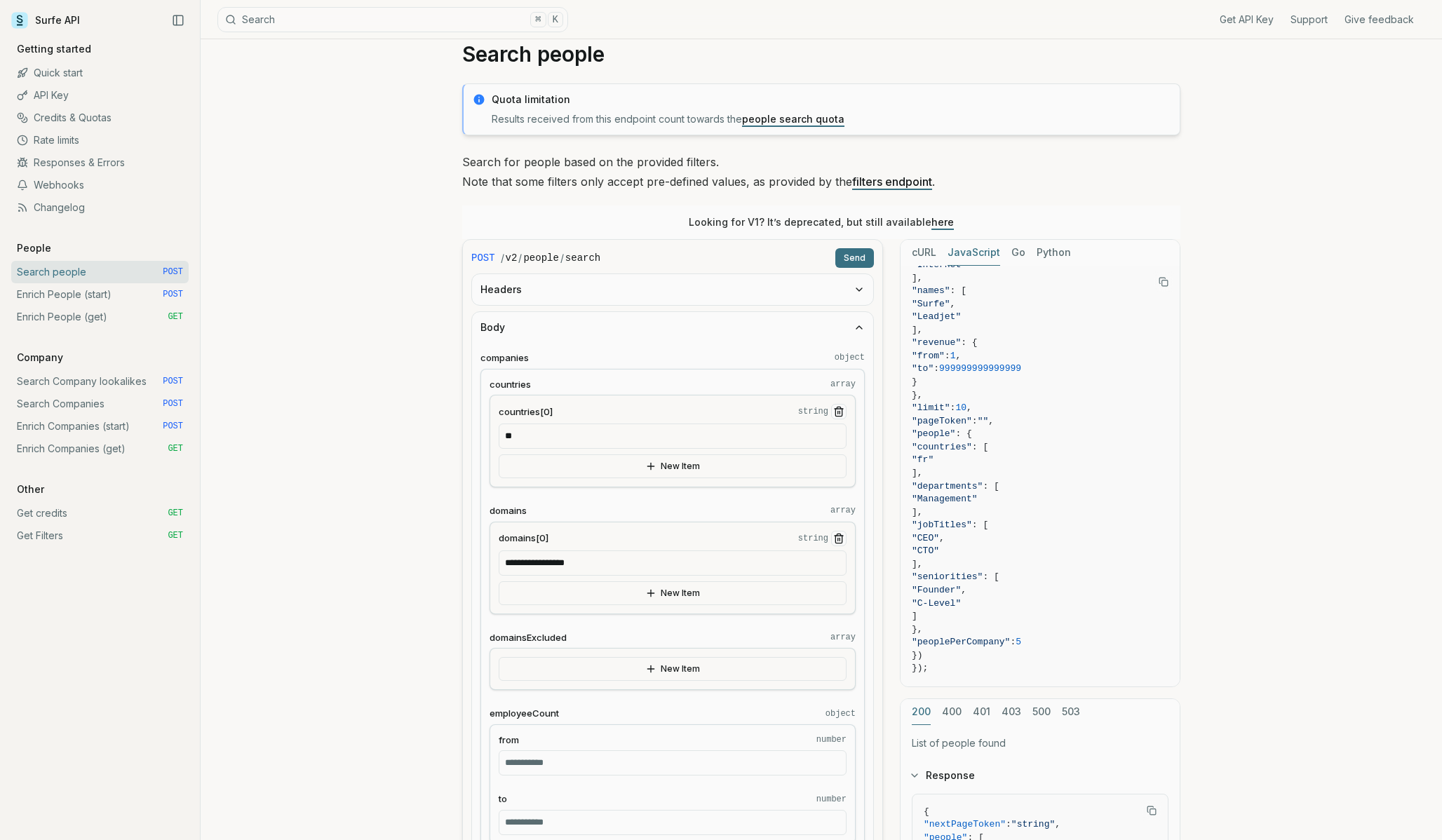
scroll to position [0, 0]
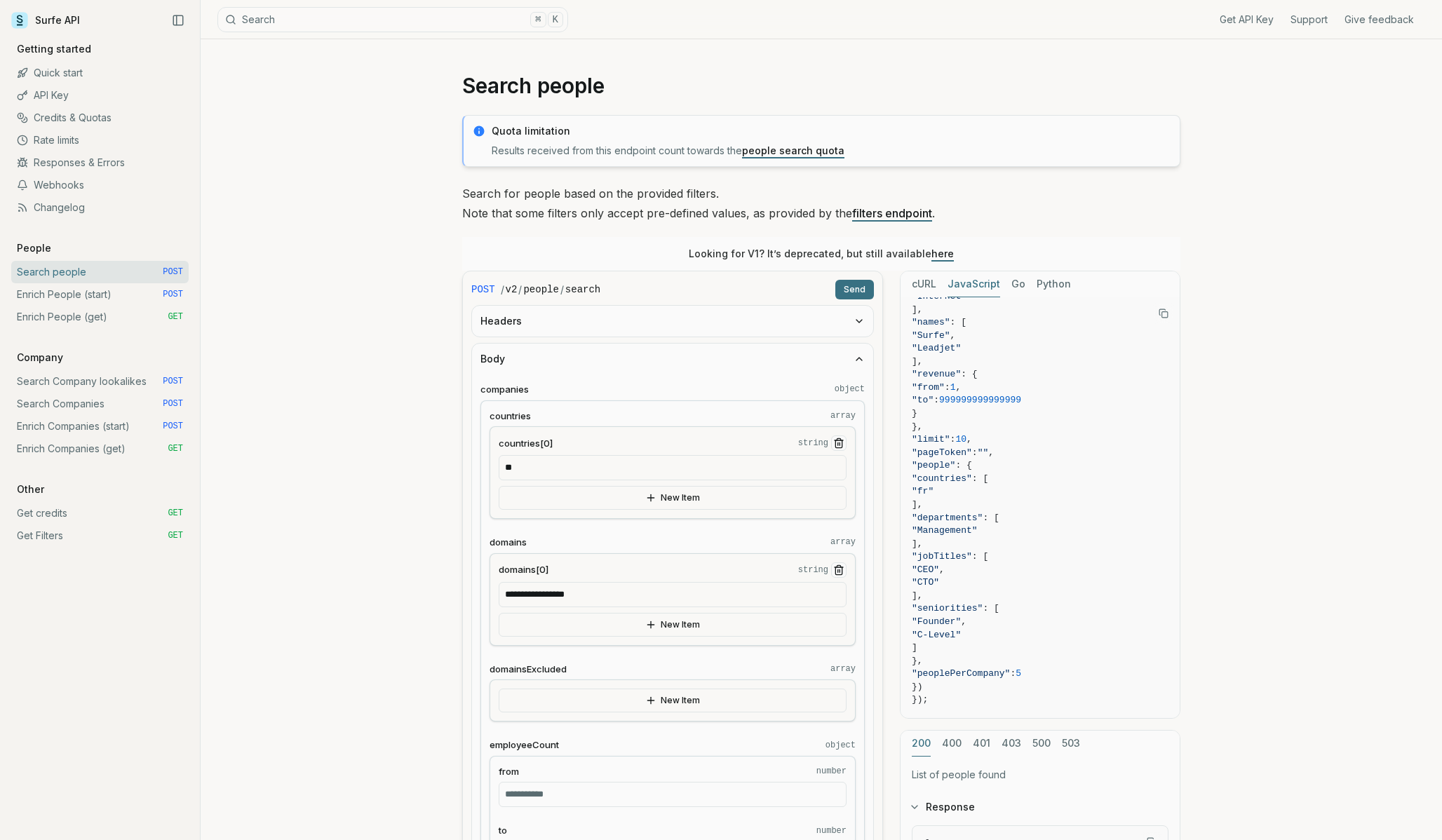
click at [848, 287] on button "Send" at bounding box center [854, 289] width 38 height 20
click at [857, 362] on icon "button" at bounding box center [859, 358] width 11 height 11
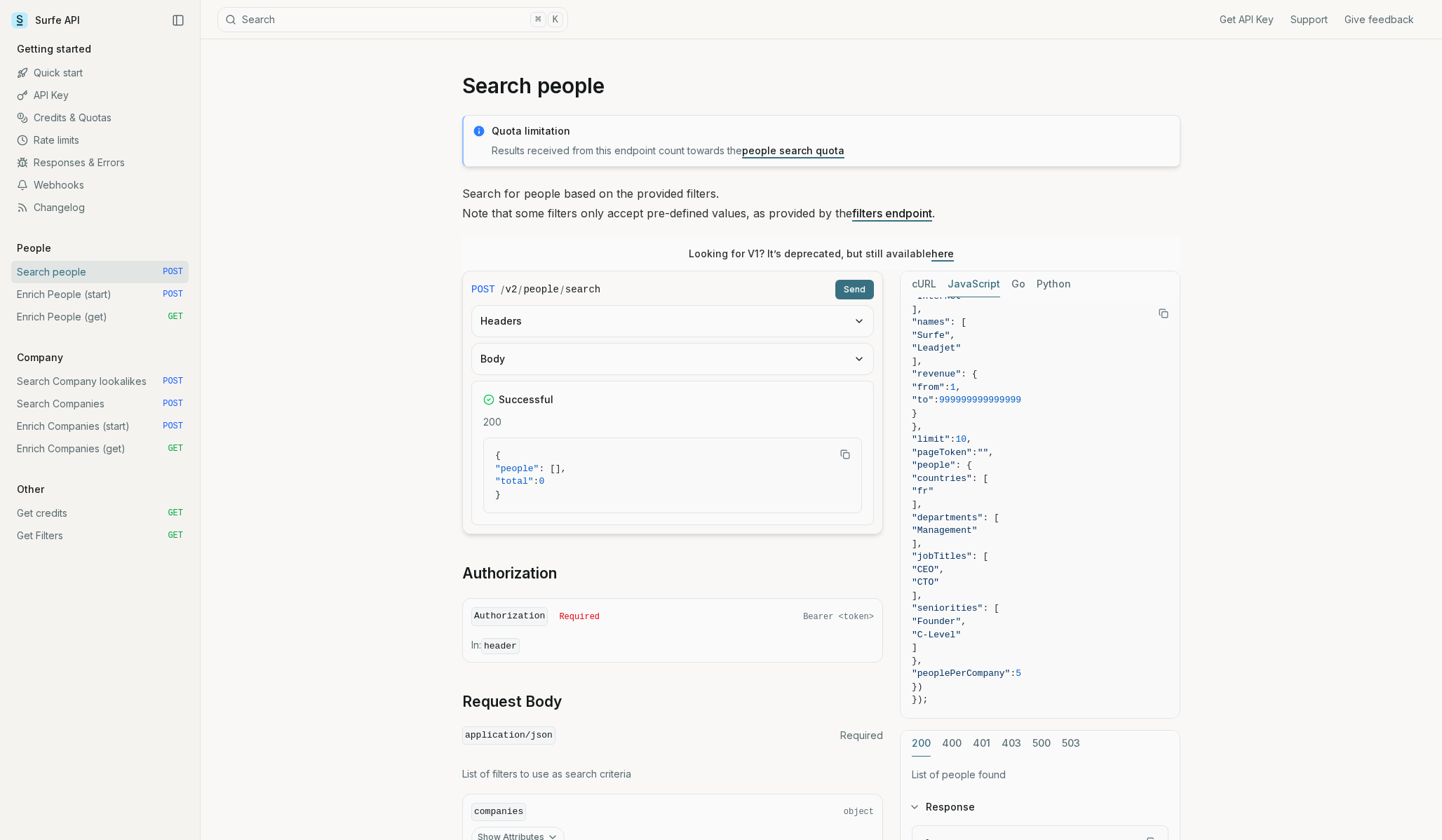
click at [860, 319] on icon "button" at bounding box center [859, 320] width 11 height 11
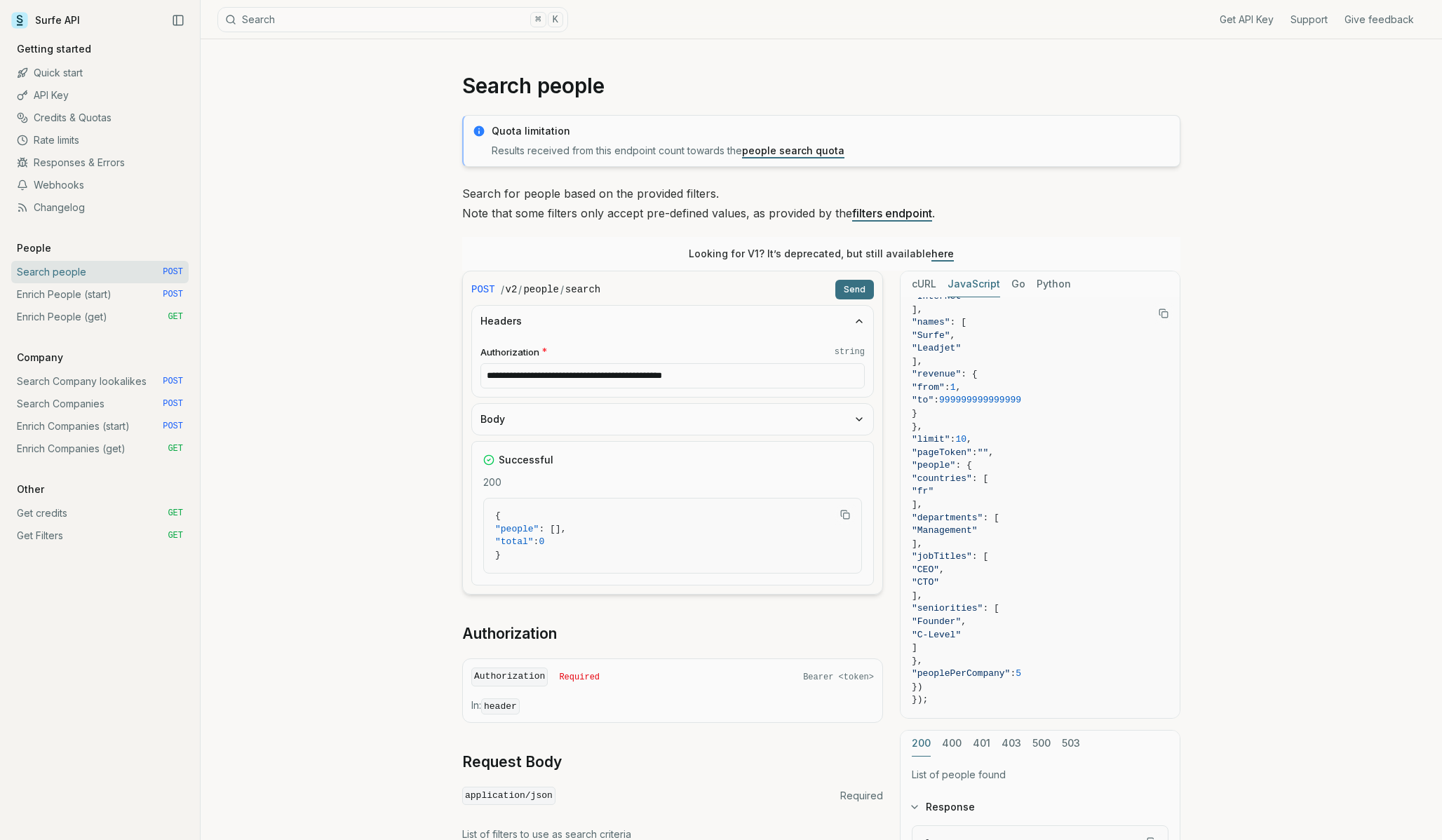
click at [862, 416] on icon "button" at bounding box center [859, 419] width 11 height 11
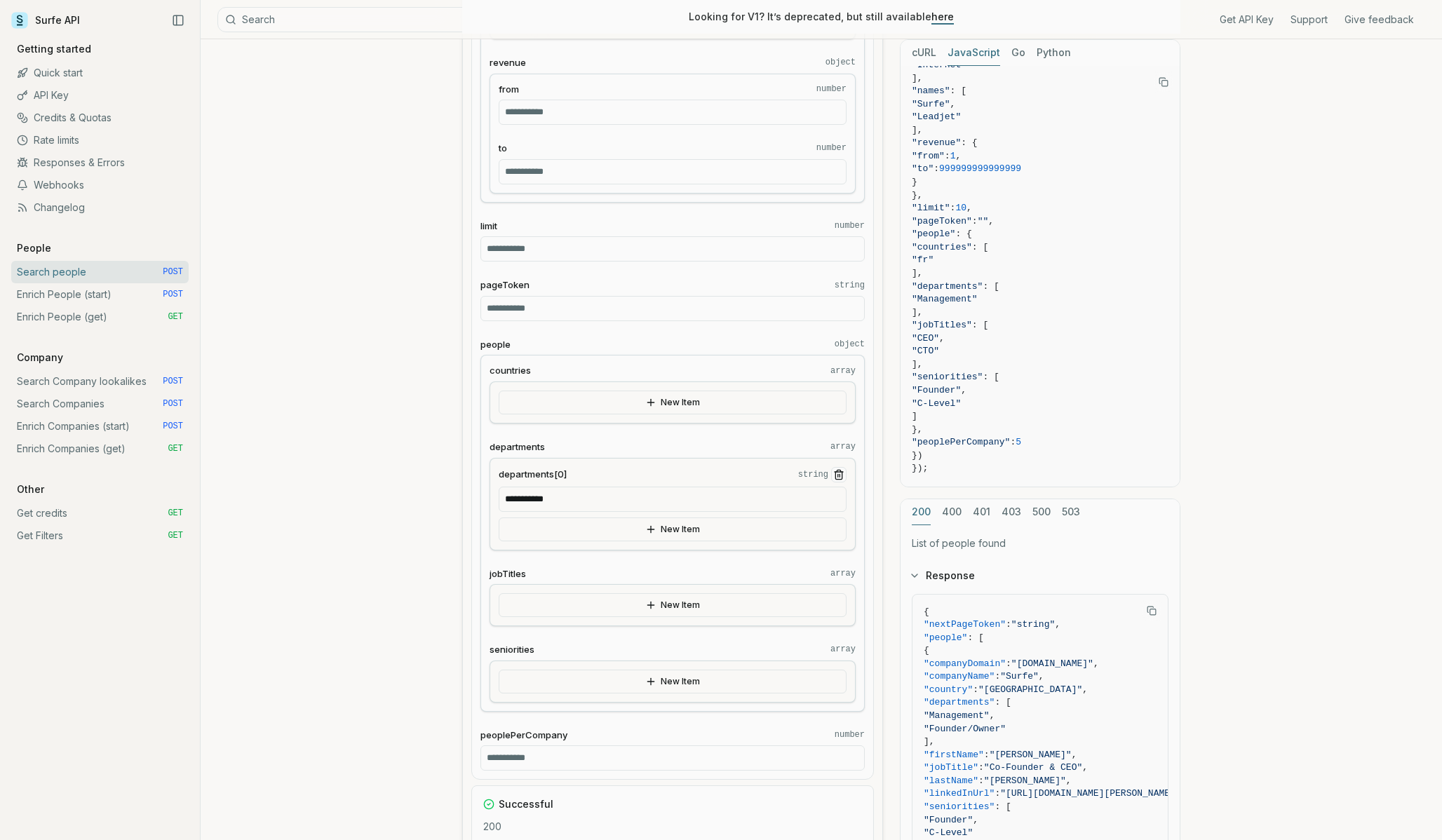
scroll to position [1070, 0]
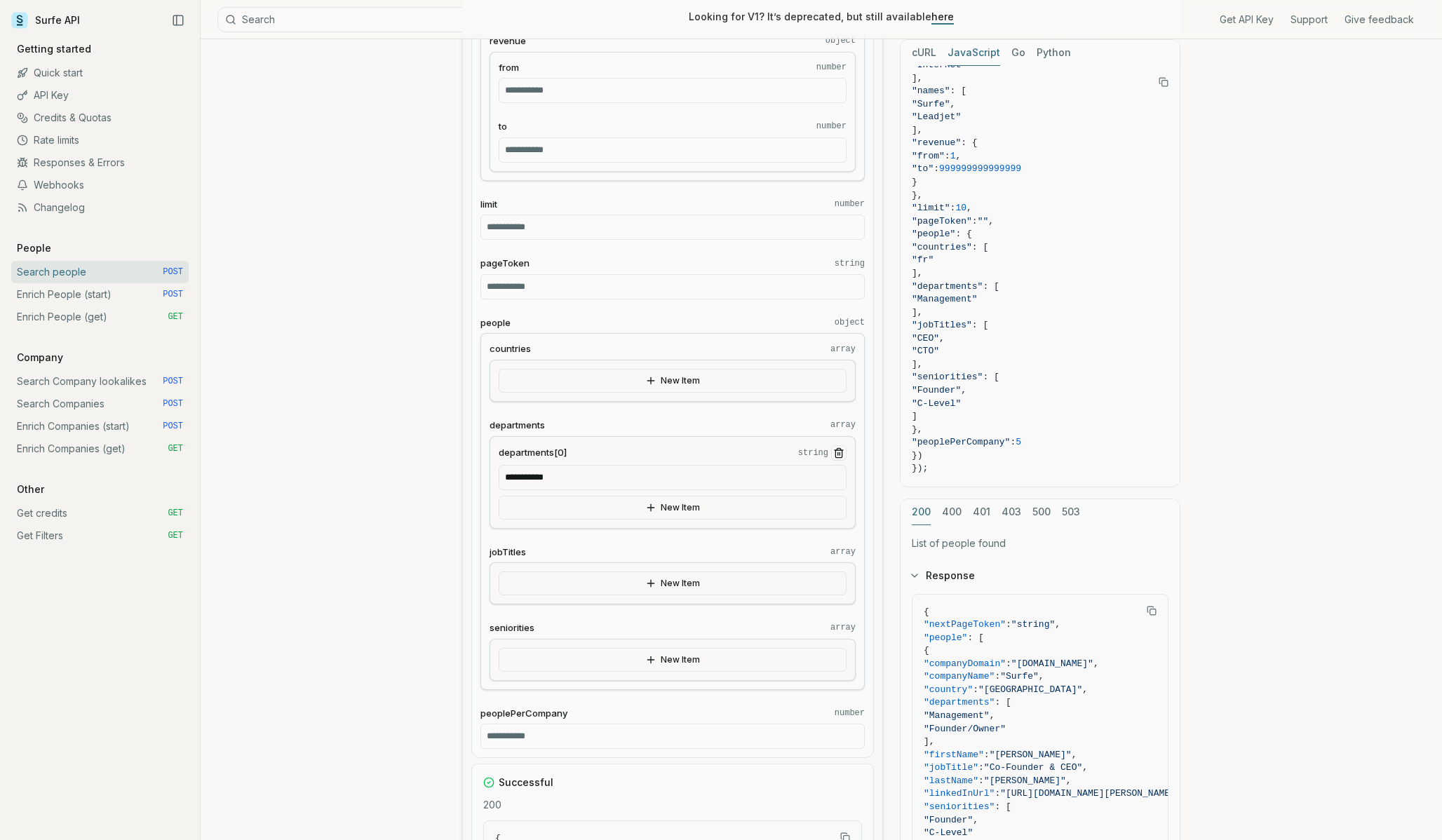
click at [834, 450] on icon "Remove Item" at bounding box center [839, 450] width 8 height 0
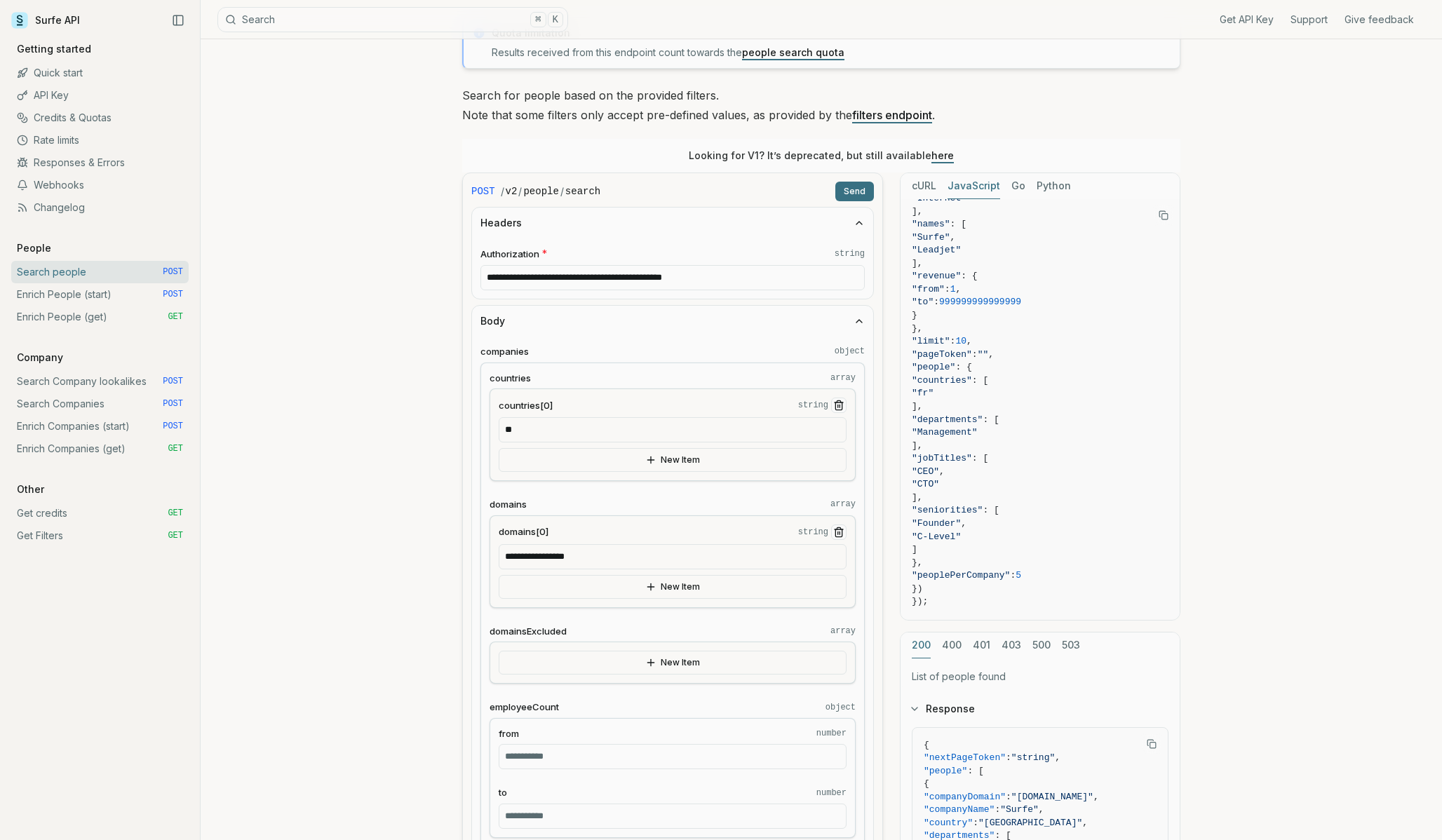
scroll to position [6, 0]
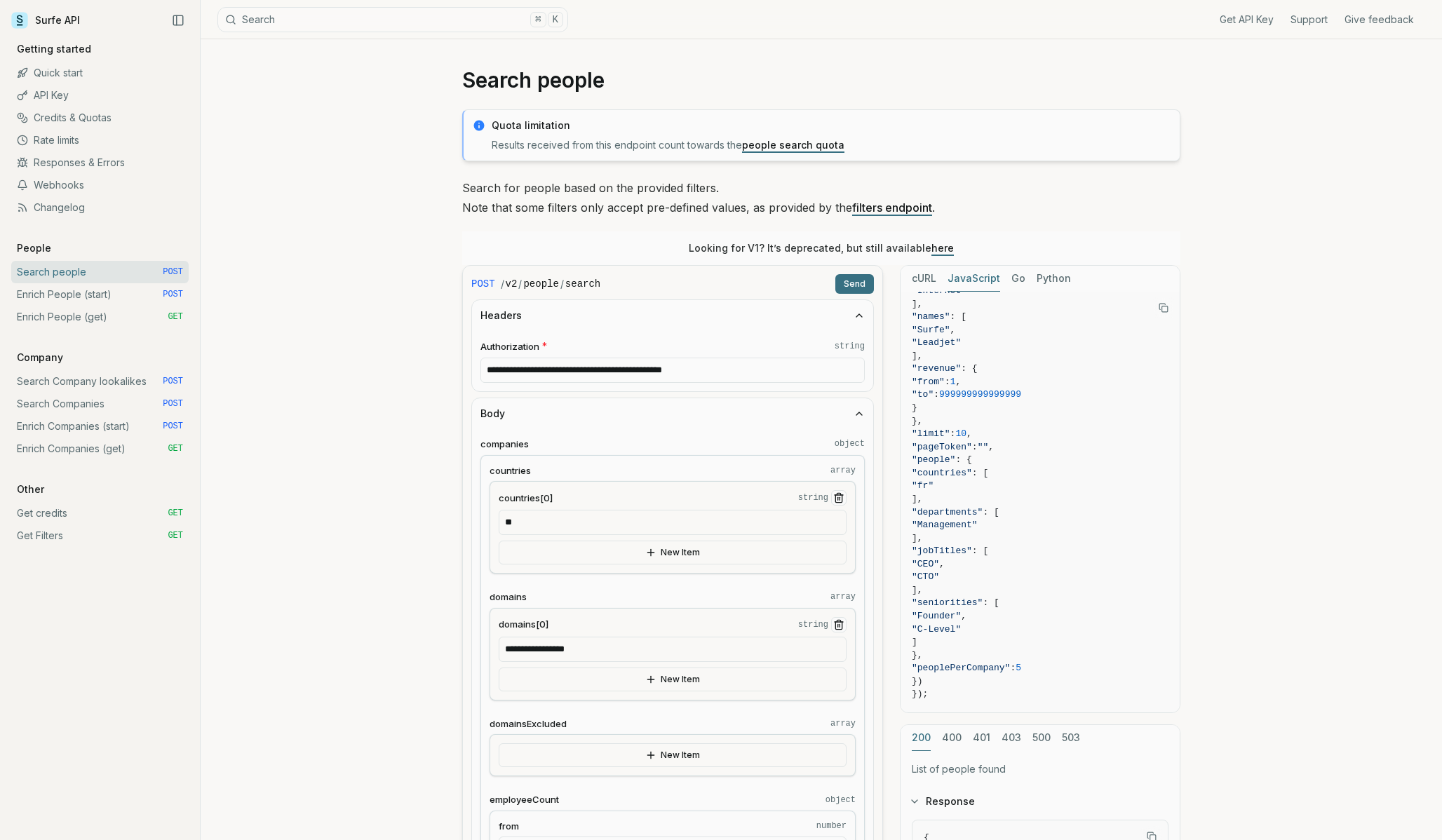
click at [854, 278] on button "Send" at bounding box center [854, 284] width 38 height 20
click at [854, 278] on div "POST / v2 / people / search Send" at bounding box center [673, 284] width 403 height 20
click at [862, 313] on icon "button" at bounding box center [859, 315] width 11 height 11
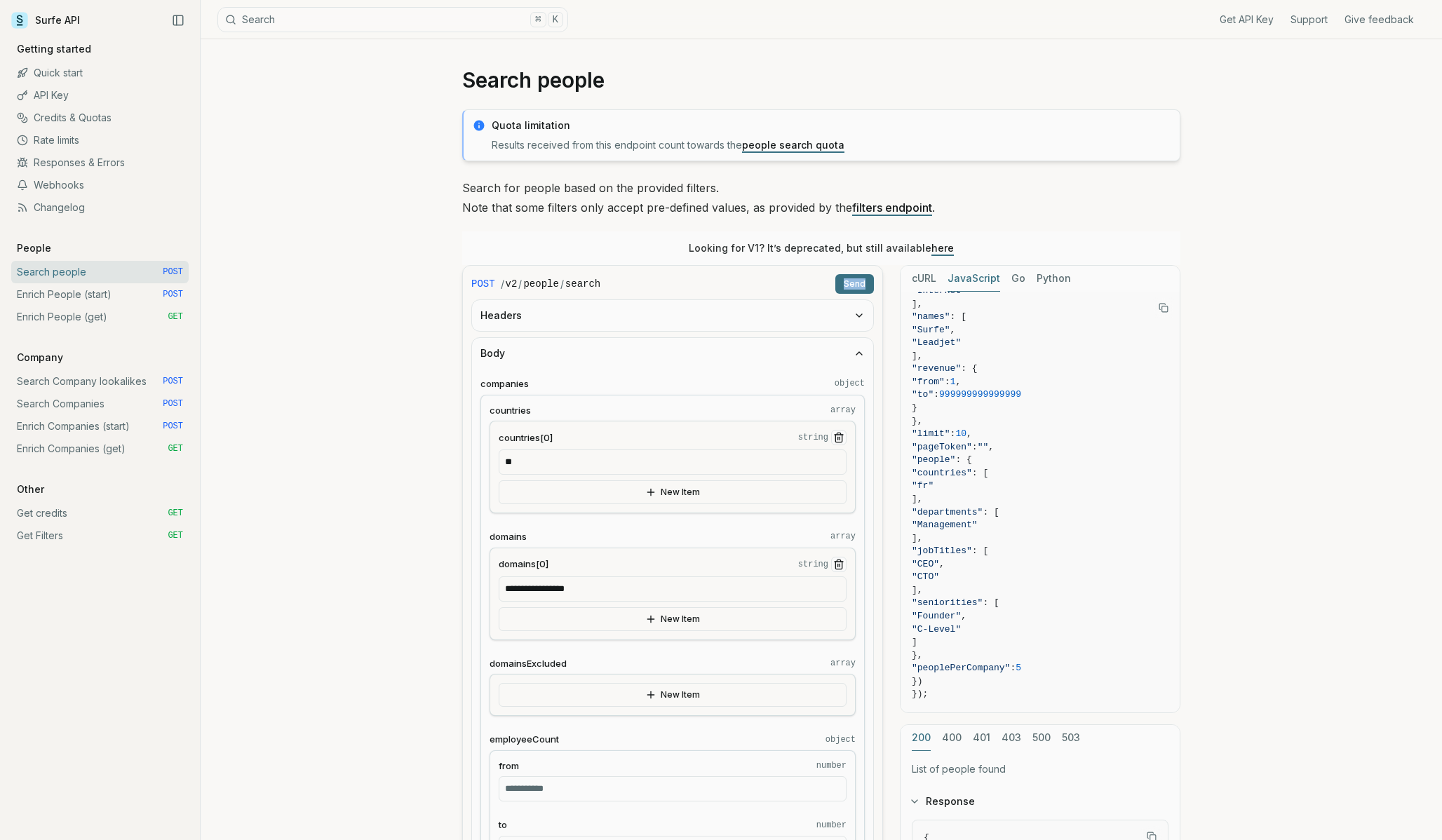
click at [859, 346] on button "Body" at bounding box center [673, 353] width 401 height 31
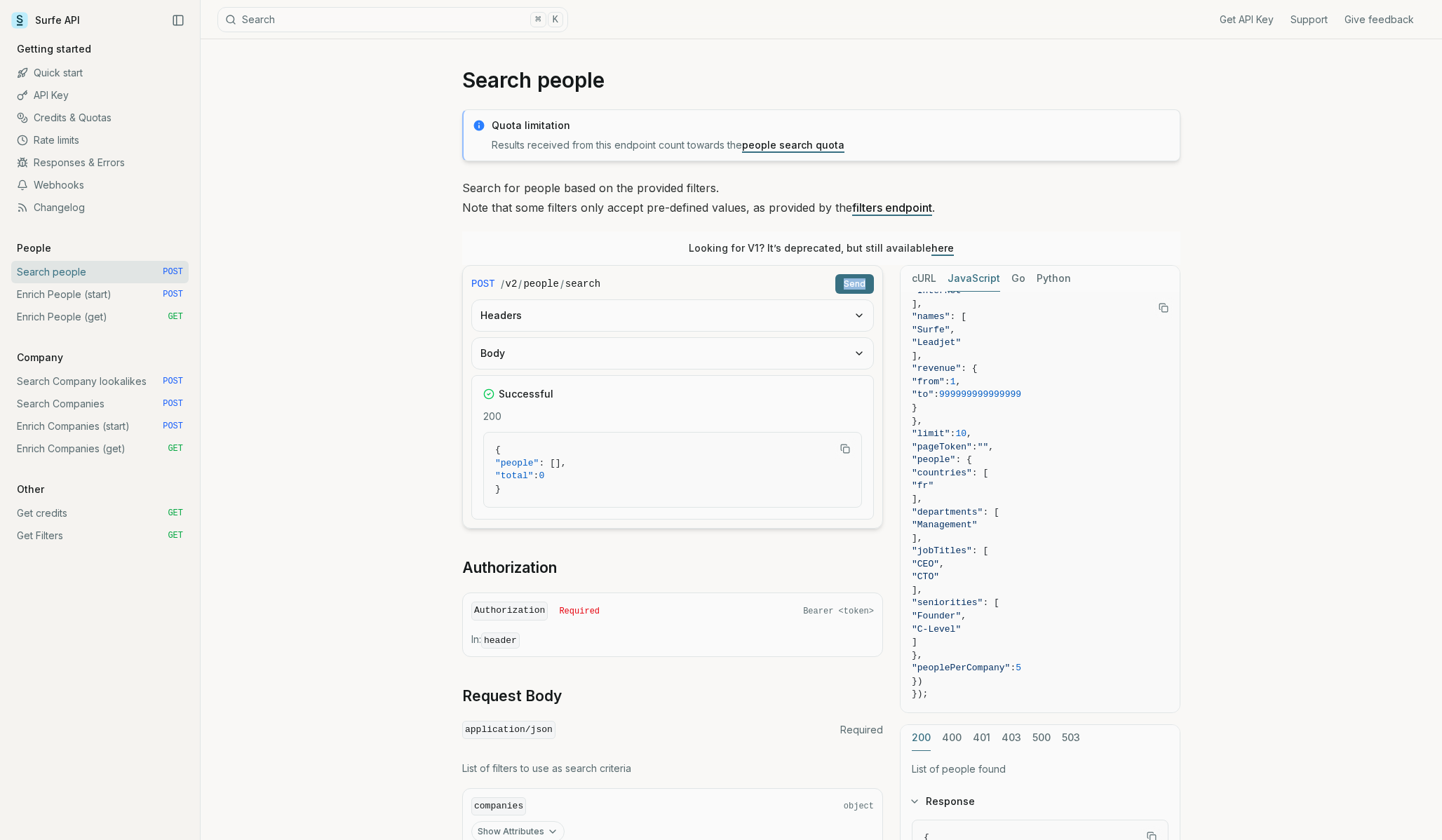
click at [849, 291] on button "Send" at bounding box center [854, 284] width 38 height 20
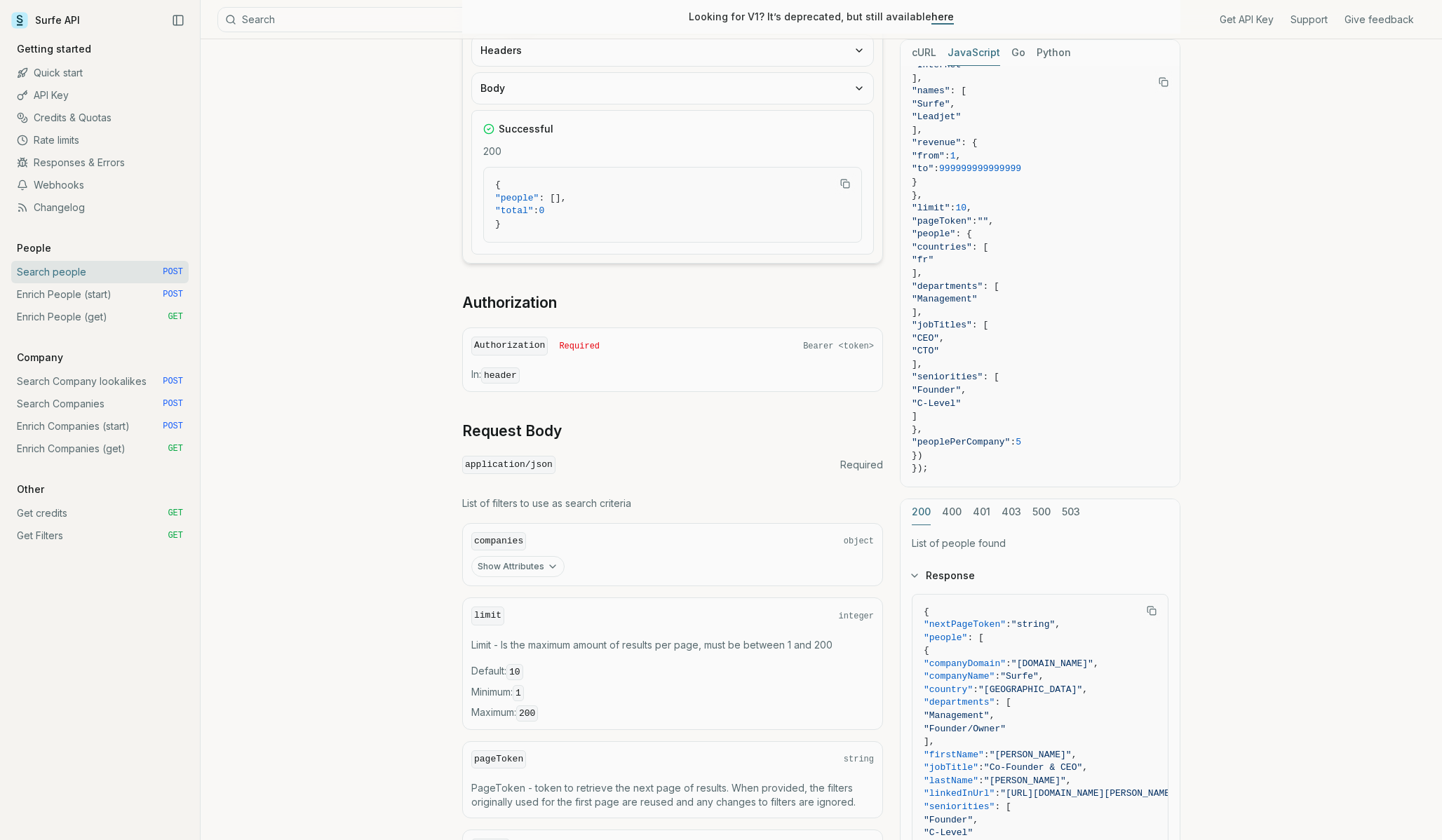
scroll to position [400, 0]
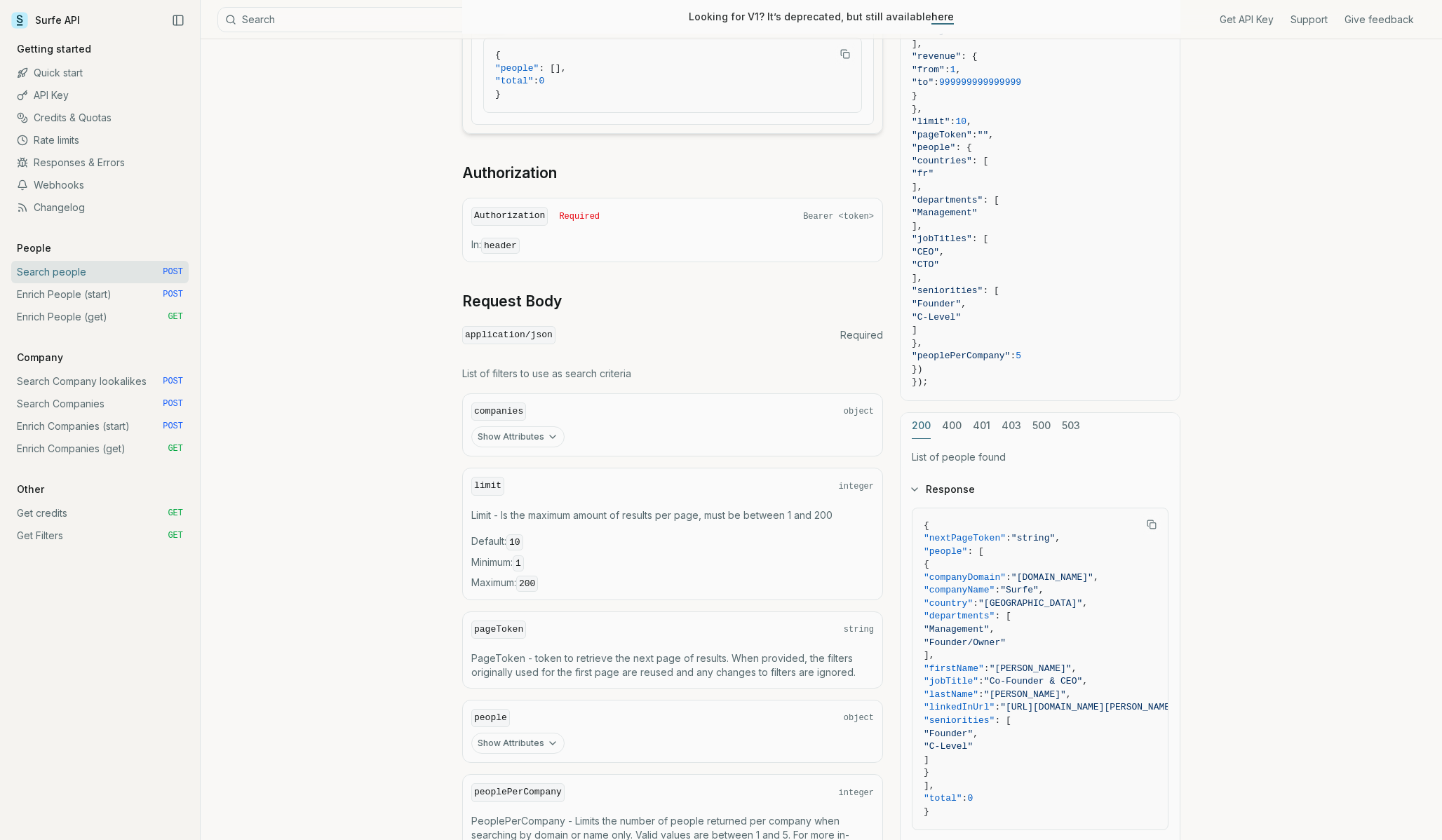
click at [553, 436] on icon "button" at bounding box center [552, 437] width 11 height 11
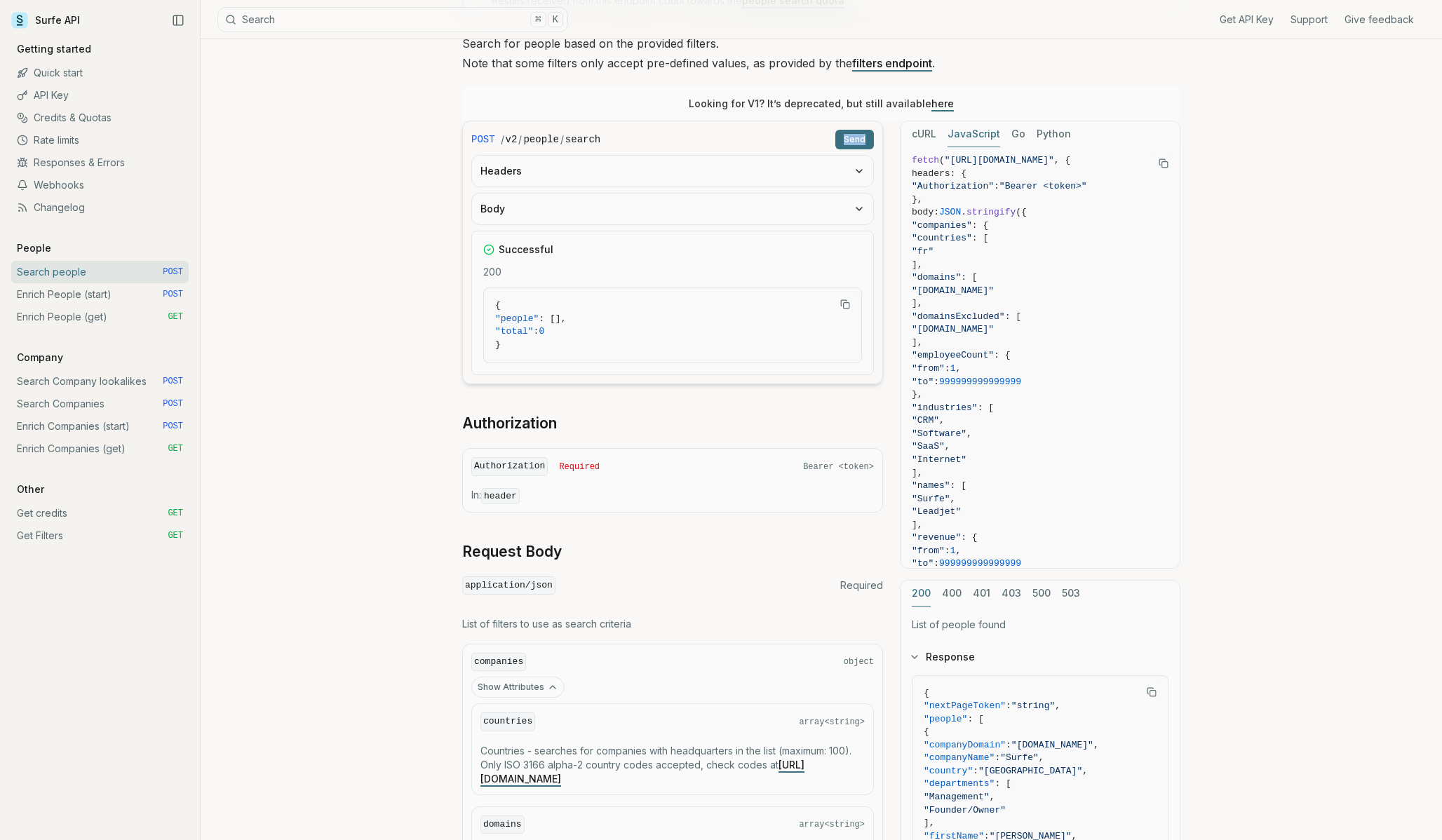
scroll to position [118, 0]
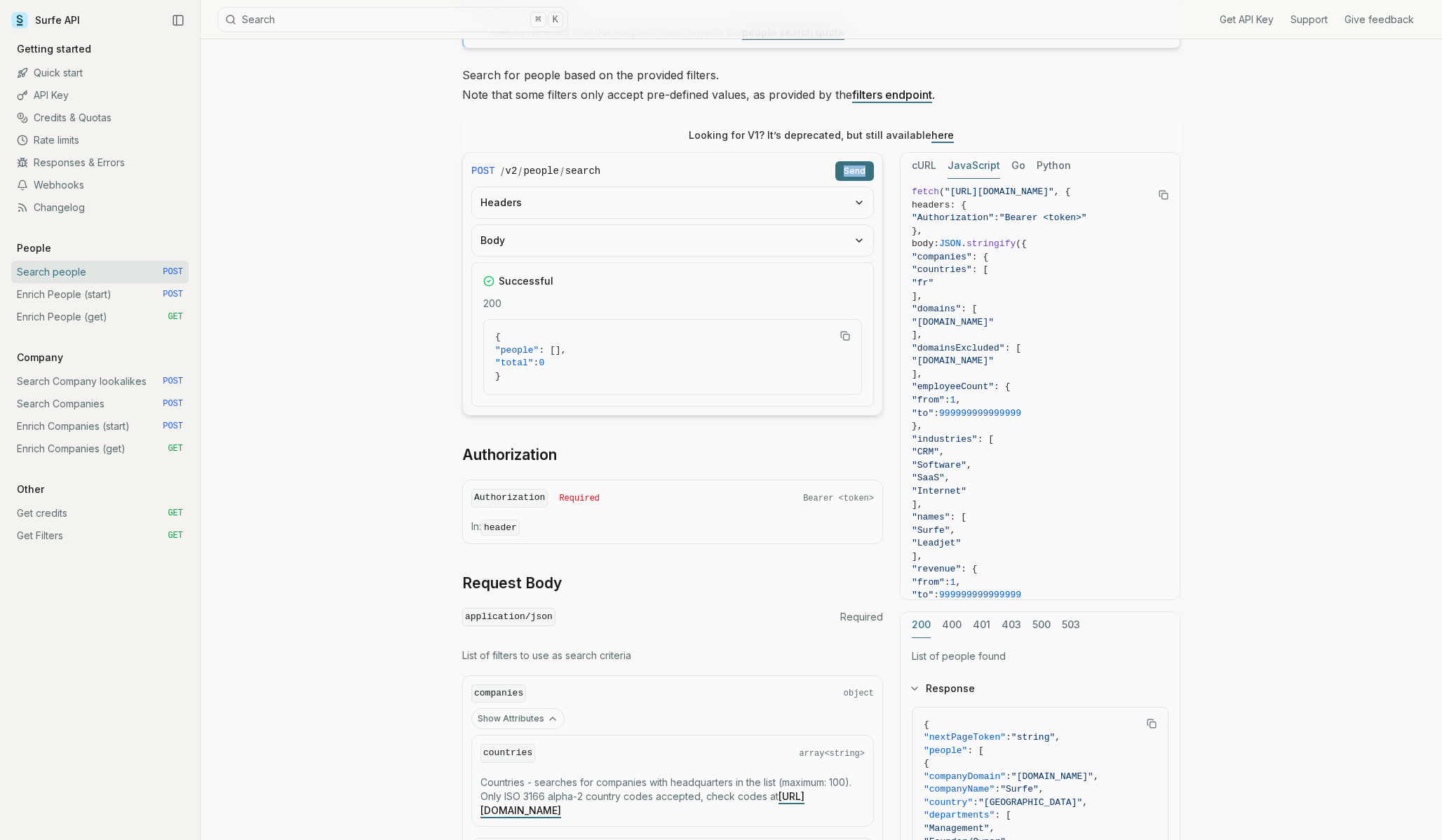
click at [704, 207] on button "Headers" at bounding box center [673, 202] width 401 height 31
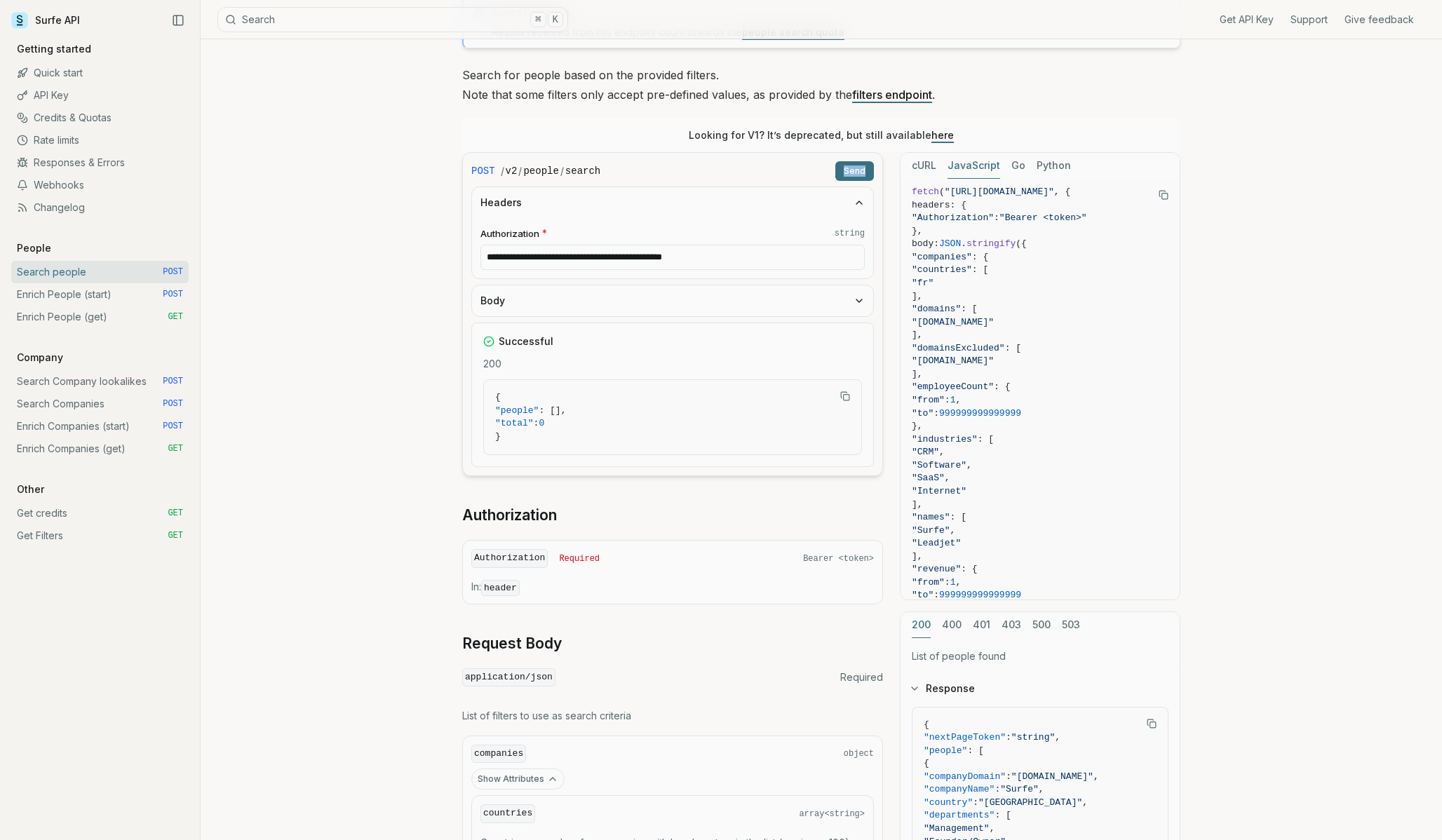
click at [742, 313] on button "Body" at bounding box center [673, 301] width 401 height 31
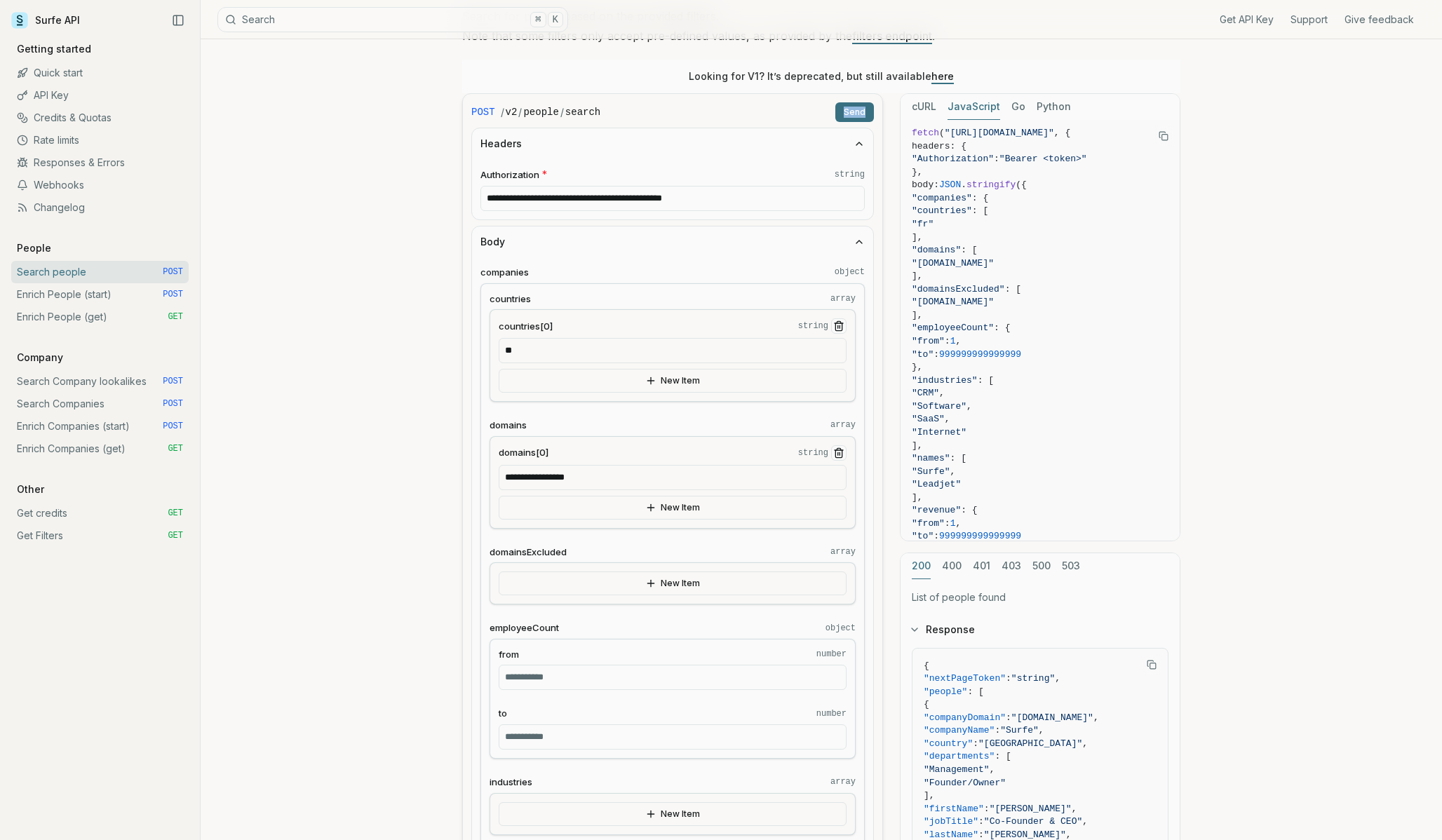
scroll to position [184, 0]
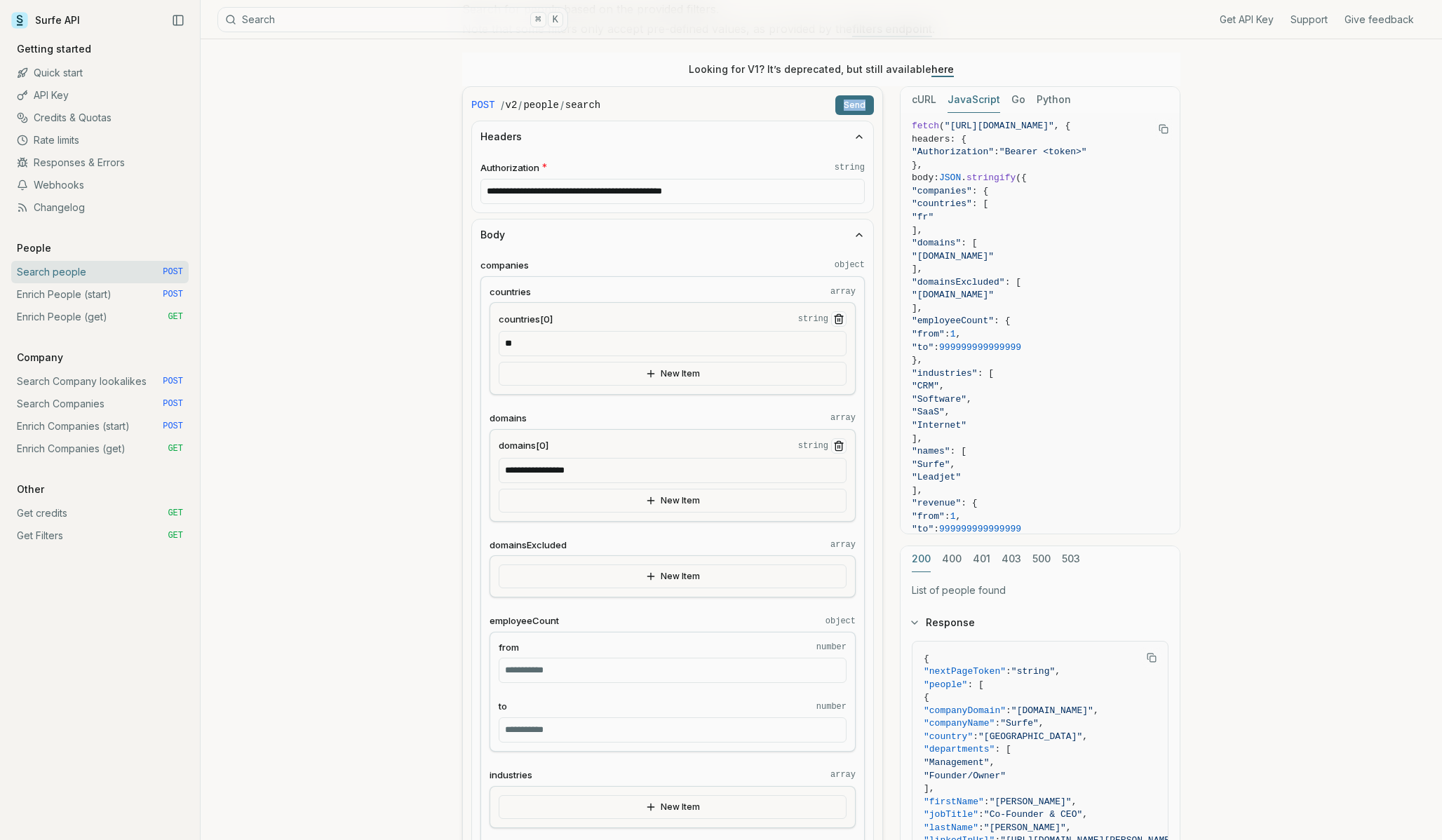
click at [835, 320] on icon "Remove Item" at bounding box center [838, 319] width 6 height 8
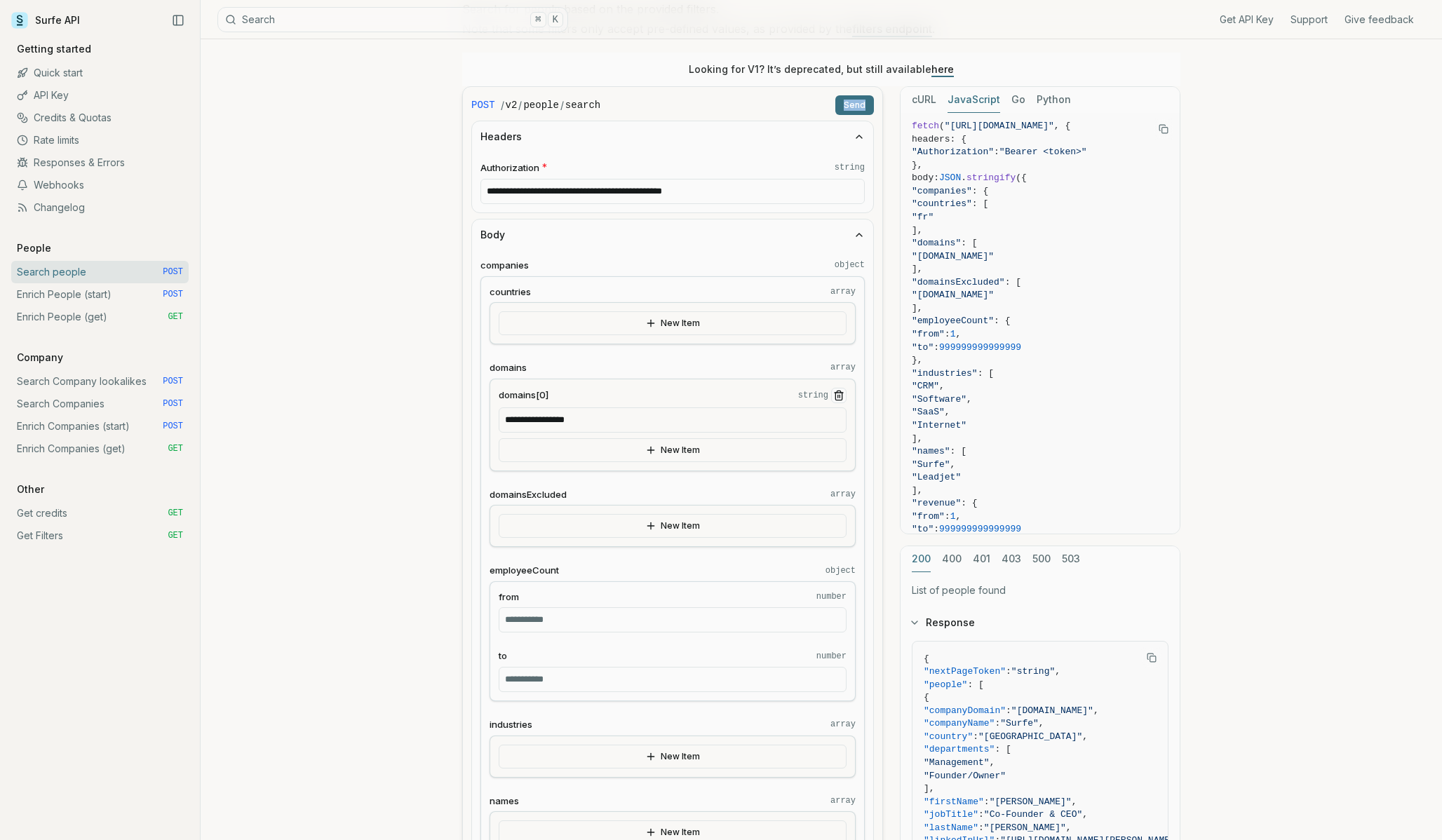
click at [854, 110] on button "Send" at bounding box center [854, 104] width 38 height 20
click at [857, 138] on icon "button" at bounding box center [859, 136] width 6 height 3
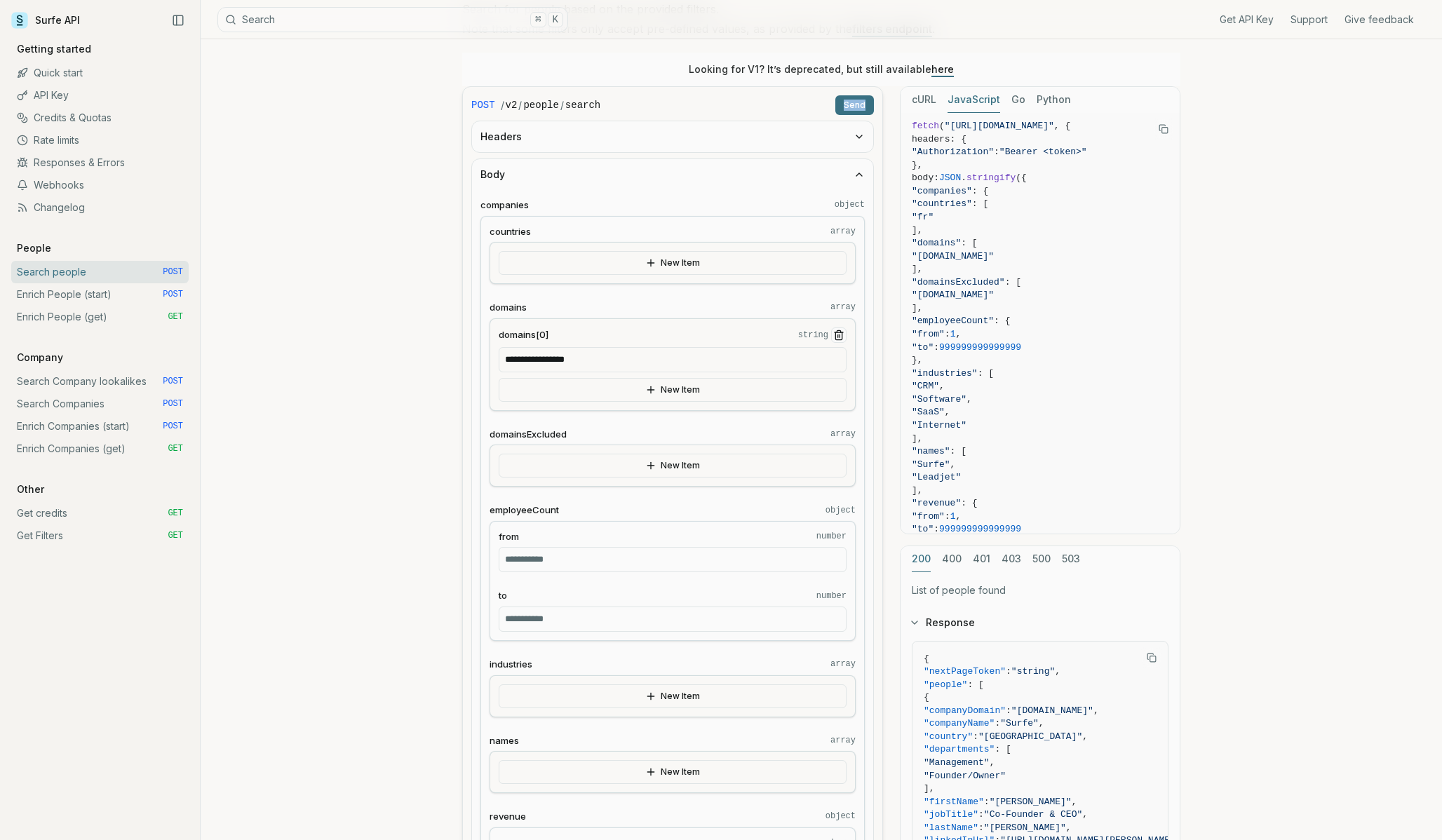
click at [862, 179] on icon "button" at bounding box center [859, 174] width 11 height 11
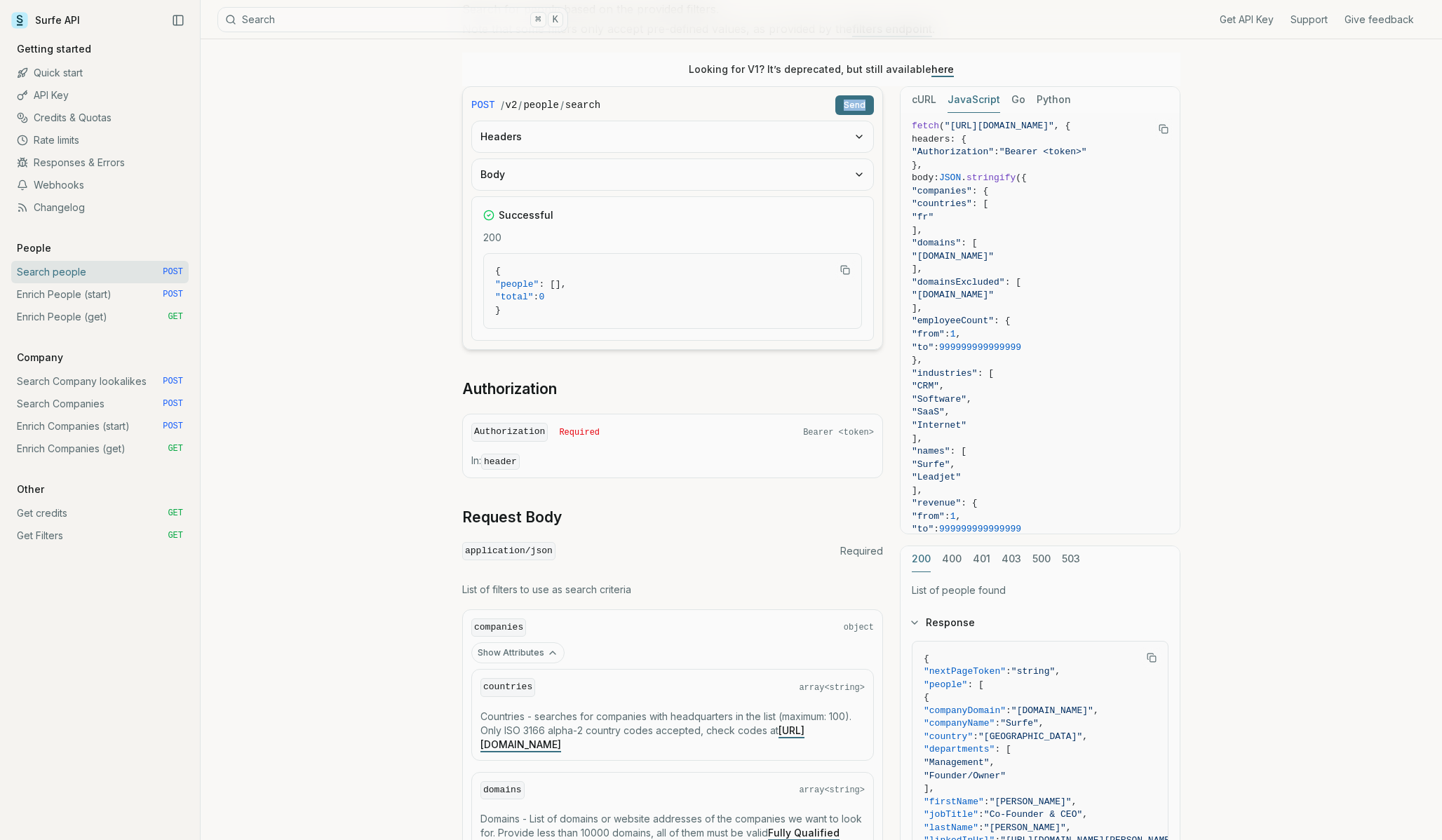
click at [857, 133] on icon "button" at bounding box center [859, 136] width 11 height 11
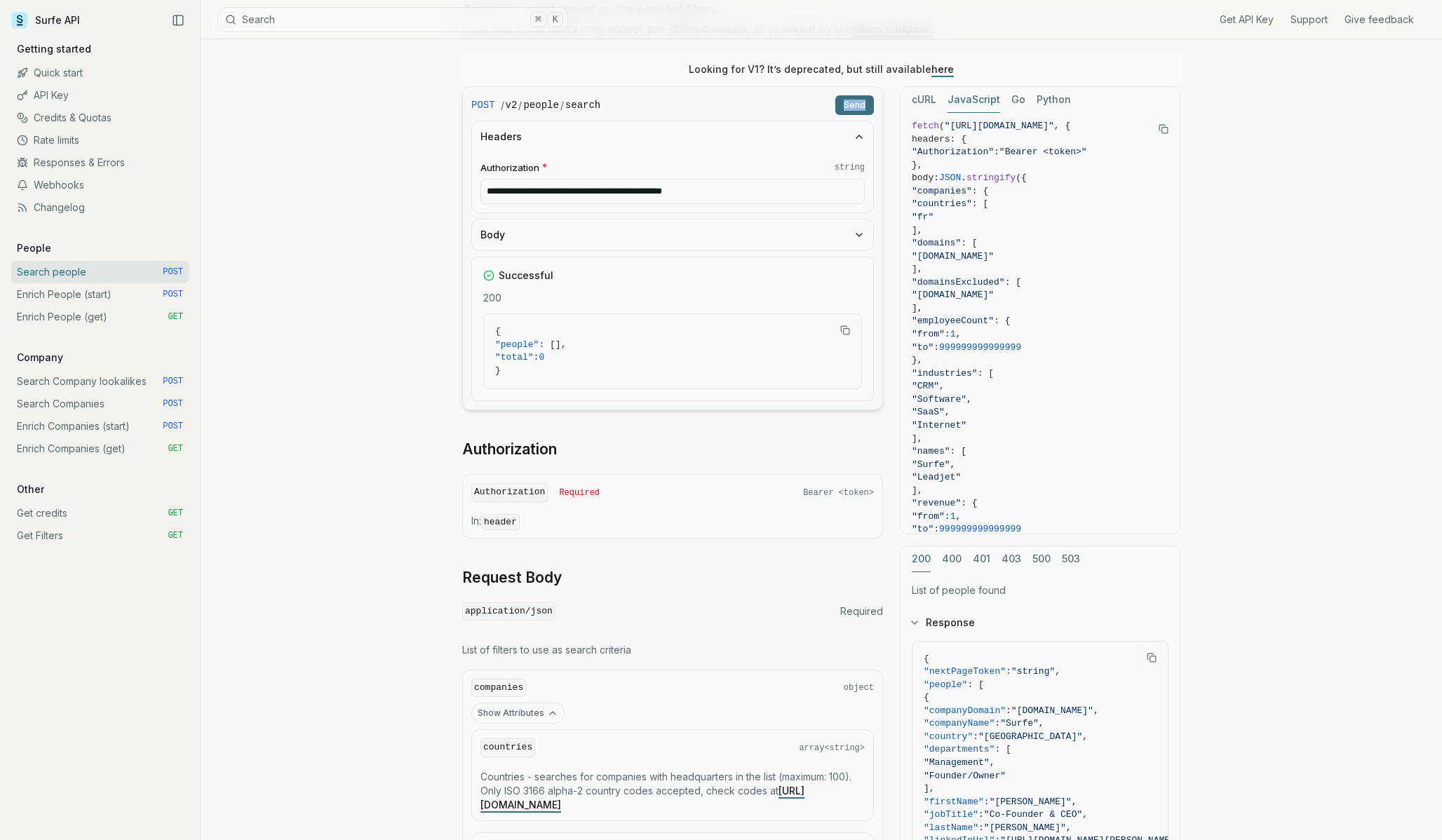
click at [858, 227] on button "Body" at bounding box center [673, 234] width 401 height 31
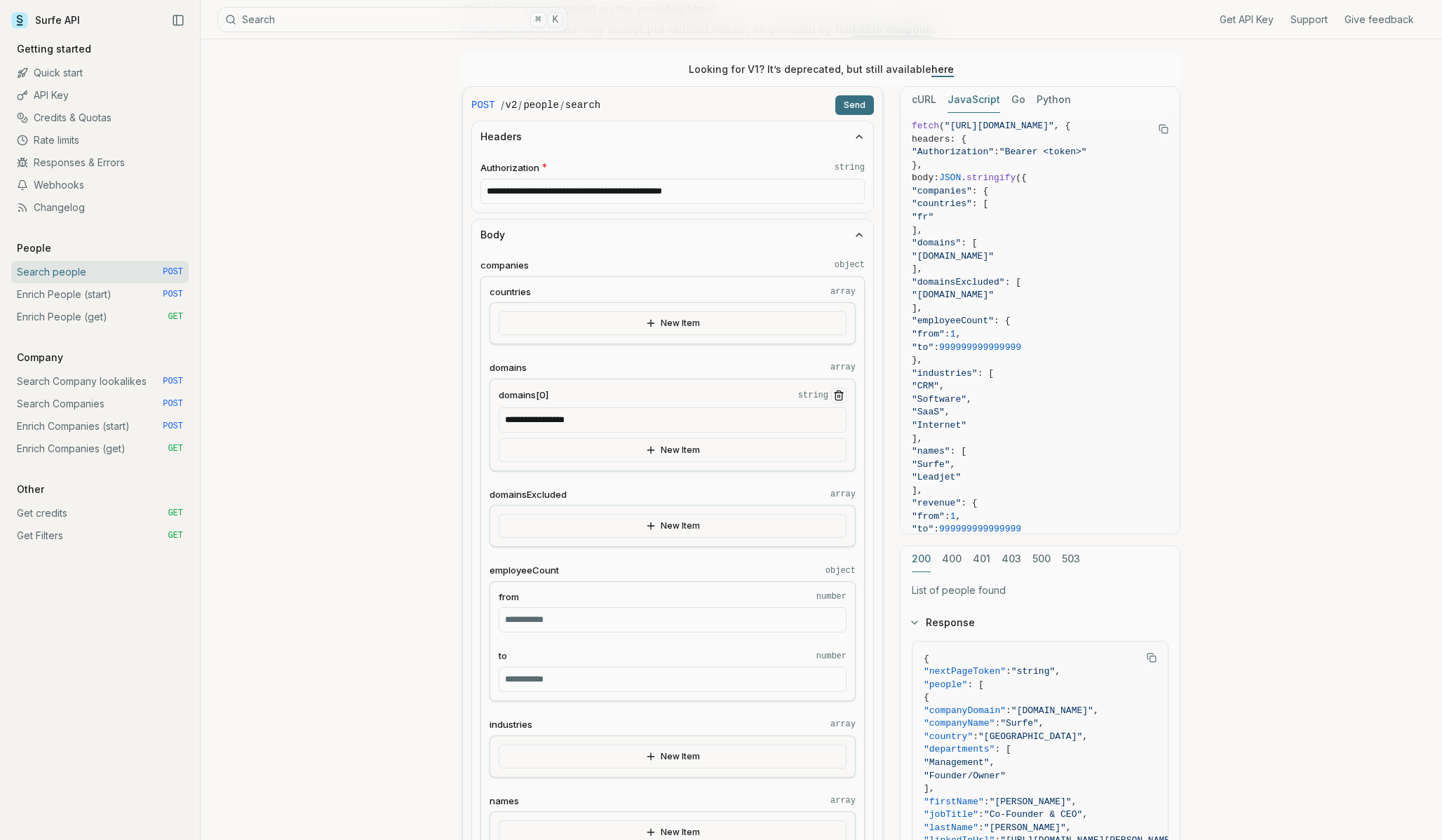
click at [593, 421] on input "**********" at bounding box center [672, 420] width 348 height 25
click at [838, 397] on icon "Remove Item" at bounding box center [839, 395] width 11 height 11
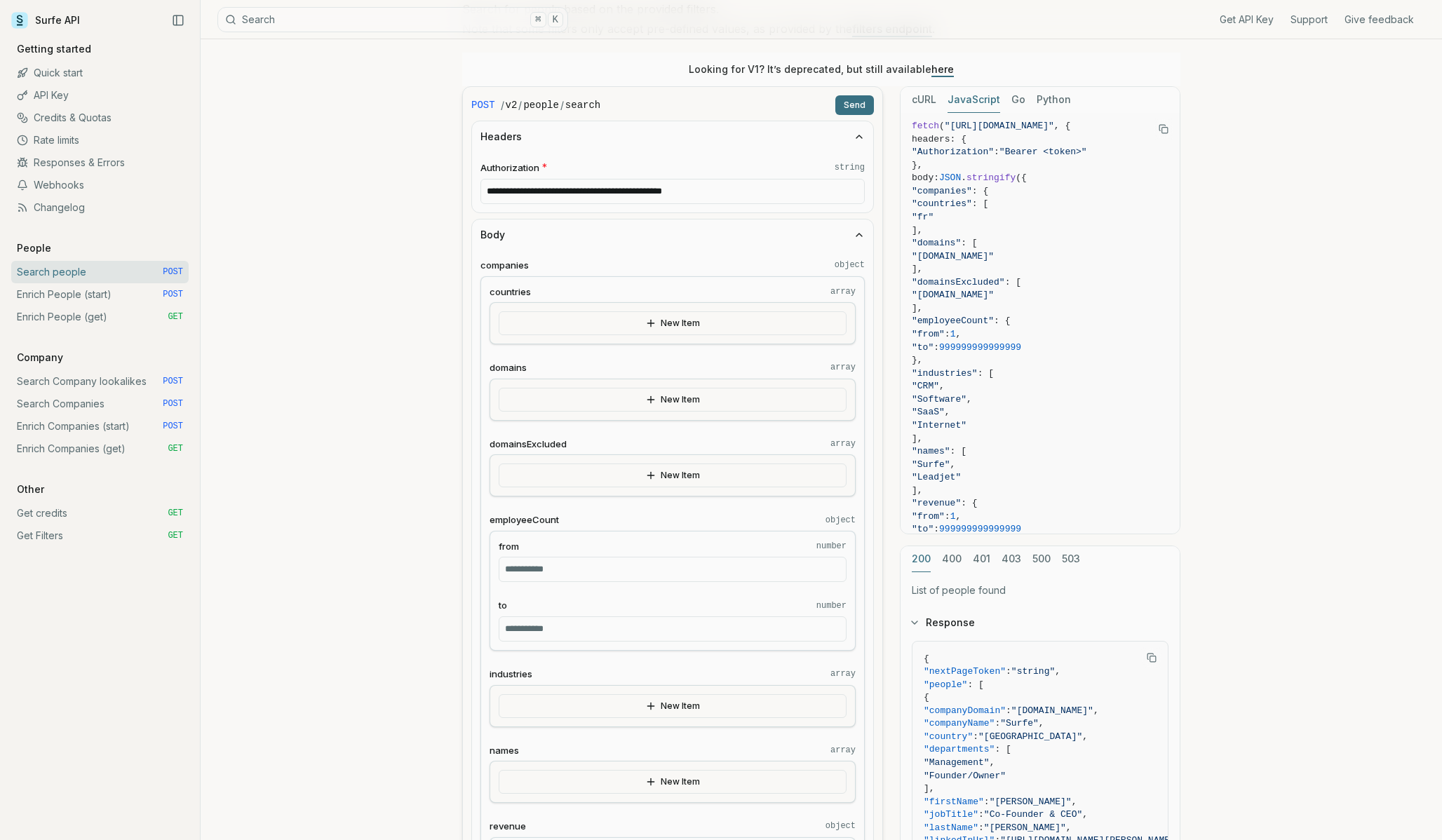
click at [687, 390] on button "New Item" at bounding box center [672, 399] width 348 height 24
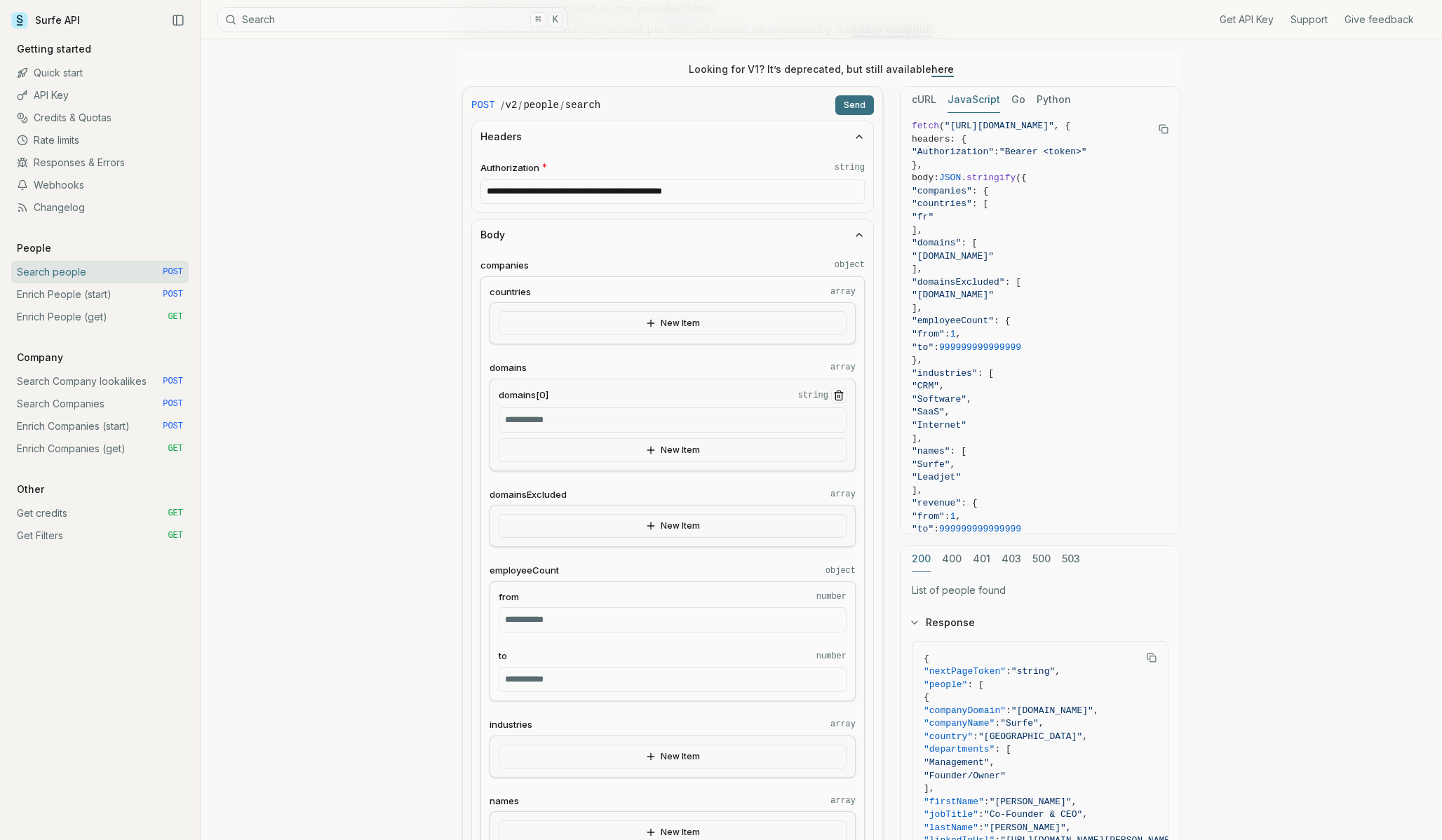
click at [542, 403] on fieldset "domains[0] string" at bounding box center [672, 409] width 348 height 45
click at [541, 414] on input "domains[0] string" at bounding box center [672, 420] width 348 height 25
type input "********"
click at [847, 110] on button "Send" at bounding box center [854, 104] width 38 height 20
click at [856, 131] on icon "button" at bounding box center [859, 136] width 11 height 11
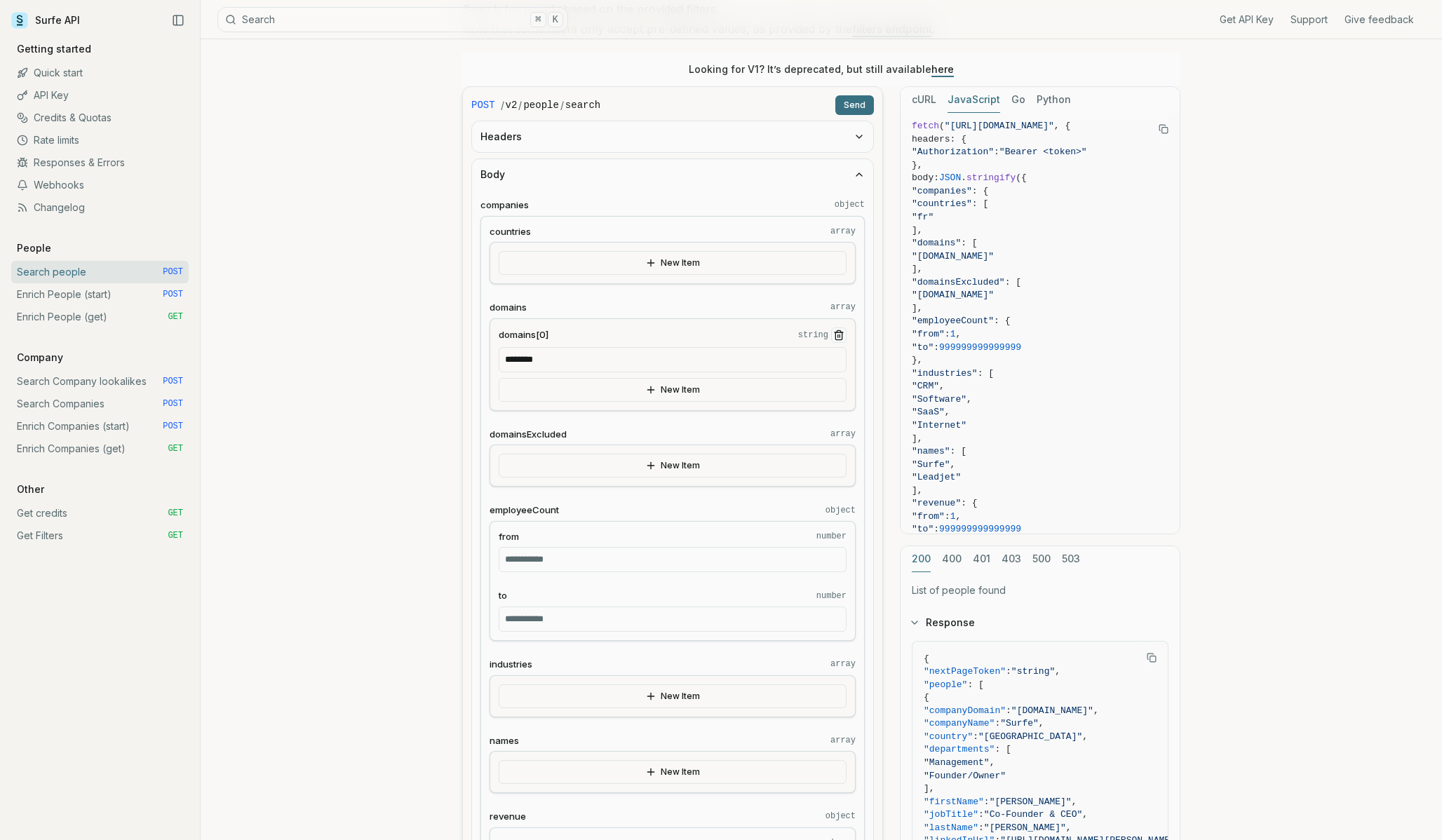
click at [856, 169] on icon "button" at bounding box center [859, 174] width 11 height 11
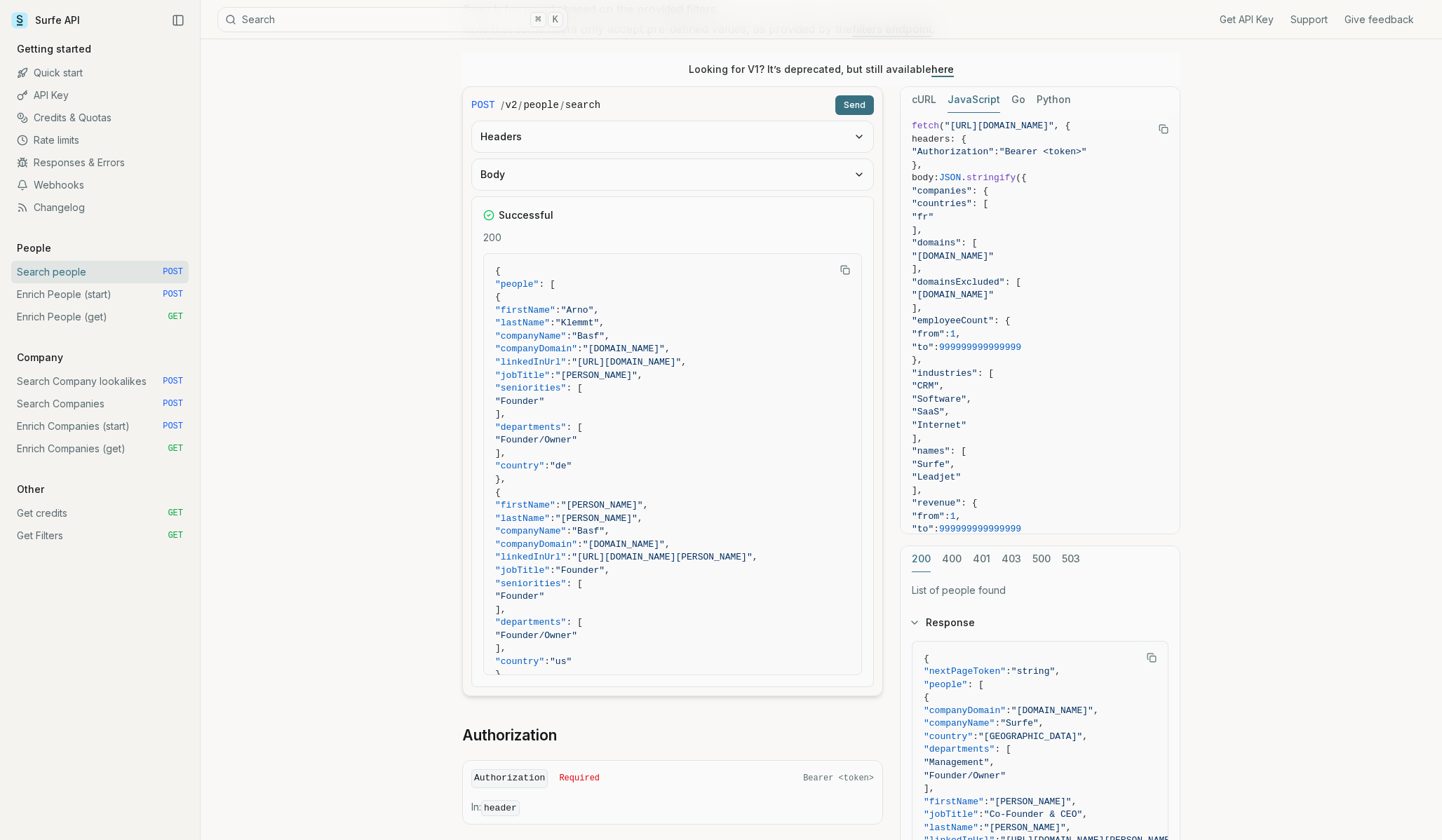
click at [801, 175] on button "Body" at bounding box center [673, 174] width 401 height 31
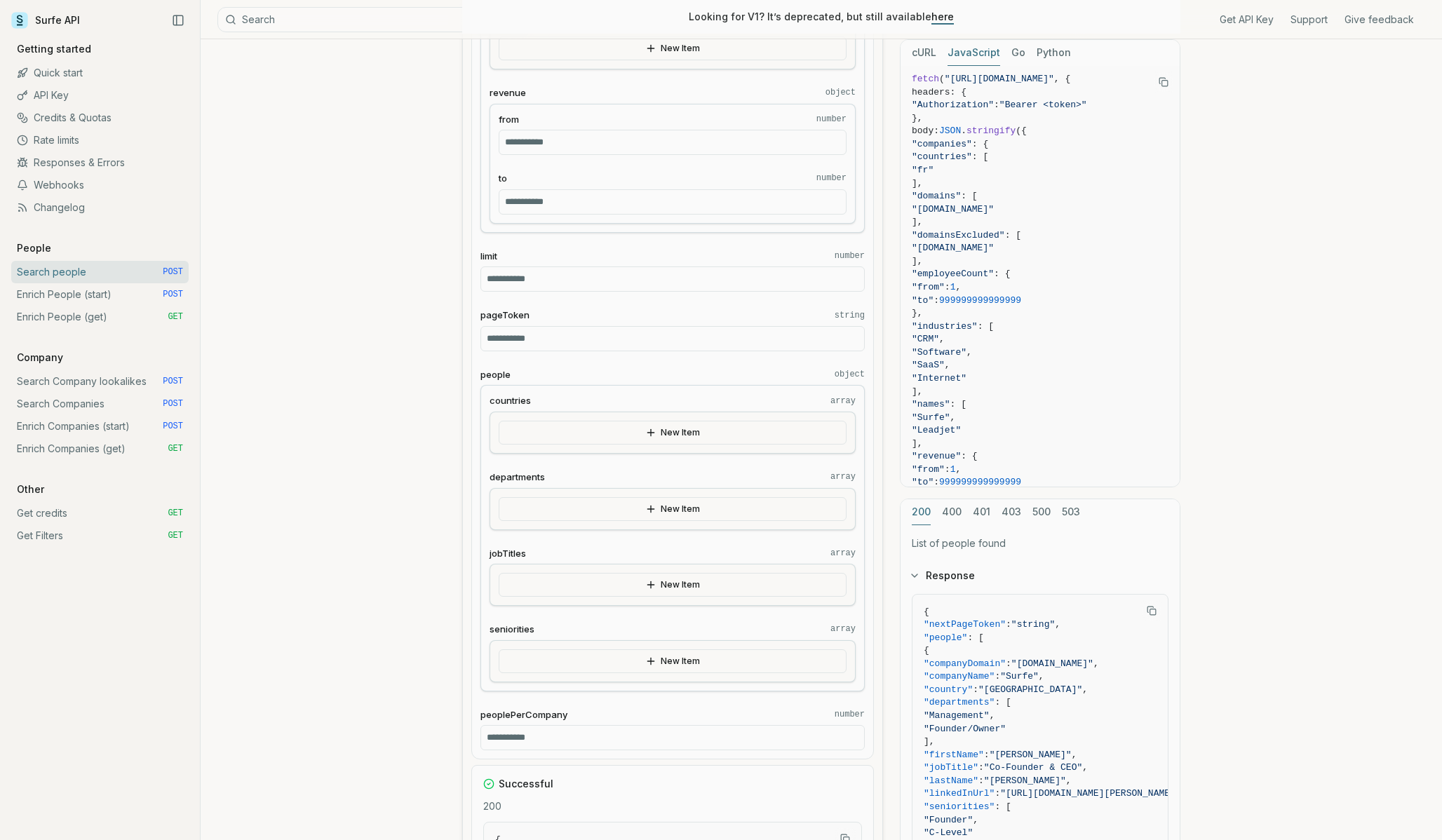
scroll to position [910, 0]
click at [644, 509] on button "New Item" at bounding box center [672, 507] width 348 height 24
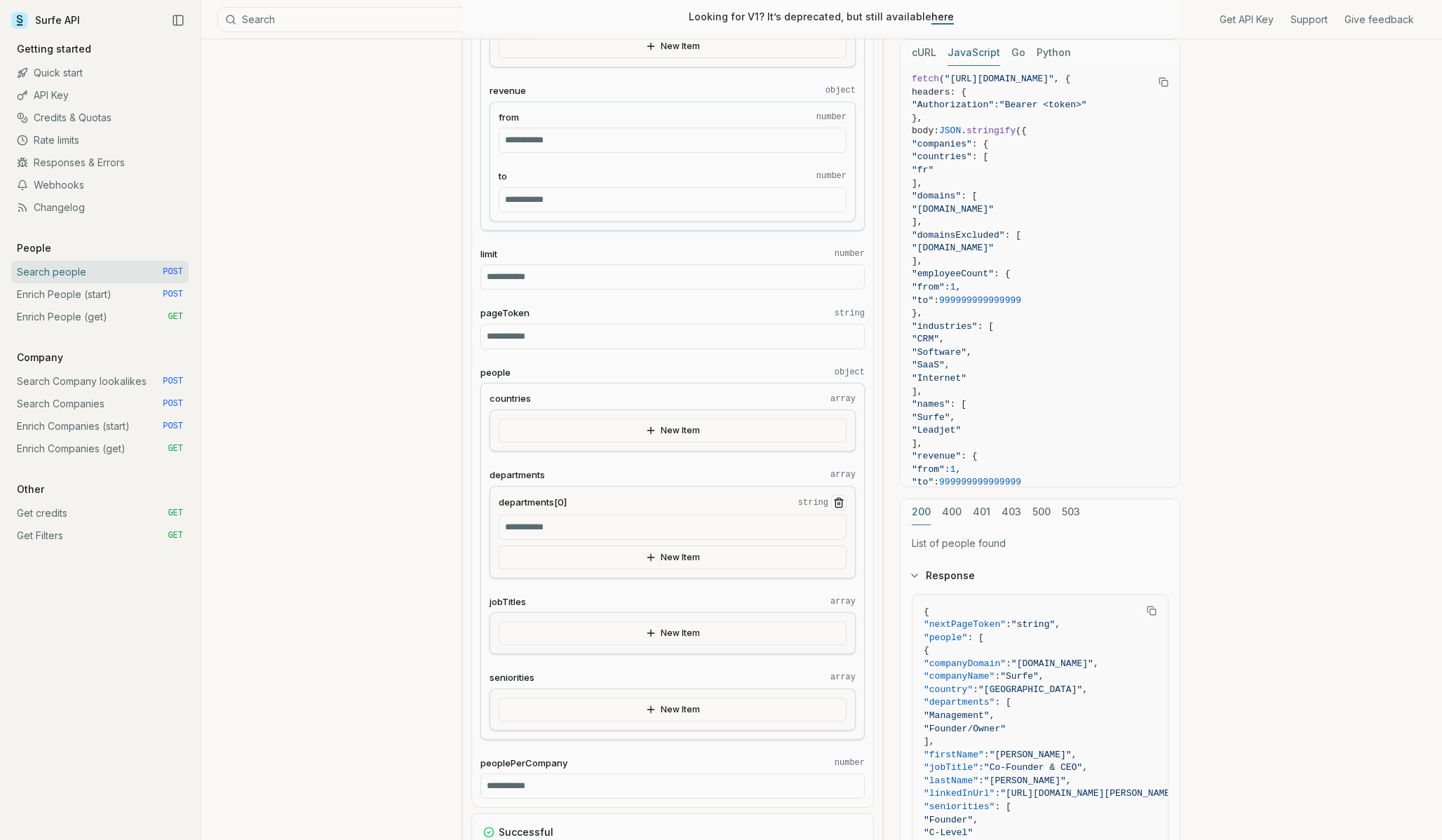
click at [551, 521] on input "departments[0] string" at bounding box center [672, 527] width 348 height 25
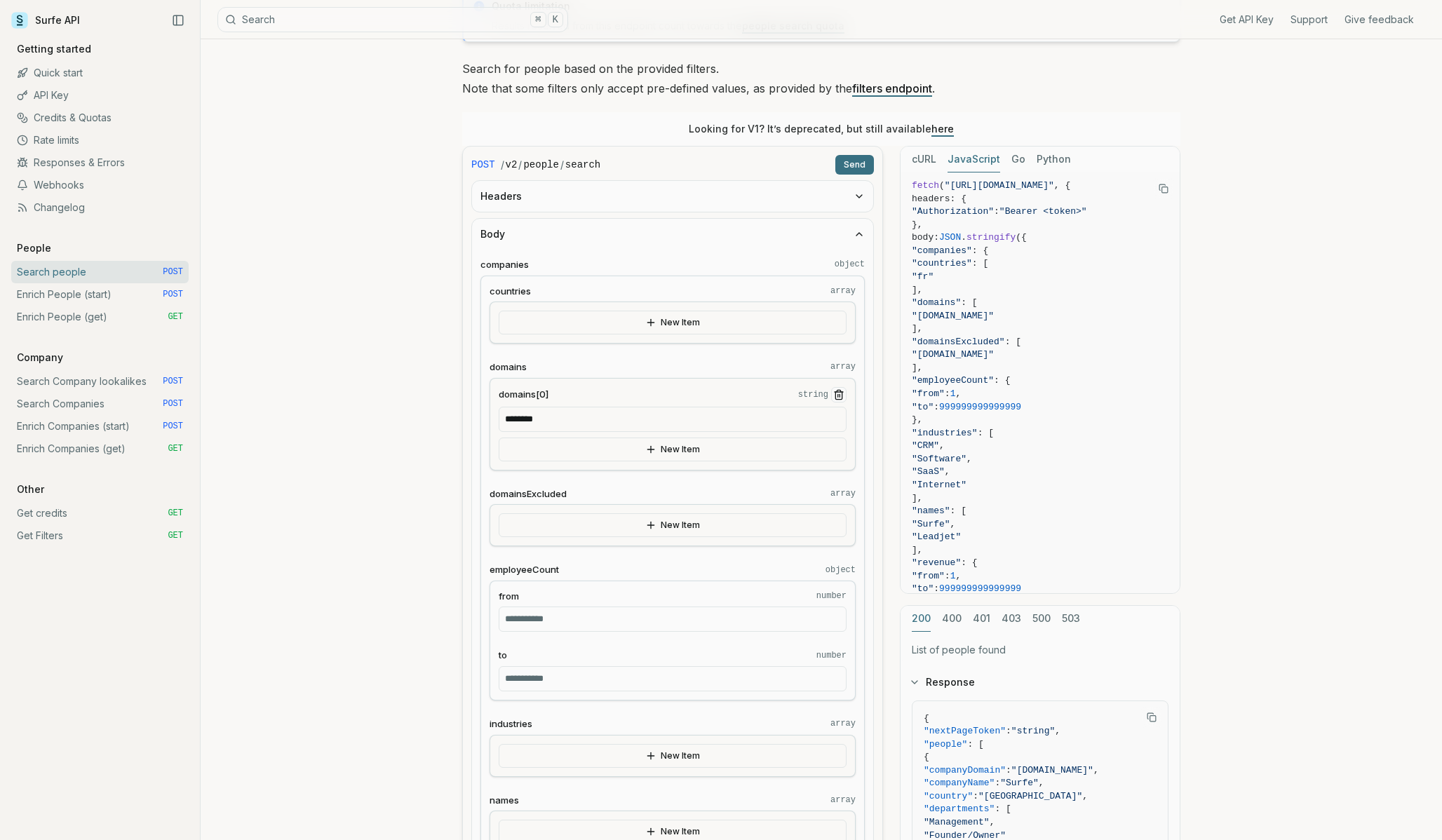
scroll to position [77, 0]
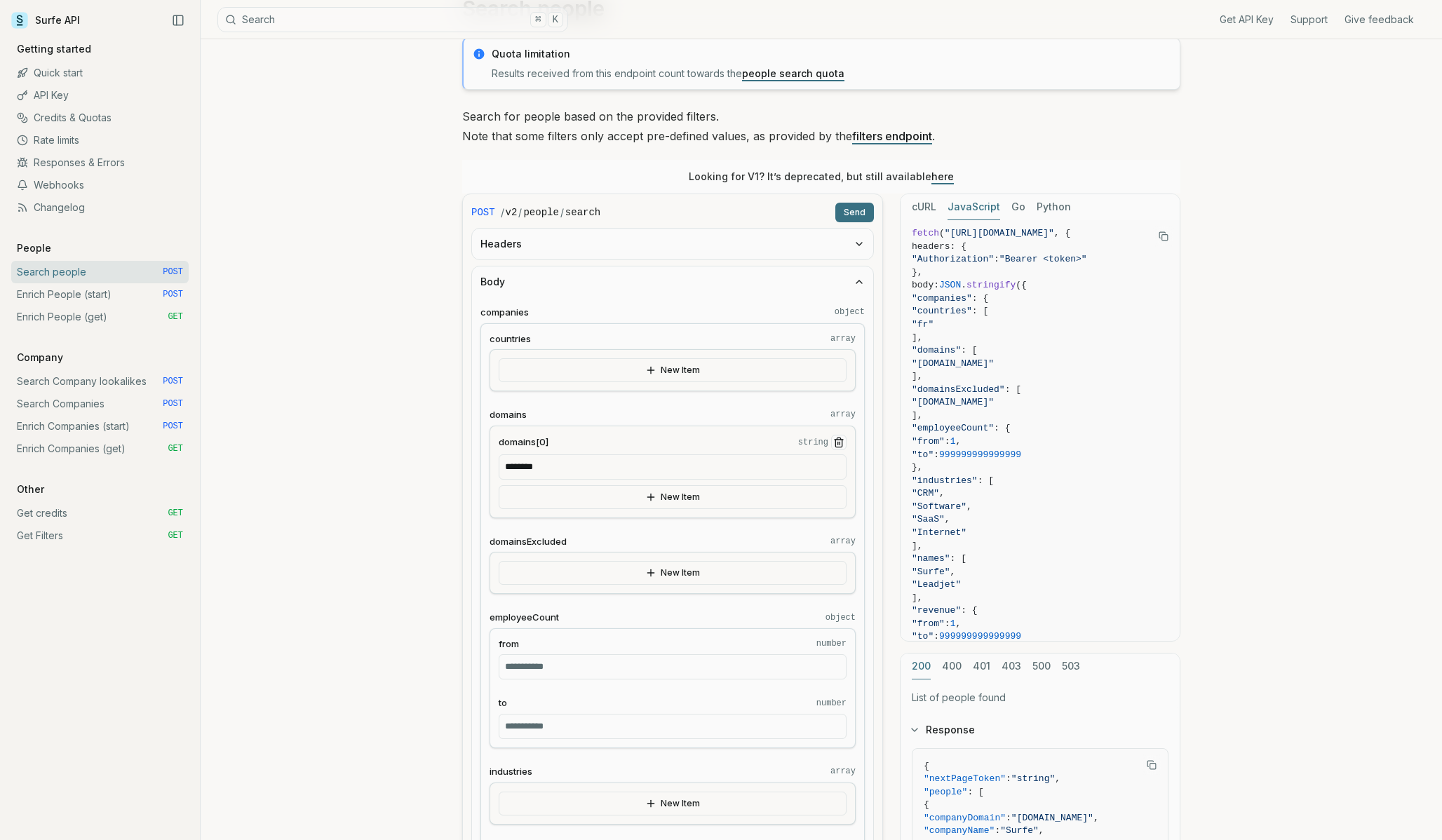
type input "**********"
click at [847, 213] on button "Send" at bounding box center [854, 212] width 38 height 20
click at [858, 277] on icon "button" at bounding box center [859, 281] width 11 height 11
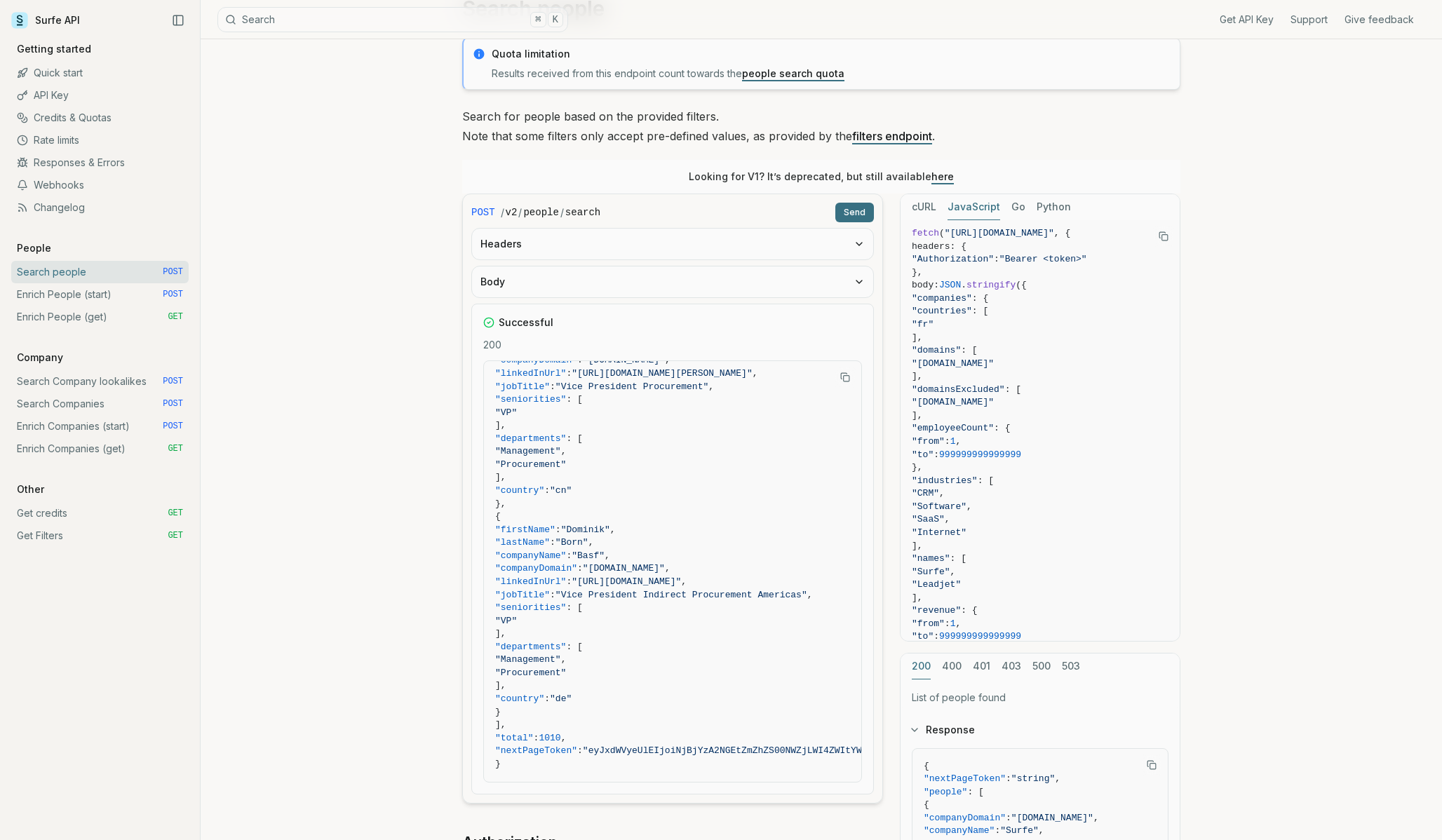
scroll to position [0, 0]
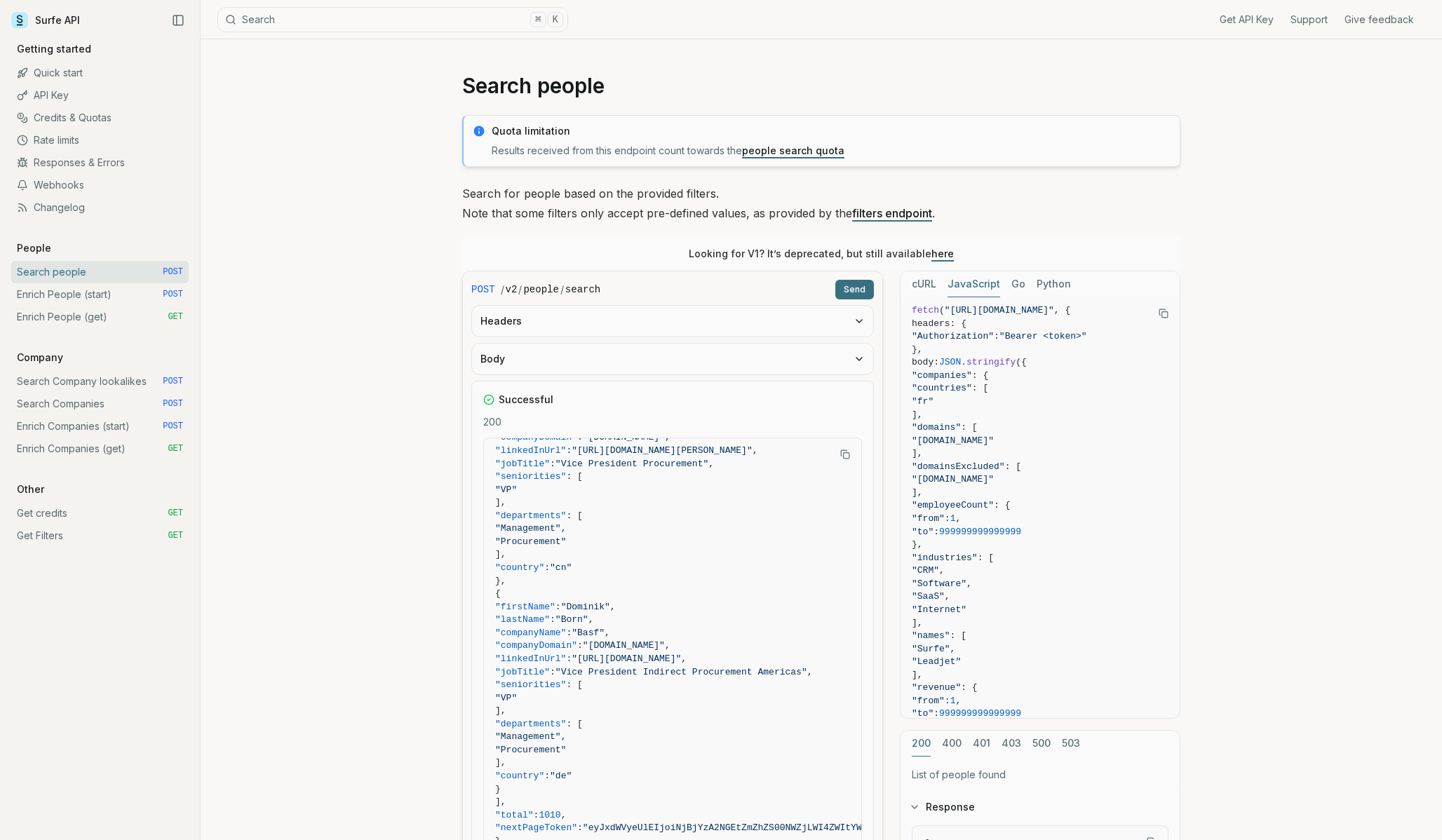
click at [765, 150] on link "people search quota" at bounding box center [793, 150] width 103 height 12
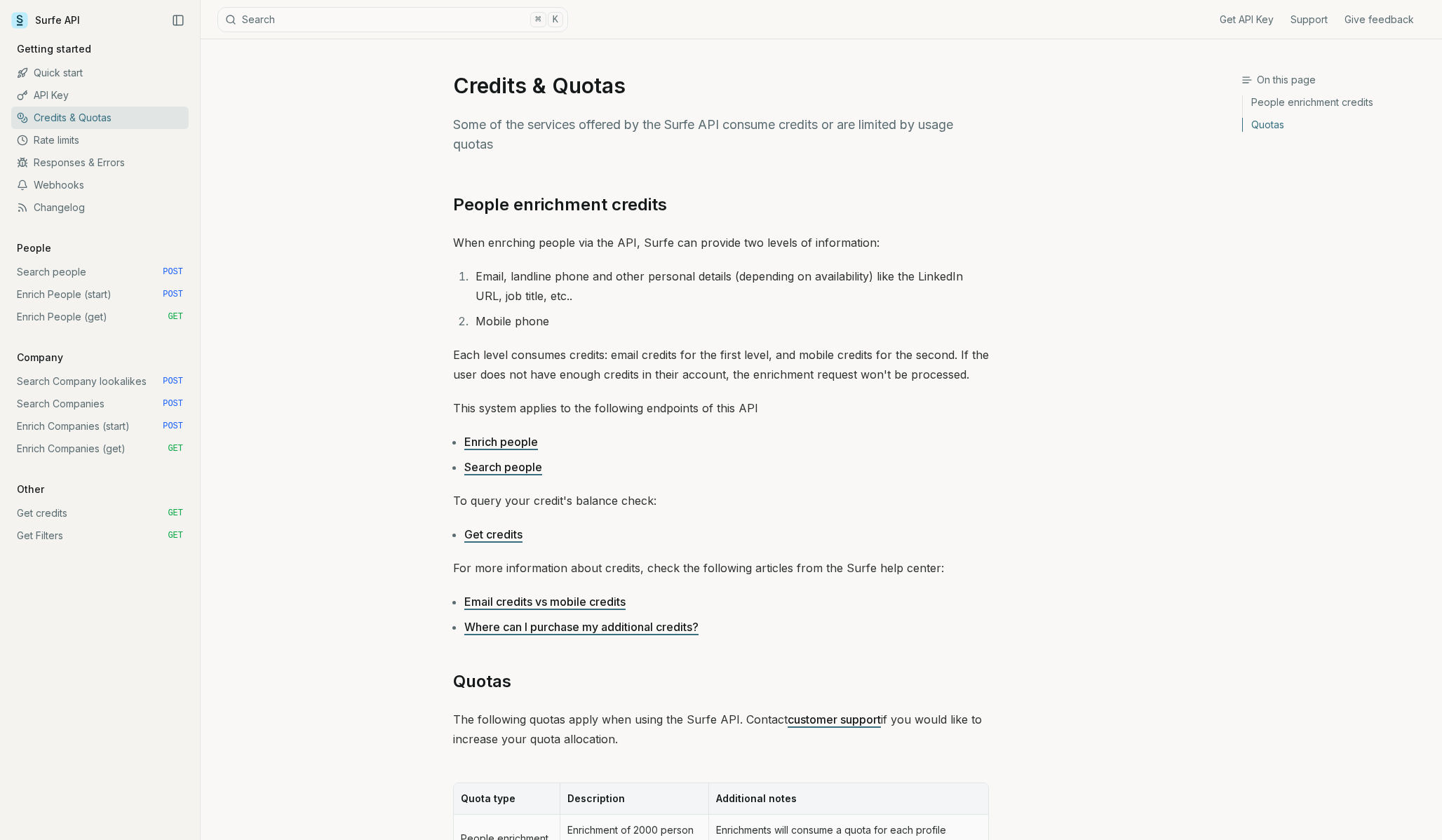
scroll to position [381, 0]
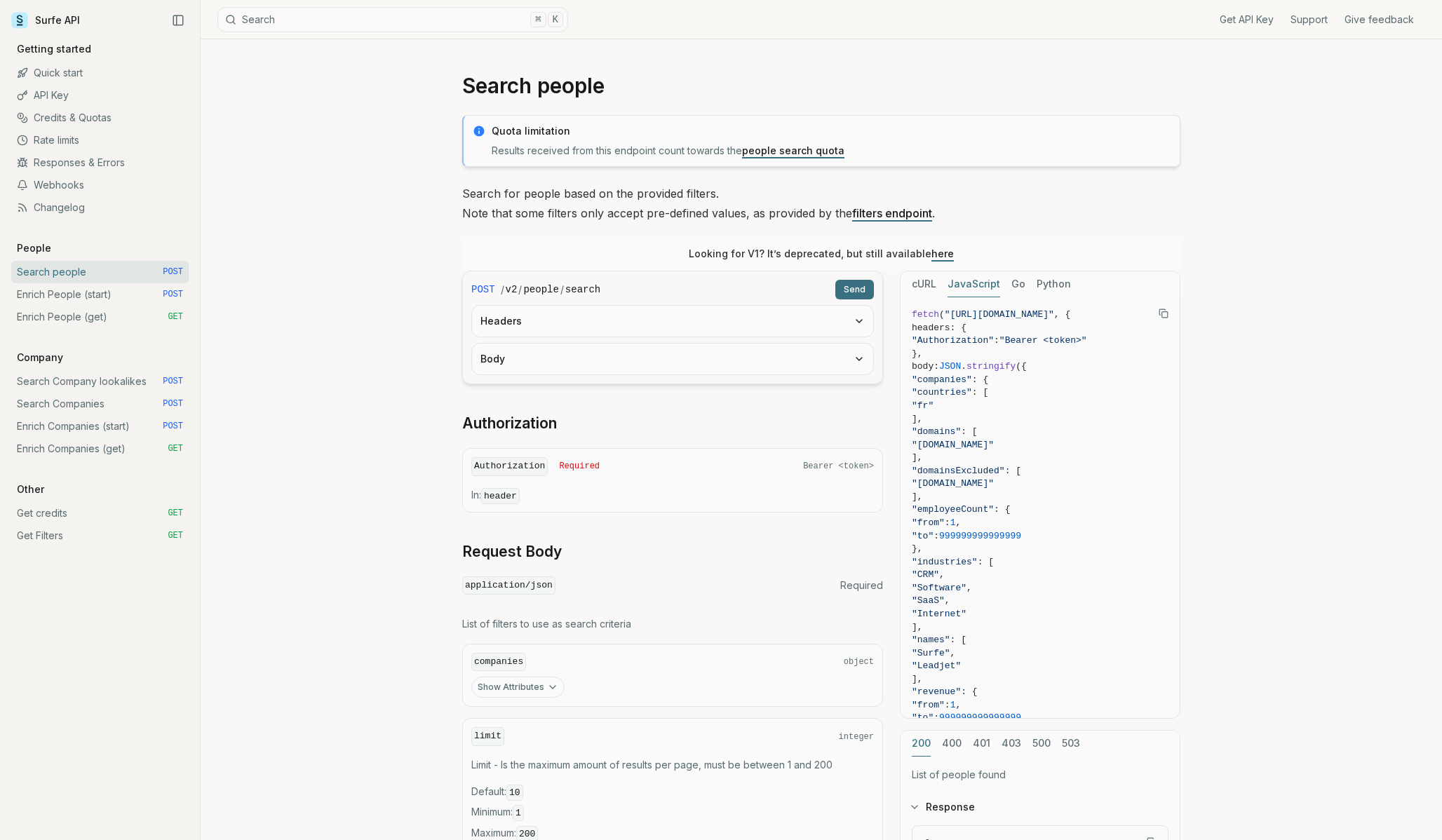
click at [740, 354] on button "Body" at bounding box center [673, 358] width 401 height 31
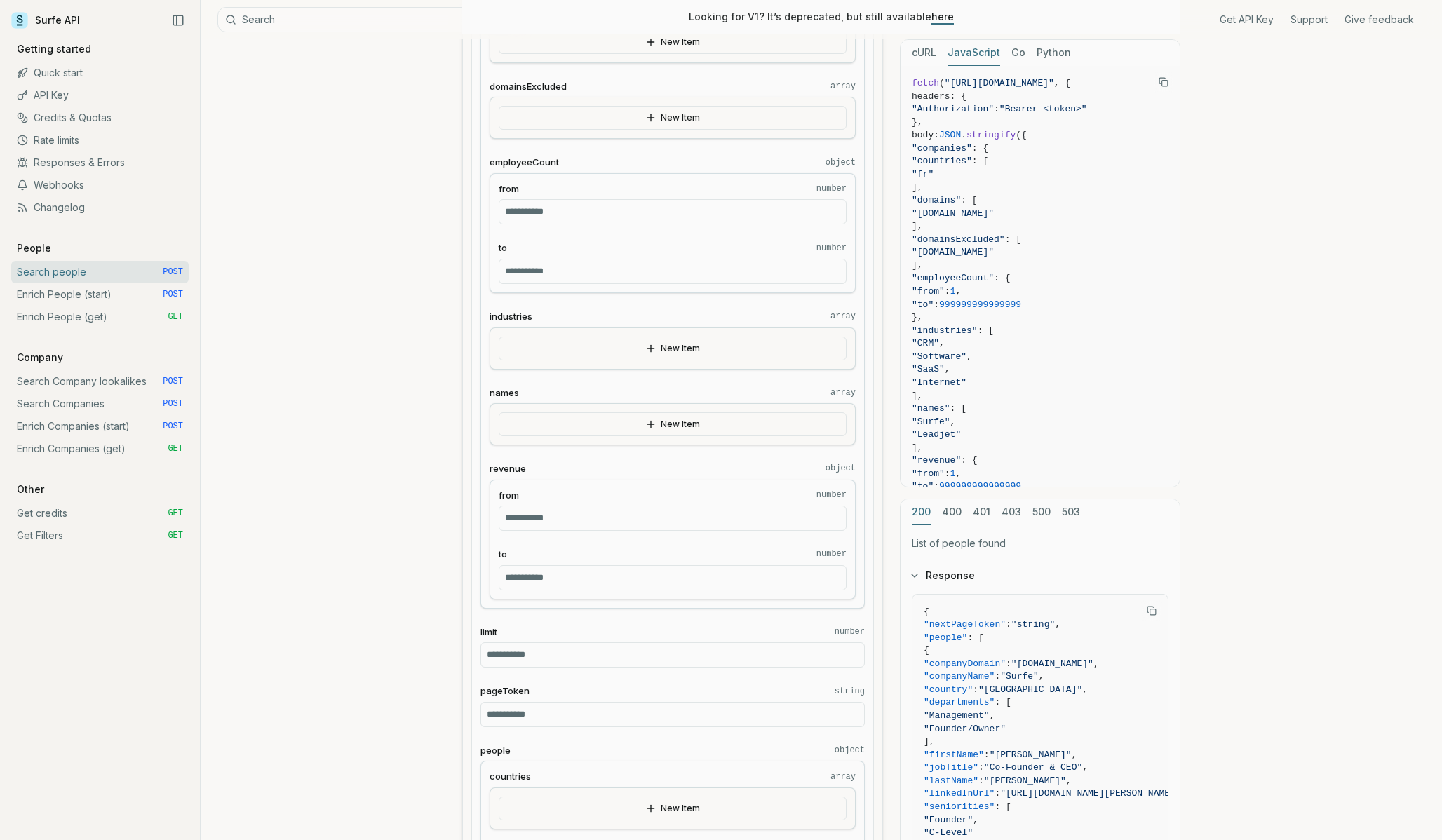
click at [569, 565] on input "**********" at bounding box center [672, 578] width 348 height 25
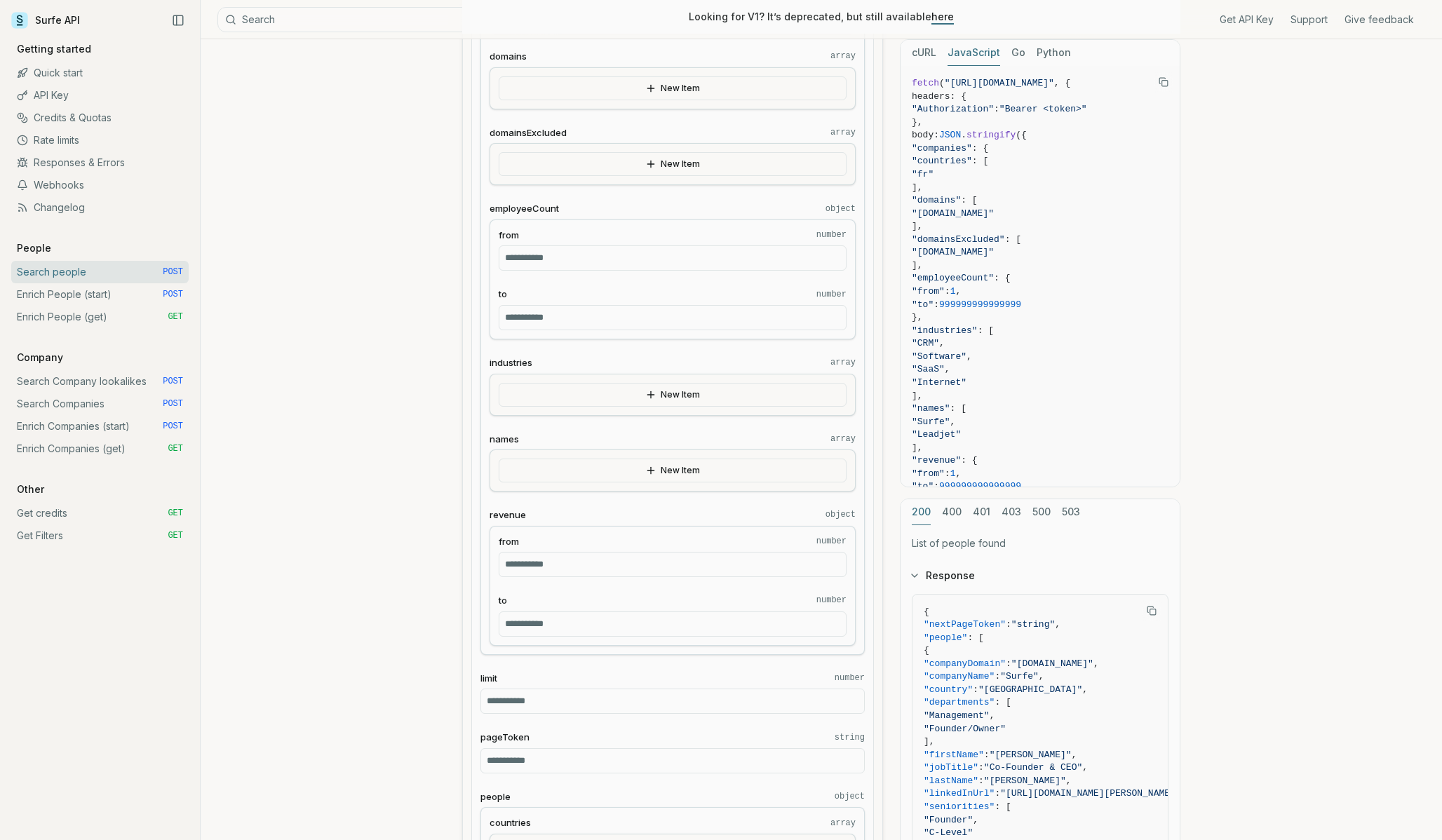
scroll to position [431, 0]
click at [604, 624] on input "**********" at bounding box center [672, 629] width 348 height 25
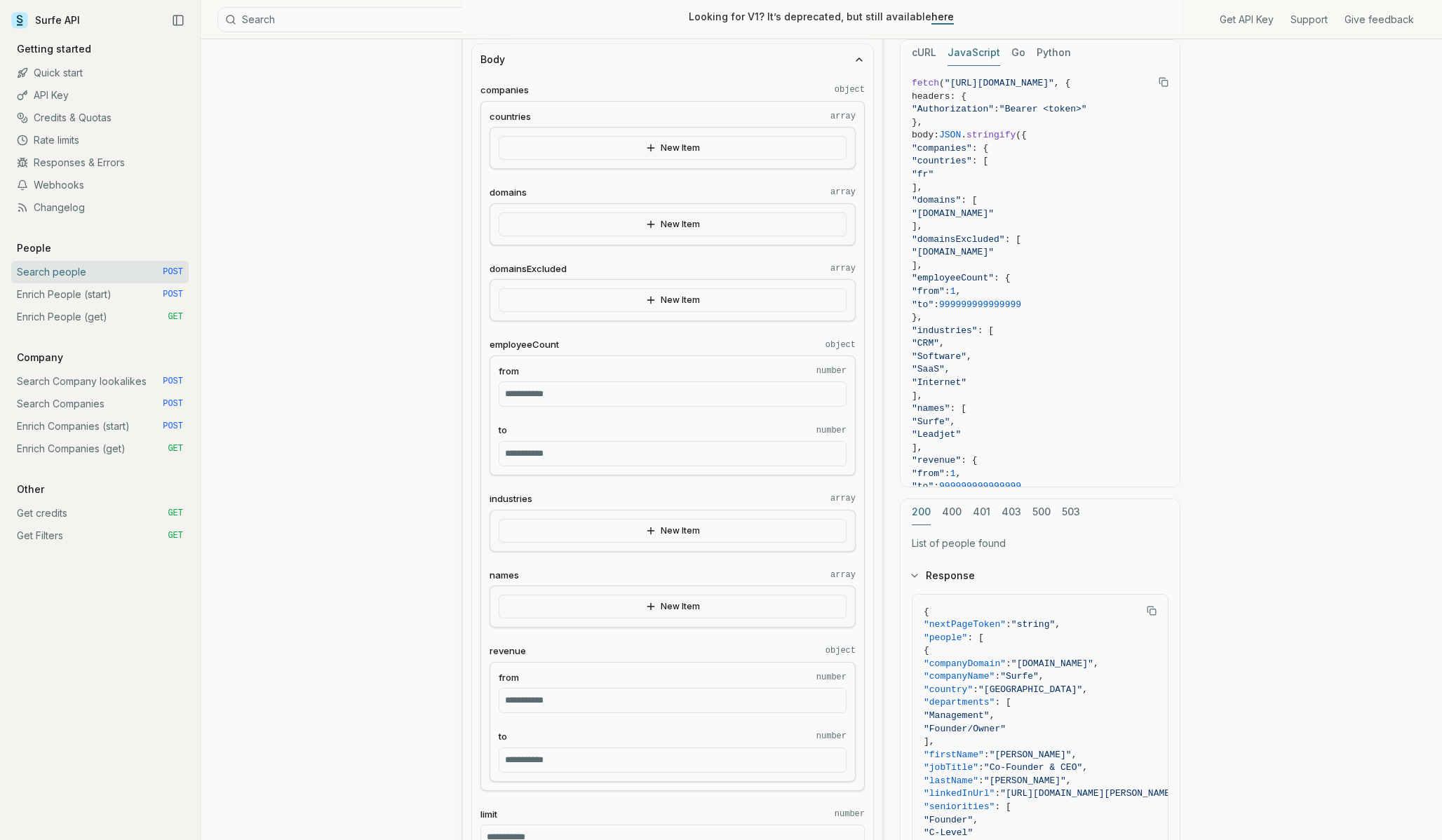
scroll to position [289, 0]
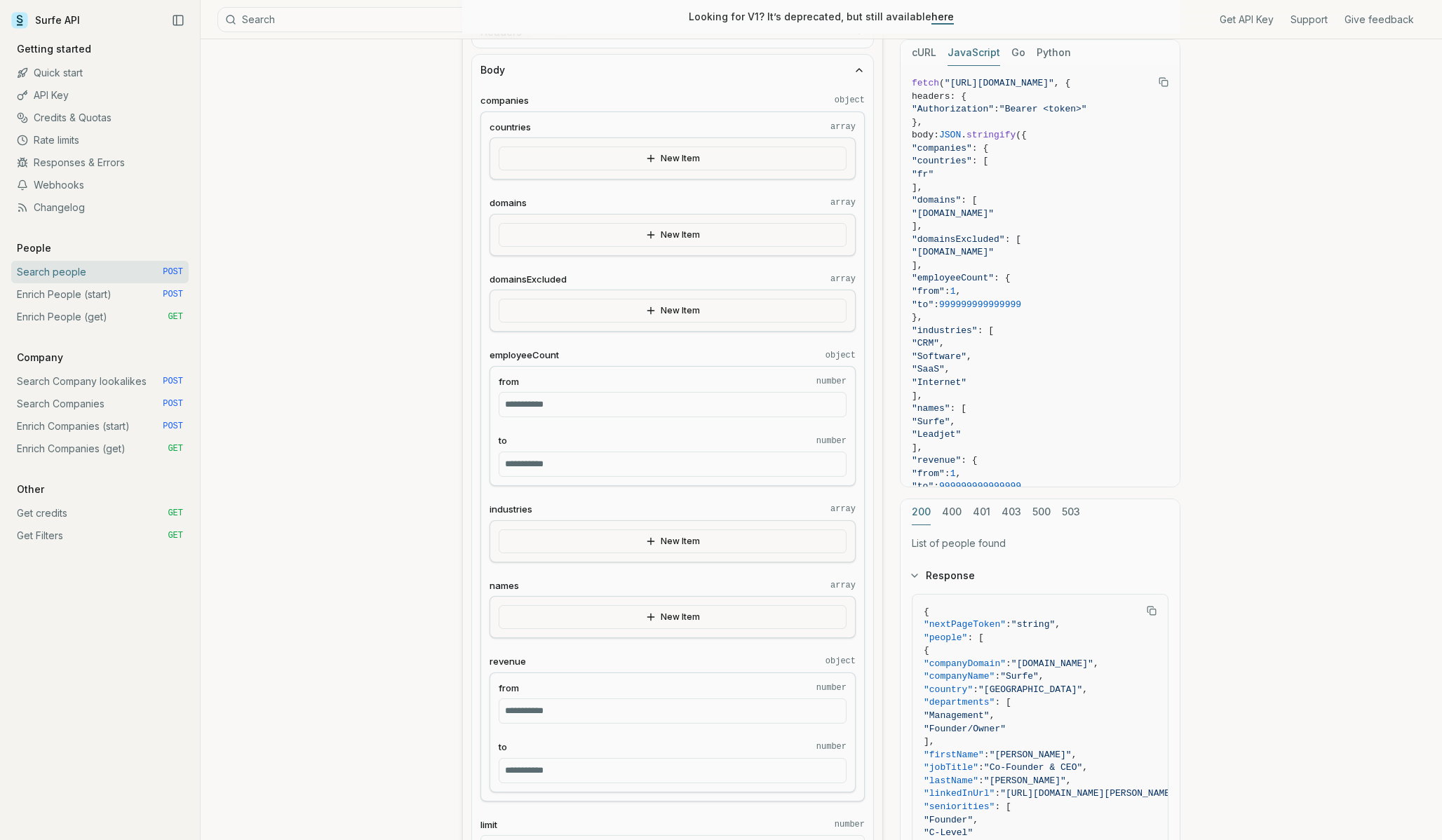
type input "**********"
click at [585, 234] on button "New Item" at bounding box center [672, 234] width 348 height 24
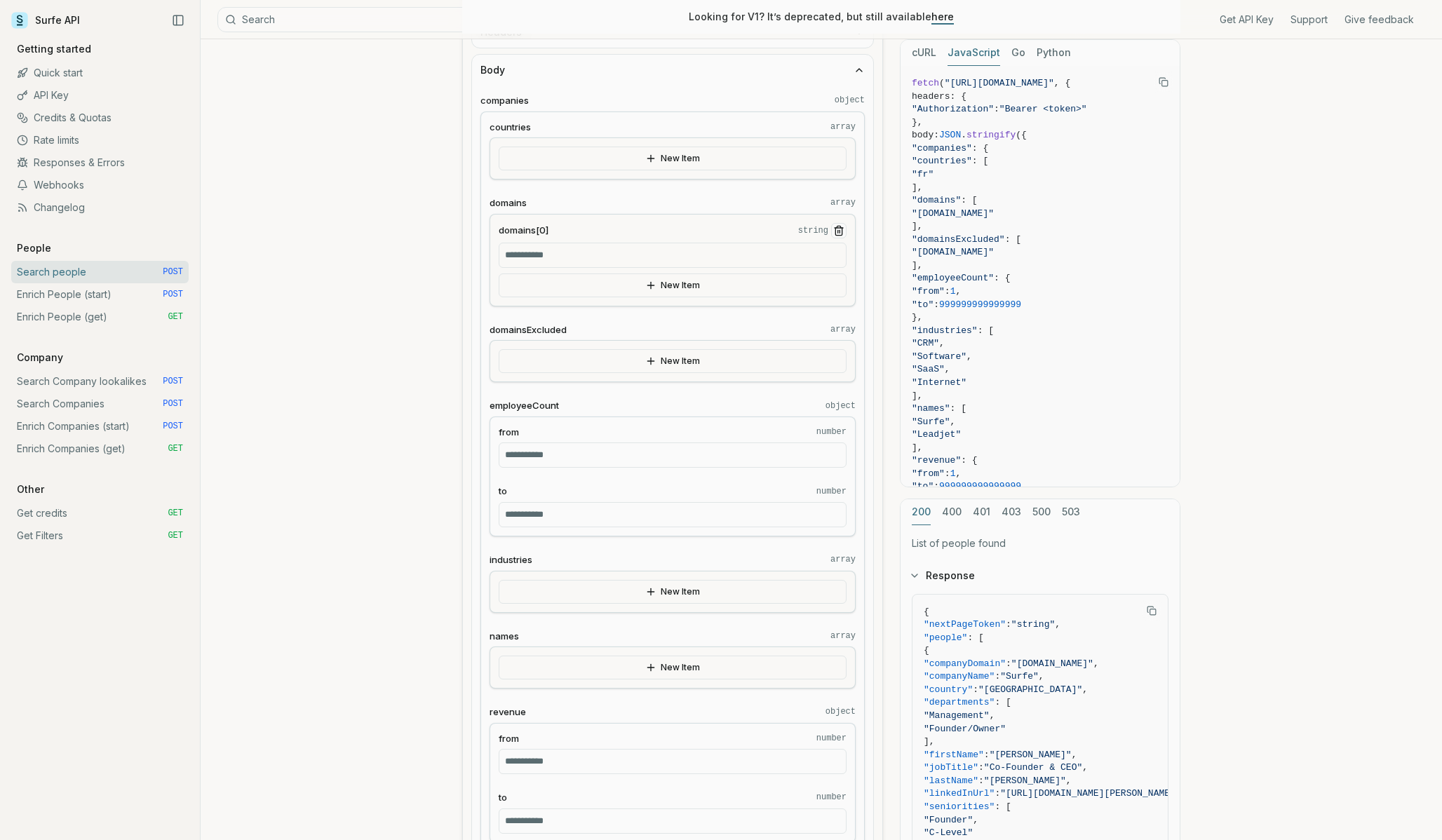
click at [557, 255] on input "domains[0] string" at bounding box center [672, 256] width 348 height 25
paste input "**********"
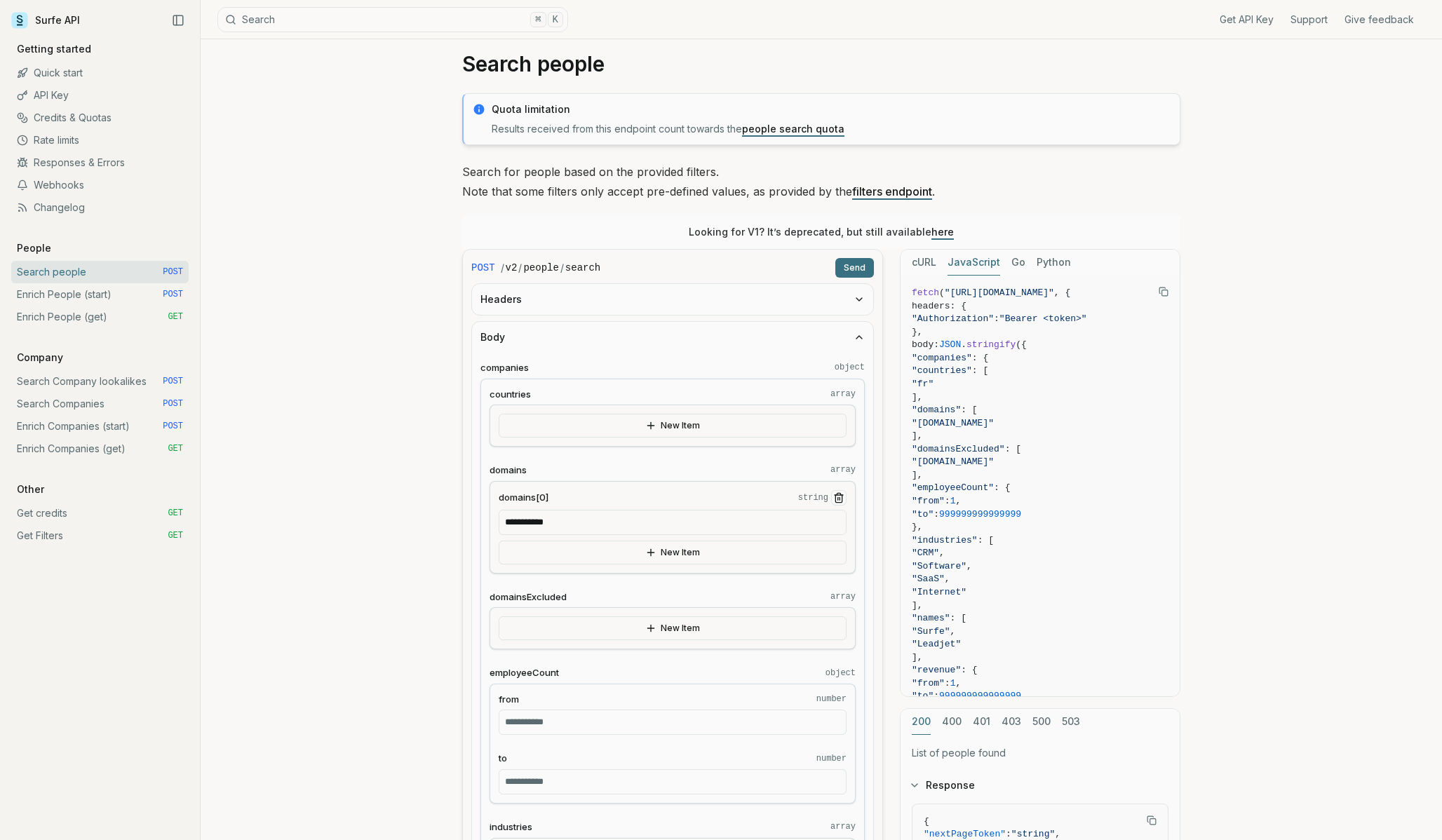
scroll to position [0, 0]
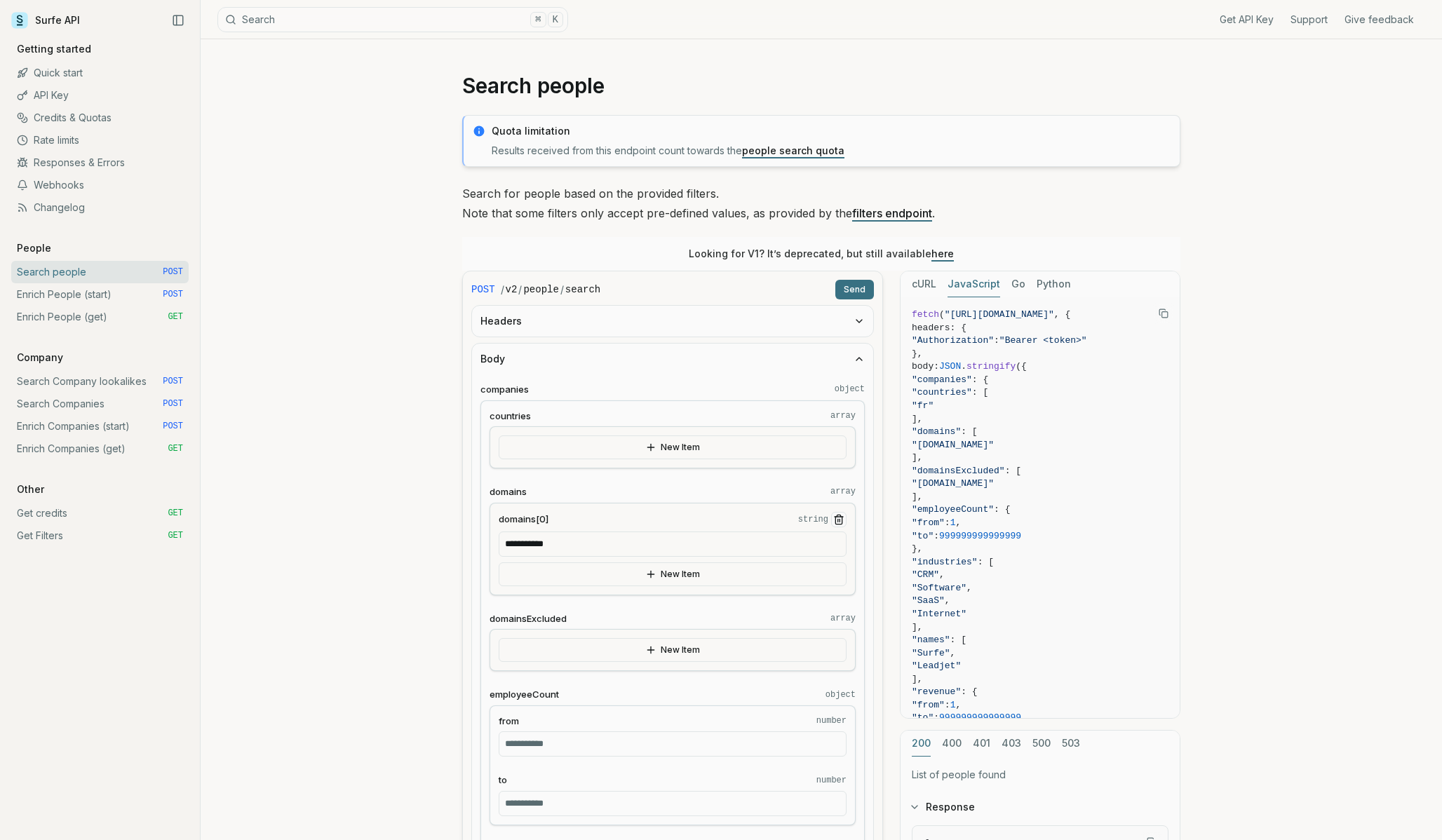
type input "**********"
click at [845, 286] on button "Send" at bounding box center [854, 289] width 38 height 20
click at [864, 347] on button "Body" at bounding box center [673, 358] width 401 height 31
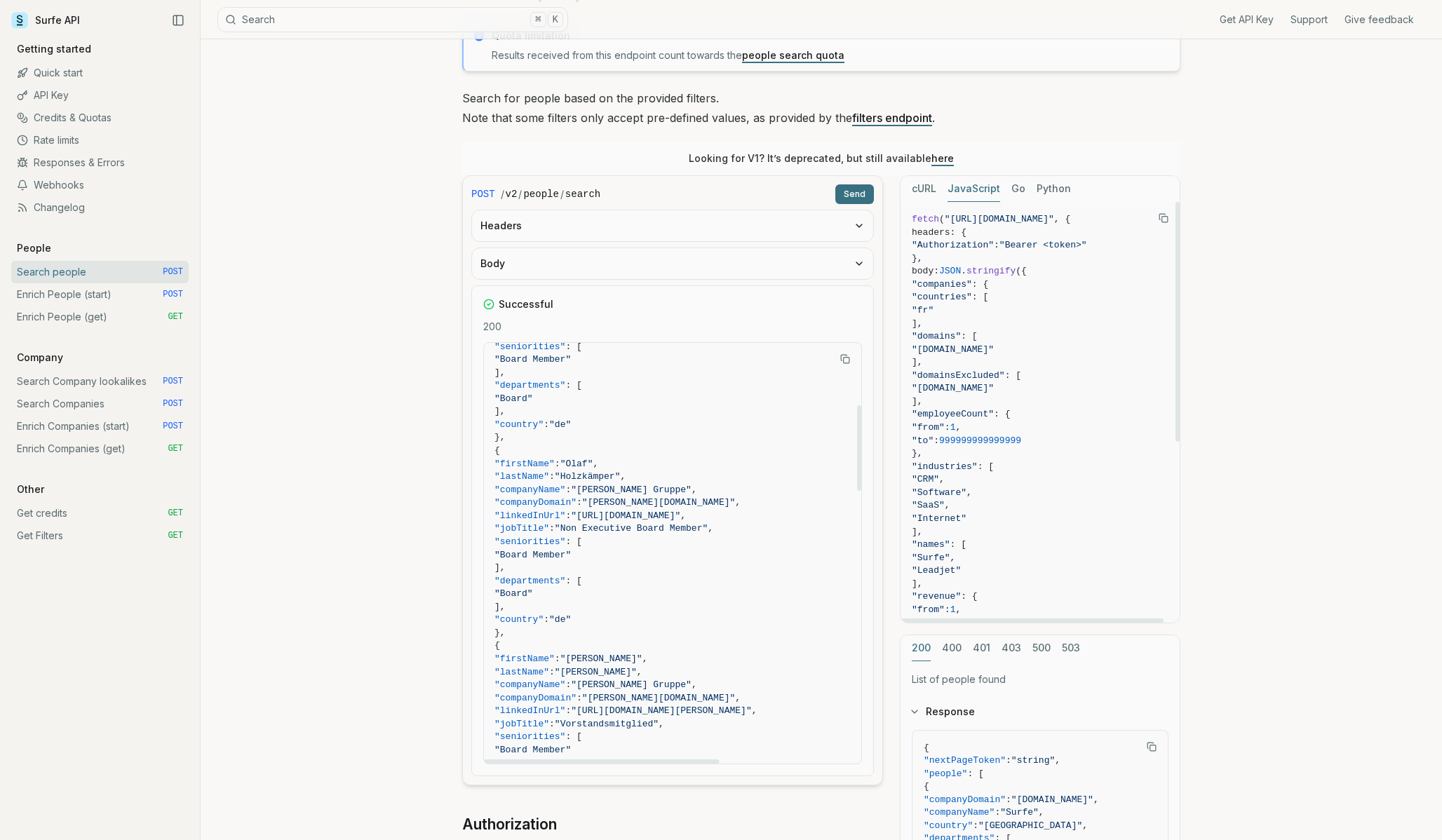
scroll to position [343, 1]
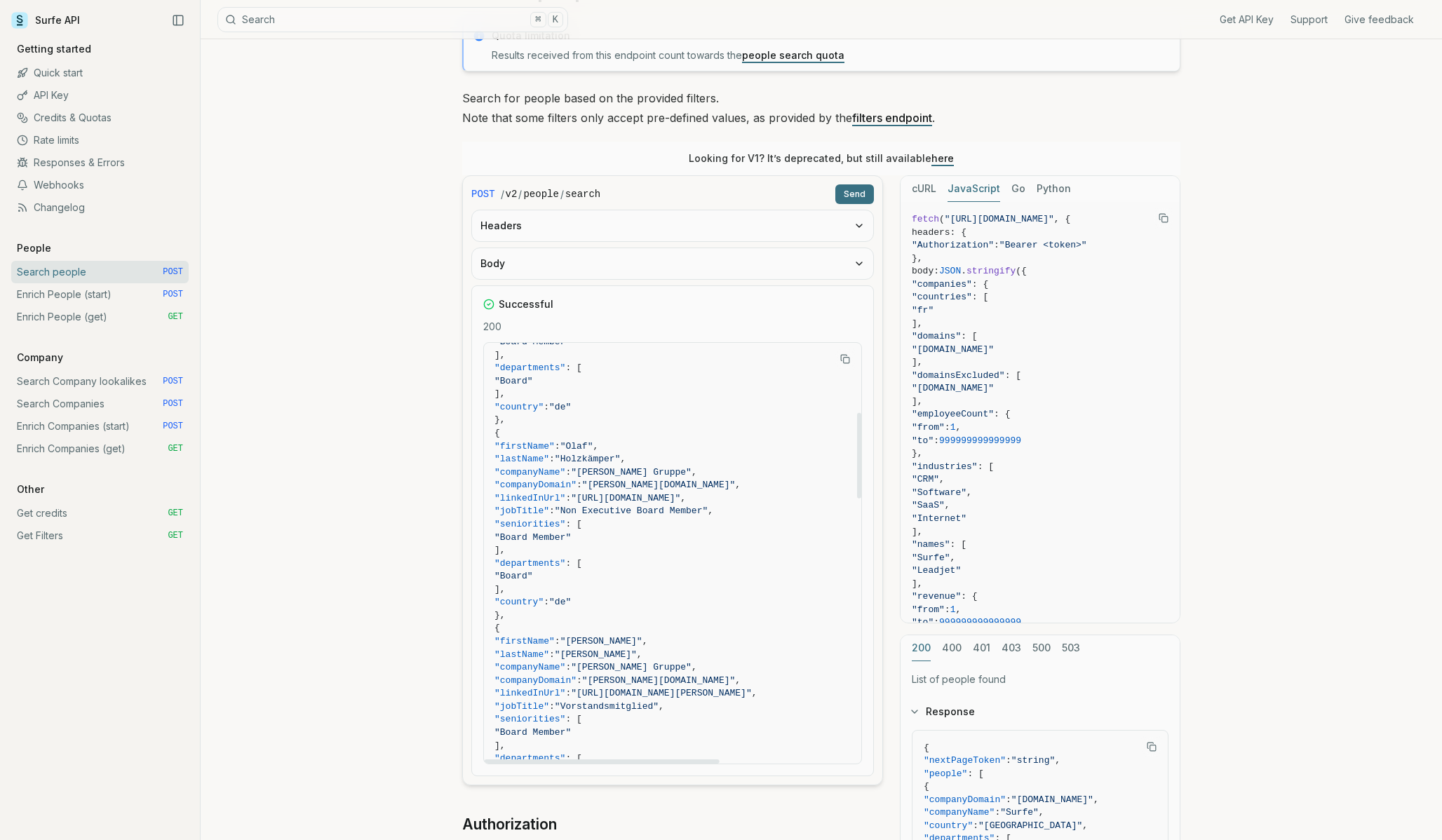
click at [699, 259] on button "Body" at bounding box center [673, 263] width 401 height 31
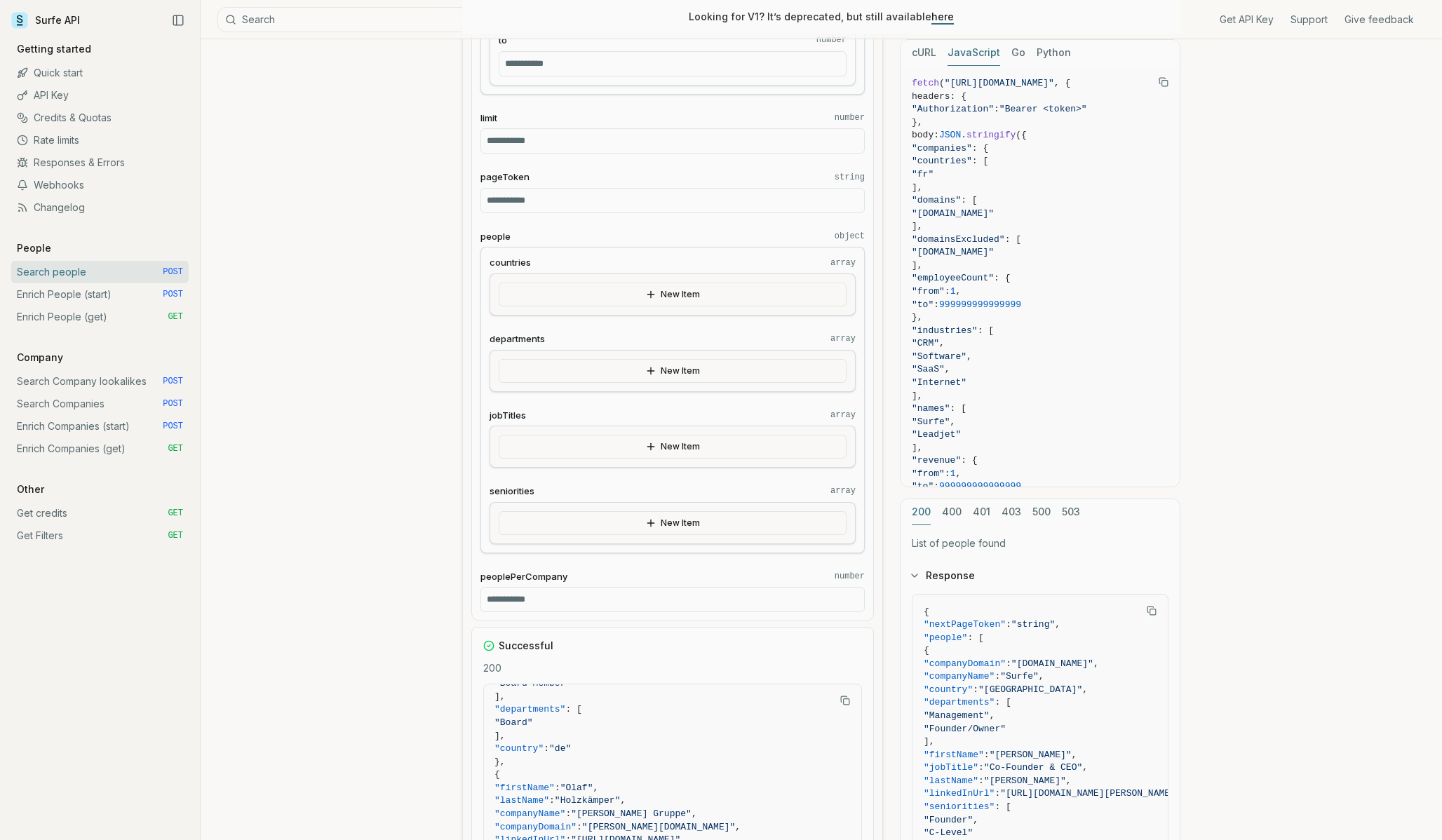
scroll to position [1063, 0]
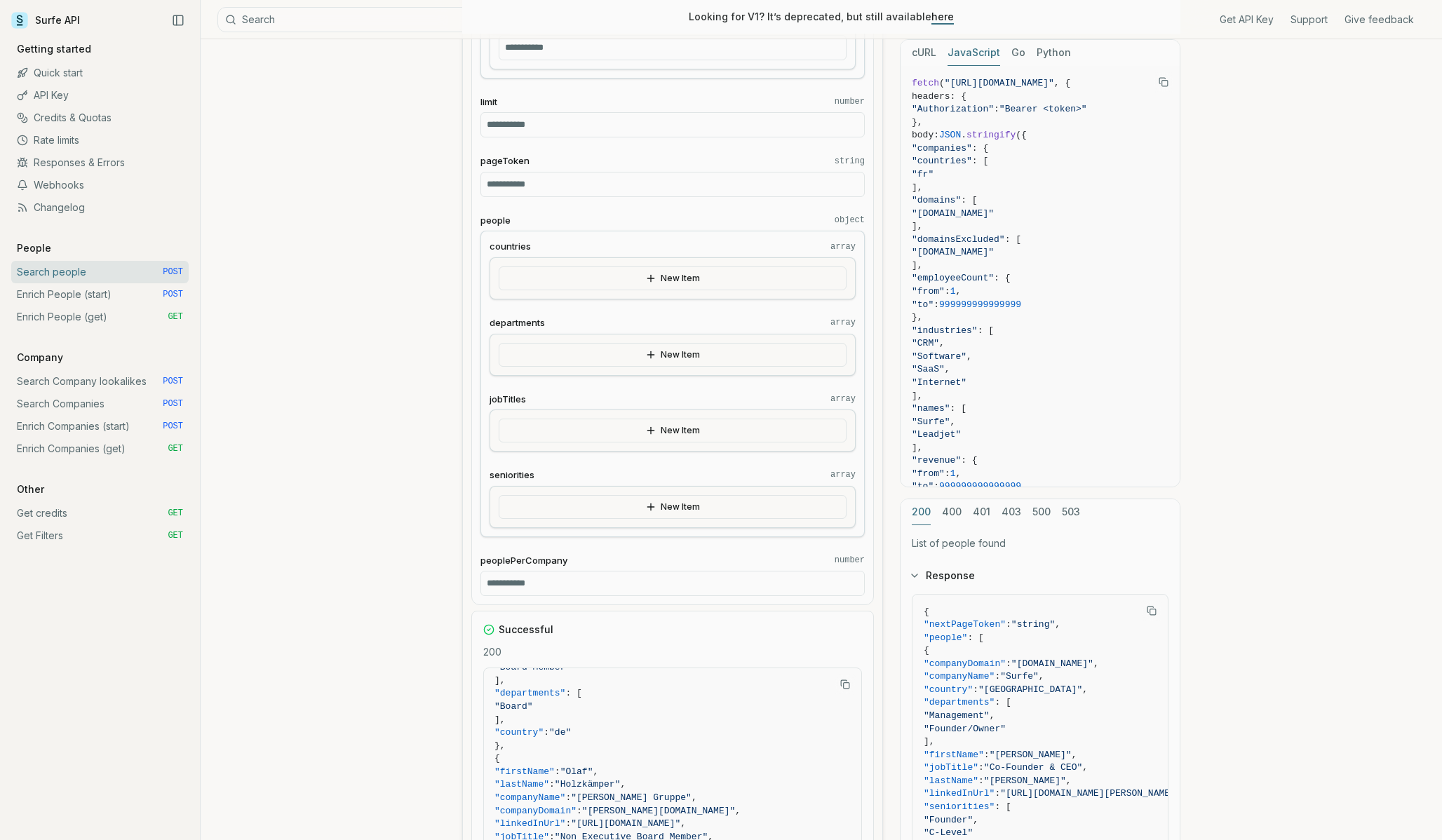
click at [659, 357] on button "New Item" at bounding box center [672, 355] width 348 height 24
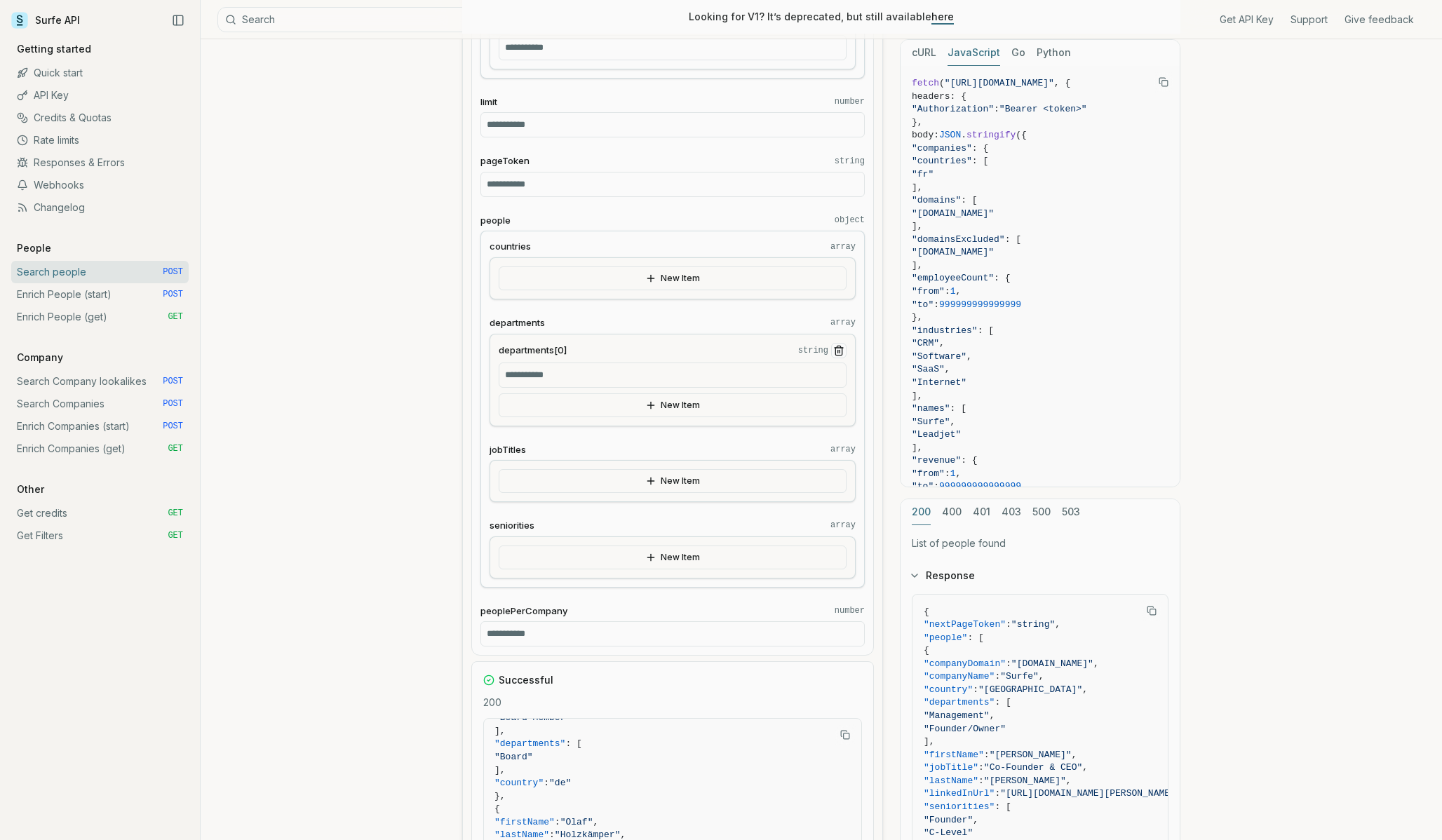
click at [592, 374] on input "departments[0] string" at bounding box center [672, 375] width 348 height 25
type input "**********"
click at [636, 320] on label "departments array" at bounding box center [672, 323] width 366 height 14
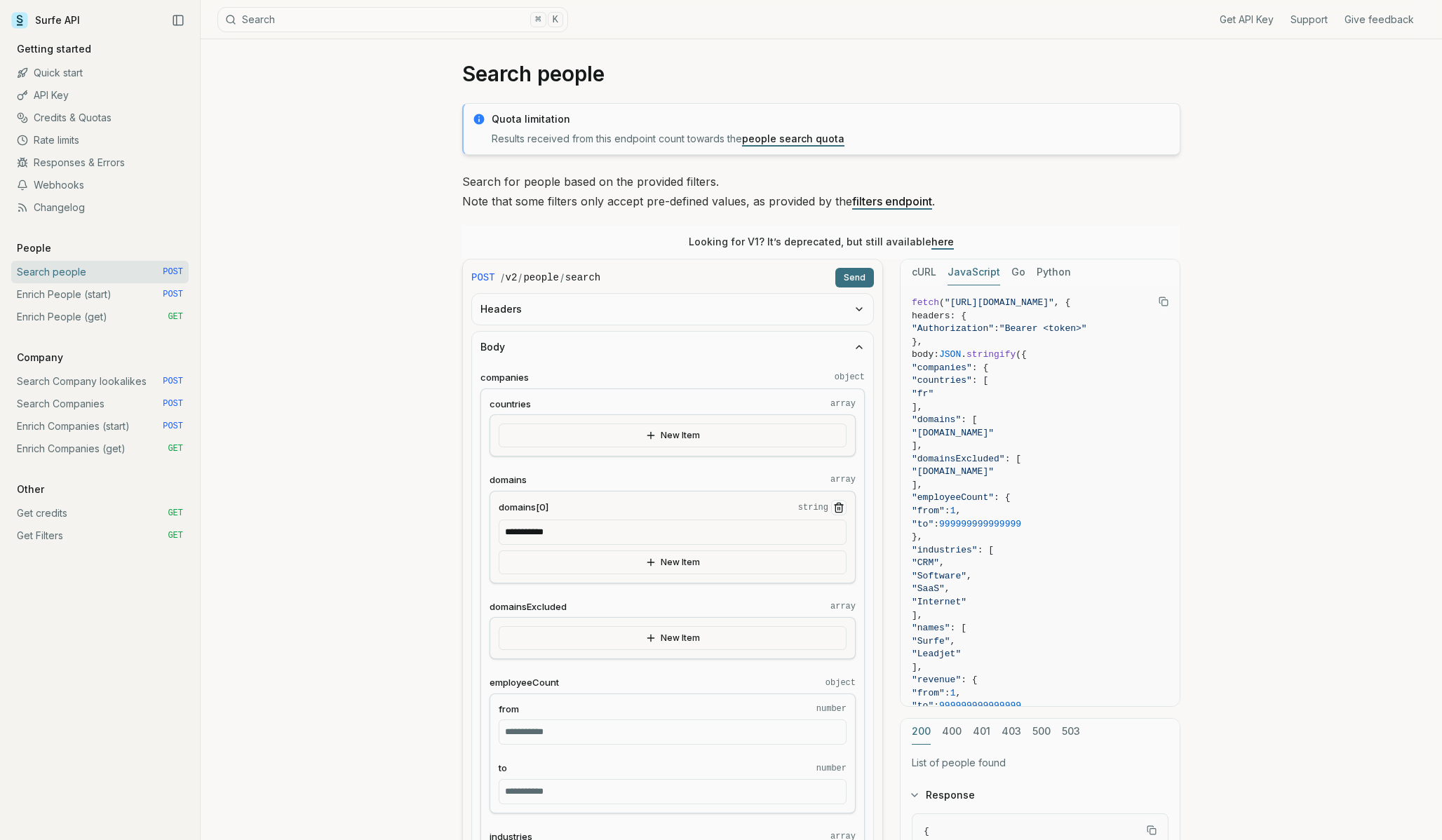
scroll to position [0, 0]
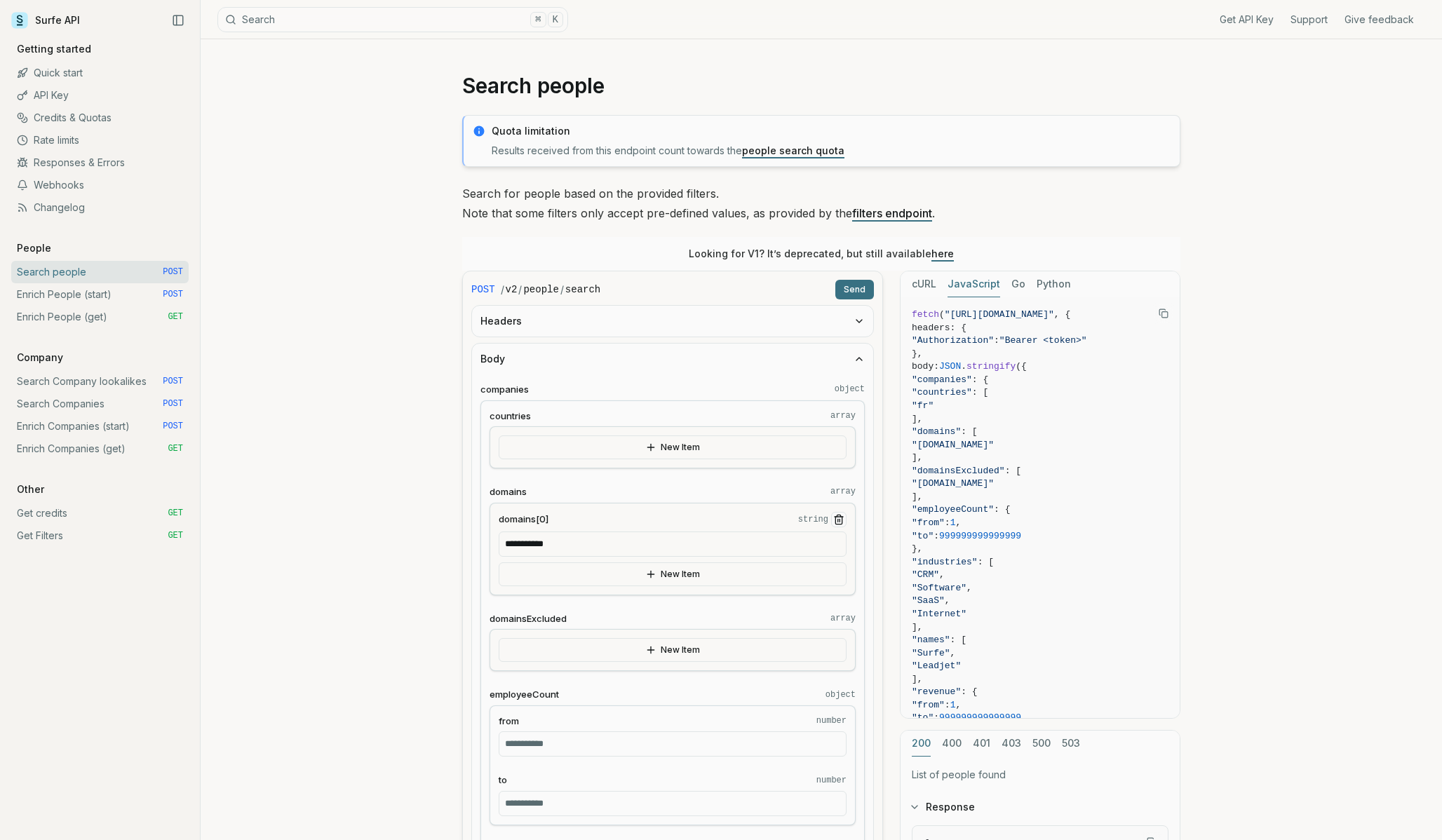
click at [850, 290] on button "Send" at bounding box center [854, 289] width 38 height 20
click at [860, 355] on icon "button" at bounding box center [859, 358] width 11 height 11
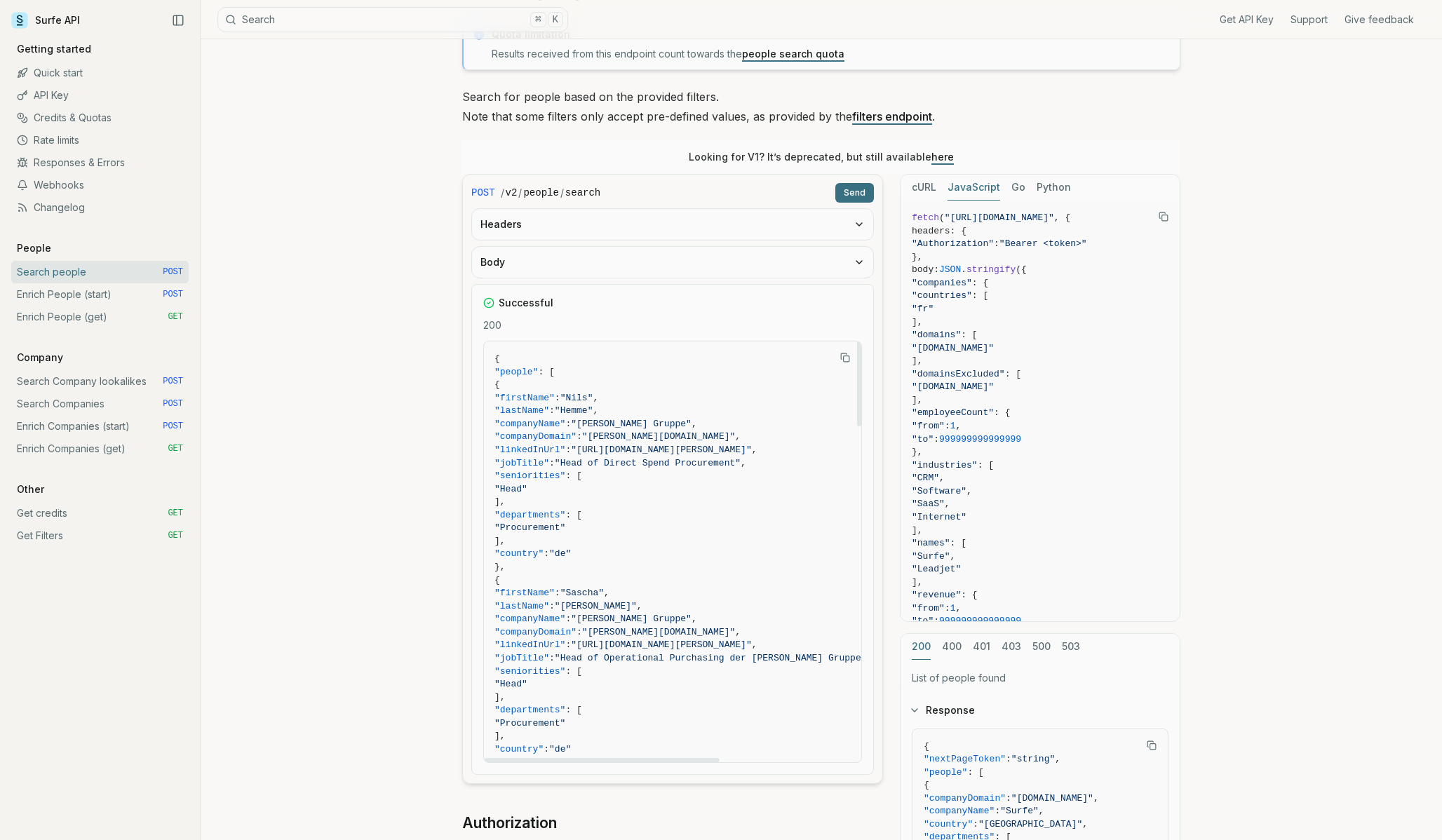
scroll to position [82, 0]
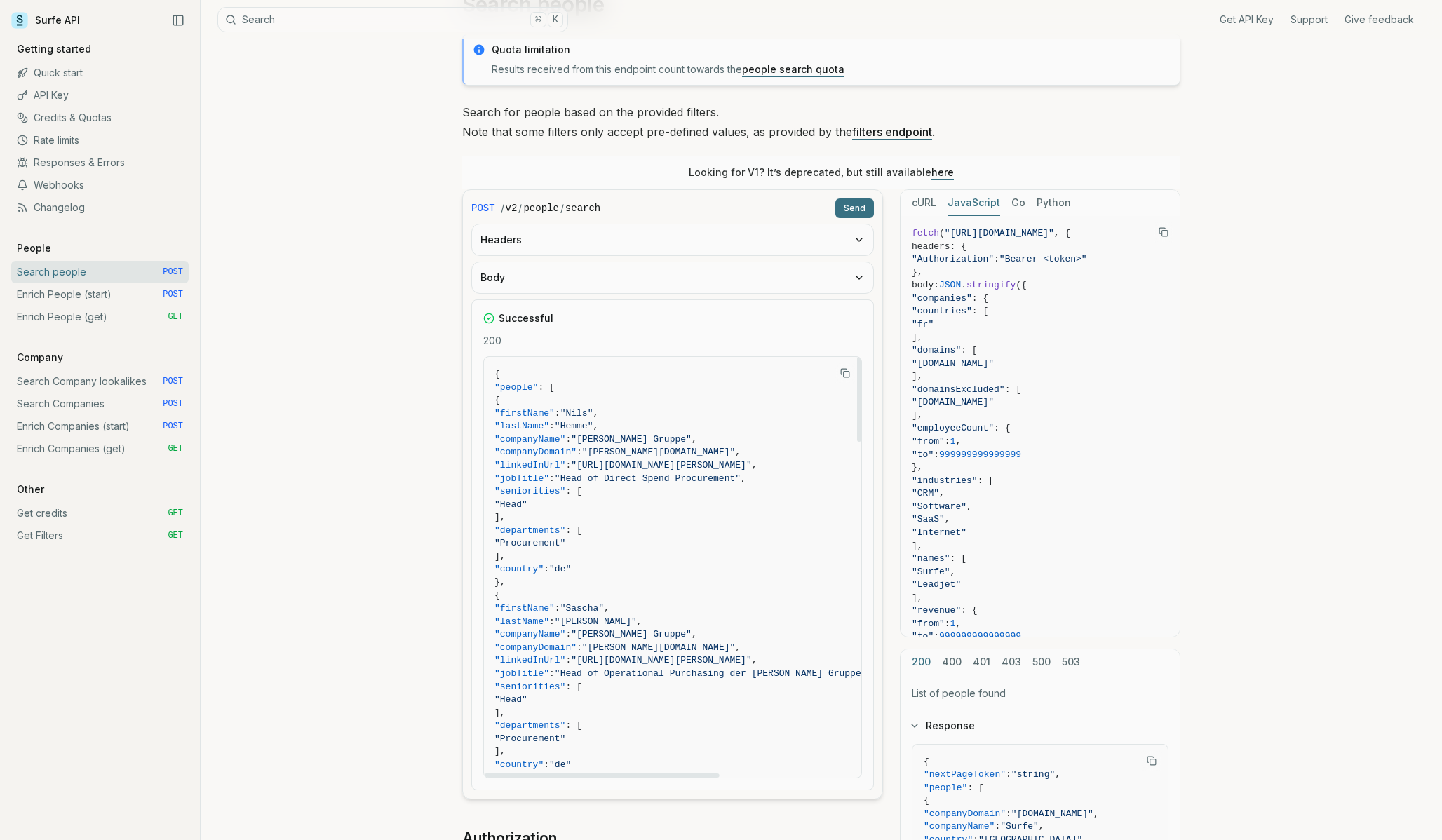
click at [842, 371] on icon "Copy Text" at bounding box center [845, 373] width 10 height 10
click at [851, 284] on button "Body" at bounding box center [673, 278] width 401 height 31
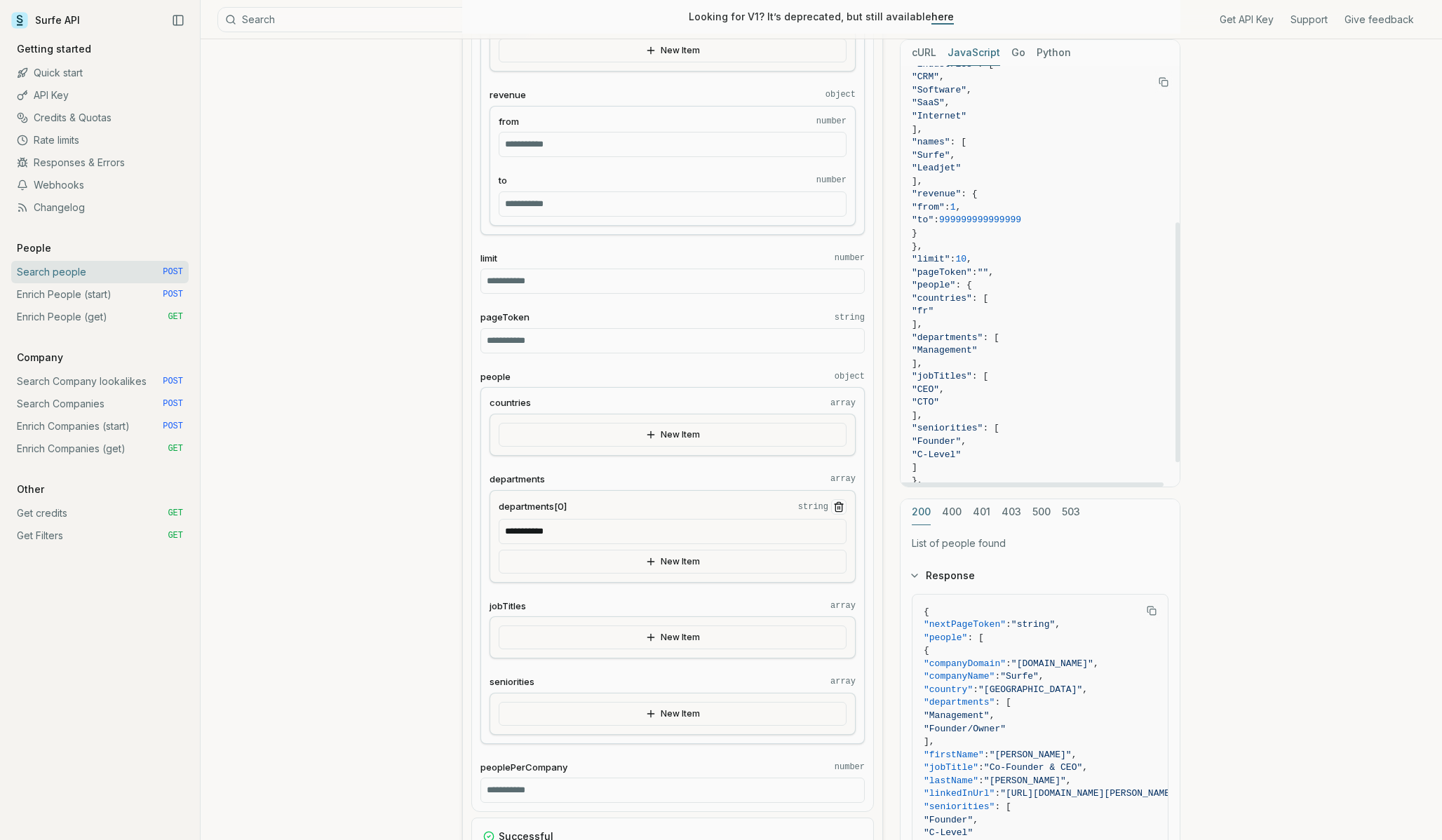
scroll to position [297, 0]
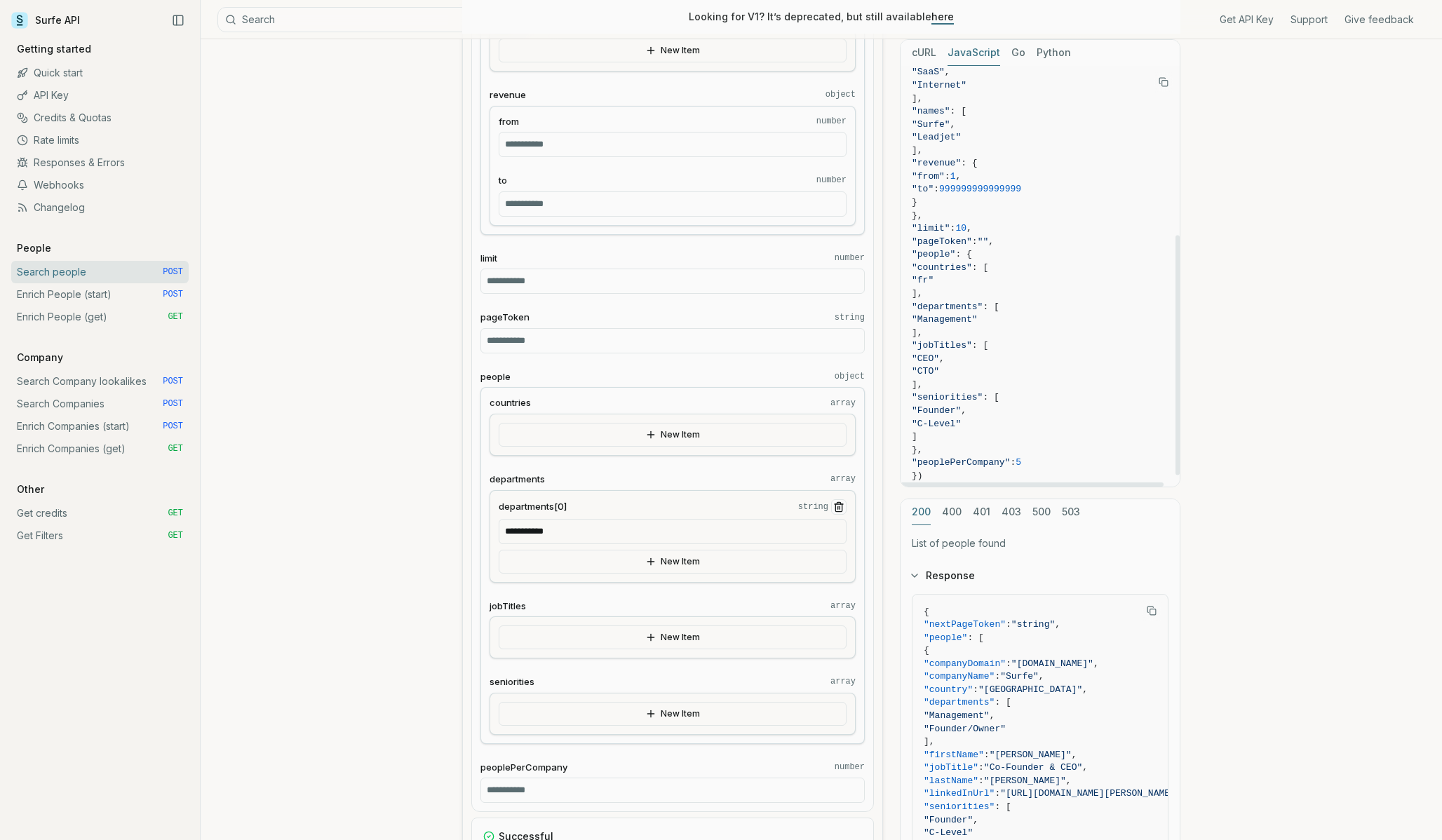
drag, startPoint x: 935, startPoint y: 255, endPoint x: 1075, endPoint y: 445, distance: 236.0
click at [1075, 445] on code "fetch ( "https://api.surfe.com/v2/people/search" , { headers: { "Authorization"…" at bounding box center [1040, 138] width 257 height 716
copy code ""people" : { "countries" : [ "fr" ], "departments" : [ "Management" ], "jobTitl…"
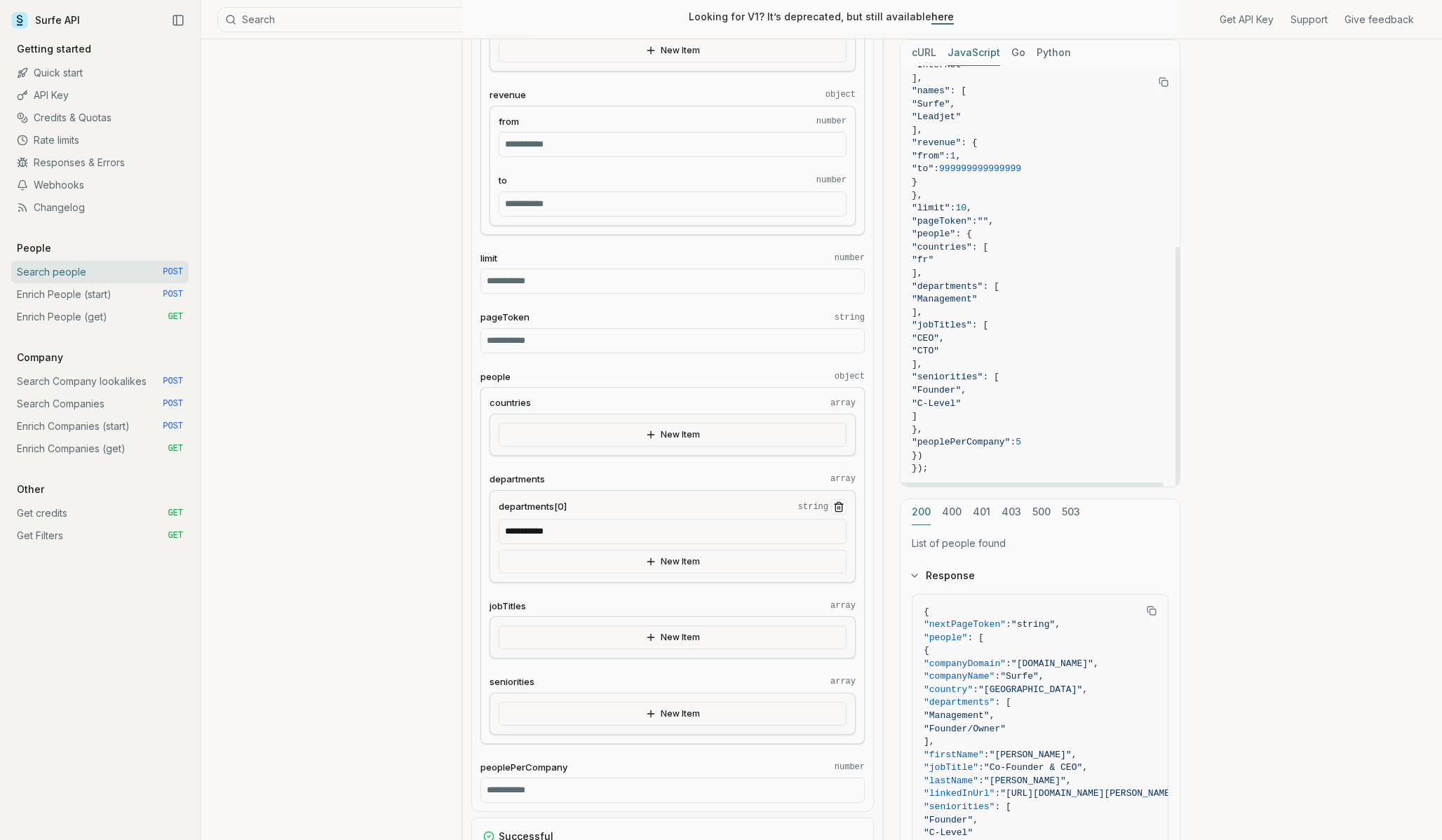
click at [1068, 225] on span ""pageToken" : "" ," at bounding box center [1040, 222] width 257 height 14
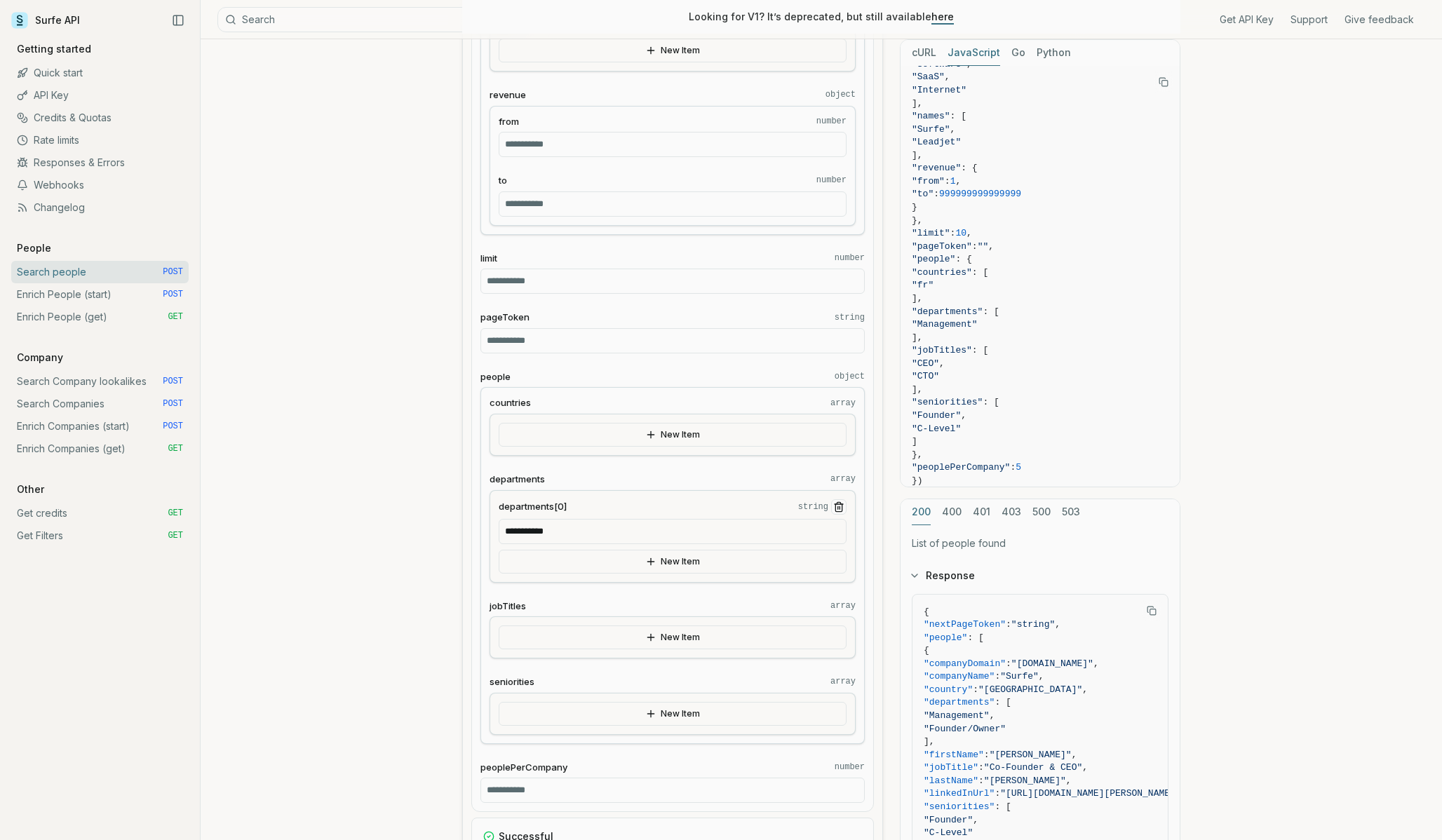
click at [536, 285] on input "**" at bounding box center [672, 281] width 384 height 25
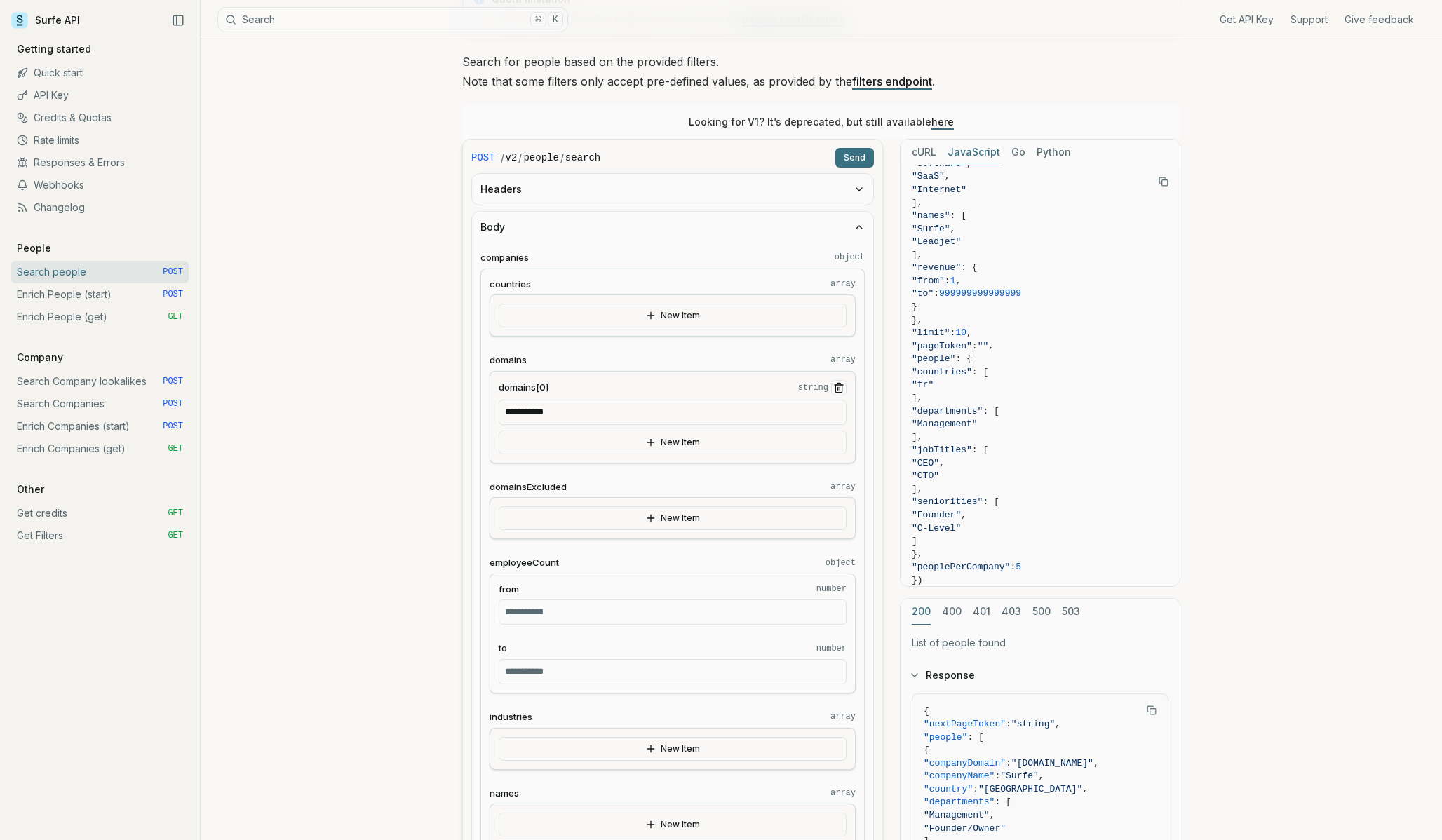
scroll to position [0, 0]
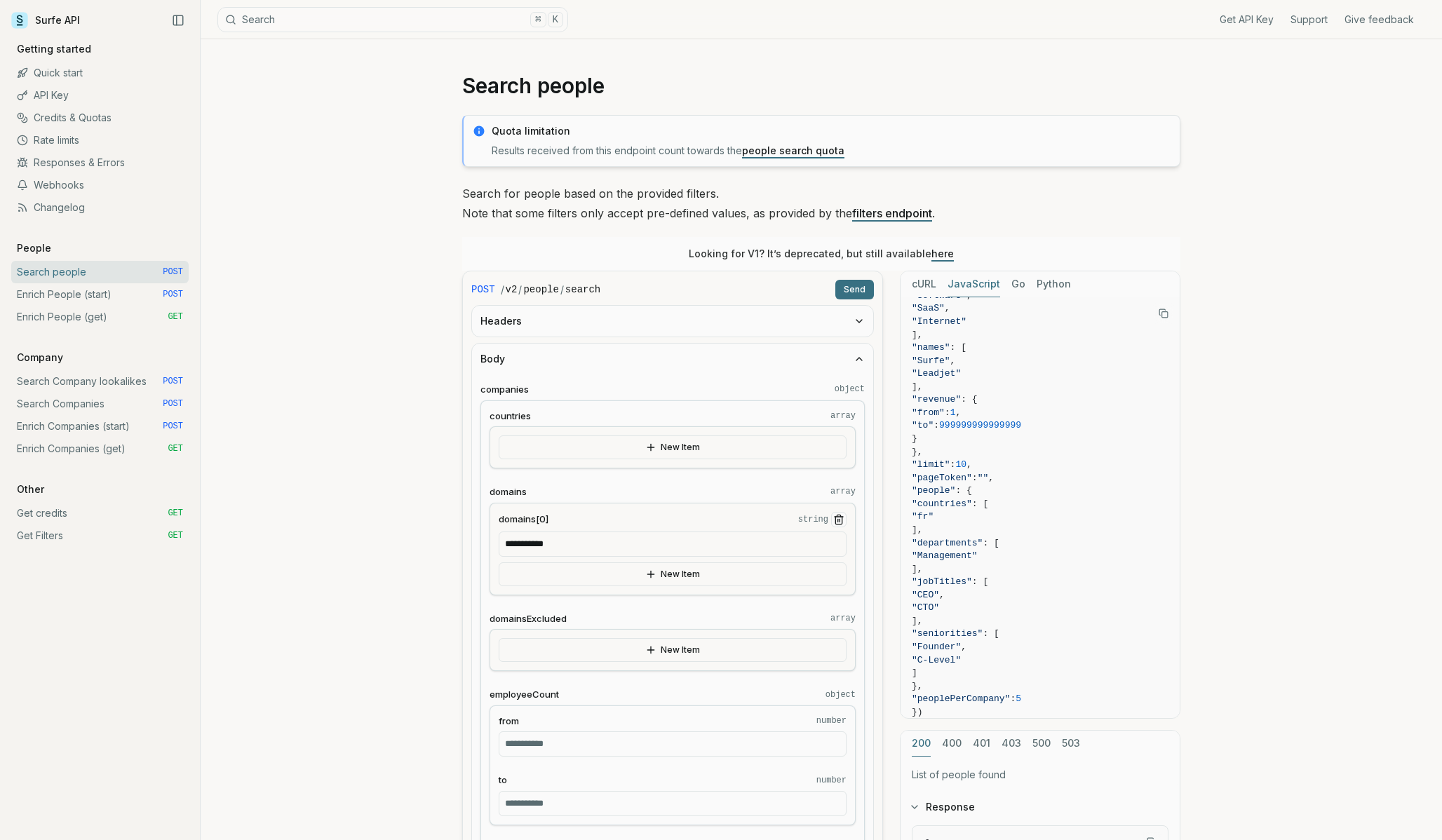
type input "***"
click at [855, 294] on button "Send" at bounding box center [854, 289] width 38 height 20
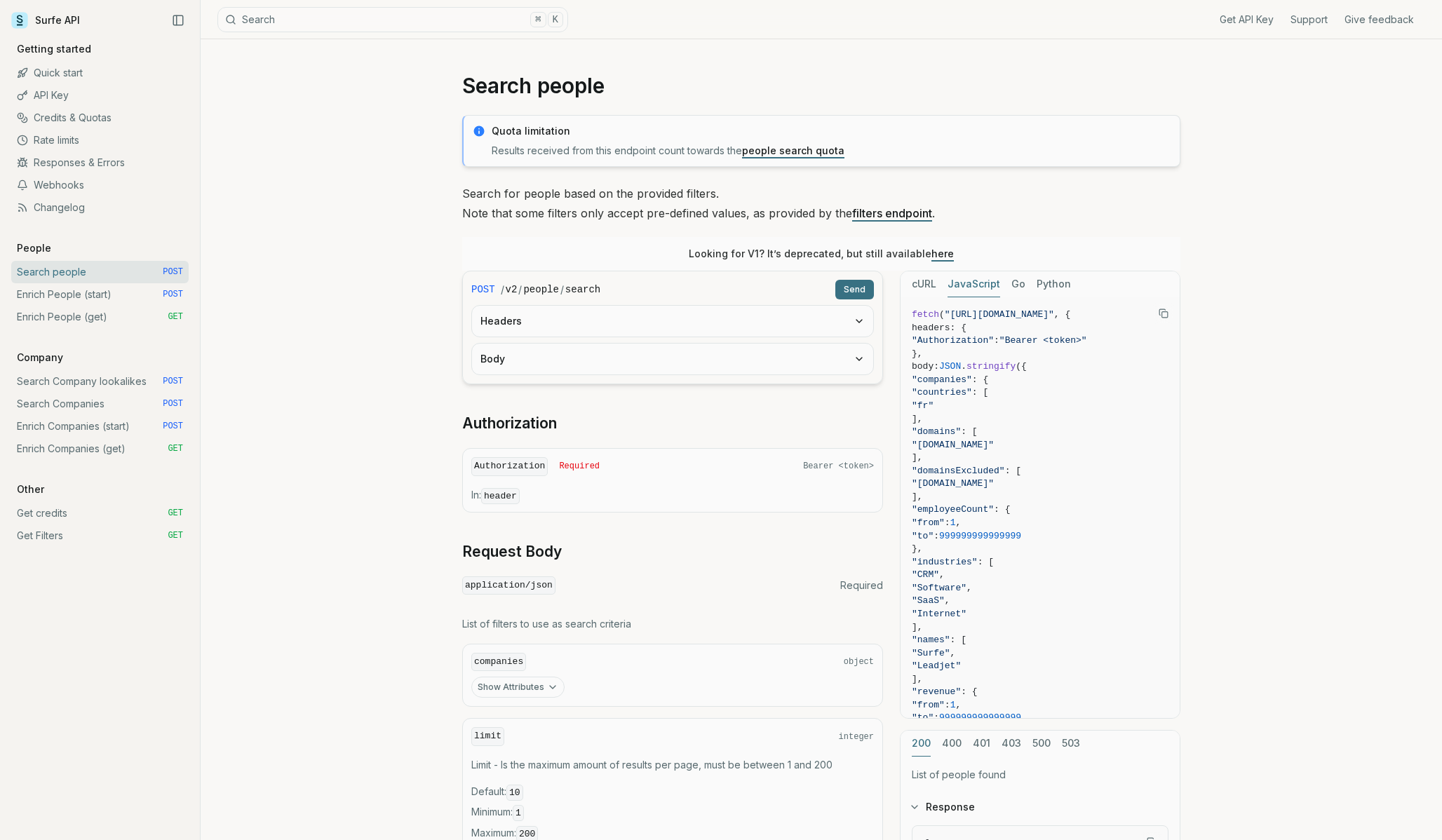
click at [62, 399] on link "Search Companies POST" at bounding box center [99, 403] width 178 height 22
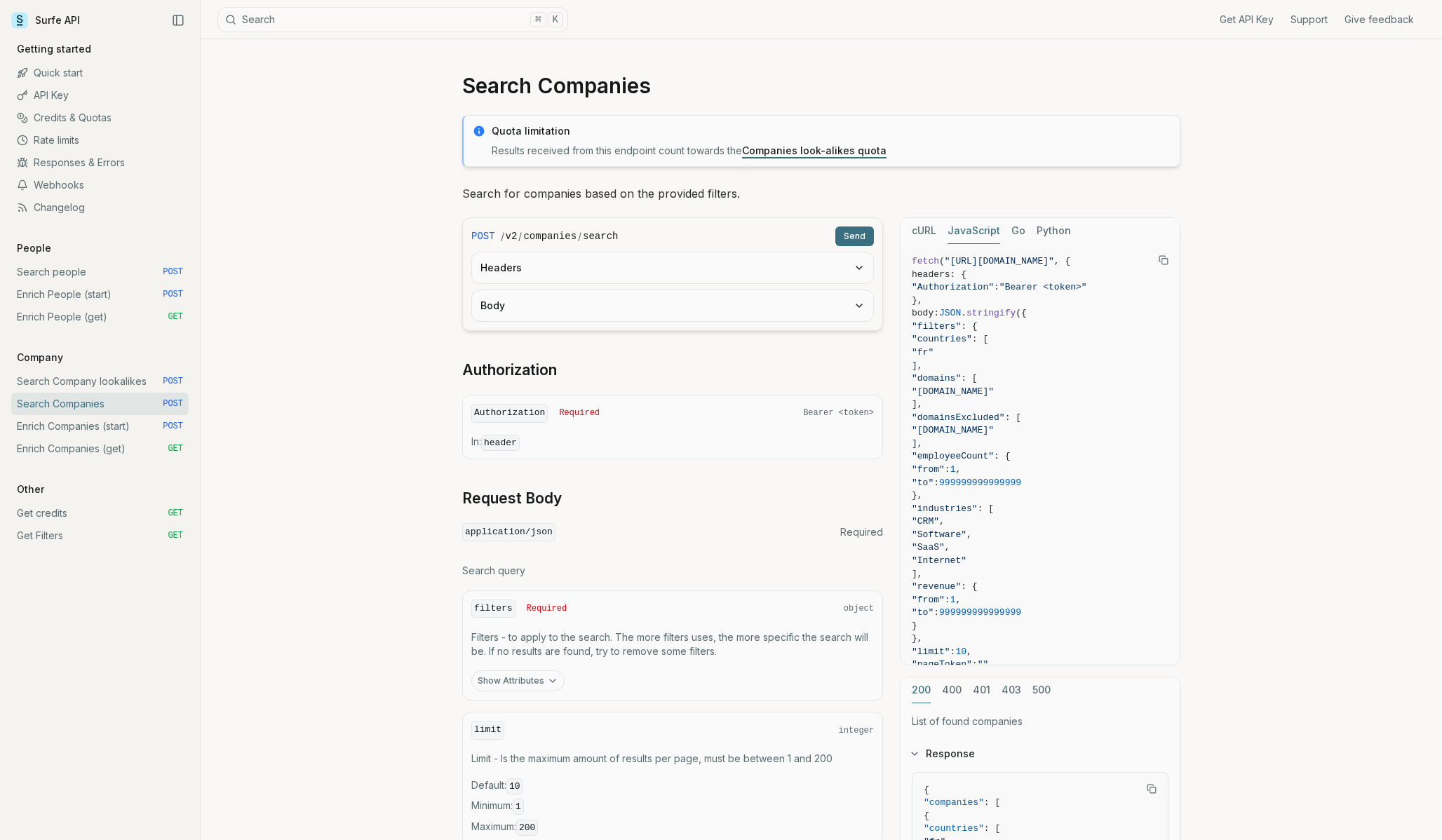
click at [564, 257] on button "Headers" at bounding box center [673, 268] width 401 height 31
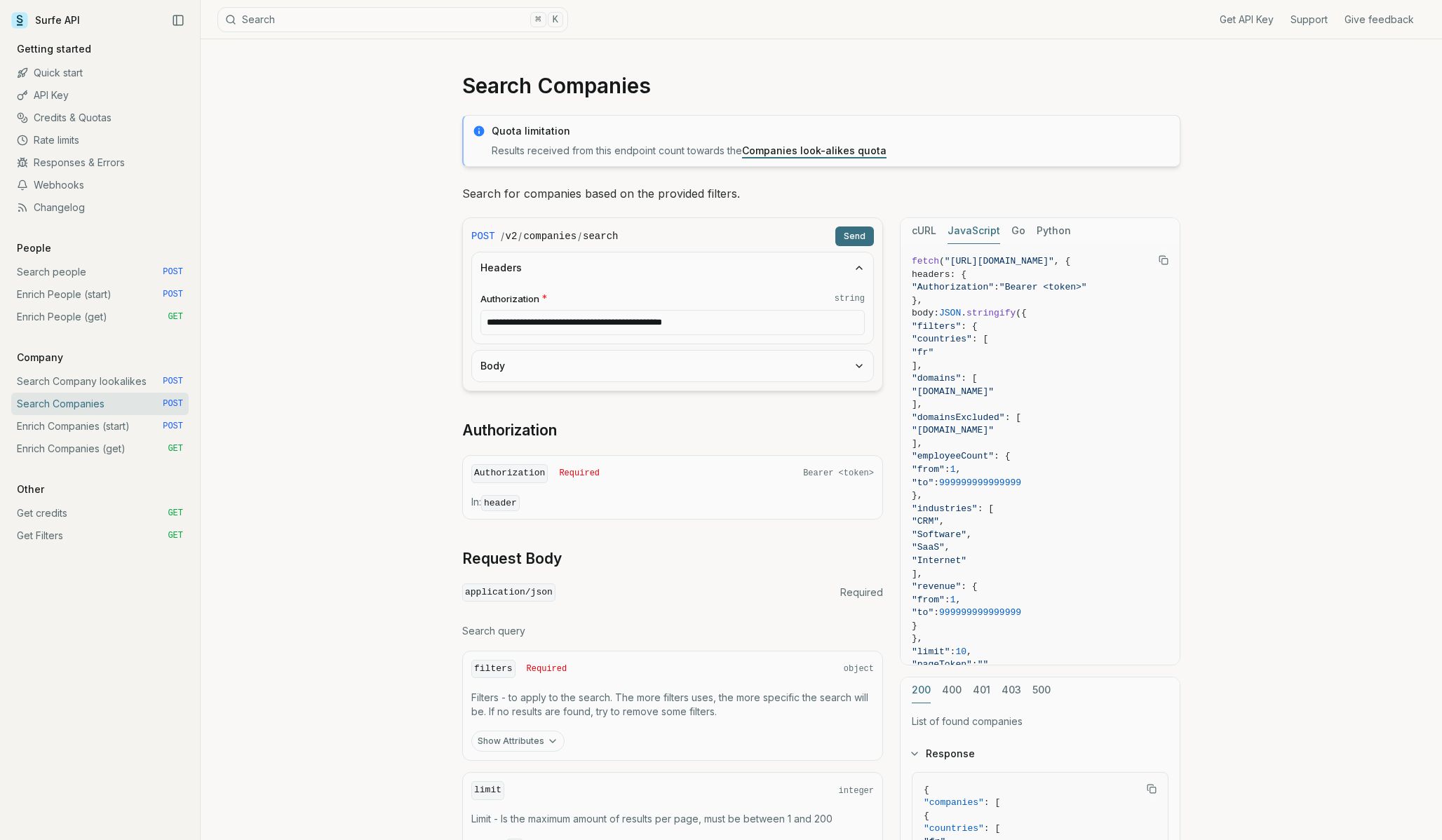
click at [553, 374] on button "Body" at bounding box center [673, 366] width 401 height 31
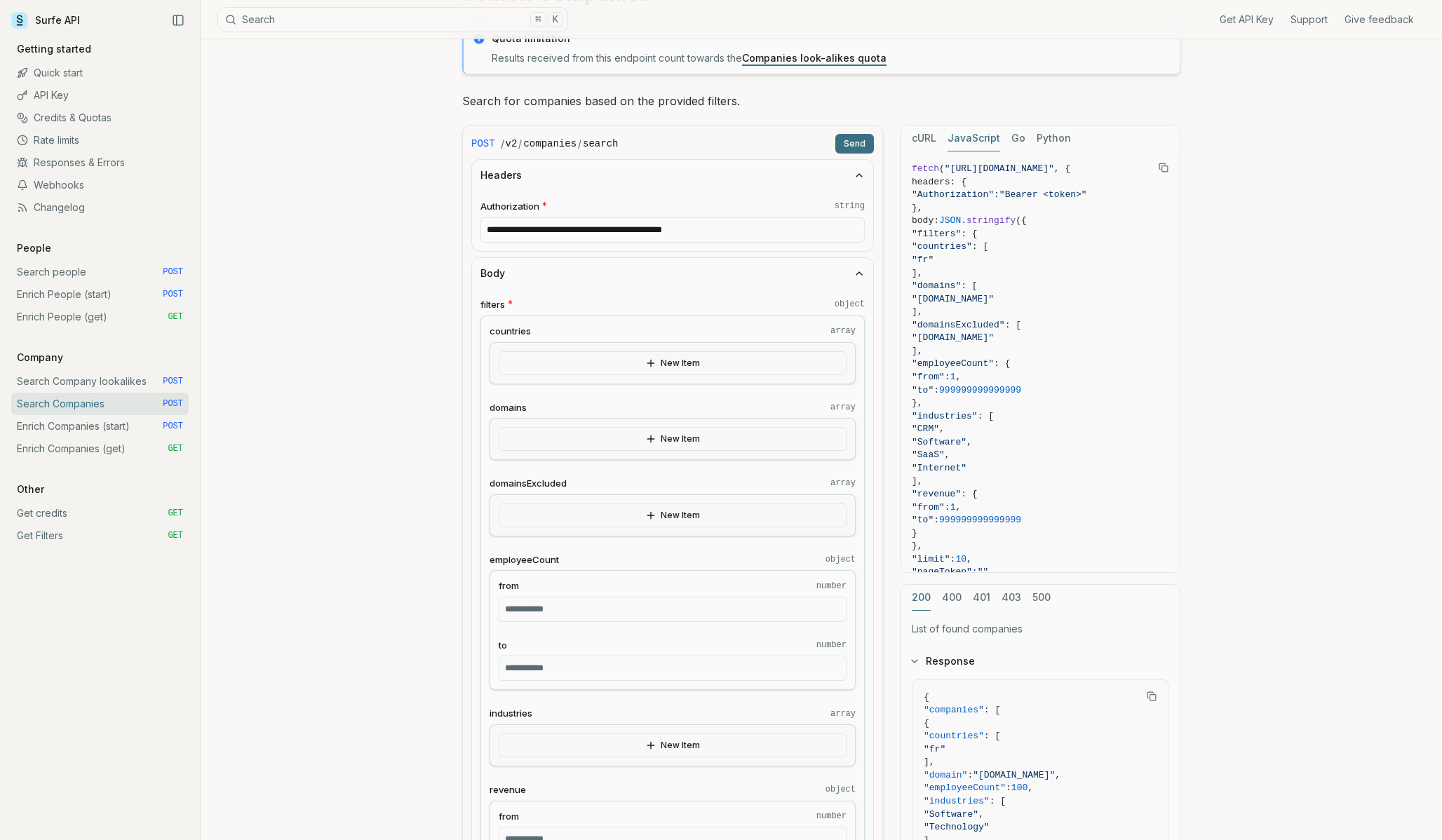
scroll to position [92, 0]
click at [649, 443] on icon "button" at bounding box center [650, 439] width 11 height 11
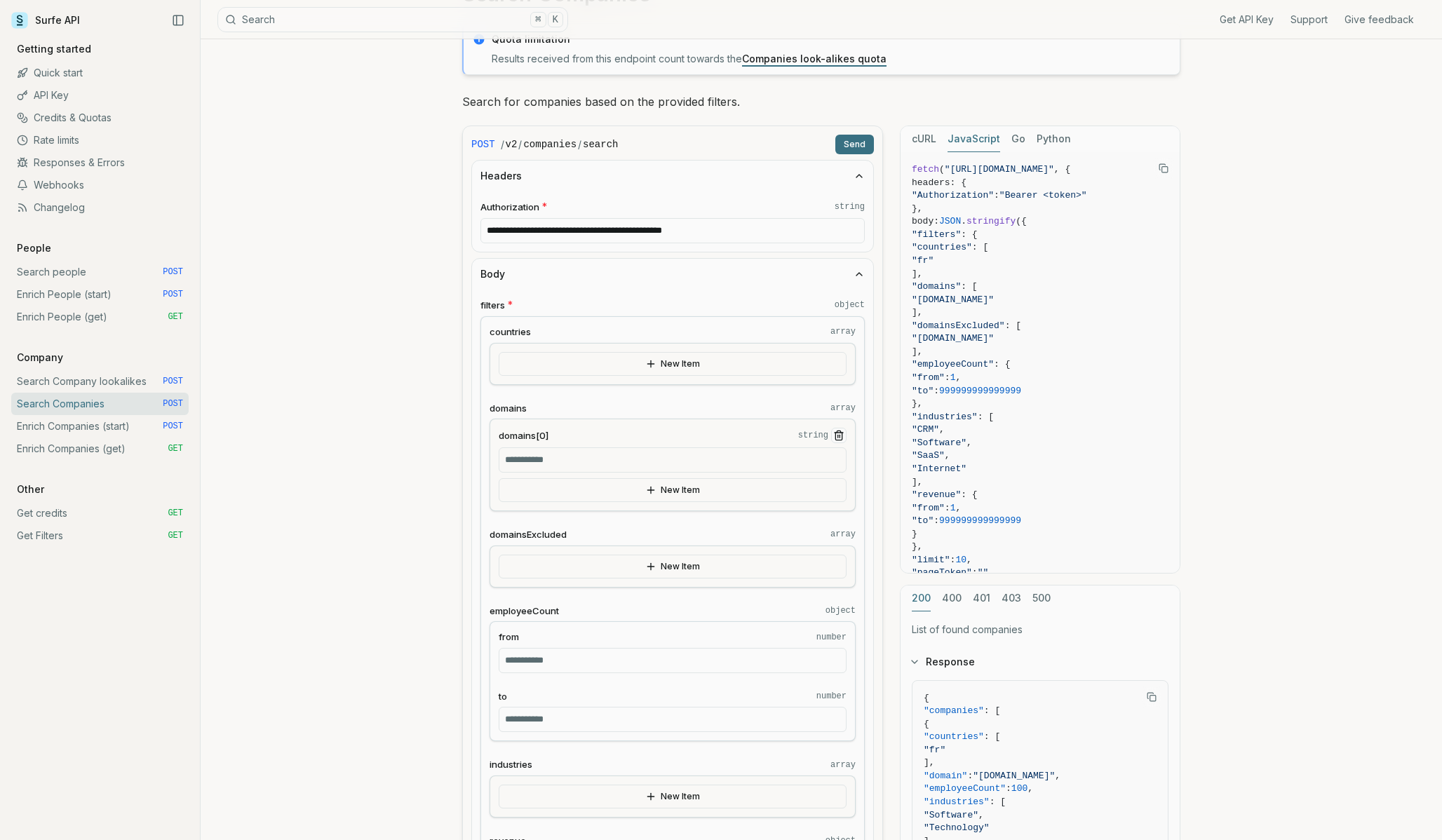
click at [558, 476] on div "domains[0] string New Item" at bounding box center [672, 465] width 366 height 93
click at [557, 461] on input "domains[0] string" at bounding box center [672, 460] width 348 height 25
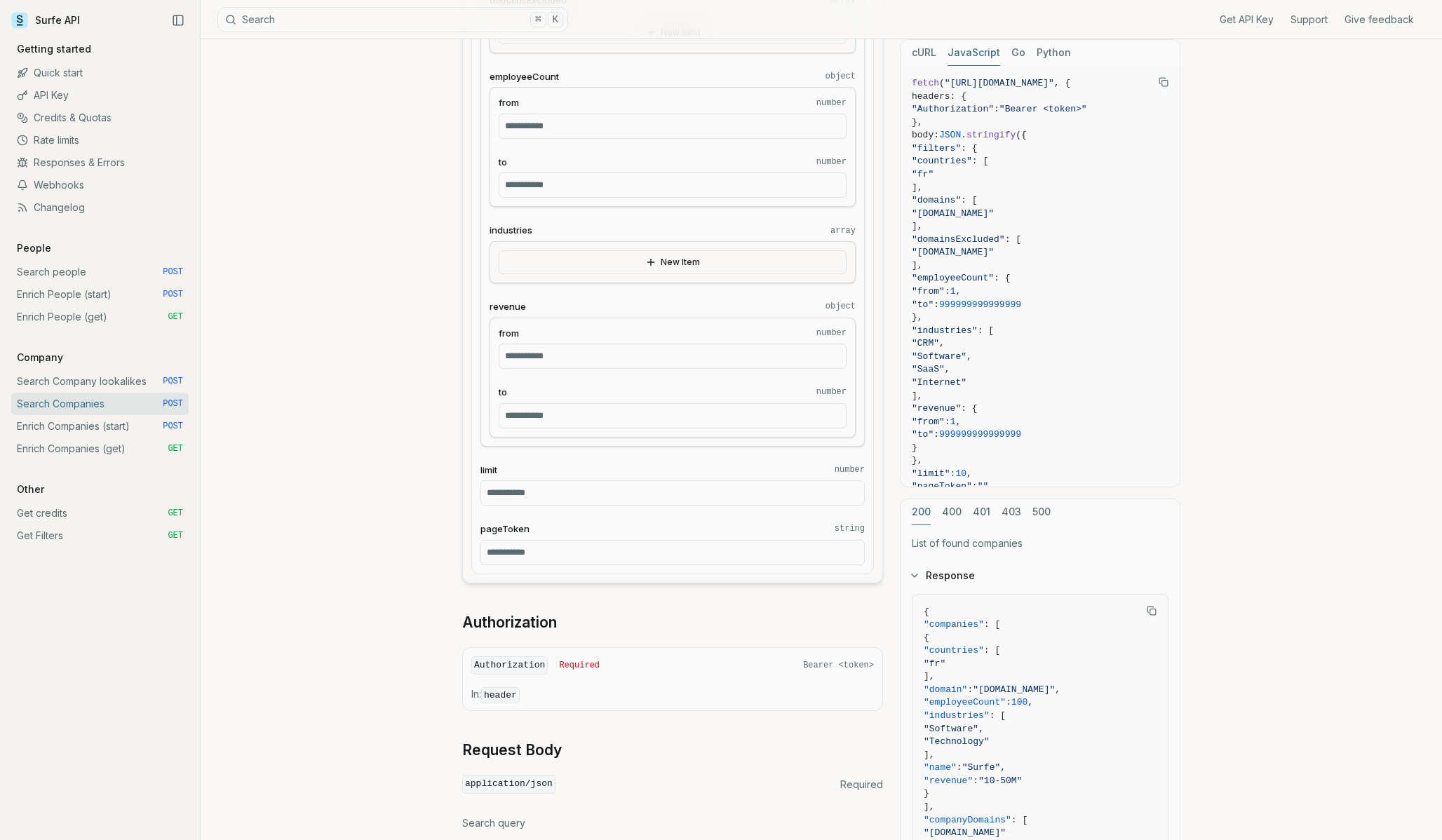
scroll to position [628, 0]
click at [118, 392] on link "Search Company lookalikes POST" at bounding box center [99, 381] width 178 height 22
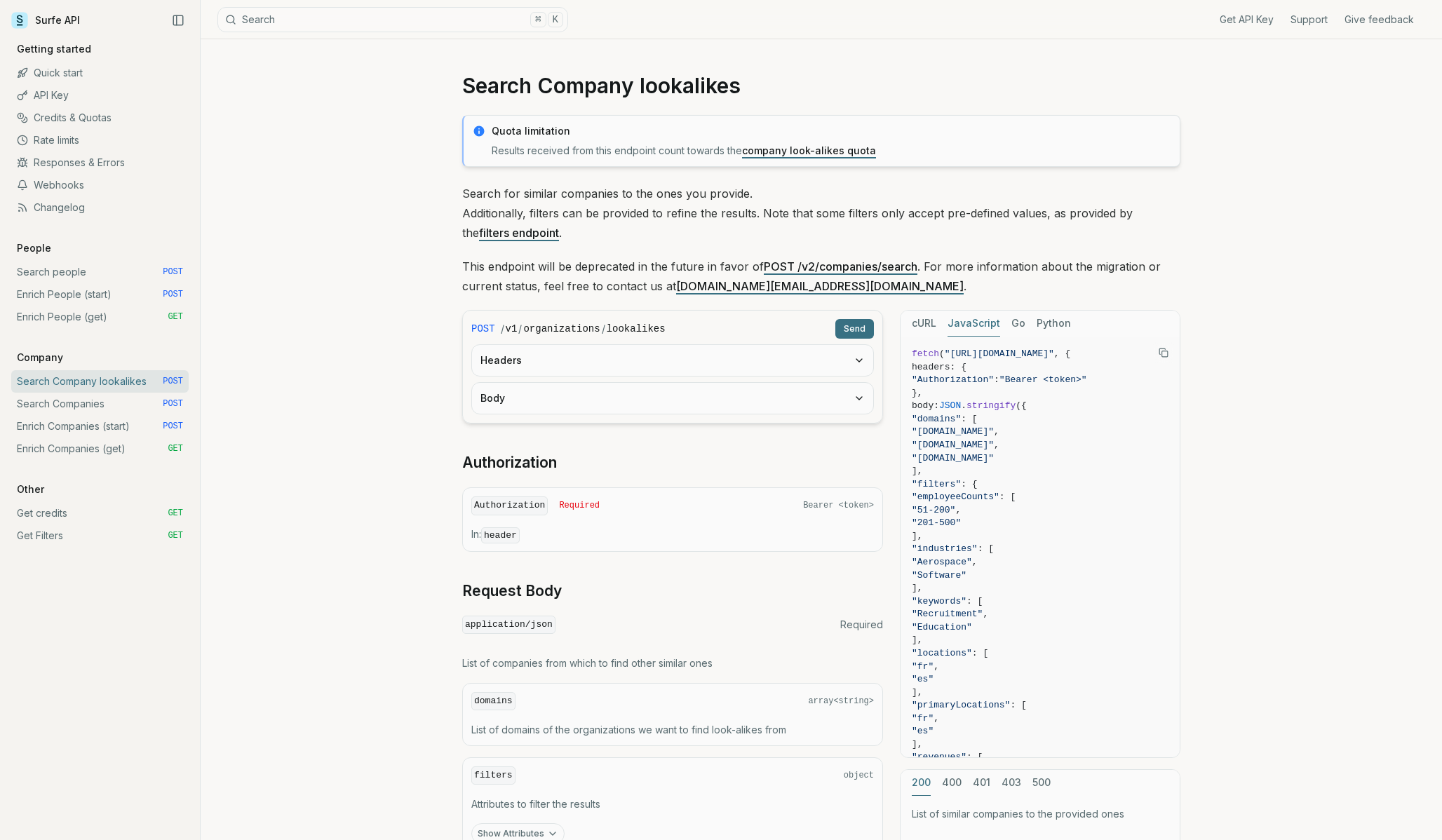
click at [848, 359] on button "Headers" at bounding box center [673, 360] width 401 height 31
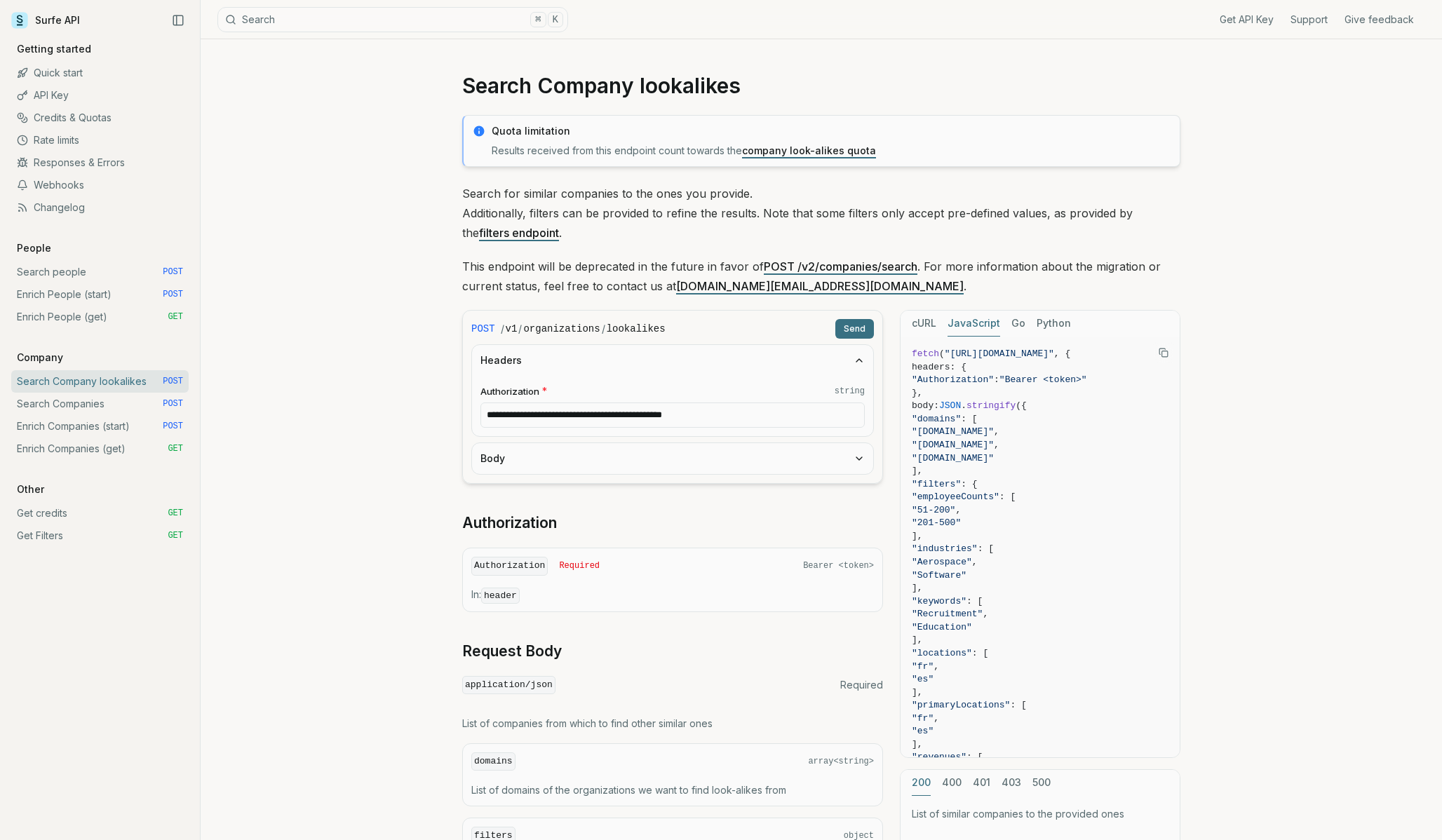
click at [848, 359] on button "Headers" at bounding box center [673, 360] width 401 height 31
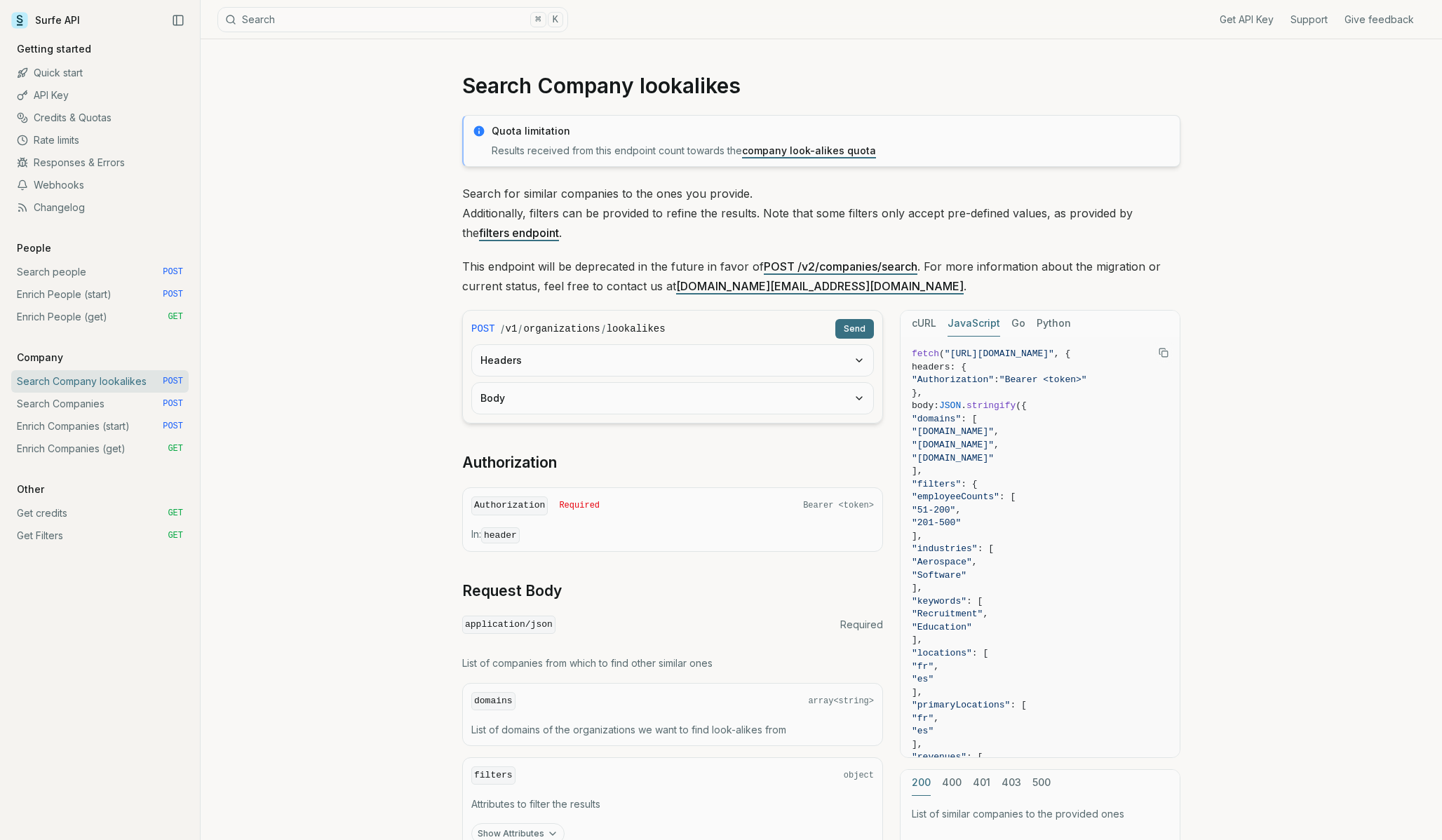
click at [854, 403] on icon "button" at bounding box center [859, 397] width 11 height 11
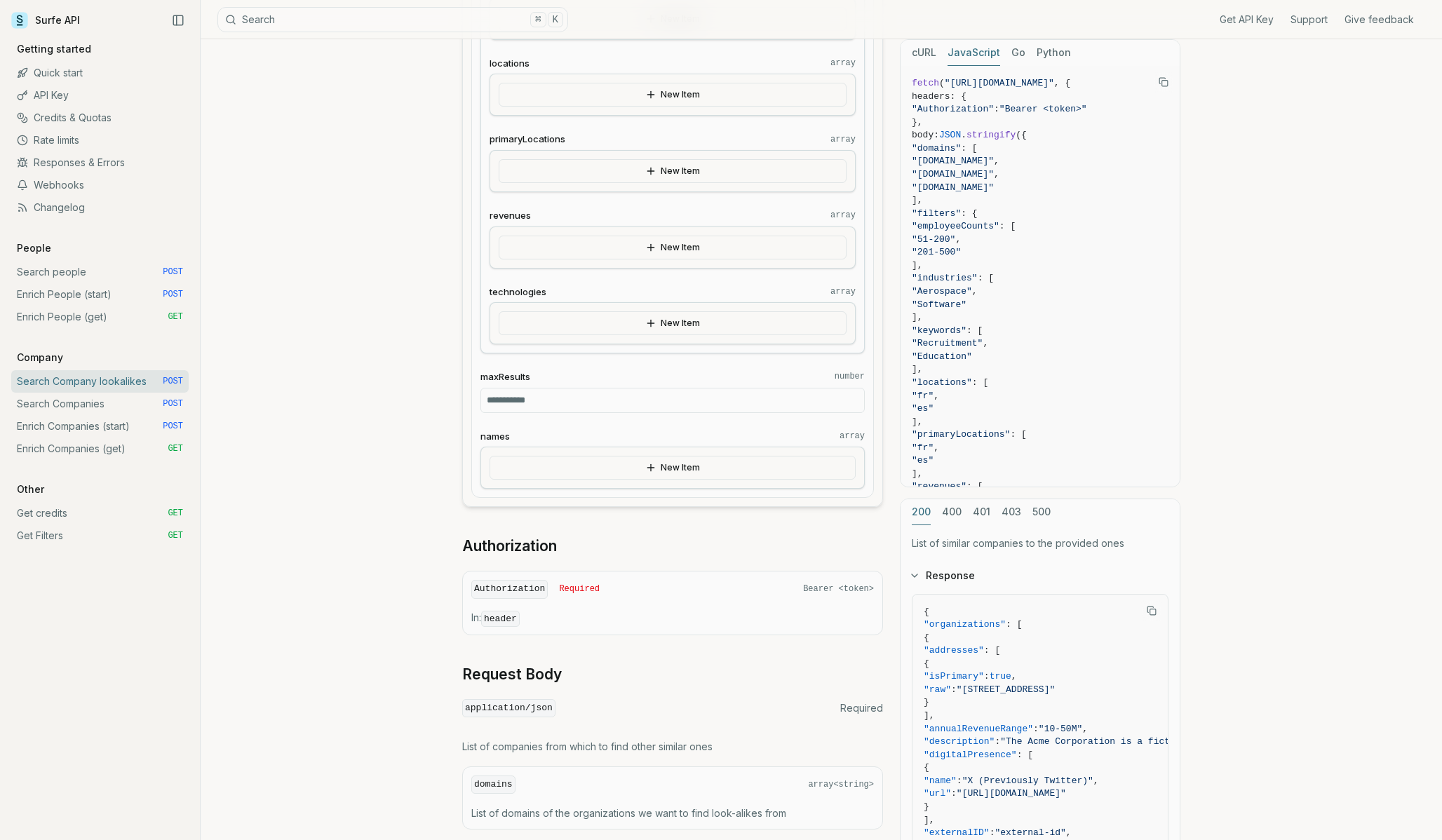
scroll to position [702, 0]
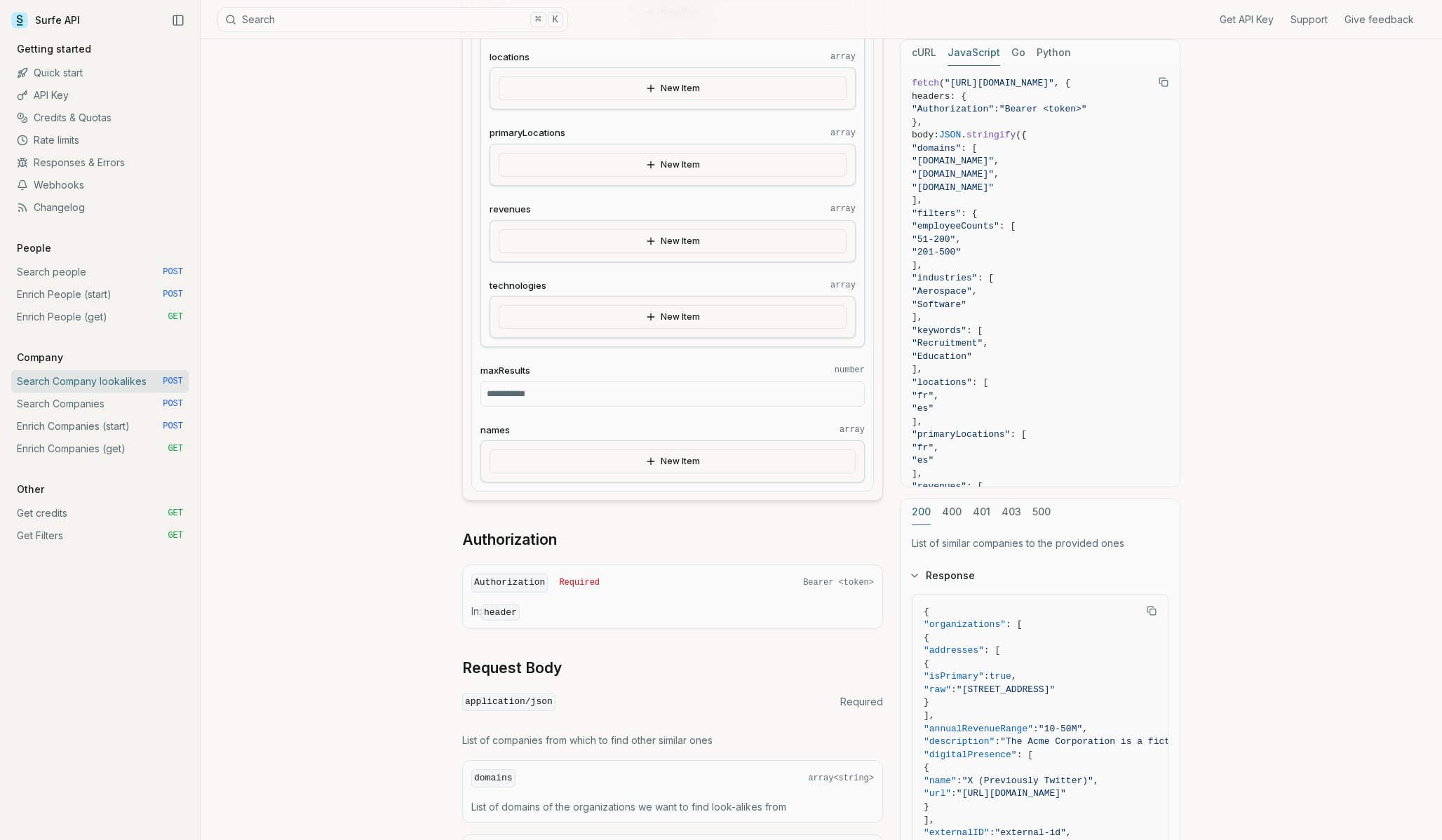
click at [664, 465] on button "New Item" at bounding box center [672, 461] width 366 height 24
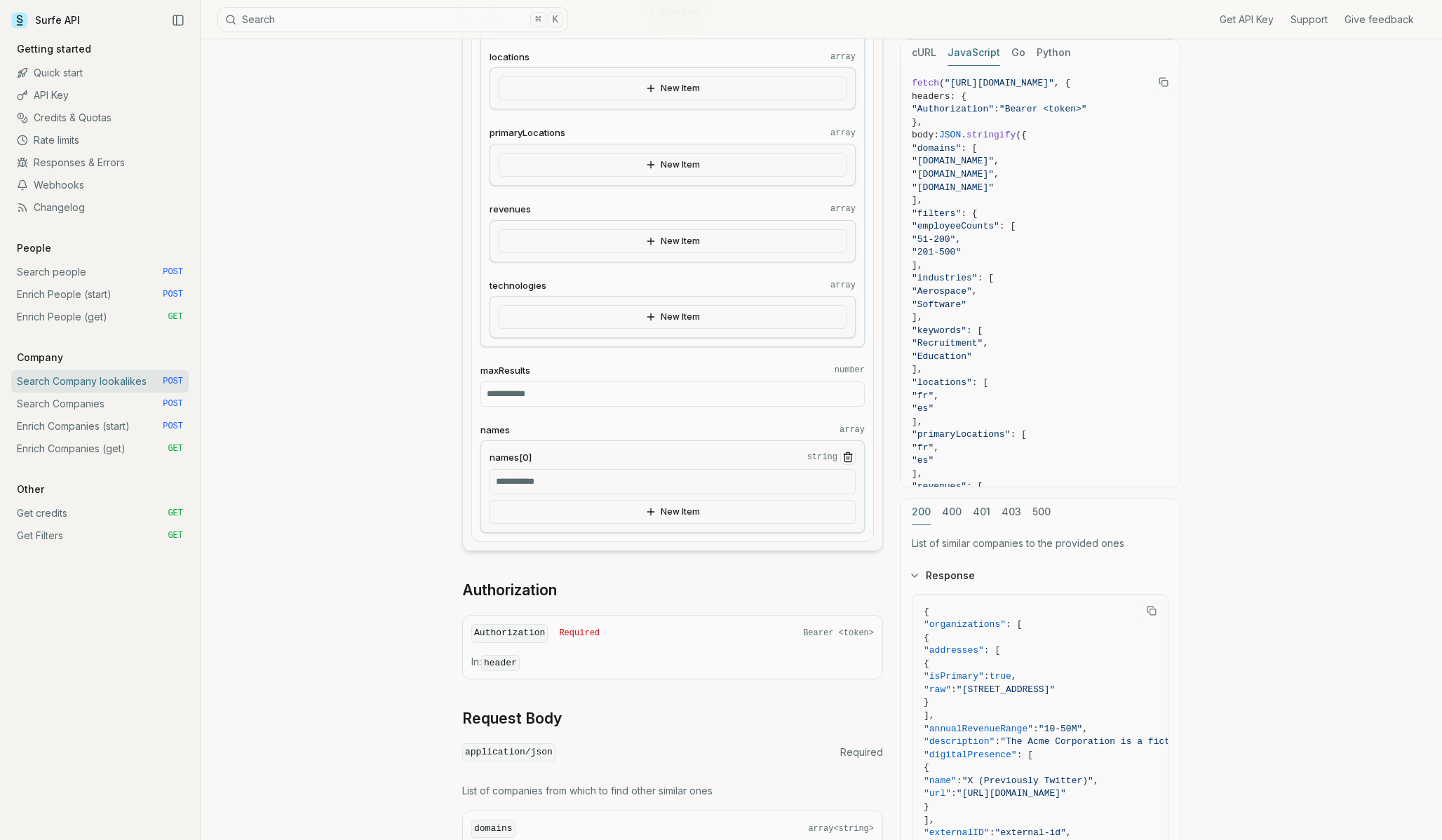
click at [605, 487] on input "names[0] string" at bounding box center [672, 482] width 366 height 25
paste input "**********"
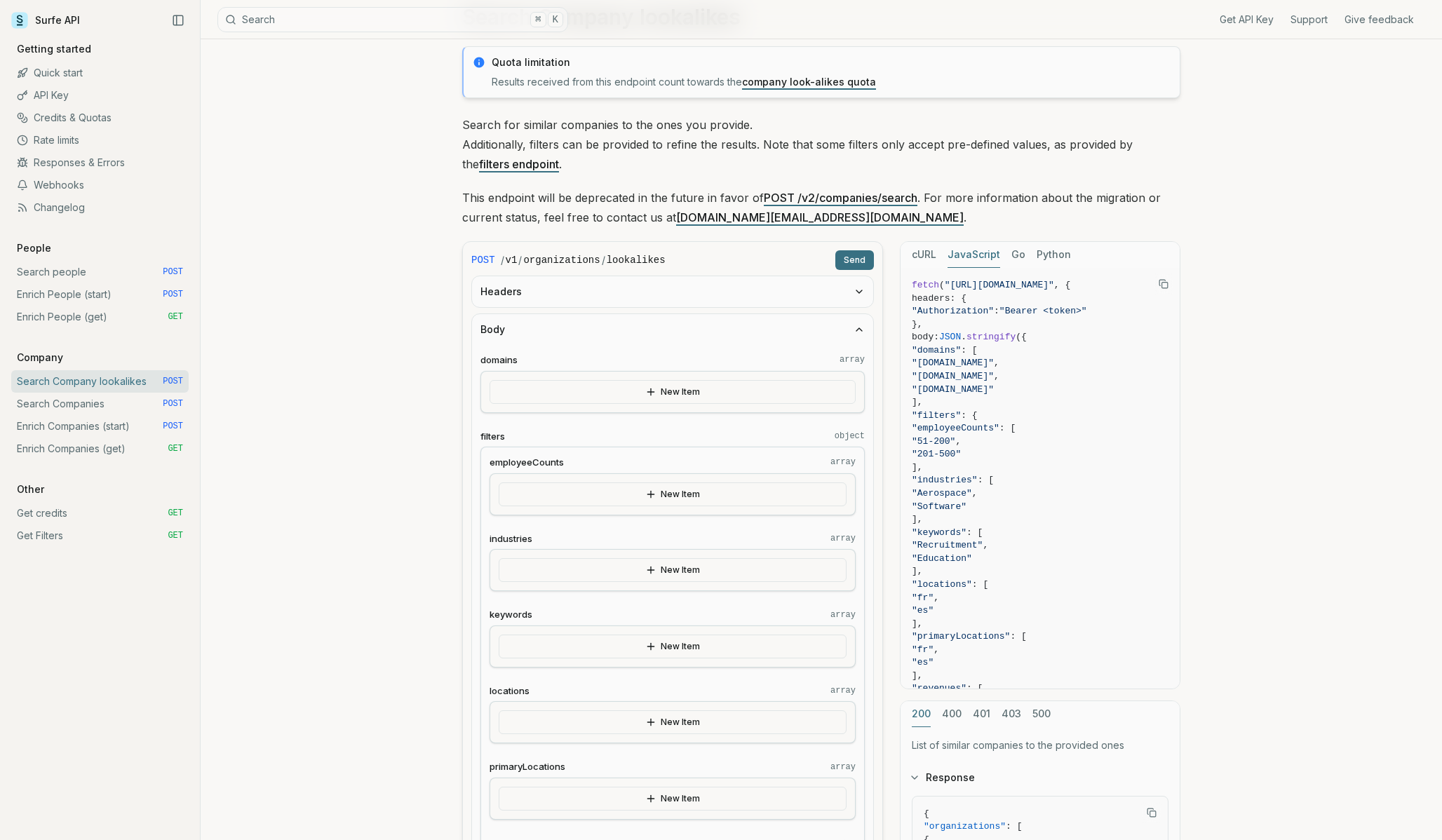
scroll to position [30, 0]
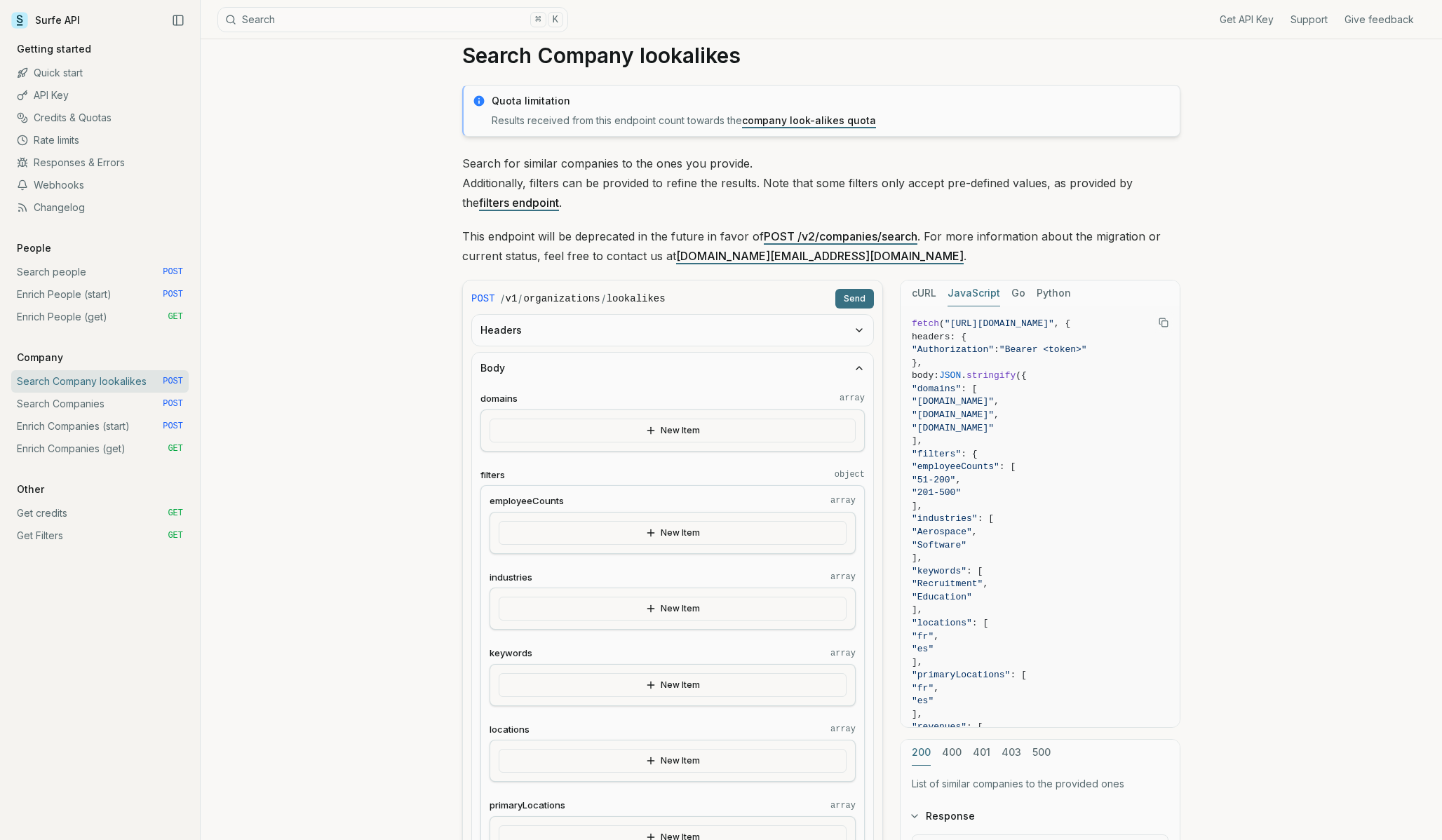
type input "**********"
click at [851, 290] on button "Send" at bounding box center [854, 298] width 38 height 20
click at [852, 319] on button "Headers" at bounding box center [673, 330] width 401 height 31
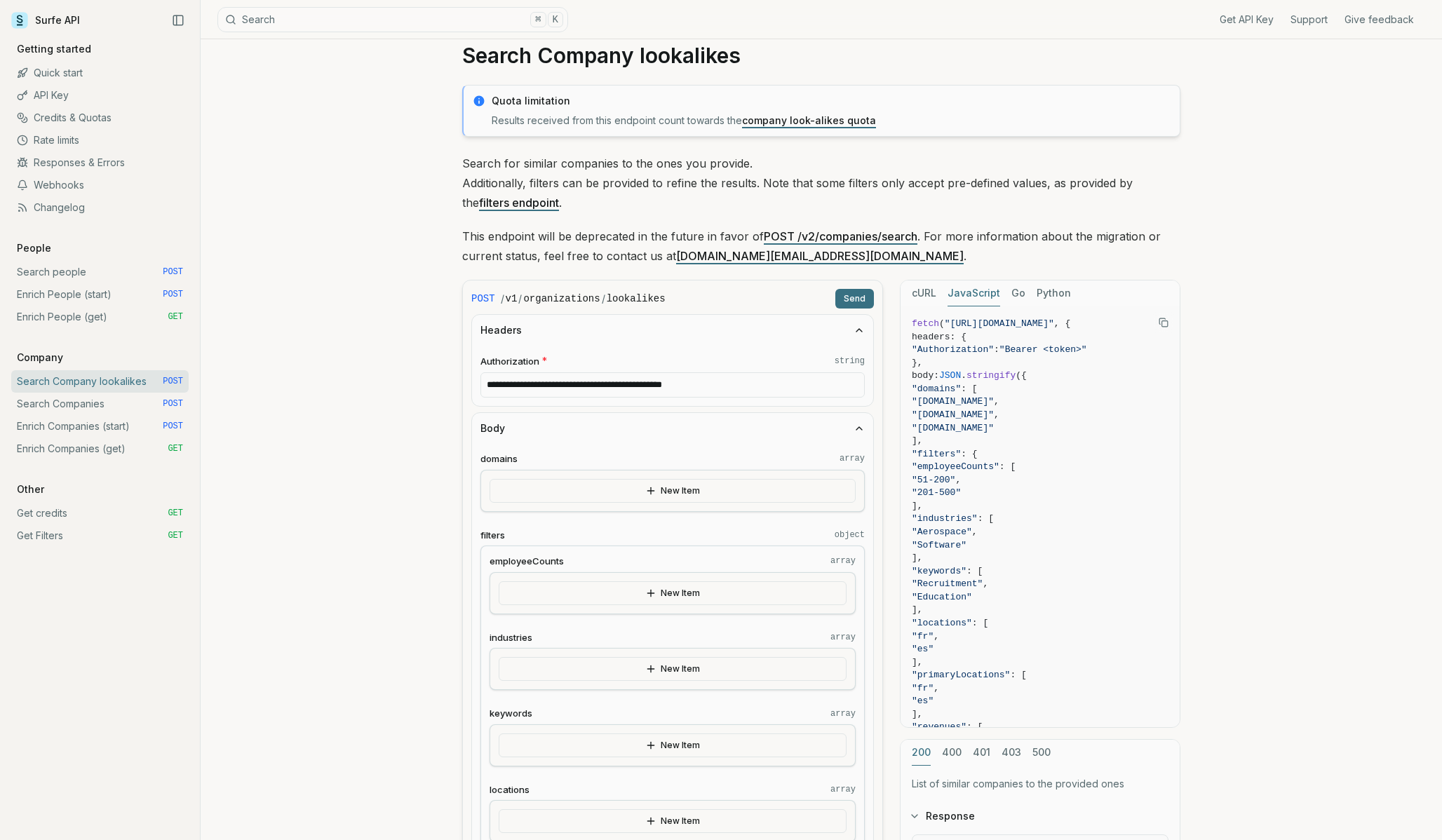
click at [852, 331] on button "Headers" at bounding box center [673, 330] width 401 height 31
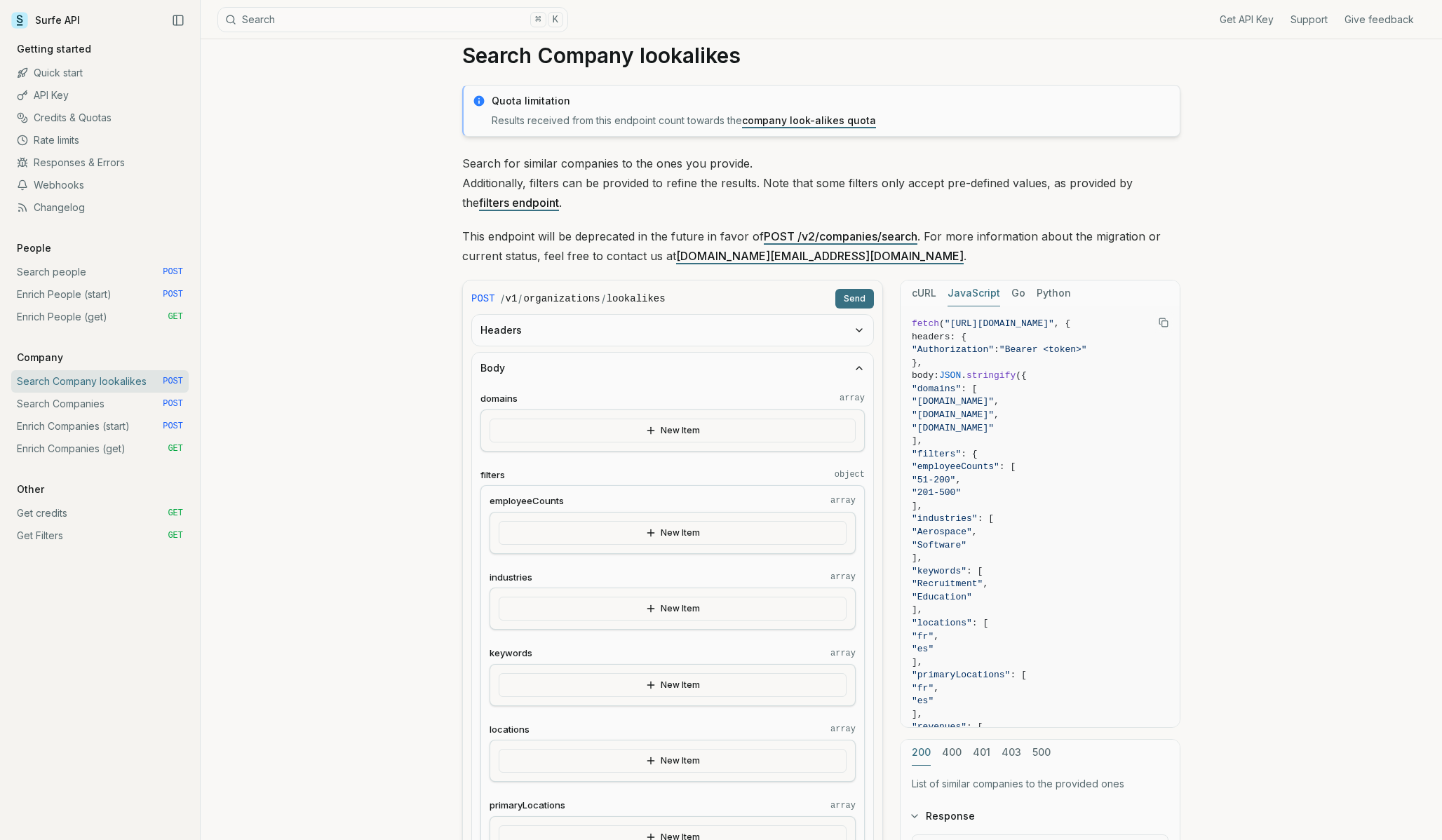
click at [852, 358] on button "Body" at bounding box center [673, 368] width 401 height 31
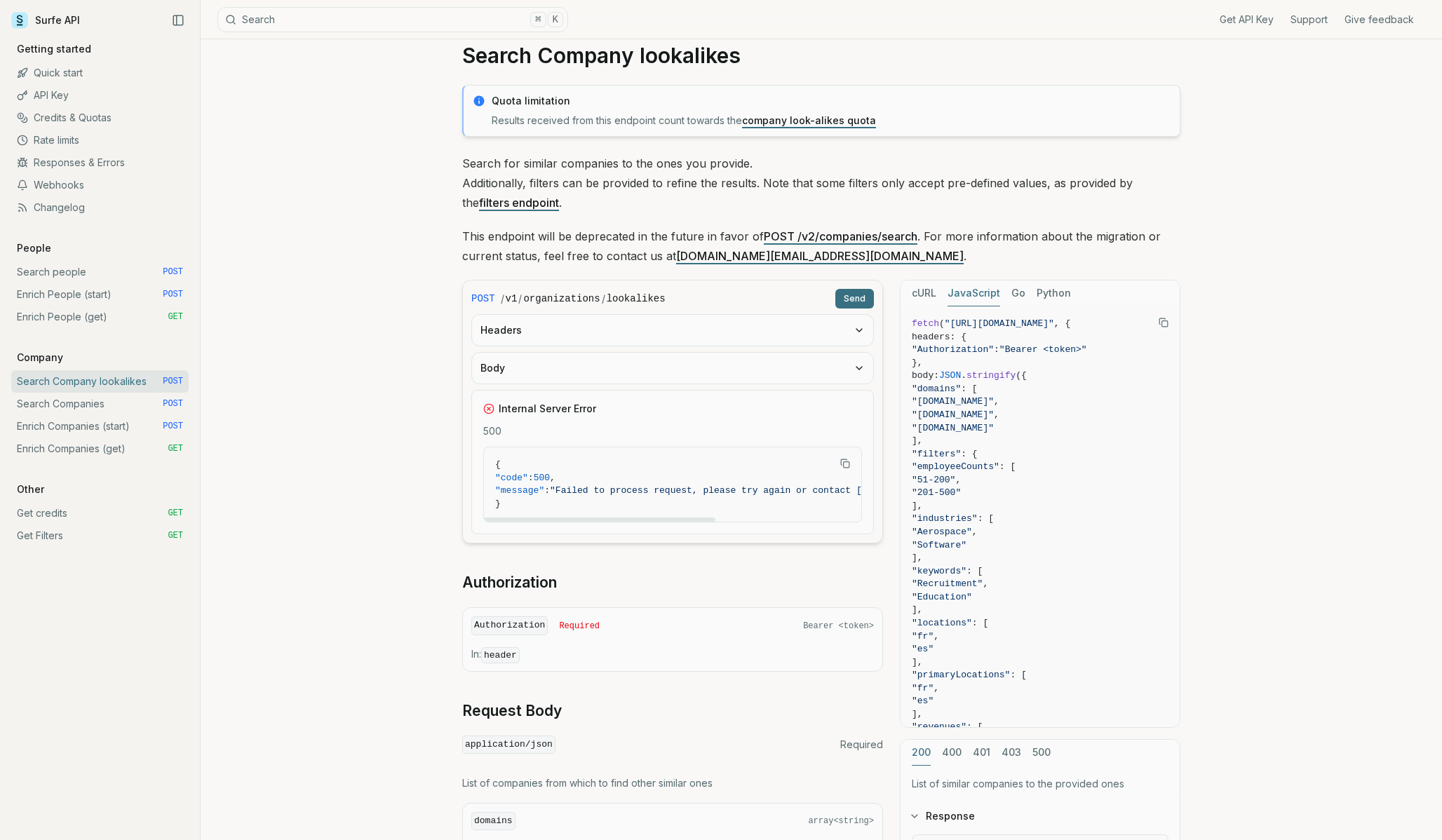
drag, startPoint x: 668, startPoint y: 516, endPoint x: 708, endPoint y: 516, distance: 40.0
click at [708, 516] on pre "{ "code" : 500 , "message" : "Failed to process request, please try again or co…" at bounding box center [837, 484] width 706 height 74
drag, startPoint x: 692, startPoint y: 519, endPoint x: 868, endPoint y: 516, distance: 176.0
click at [862, 517] on div at bounding box center [745, 519] width 231 height 4
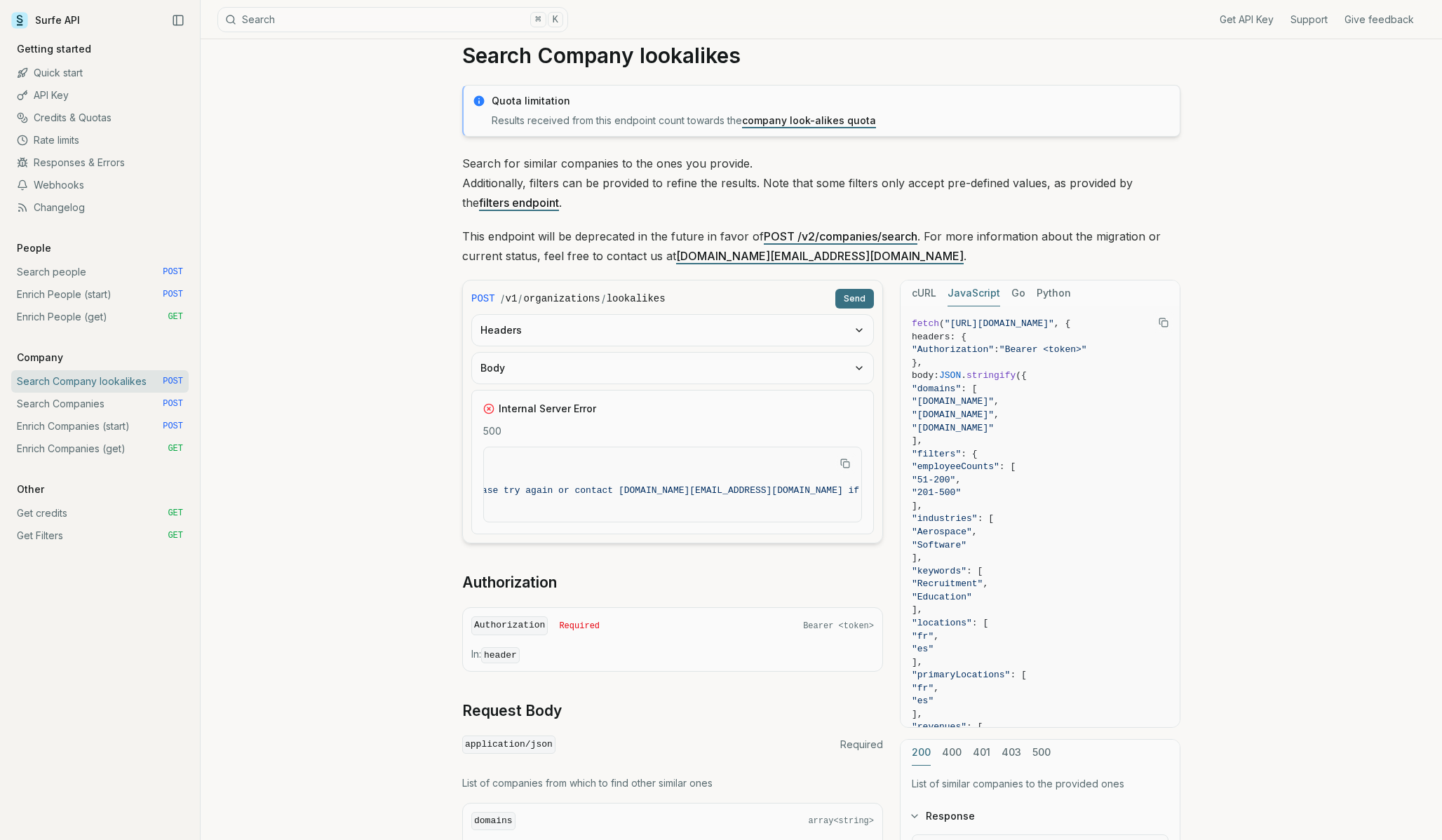
click at [754, 365] on button "Body" at bounding box center [673, 368] width 401 height 31
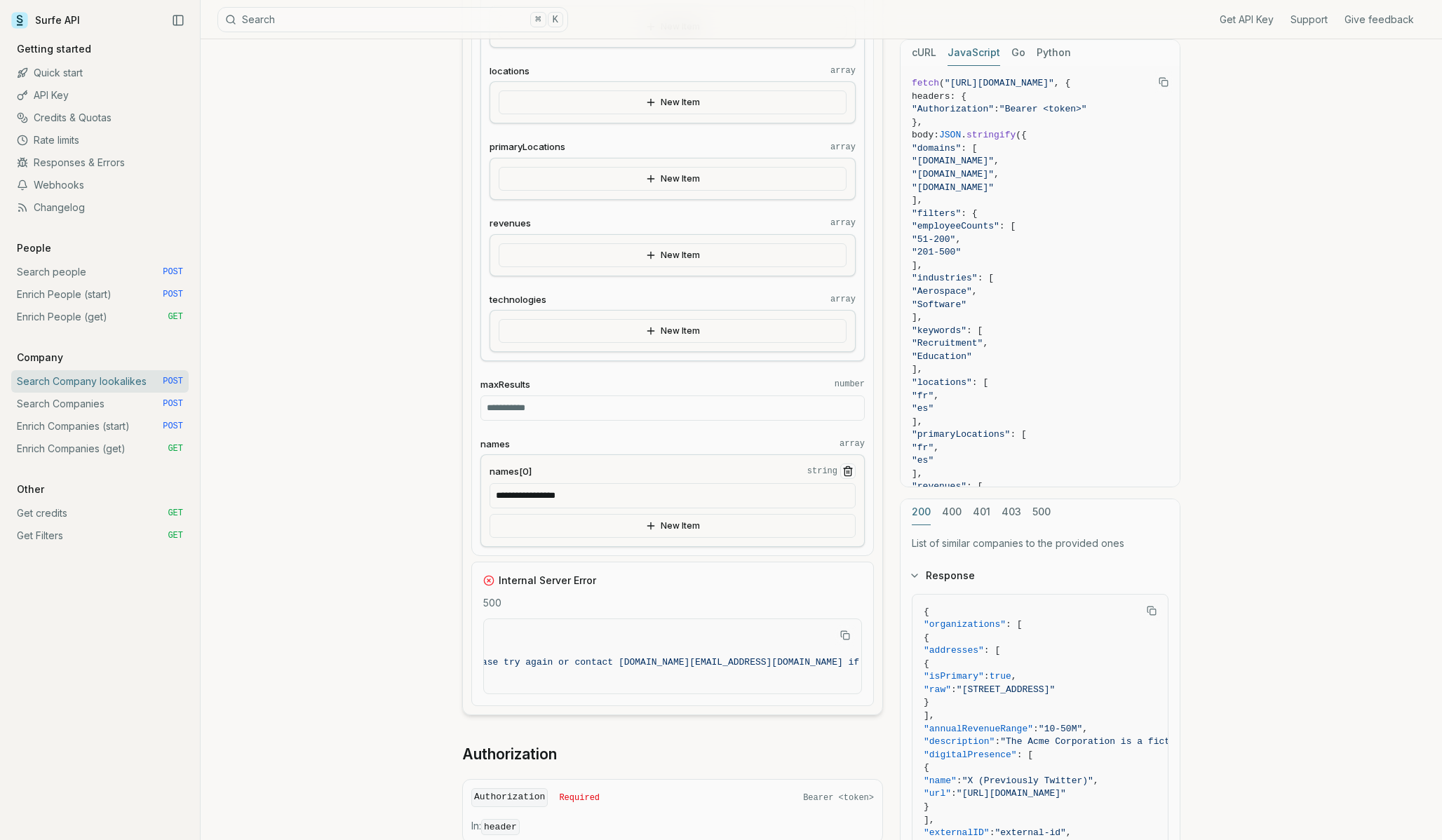
scroll to position [693, 0]
click at [592, 490] on input "**********" at bounding box center [672, 492] width 366 height 25
drag, startPoint x: 540, startPoint y: 486, endPoint x: 617, endPoint y: 486, distance: 77.0
click at [617, 486] on input "**********" at bounding box center [672, 492] width 366 height 25
drag, startPoint x: 540, startPoint y: 492, endPoint x: 715, endPoint y: 493, distance: 175.0
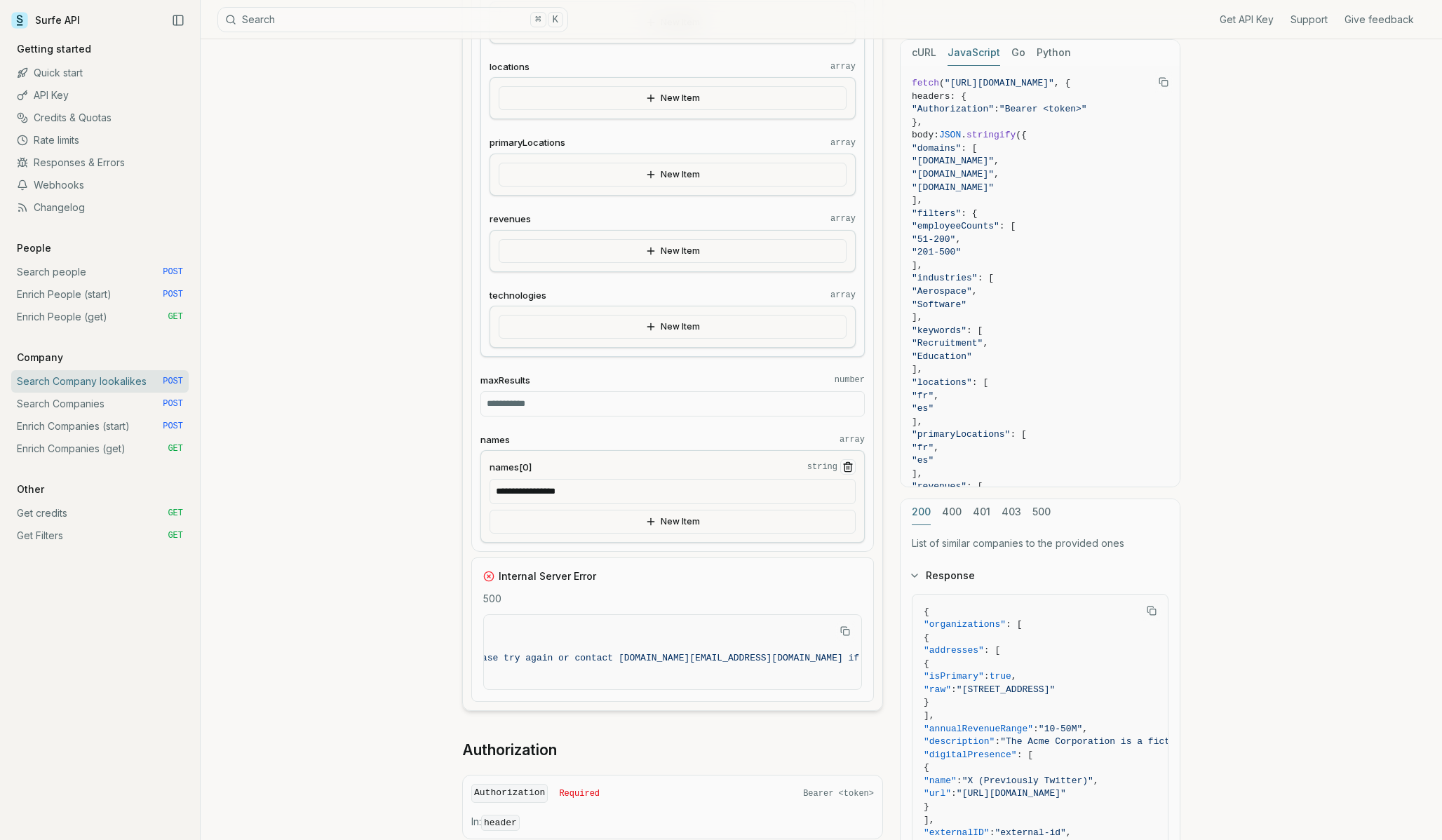
click at [715, 493] on input "**********" at bounding box center [672, 492] width 366 height 25
type input "*******"
click at [646, 435] on label "names array" at bounding box center [672, 440] width 384 height 14
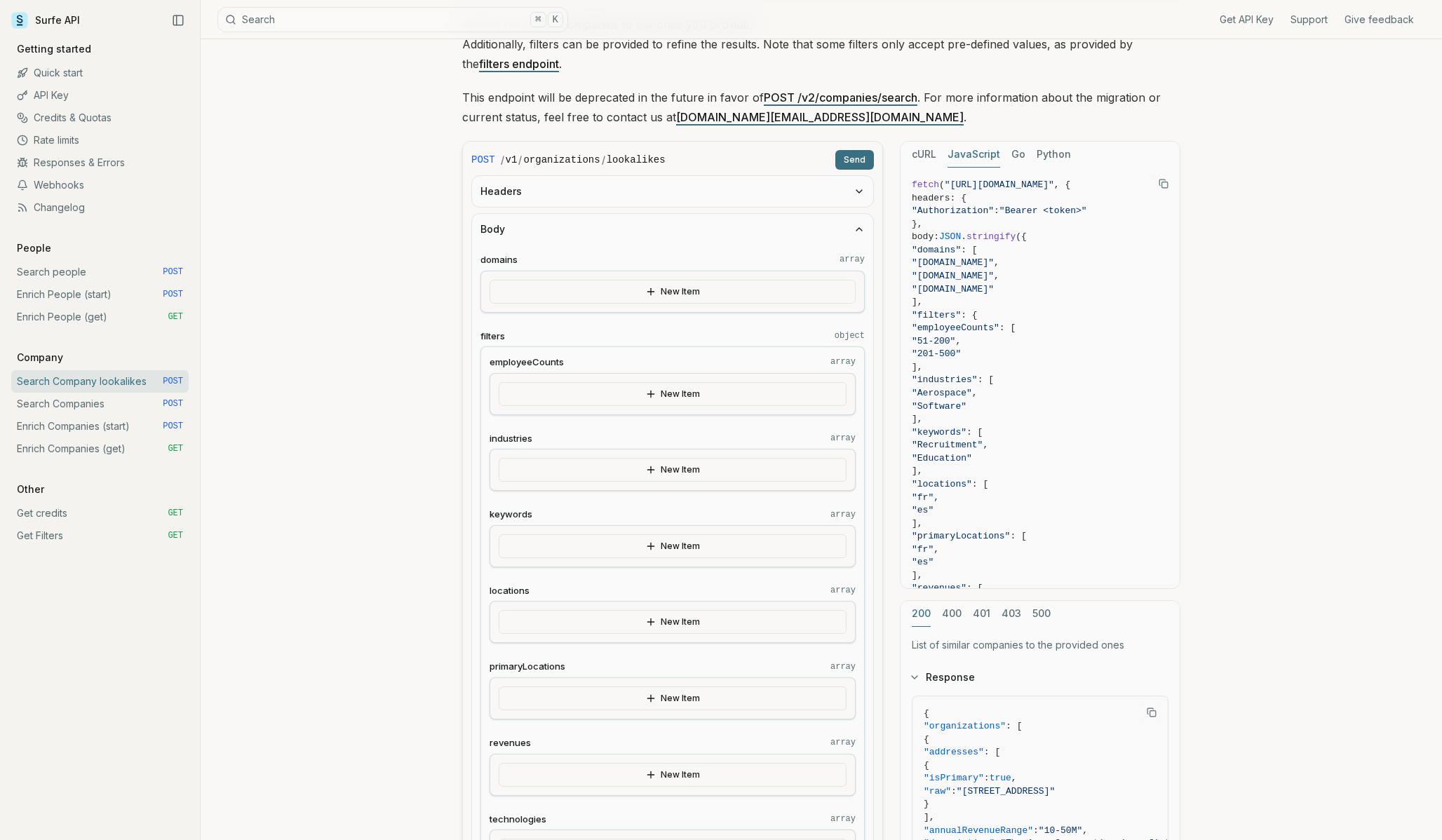
scroll to position [164, 0]
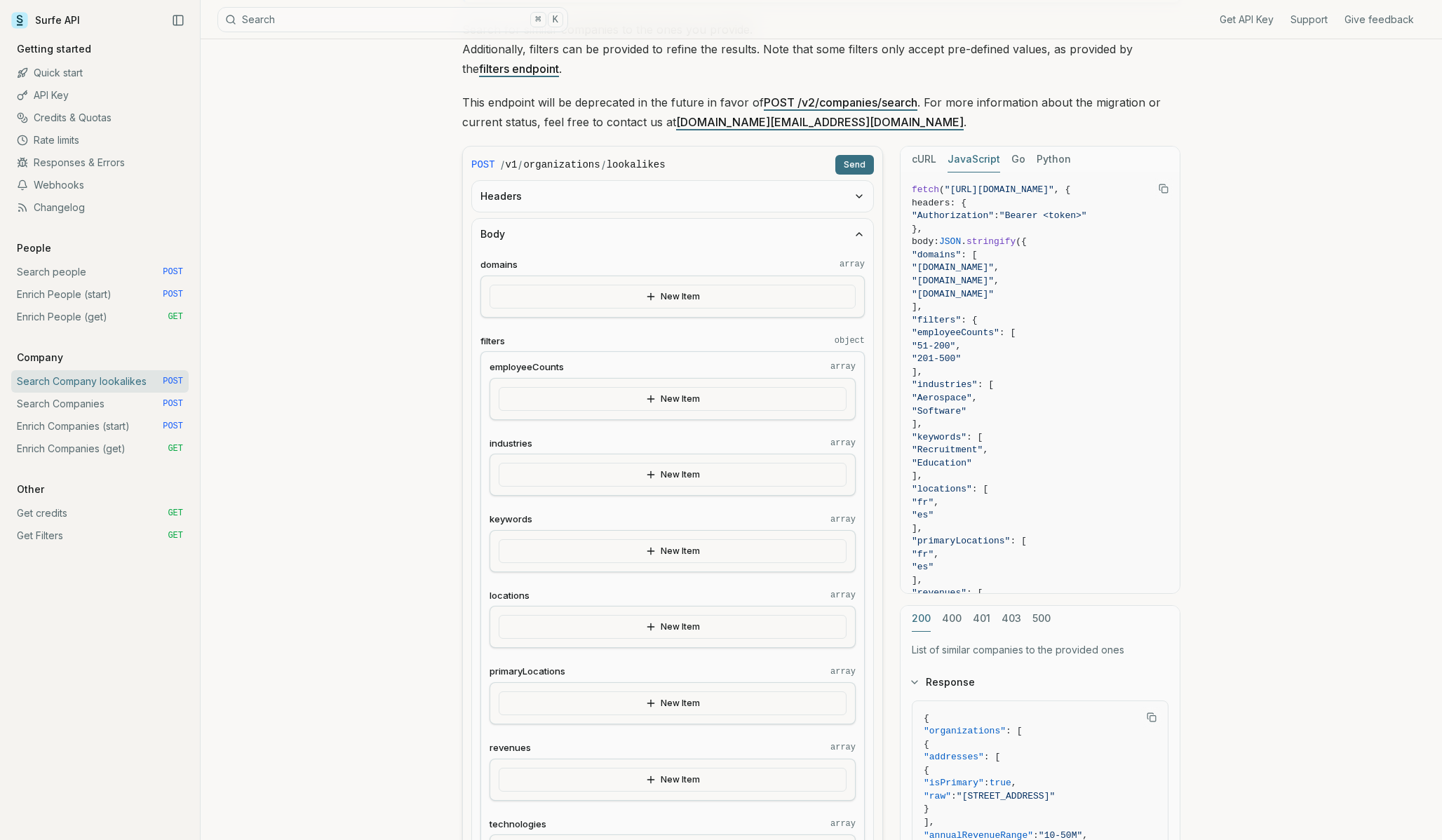
click at [847, 164] on button "Send" at bounding box center [854, 164] width 38 height 20
click at [858, 231] on icon "button" at bounding box center [859, 234] width 11 height 11
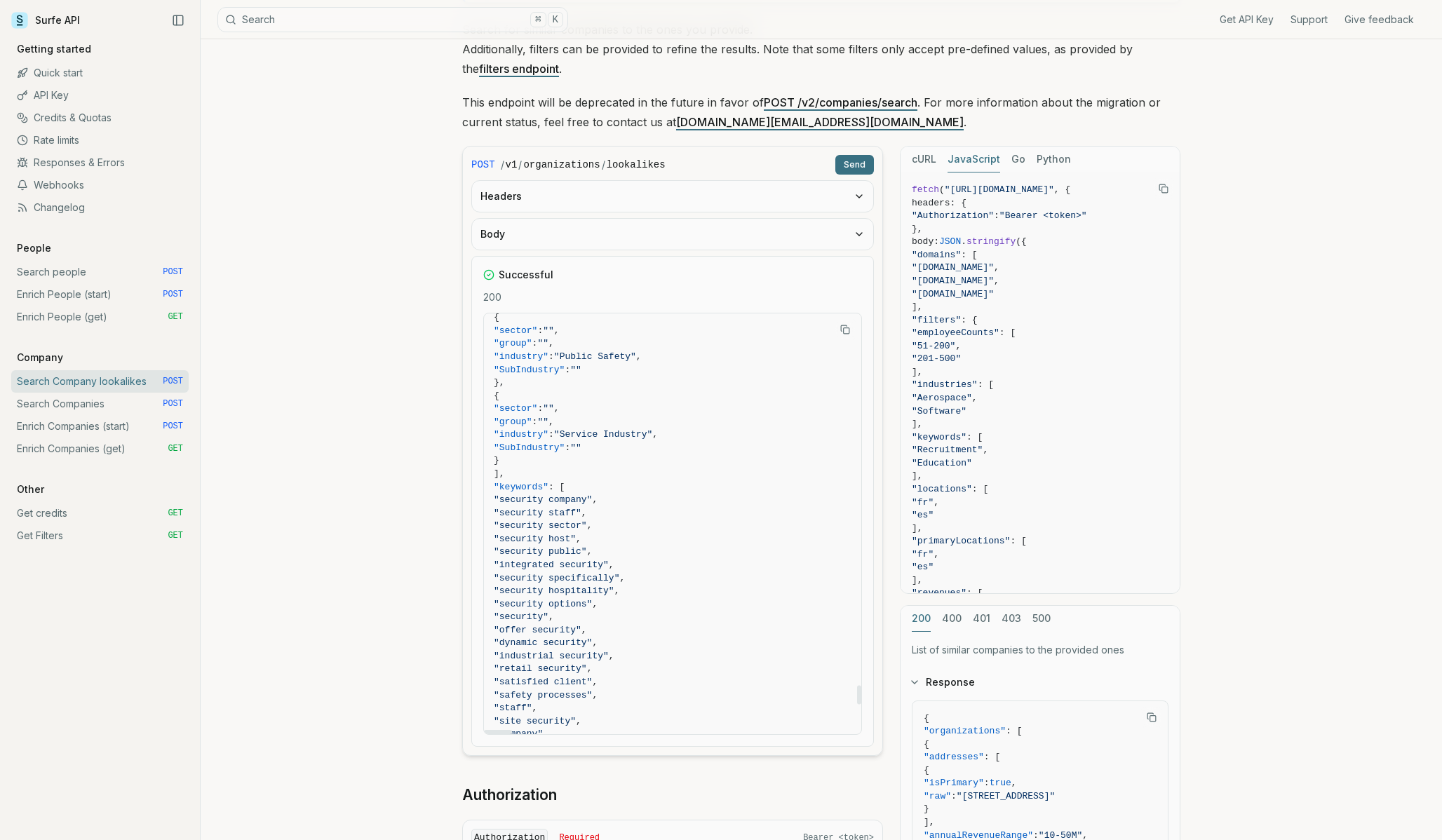
scroll to position [8194, 2]
click at [653, 197] on button "Headers" at bounding box center [673, 196] width 401 height 31
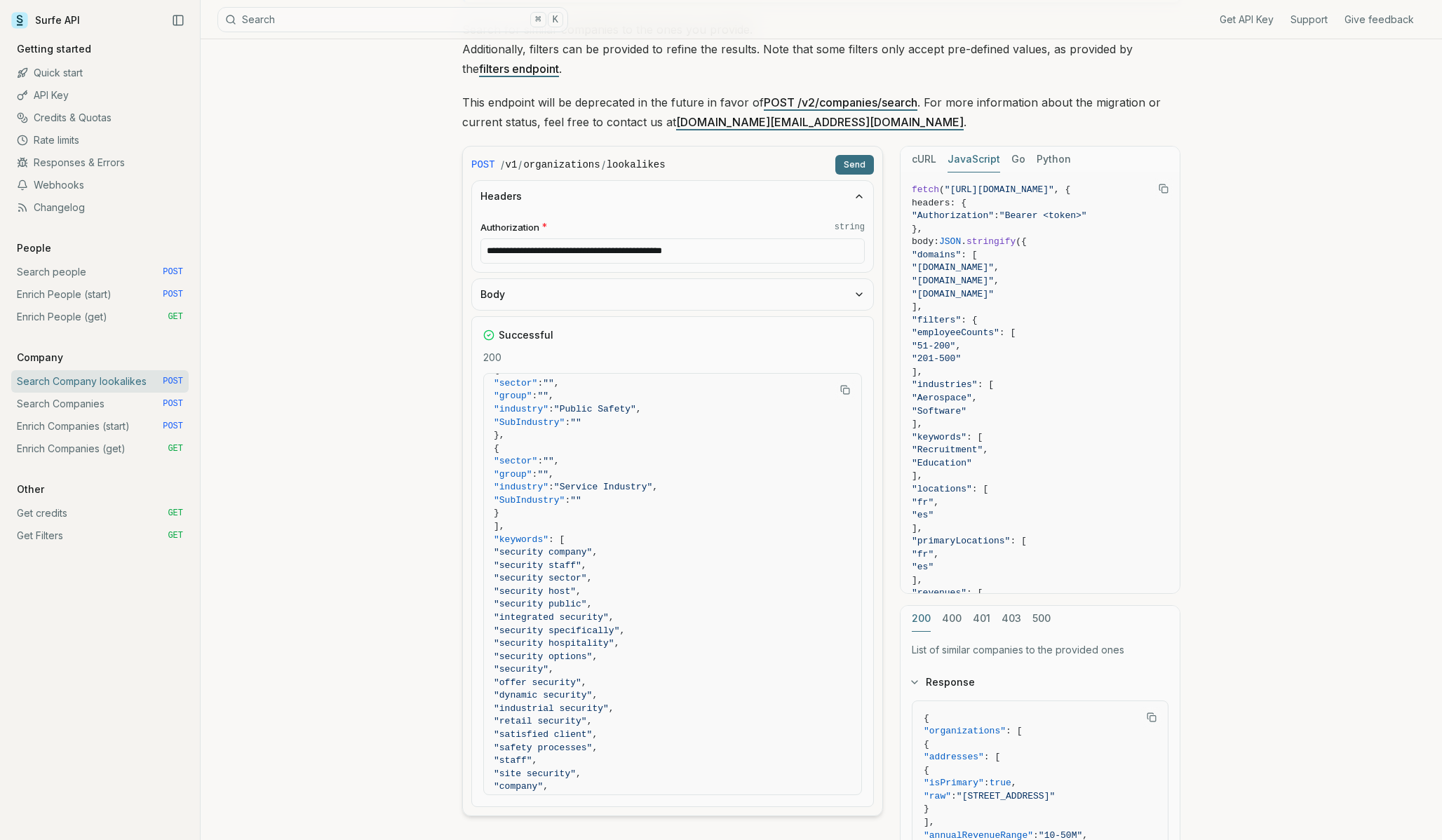
click at [653, 197] on button "Headers" at bounding box center [673, 196] width 401 height 31
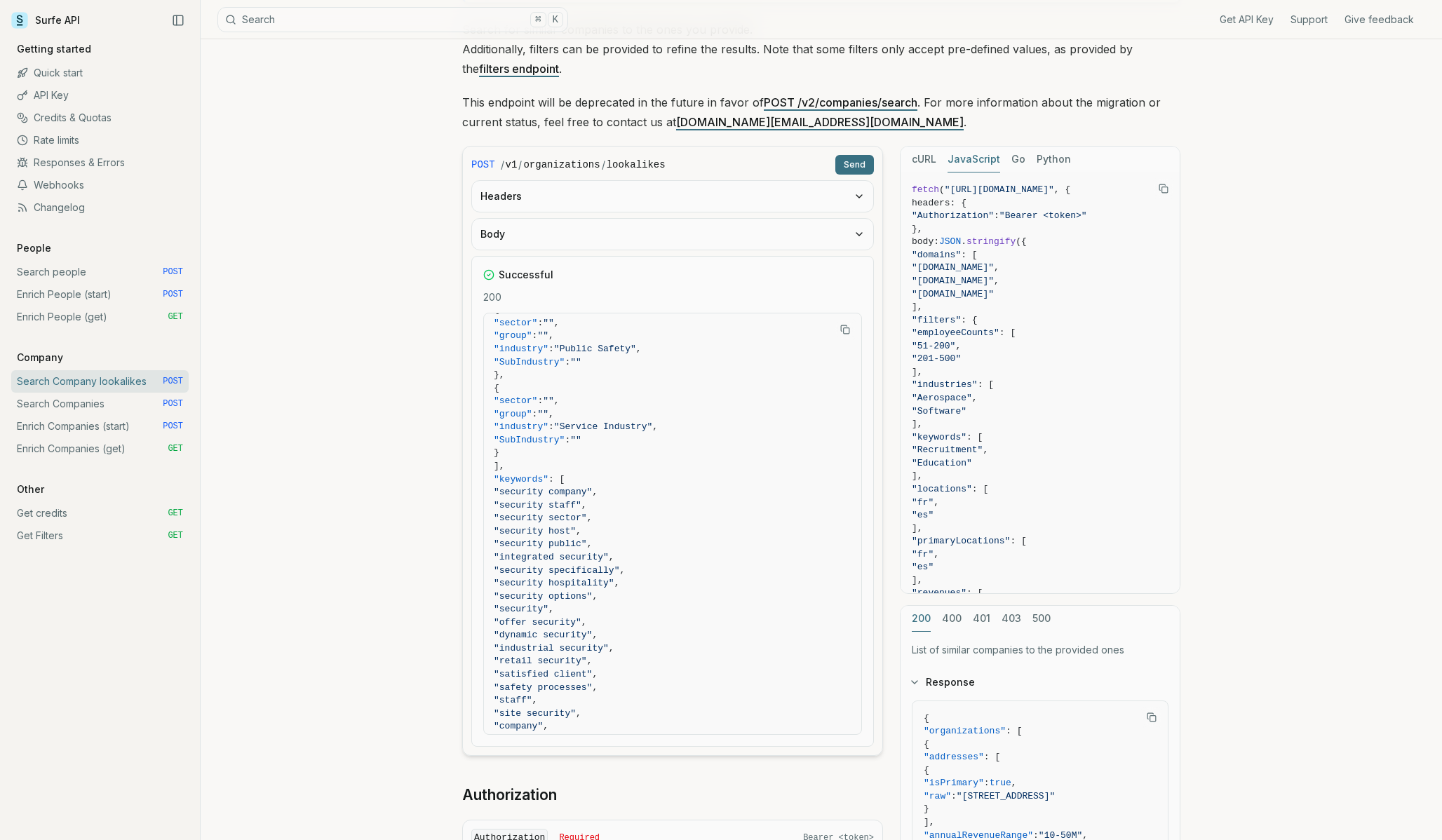
click at [46, 408] on link "Search Companies POST" at bounding box center [99, 403] width 178 height 22
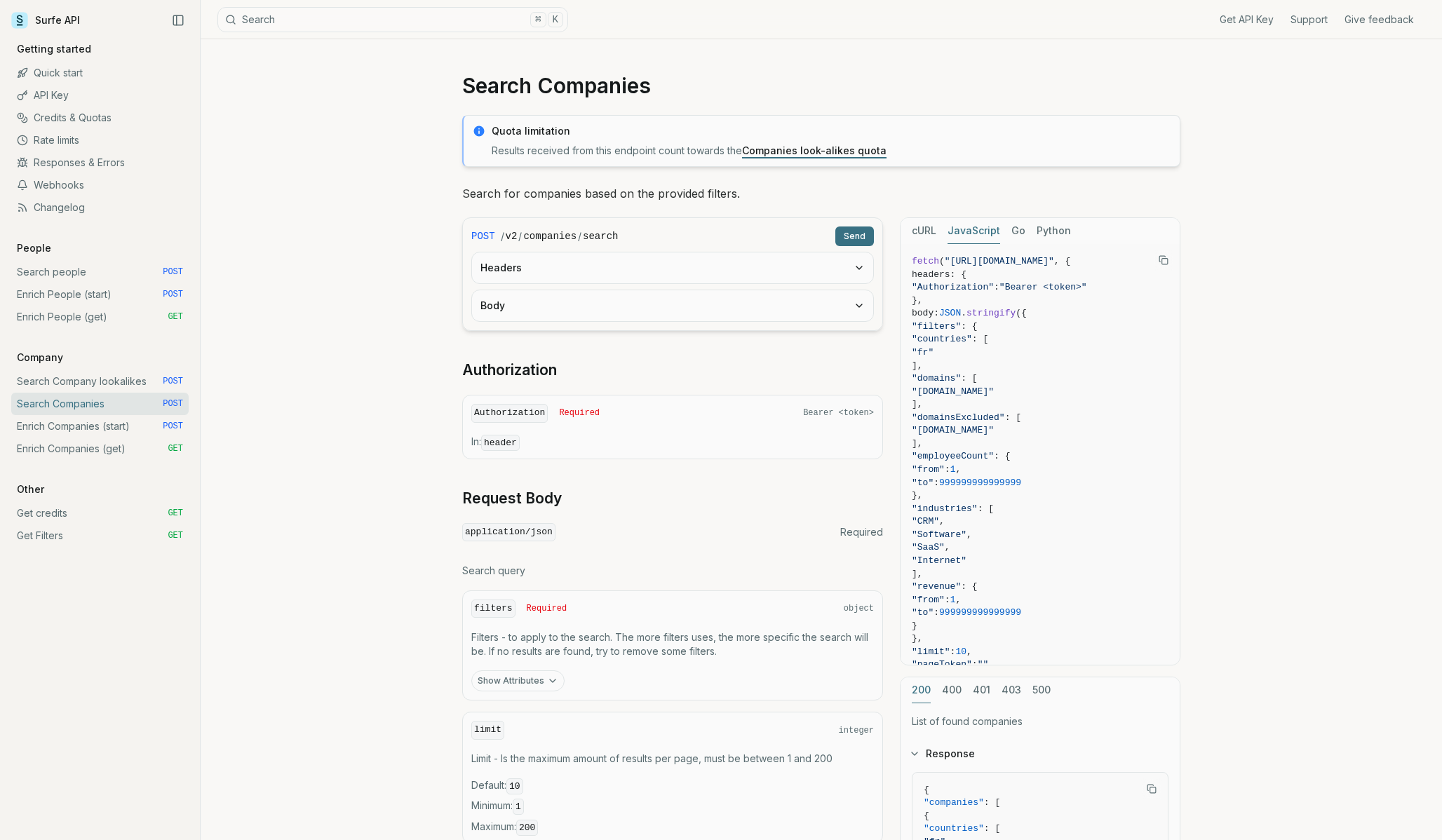
click at [529, 301] on button "Body" at bounding box center [673, 306] width 401 height 31
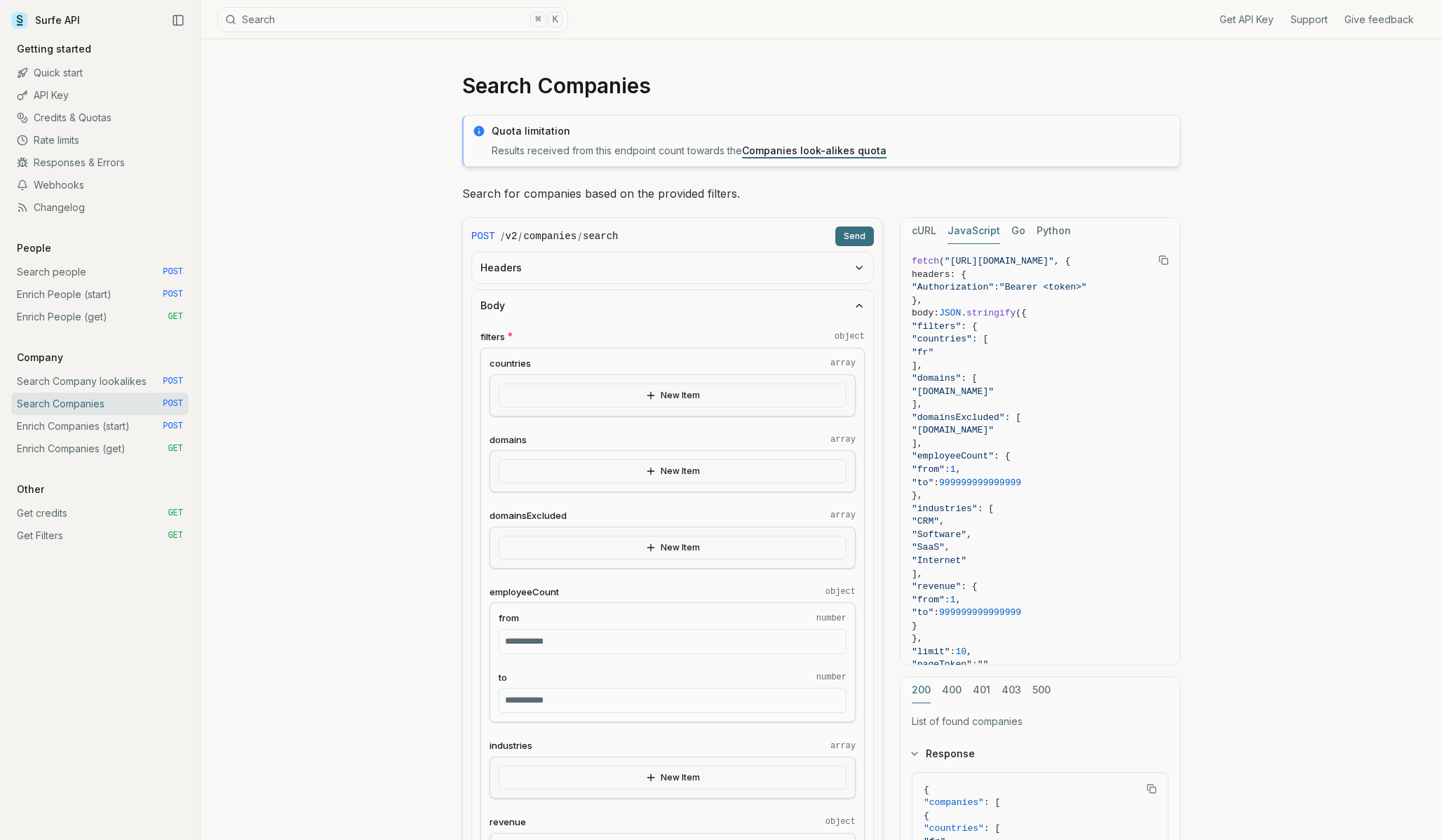
click at [608, 476] on button "New Item" at bounding box center [672, 471] width 348 height 24
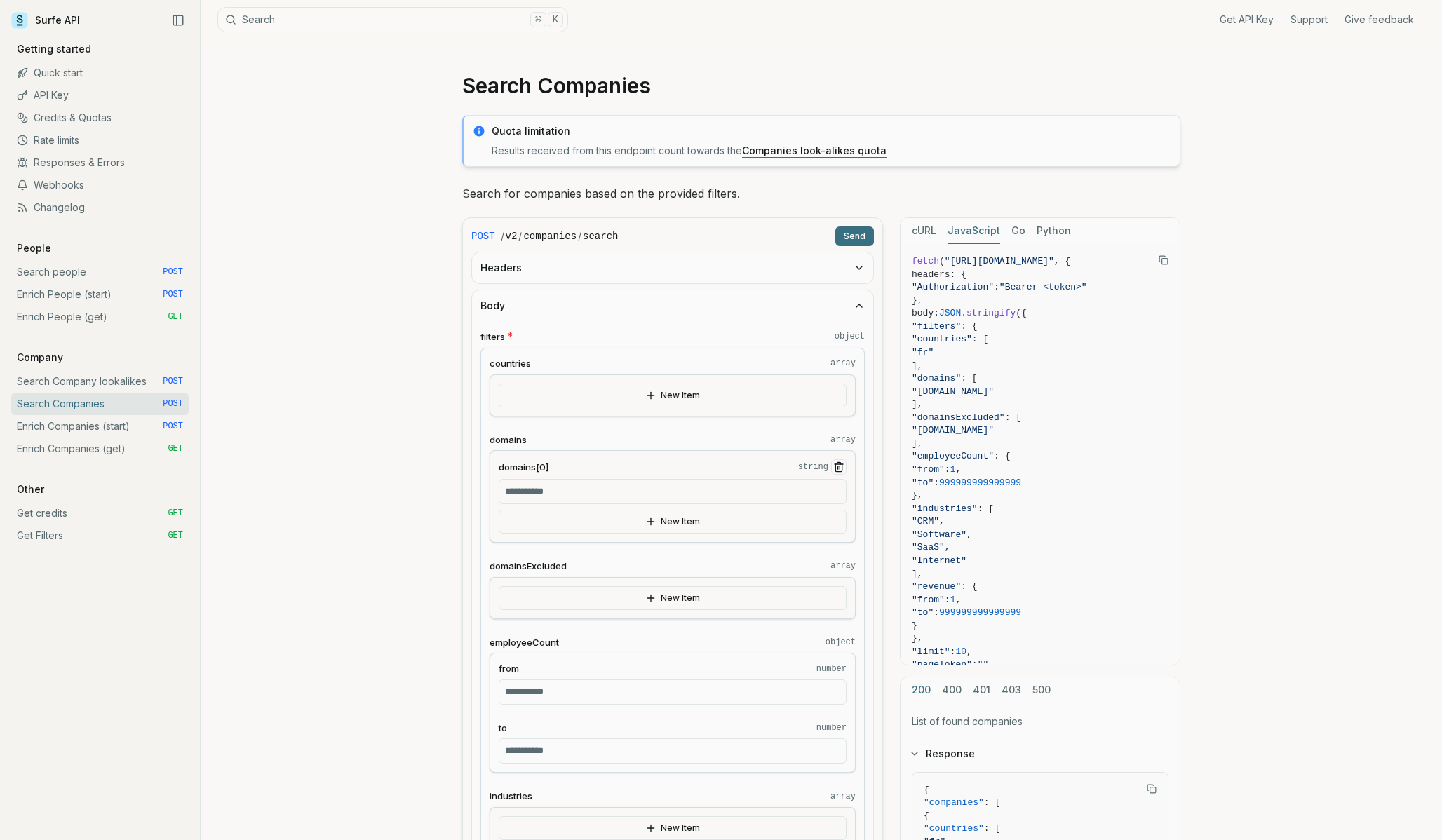
click at [566, 487] on input "domains[0] string" at bounding box center [672, 492] width 348 height 25
paste input "**********"
type input "**********"
click at [850, 235] on button "Send" at bounding box center [854, 236] width 38 height 20
click at [858, 311] on icon "button" at bounding box center [859, 305] width 11 height 11
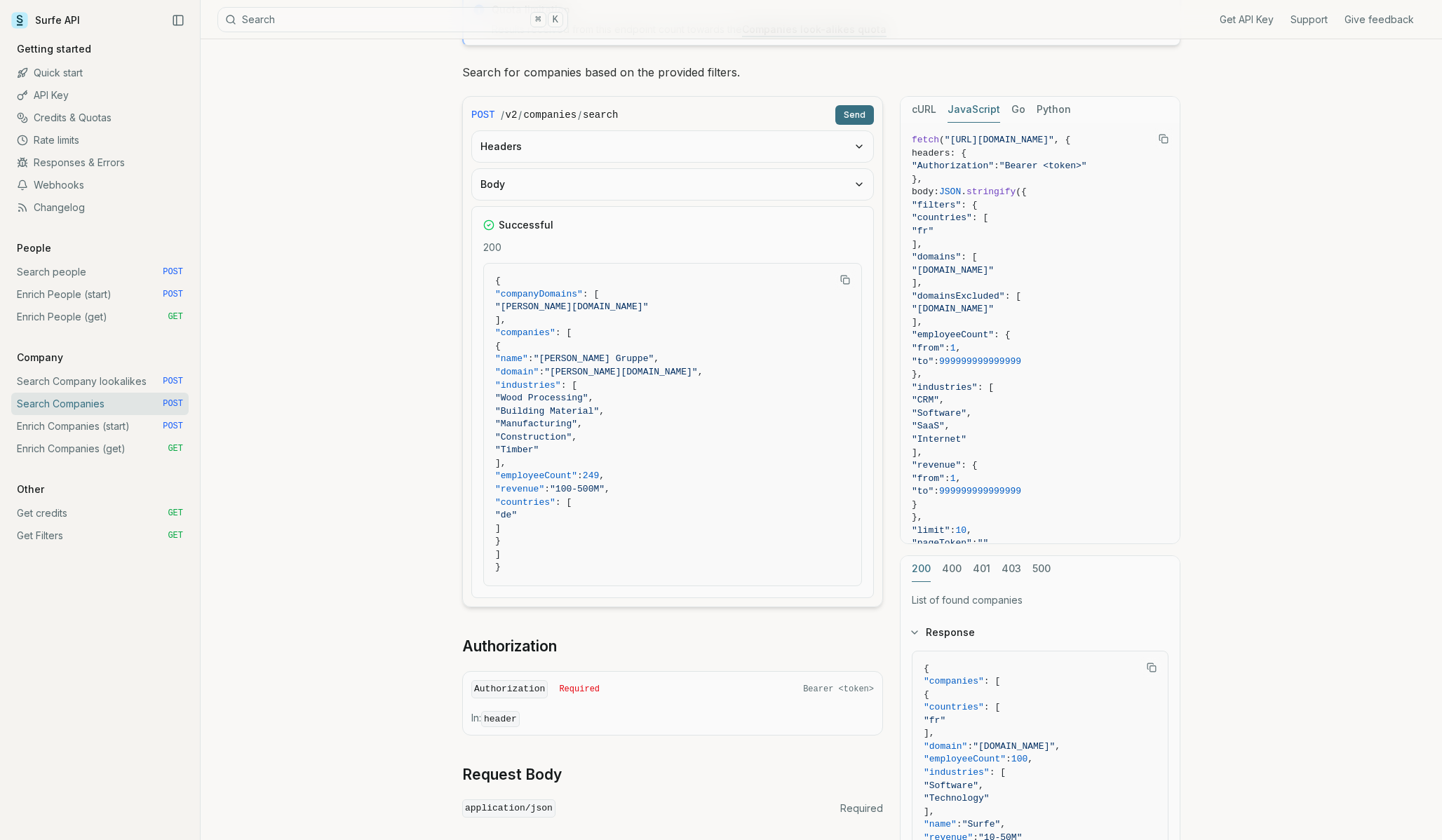
scroll to position [128, 0]
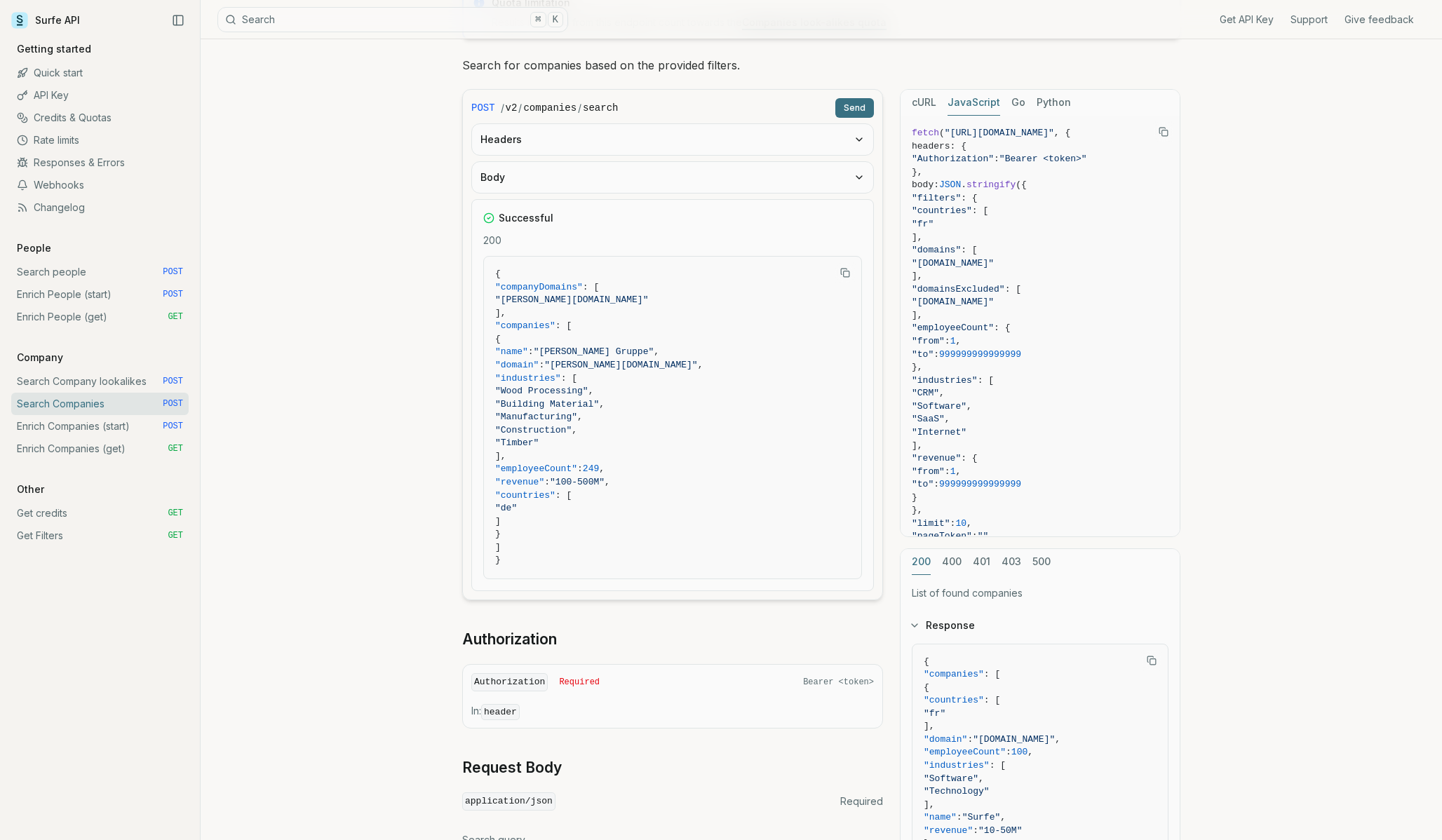
click at [862, 178] on icon "button" at bounding box center [859, 177] width 11 height 11
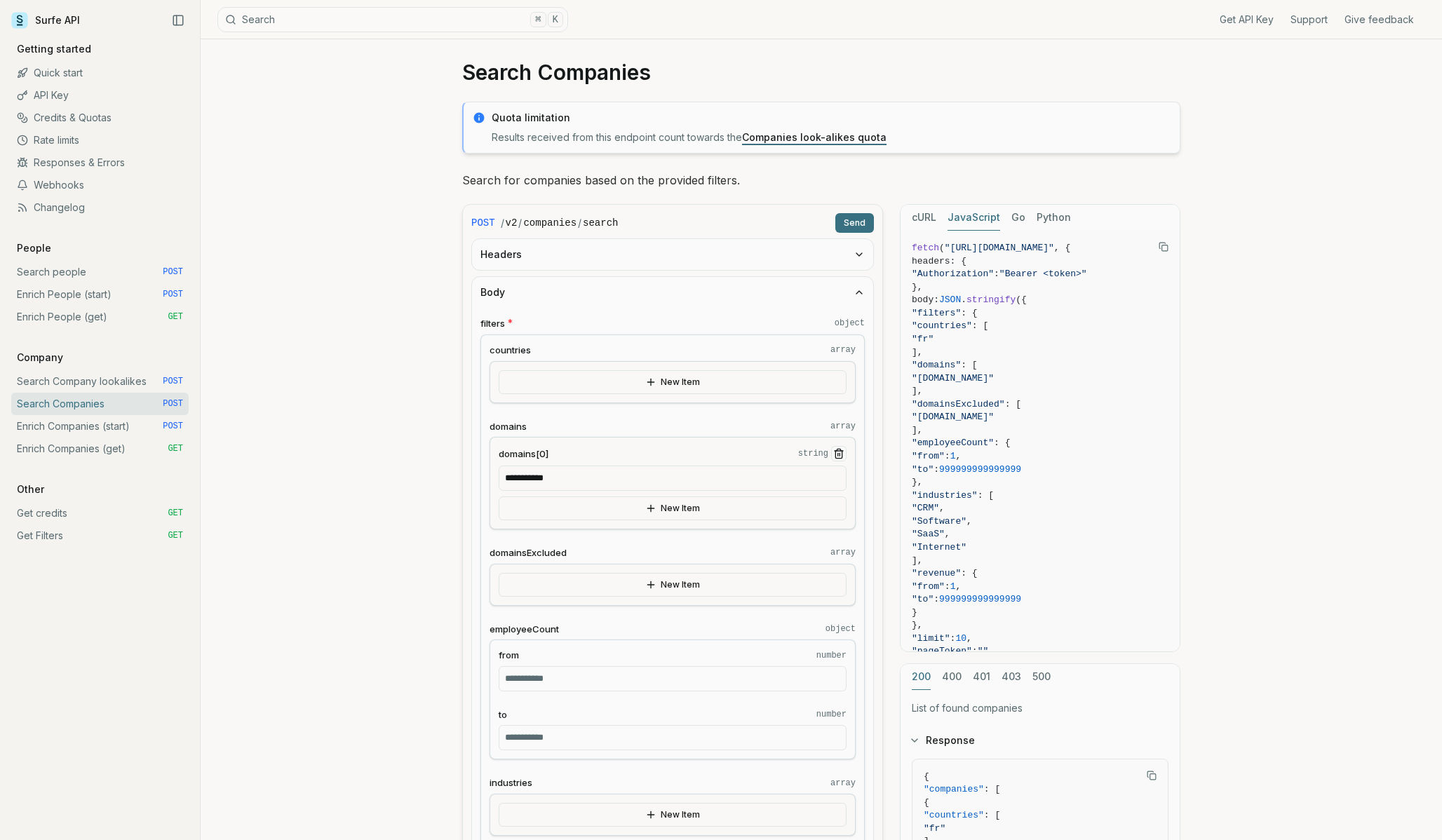
scroll to position [0, 0]
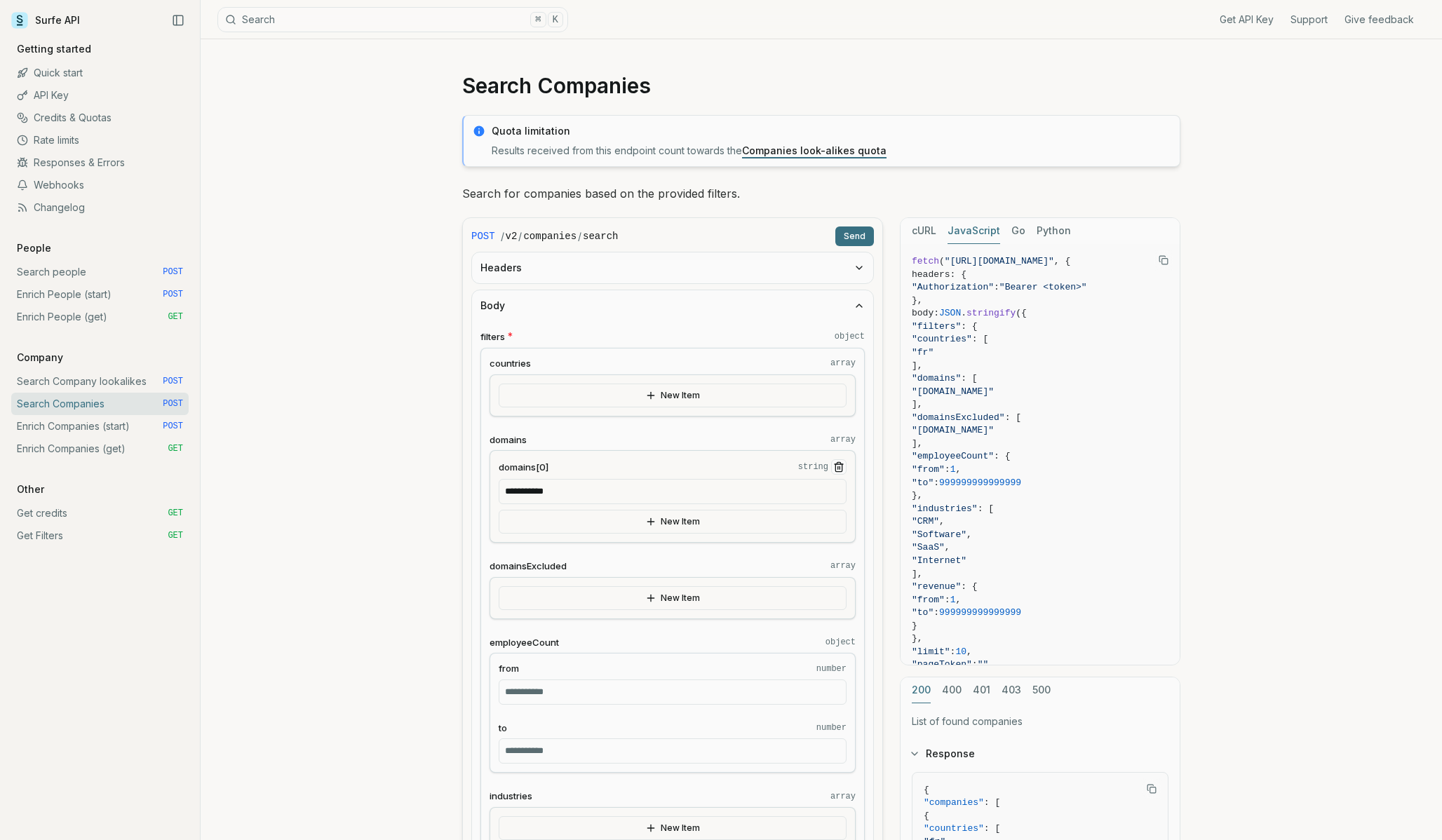
click at [751, 263] on button "Headers" at bounding box center [673, 268] width 401 height 31
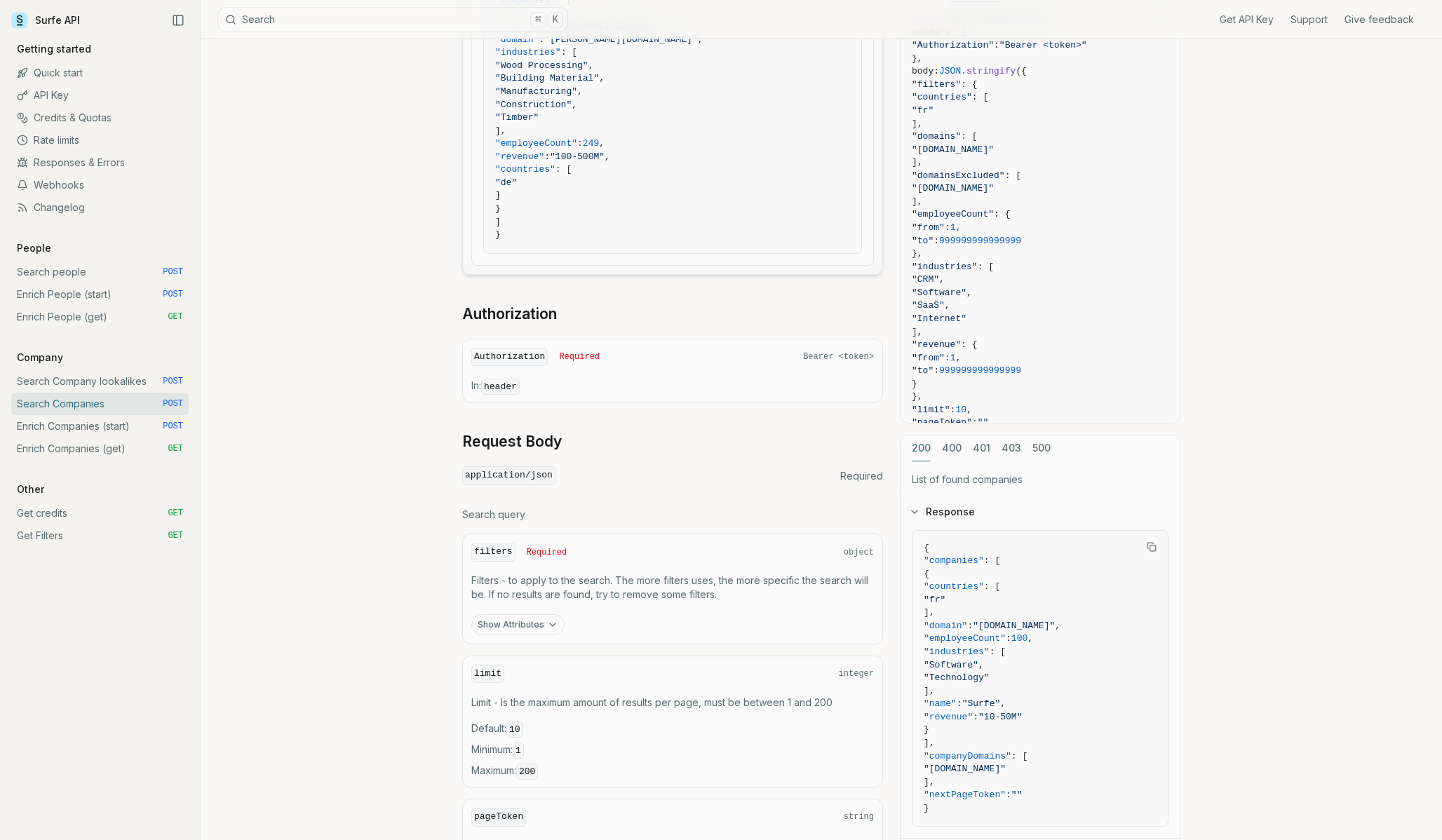
scroll to position [1473, 0]
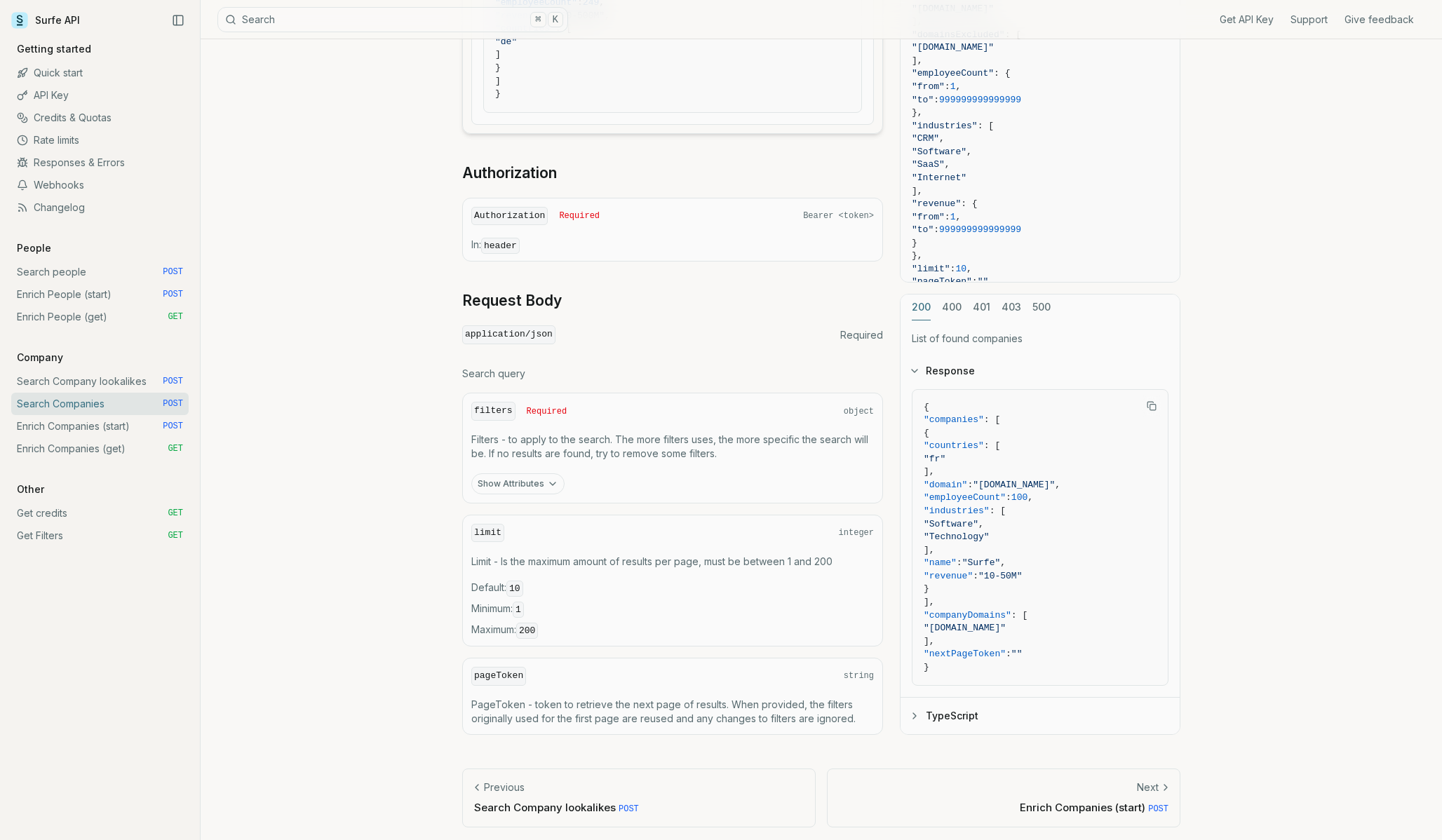
click at [524, 483] on button "Show Attributes" at bounding box center [518, 483] width 93 height 21
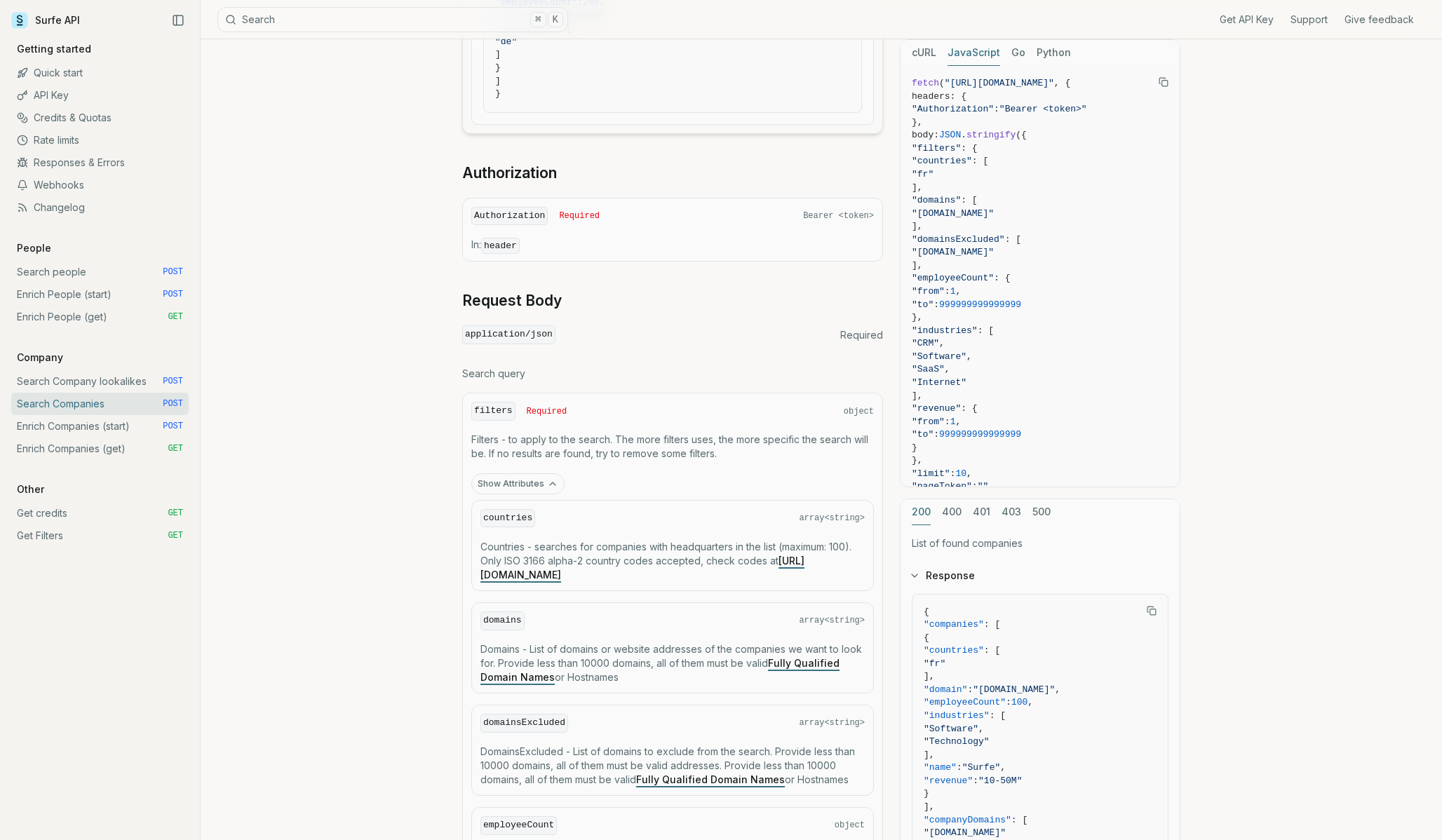
click at [524, 483] on button "Show Attributes" at bounding box center [518, 483] width 93 height 21
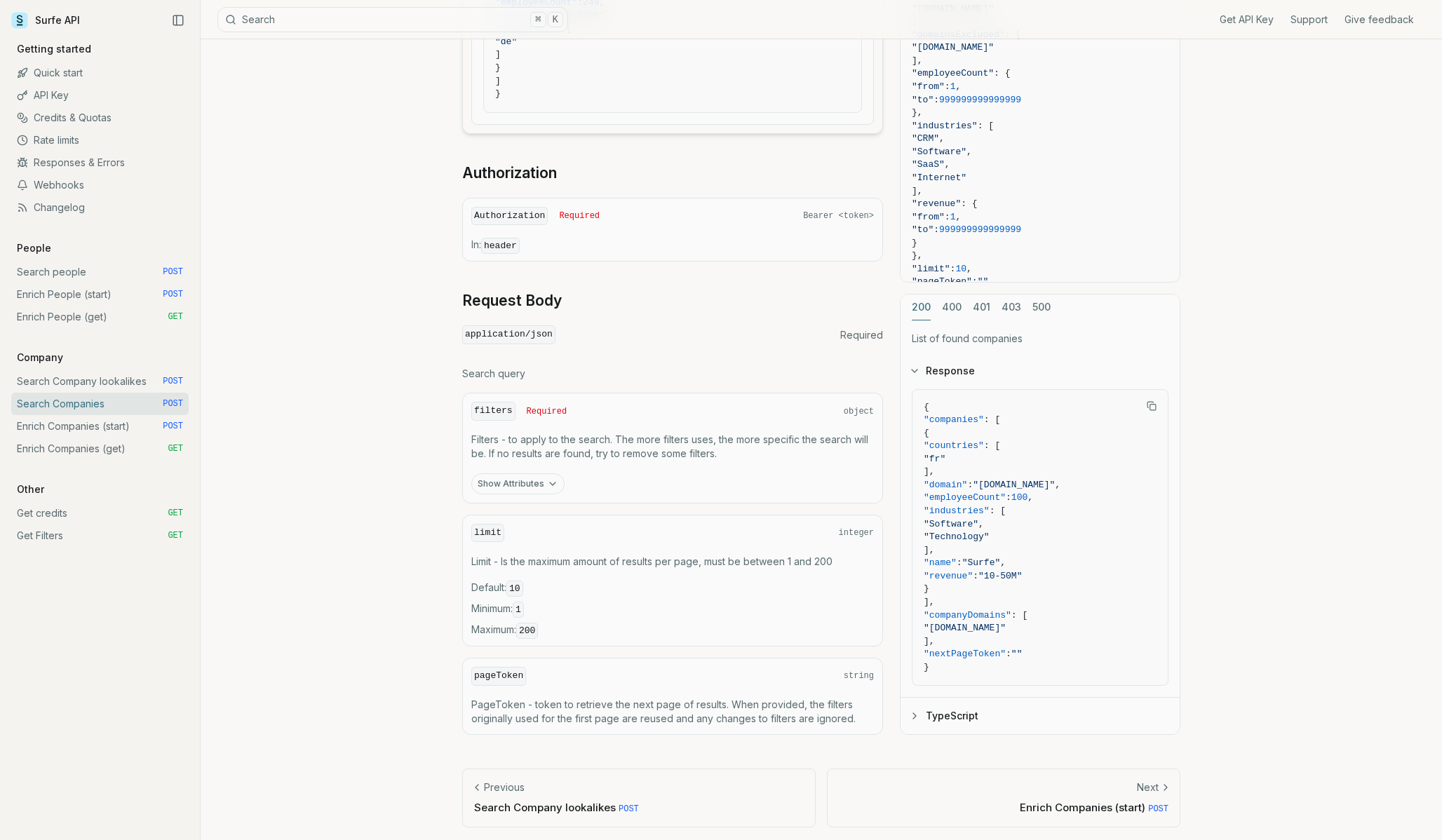
click at [517, 333] on code "application/json" at bounding box center [509, 335] width 93 height 19
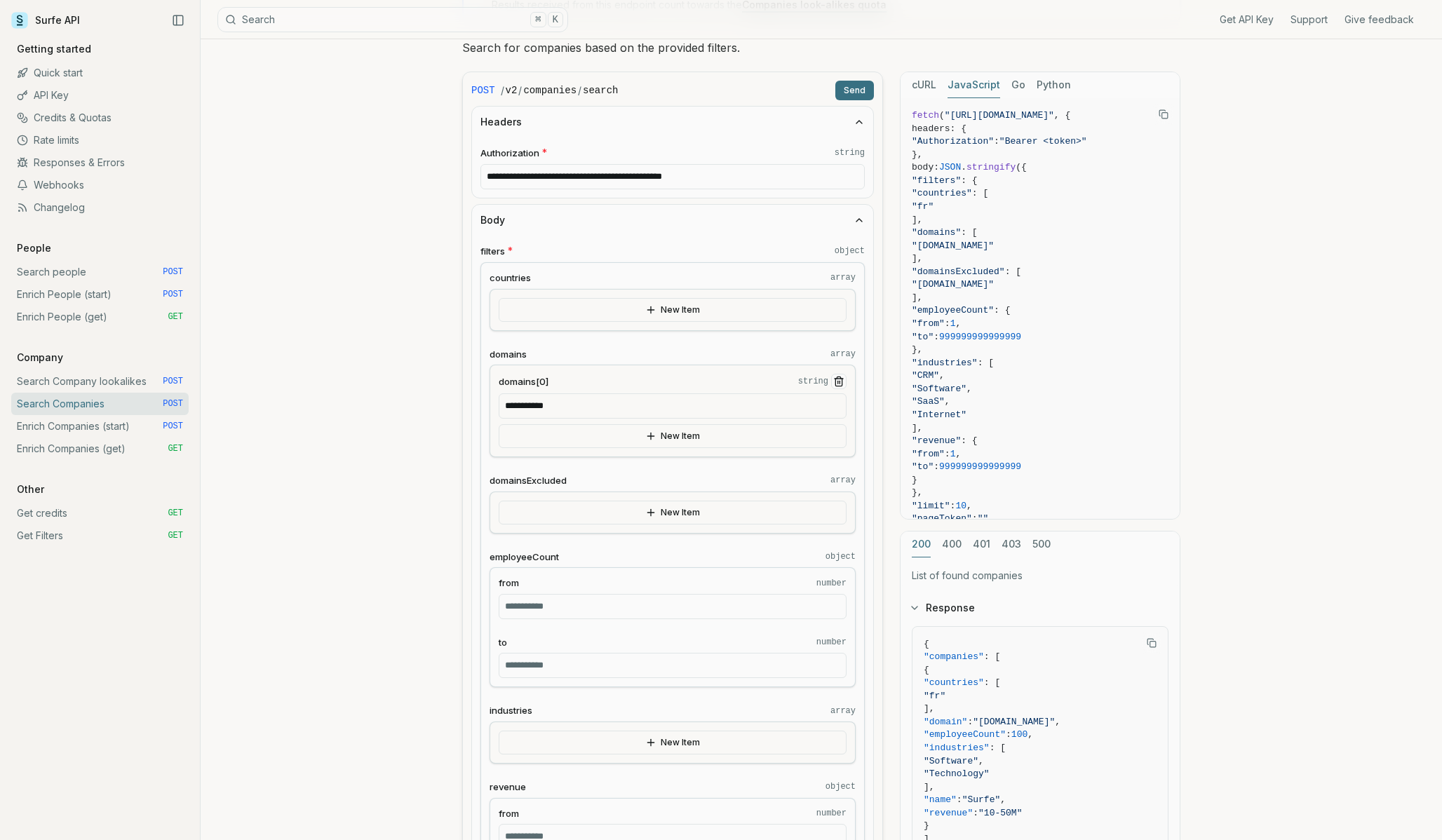
scroll to position [0, 0]
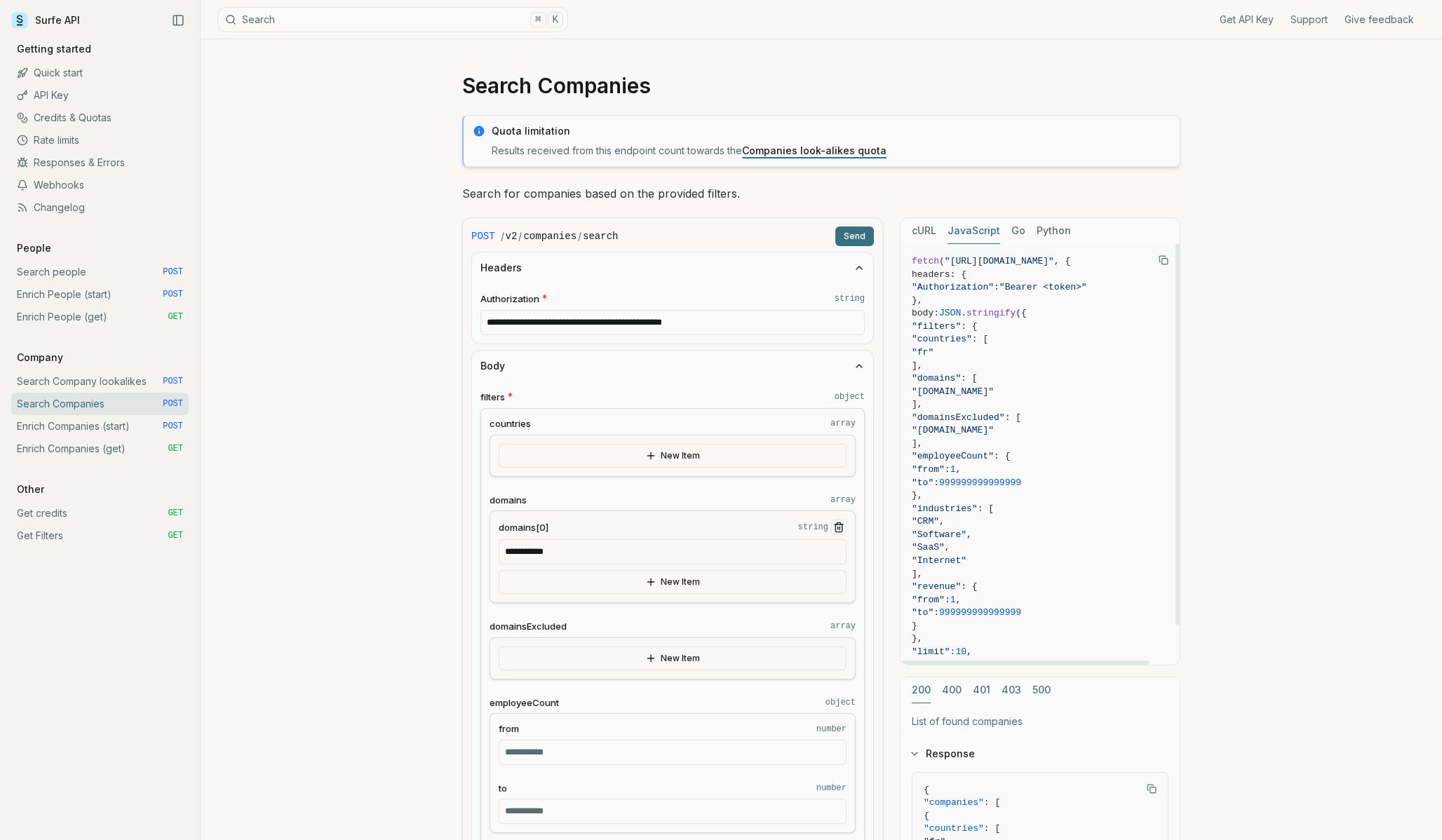
click at [936, 234] on div "cURL JavaScript Go Python" at bounding box center [1040, 231] width 280 height 26
click at [966, 231] on button "JavaScript" at bounding box center [974, 231] width 53 height 26
click at [934, 231] on button "cURL" at bounding box center [924, 231] width 25 height 26
click at [969, 241] on button "JavaScript" at bounding box center [974, 231] width 53 height 26
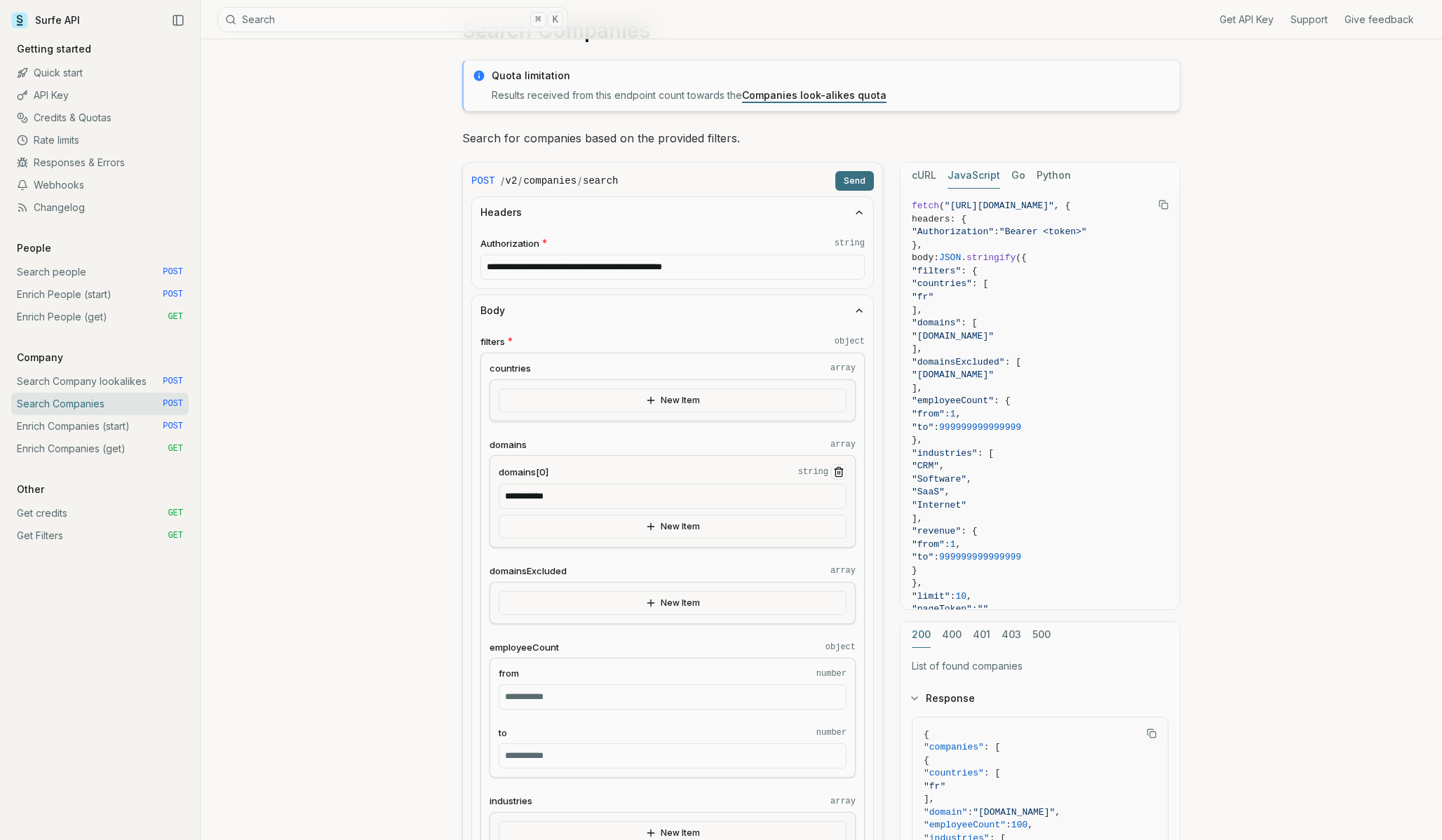
scroll to position [73, 0]
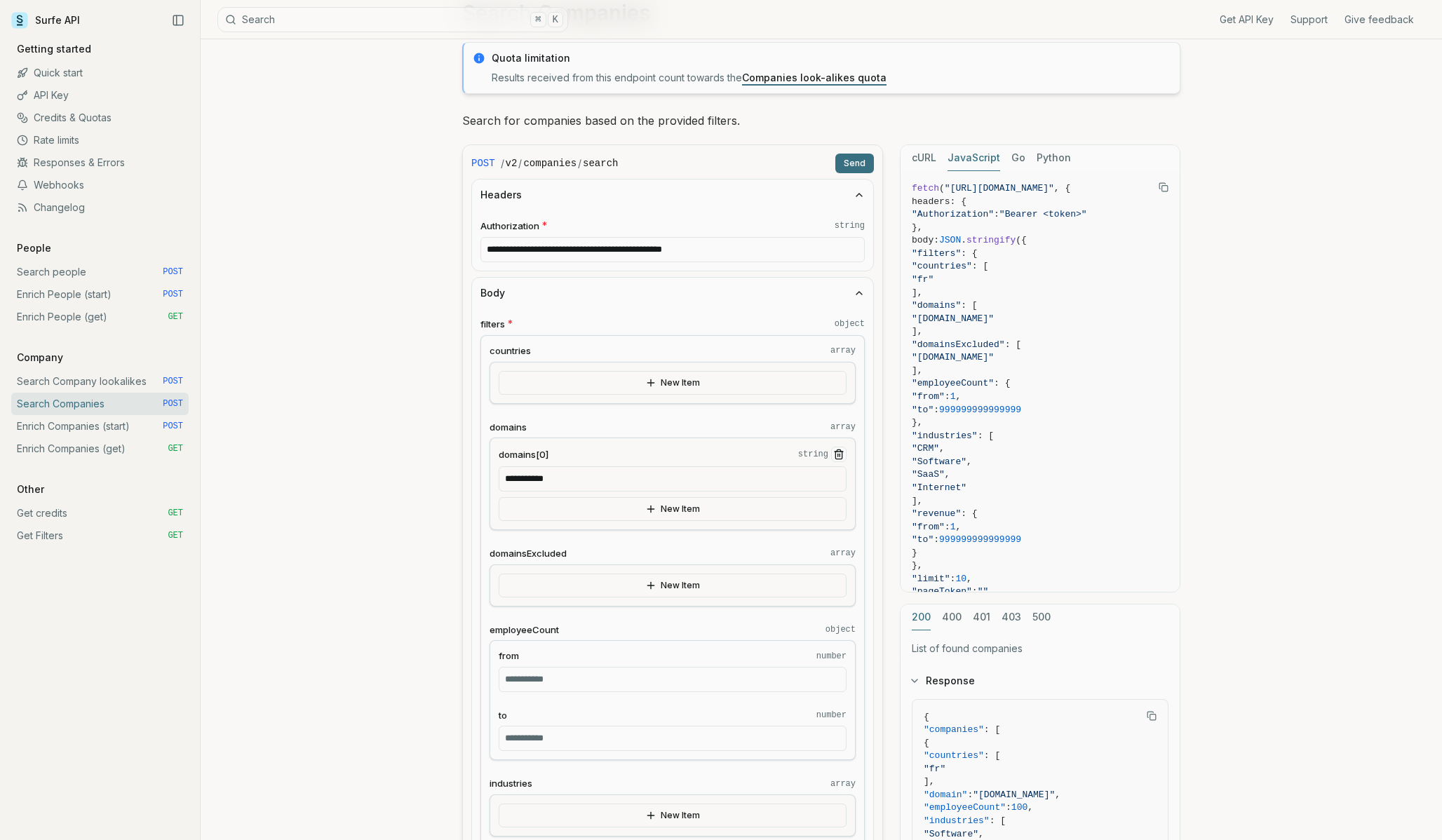
click at [851, 231] on code "string" at bounding box center [849, 225] width 30 height 11
click at [851, 237] on input "**********" at bounding box center [672, 250] width 384 height 25
click at [860, 206] on button "Headers" at bounding box center [673, 194] width 401 height 31
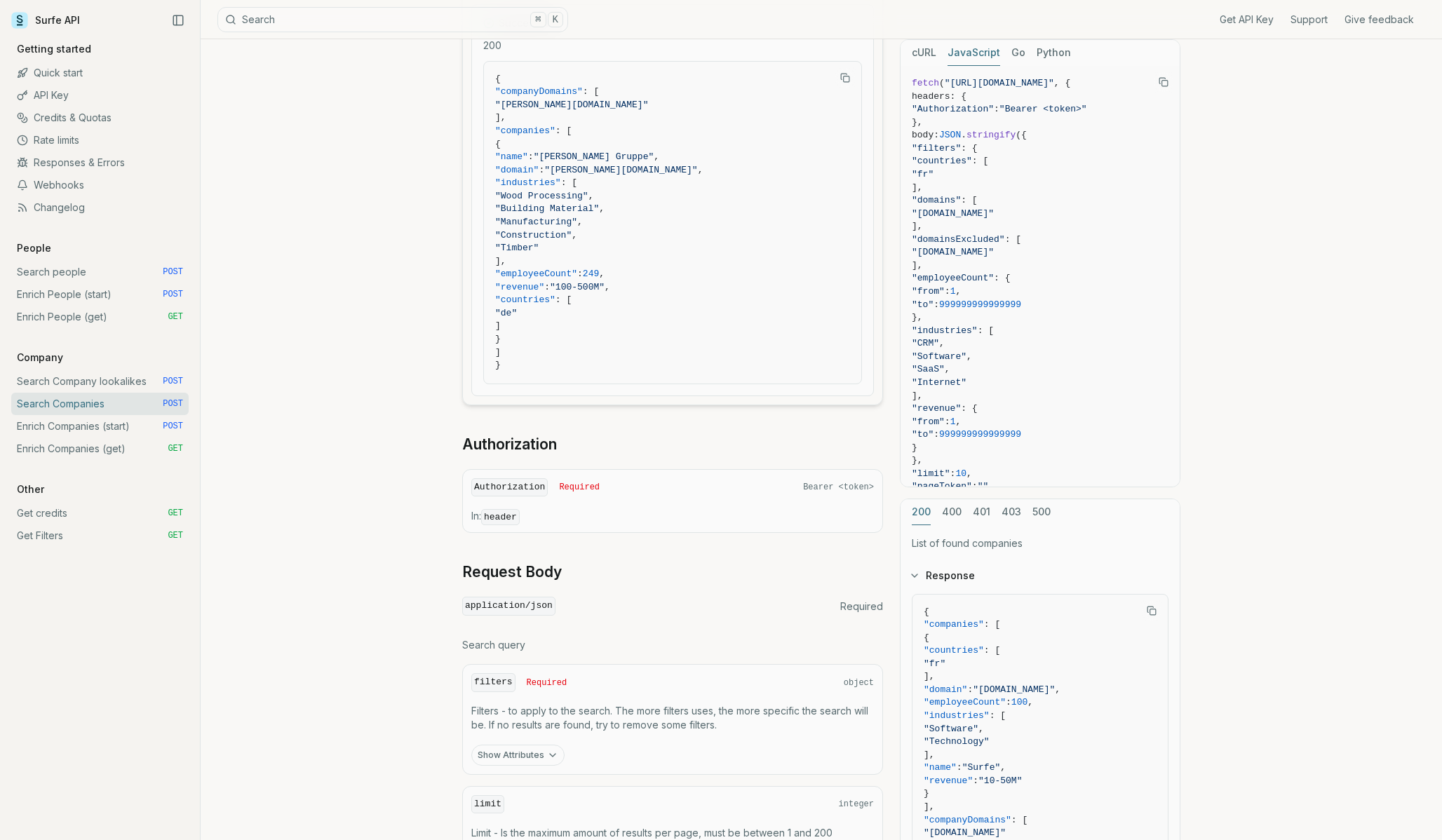
scroll to position [1412, 0]
